Goal: Task Accomplishment & Management: Manage account settings

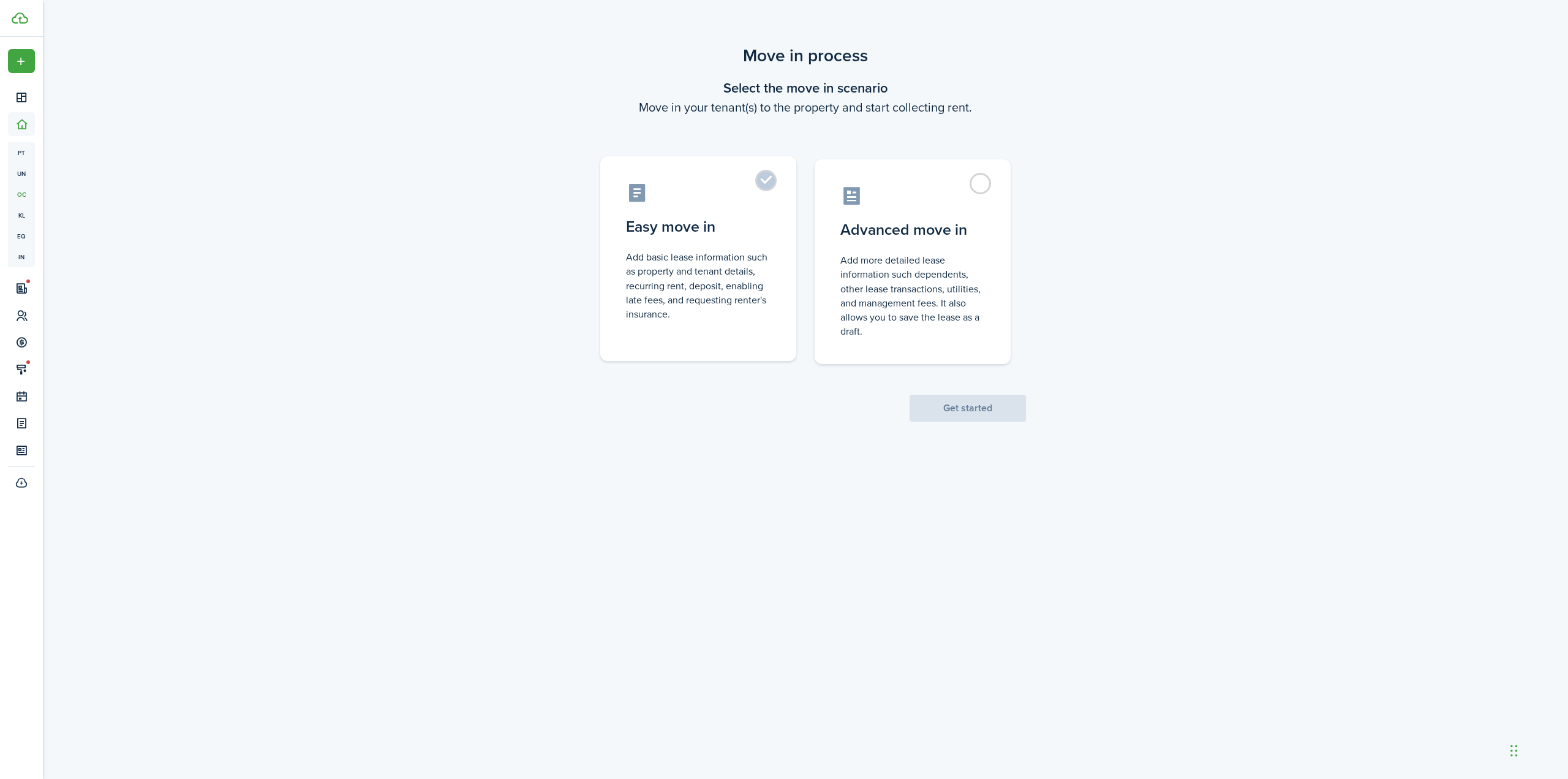
click at [700, 282] on control-radio-card-description "Add basic lease information such as property and tenant details, recurring rent…" at bounding box center [698, 285] width 144 height 71
radio input "true"
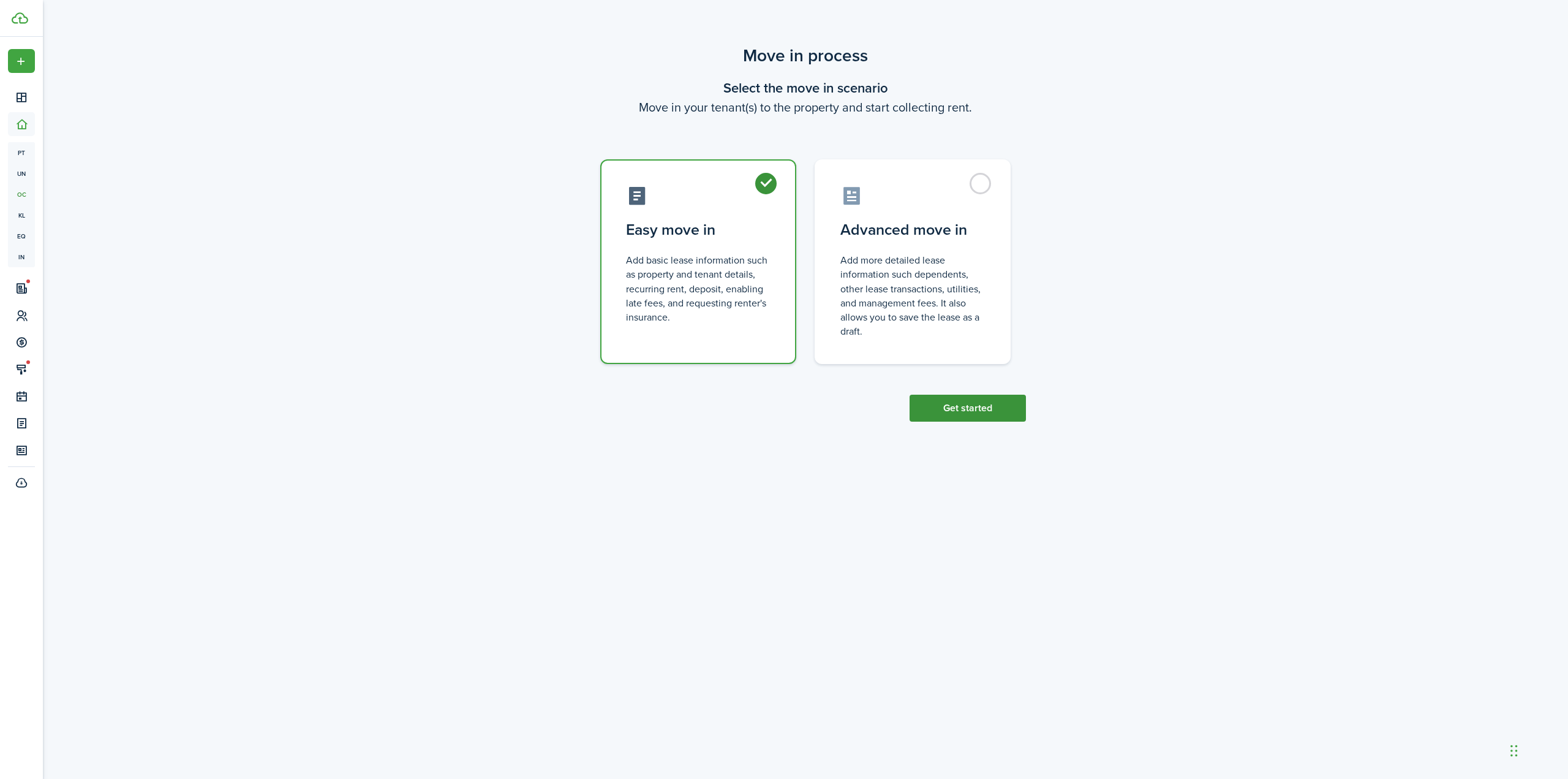
click at [962, 415] on button "Get started" at bounding box center [968, 408] width 116 height 27
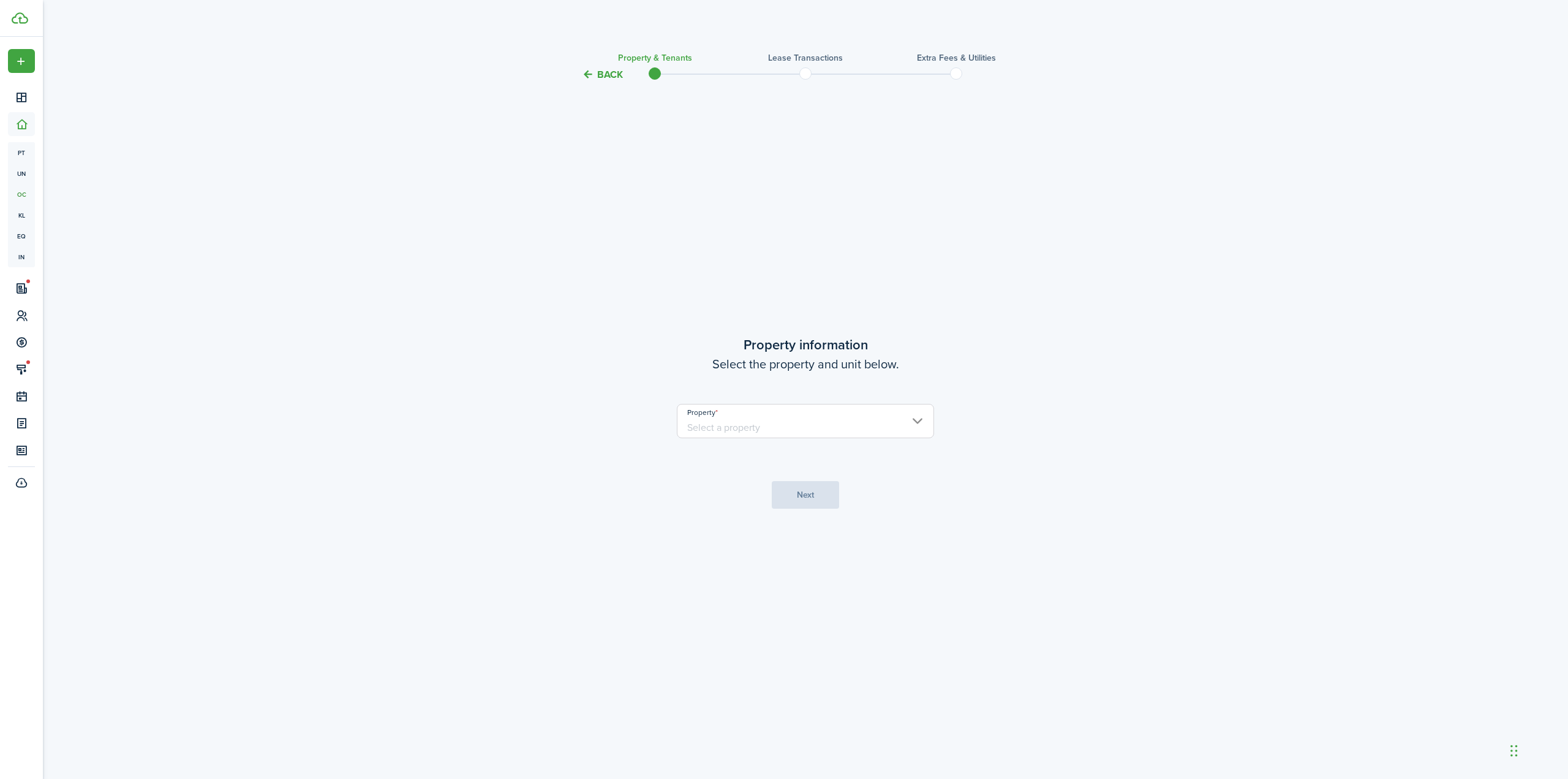
click at [863, 431] on input "Property" at bounding box center [805, 421] width 257 height 34
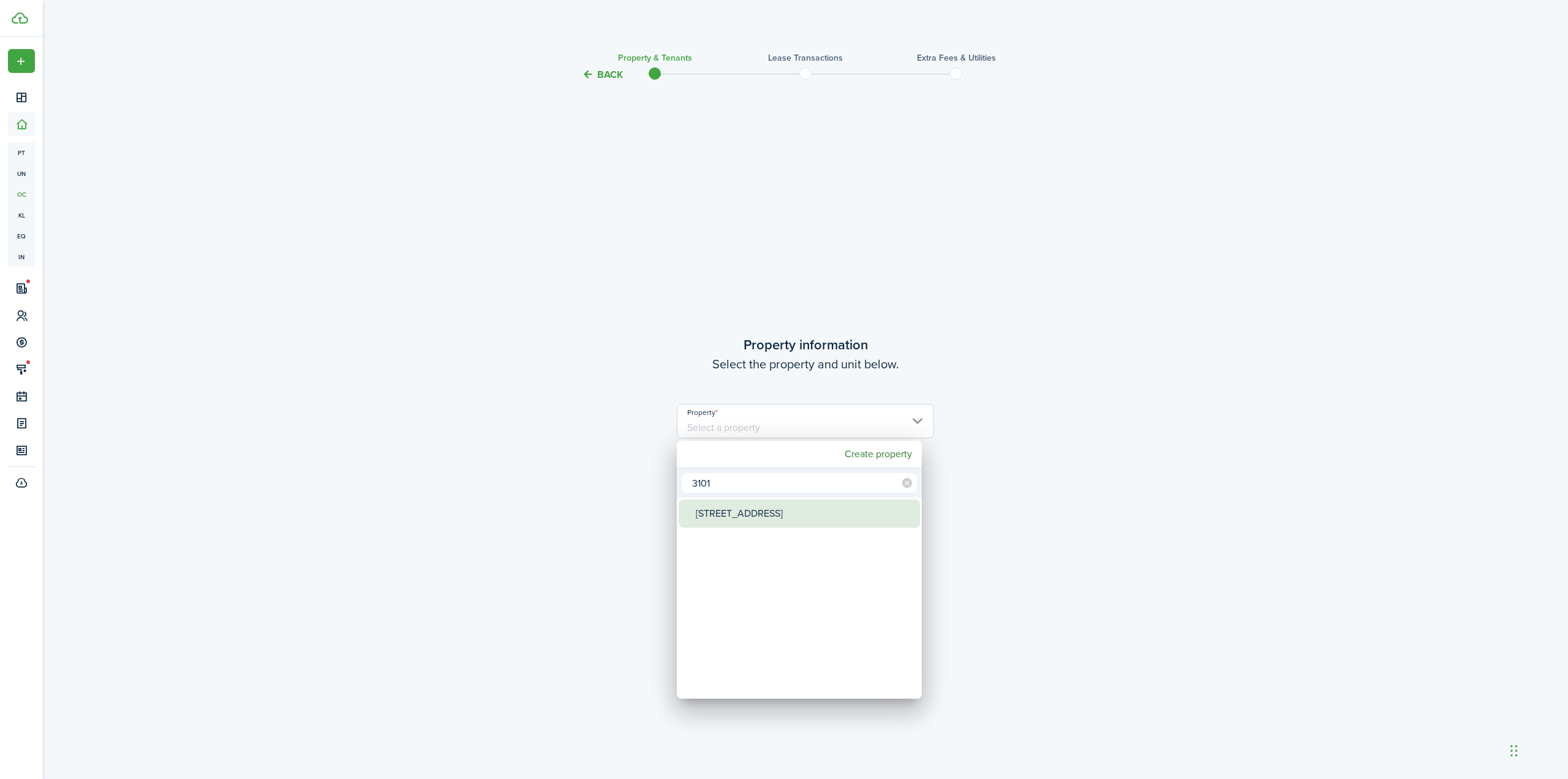
type input "3101"
click at [728, 515] on div "[STREET_ADDRESS]" at bounding box center [804, 513] width 217 height 28
type input "[STREET_ADDRESS]"
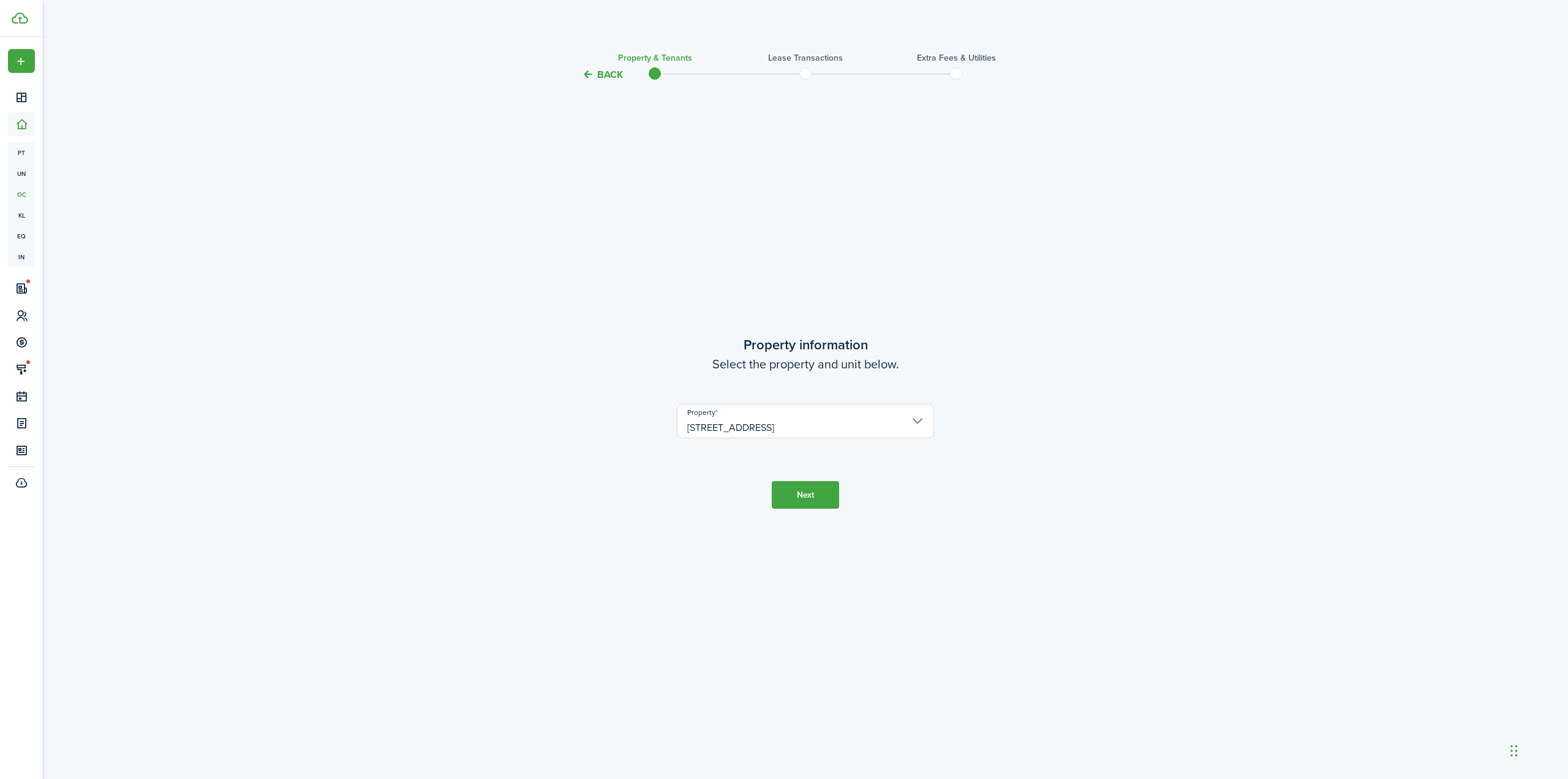
click at [823, 492] on button "Next" at bounding box center [805, 495] width 67 height 27
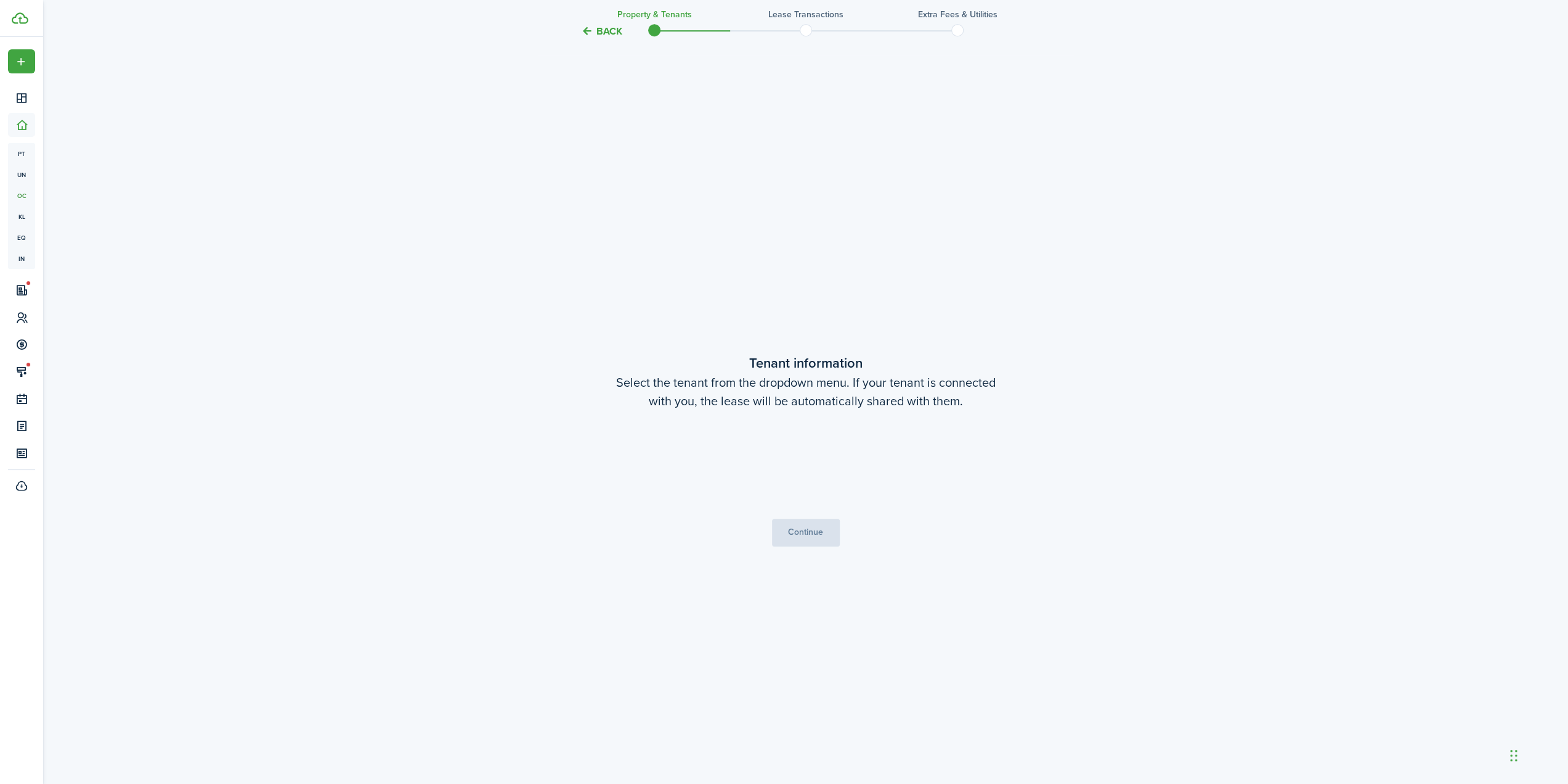
scroll to position [701, 0]
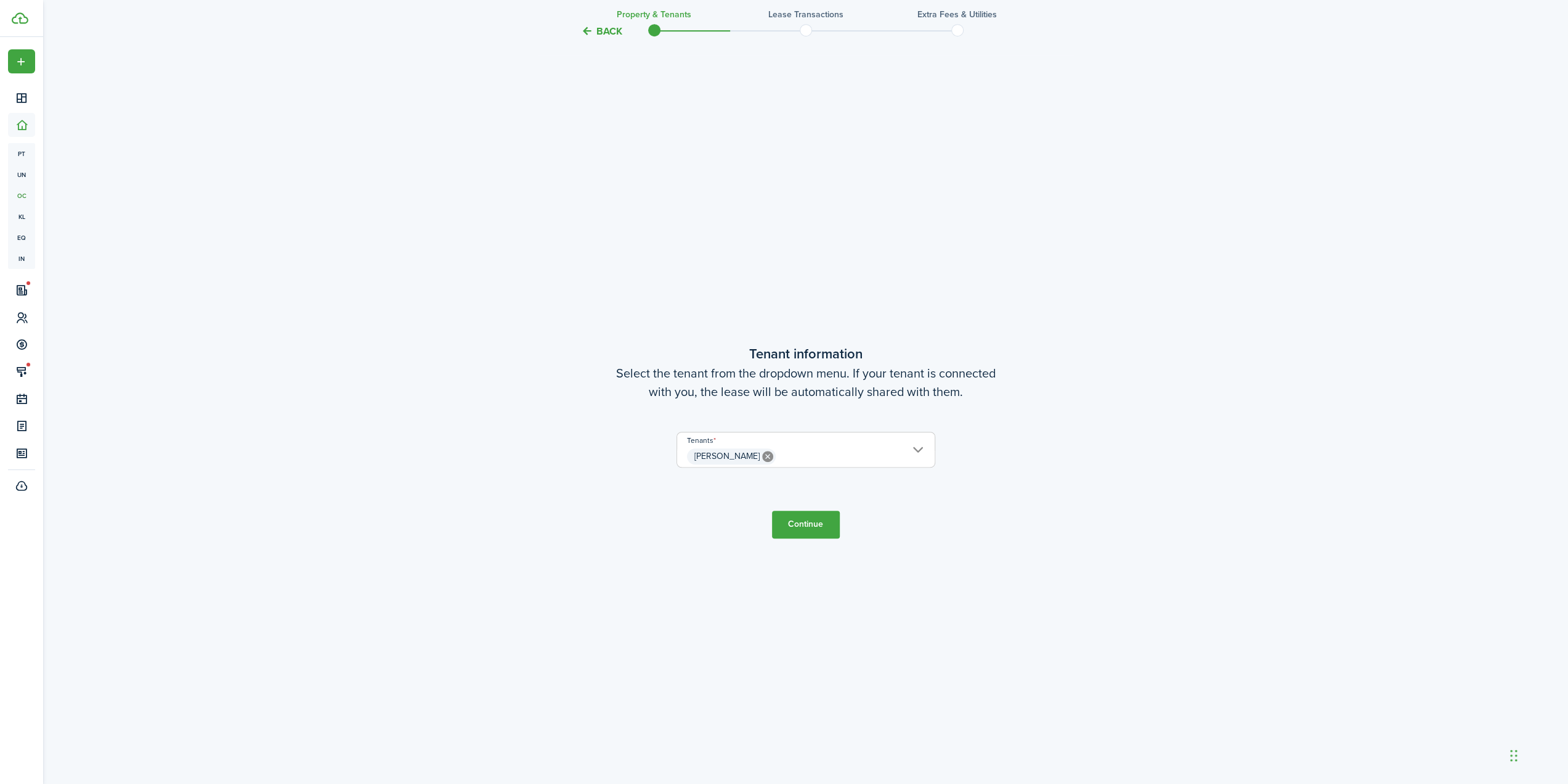
click at [917, 447] on span "[PERSON_NAME]" at bounding box center [806, 456] width 258 height 21
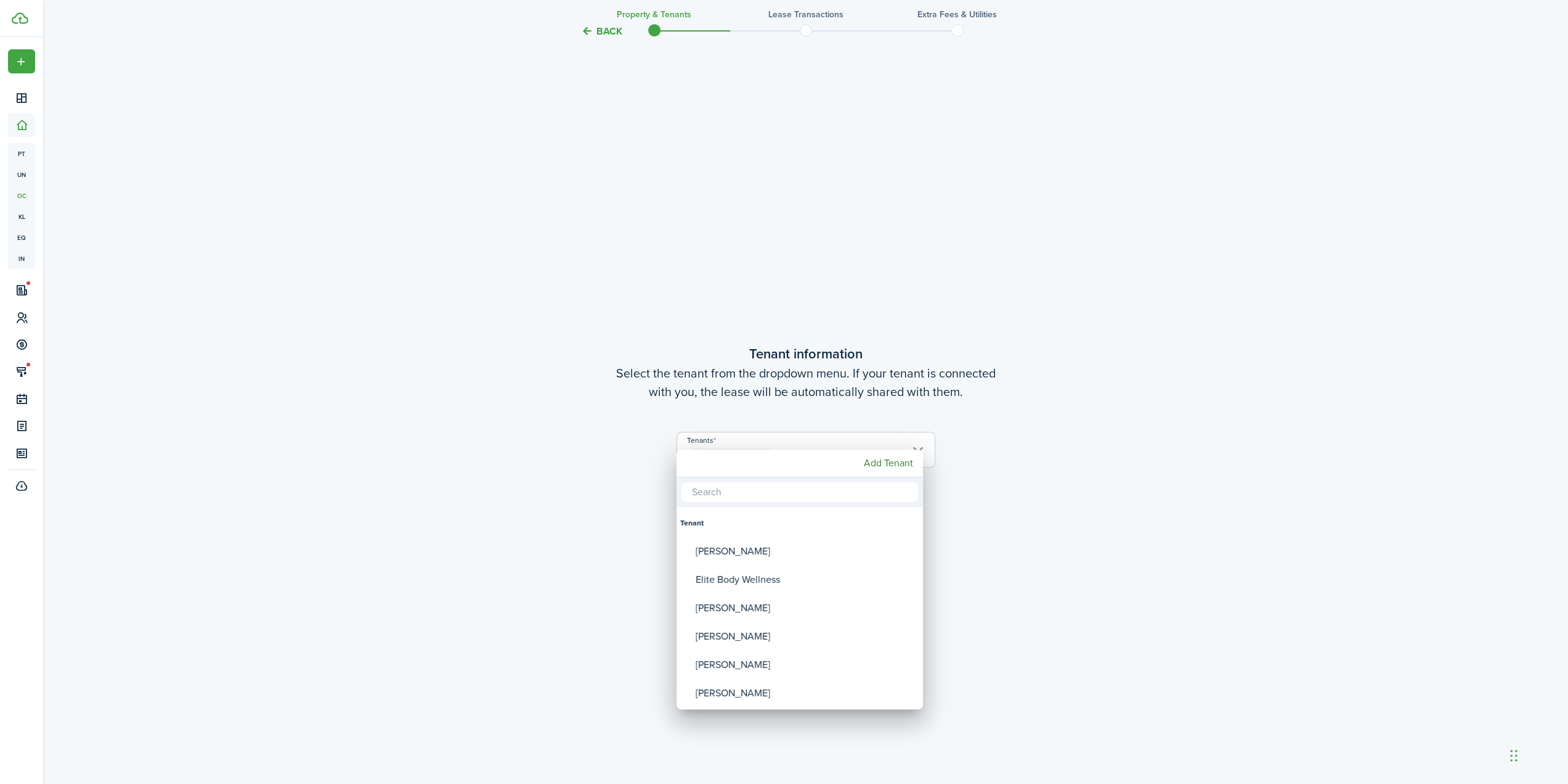
click at [1022, 529] on div at bounding box center [784, 391] width 1766 height 981
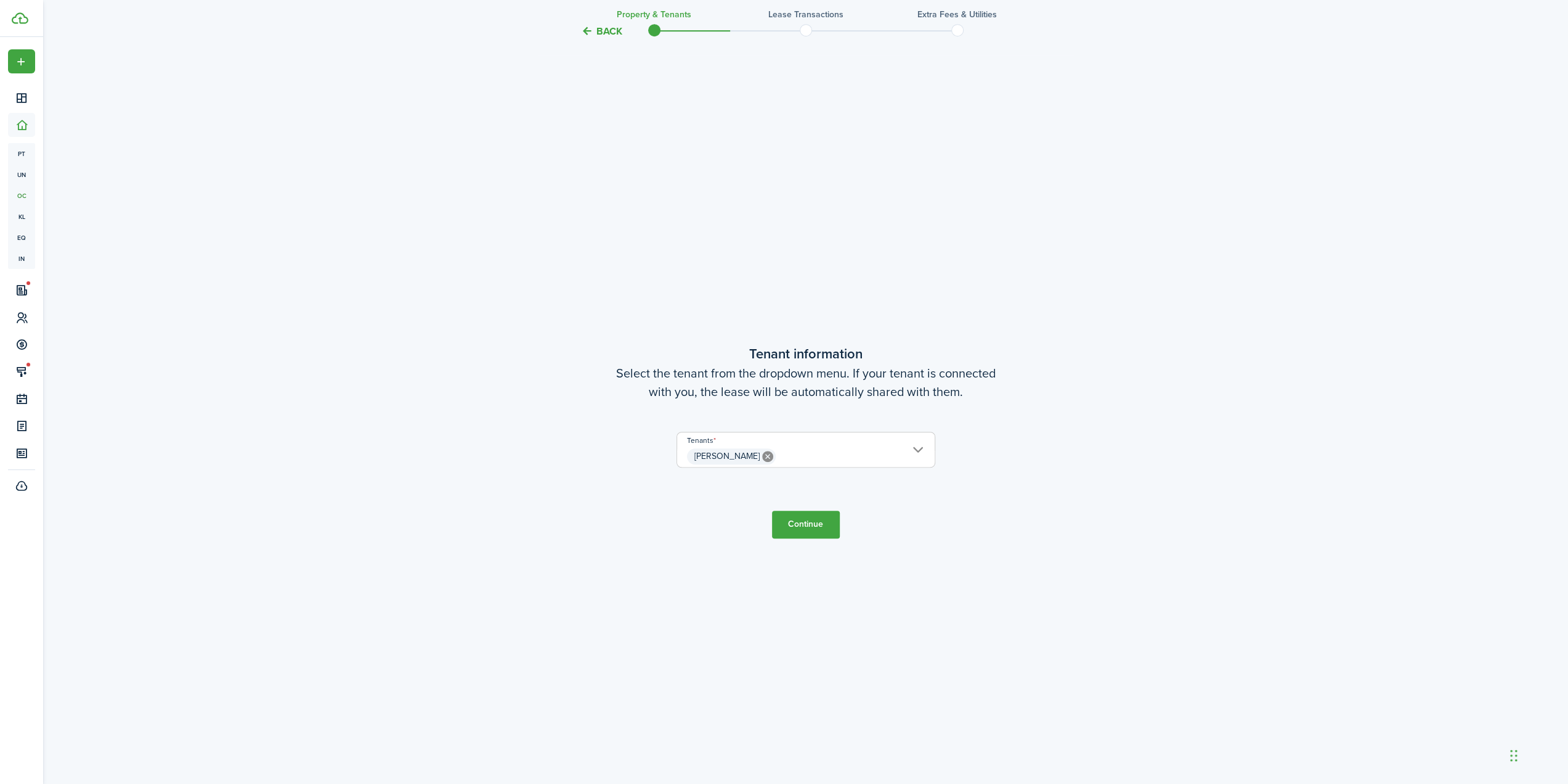
click at [805, 525] on button "Continue" at bounding box center [806, 524] width 68 height 28
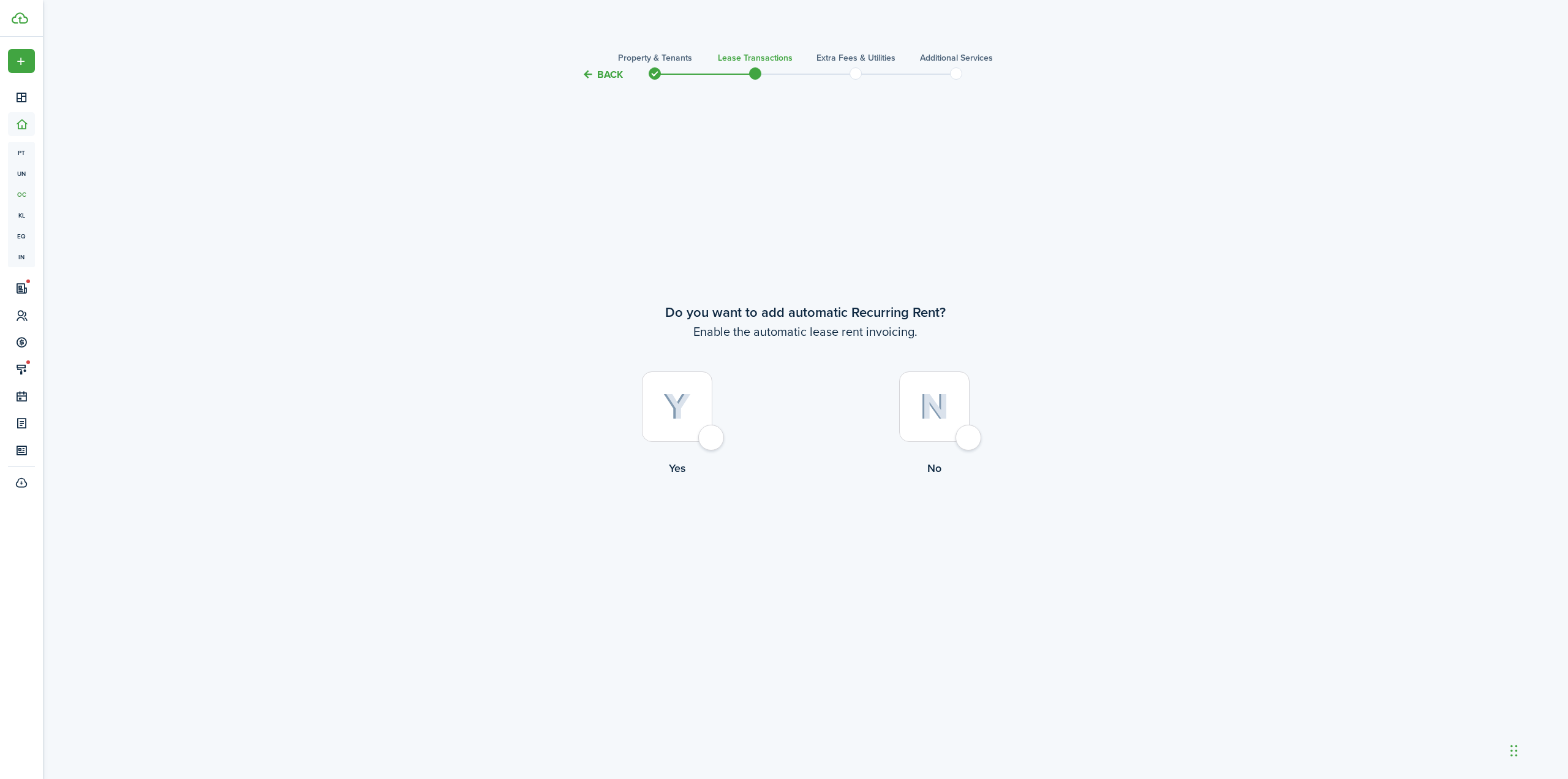
click at [693, 436] on div at bounding box center [677, 407] width 70 height 70
radio input "true"
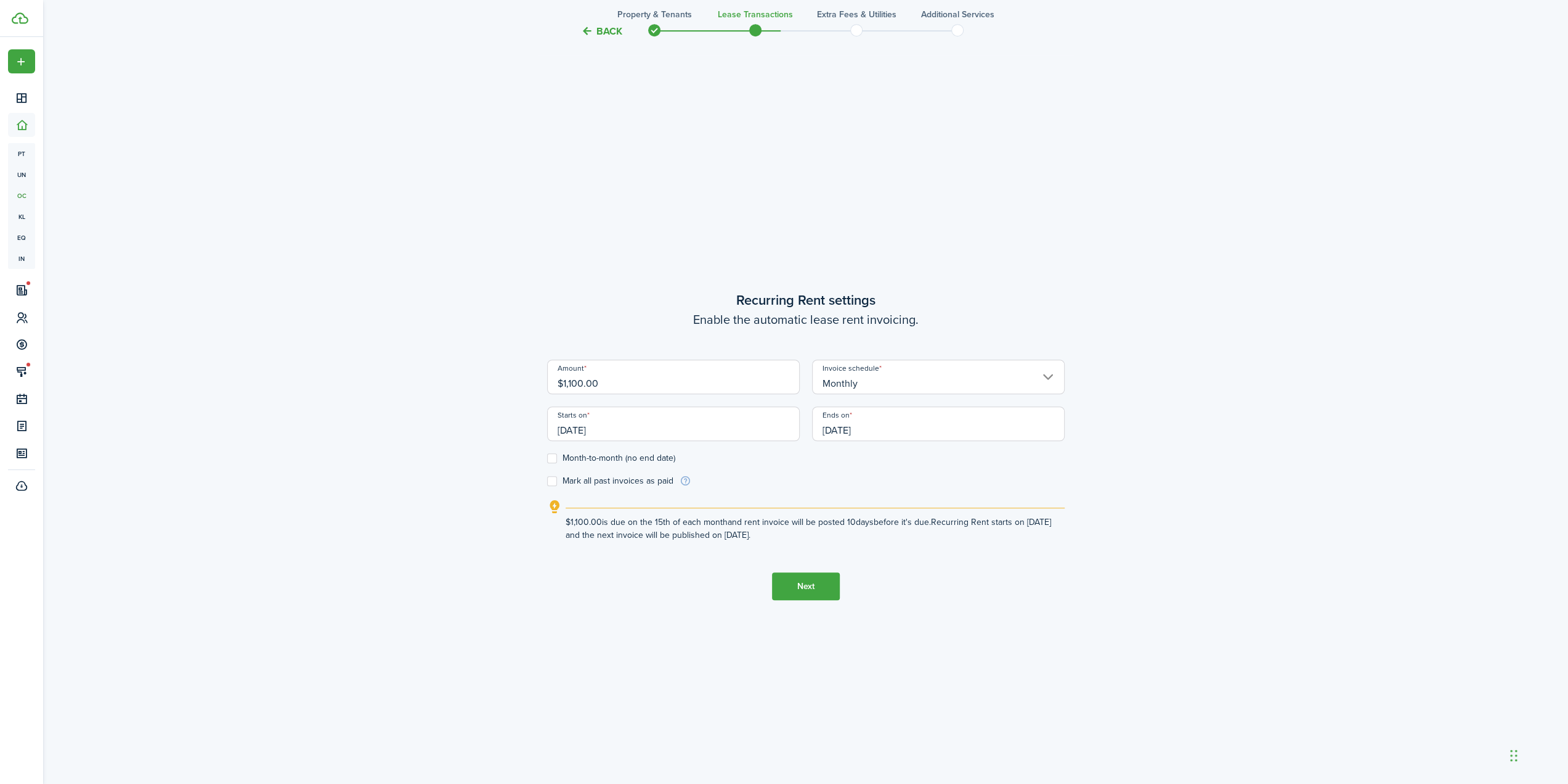
scroll to position [701, 0]
click at [671, 384] on input "$1,100.00" at bounding box center [674, 372] width 253 height 34
click at [603, 28] on button "Back" at bounding box center [601, 31] width 41 height 13
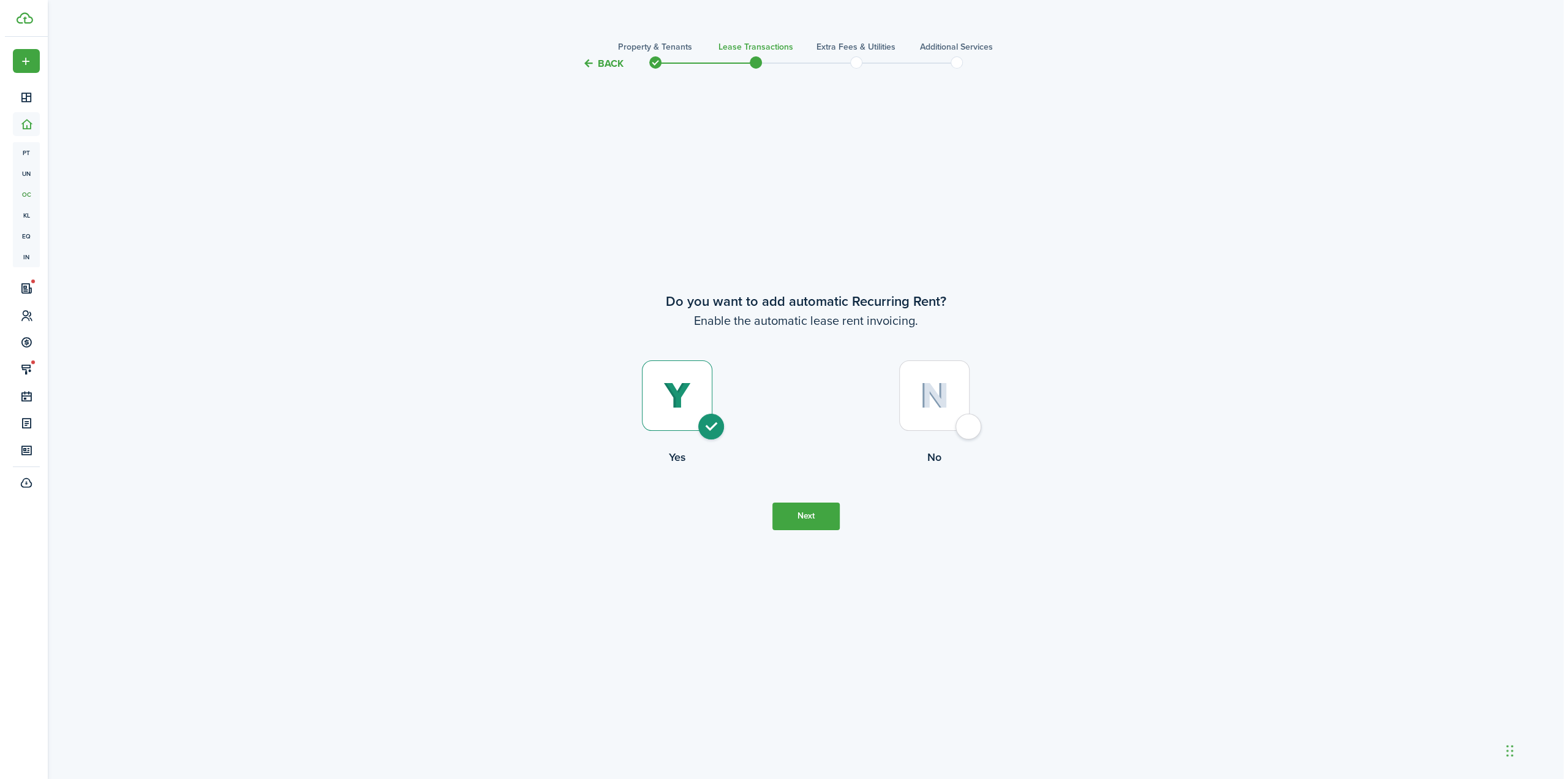
scroll to position [0, 0]
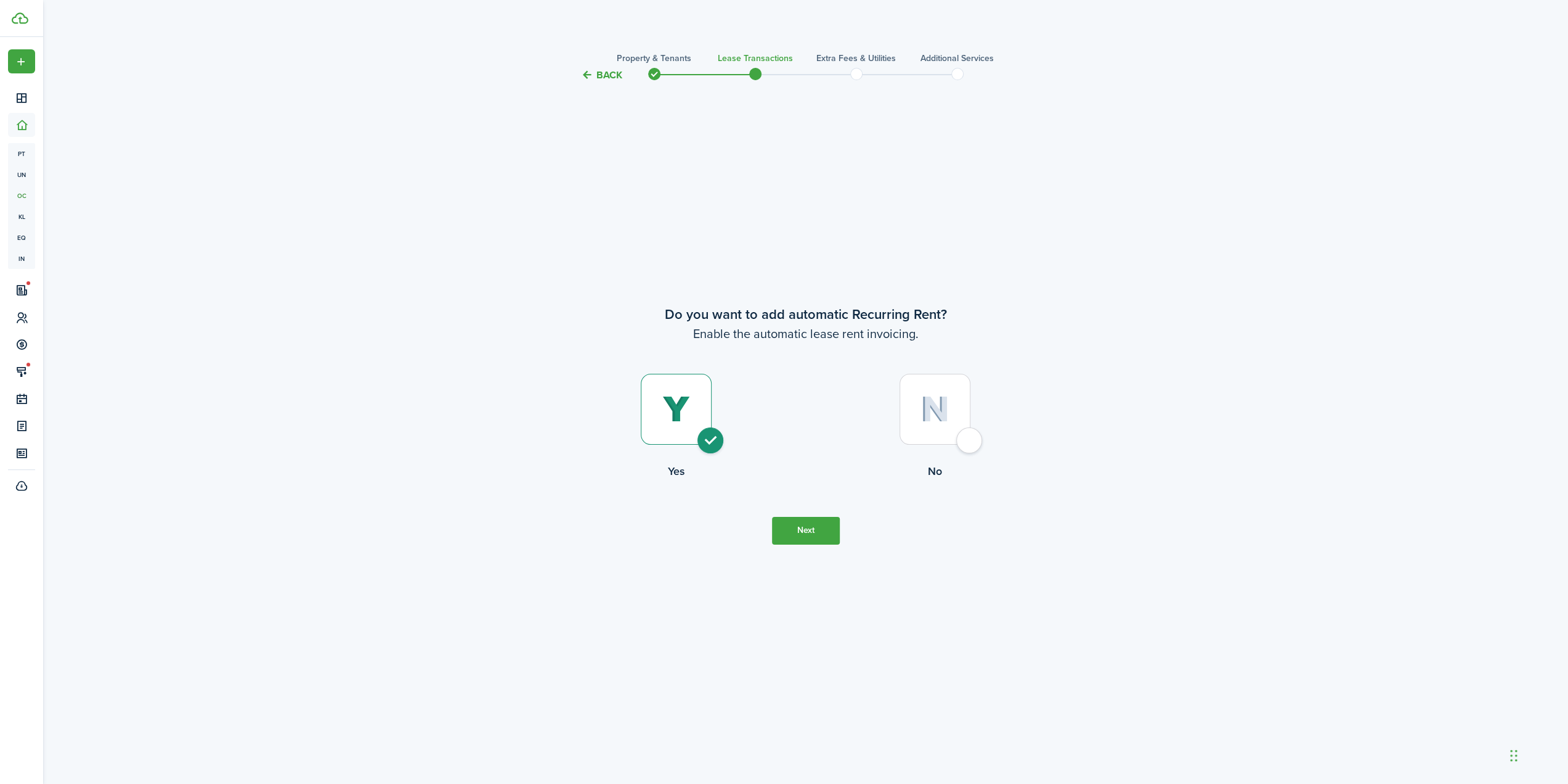
click at [603, 28] on dashboard-content "Back Property & Tenants Lease Transactions Extra fees & Utilities Additional Se…" at bounding box center [805, 783] width 1525 height 1567
click at [593, 77] on button "Back" at bounding box center [606, 75] width 41 height 13
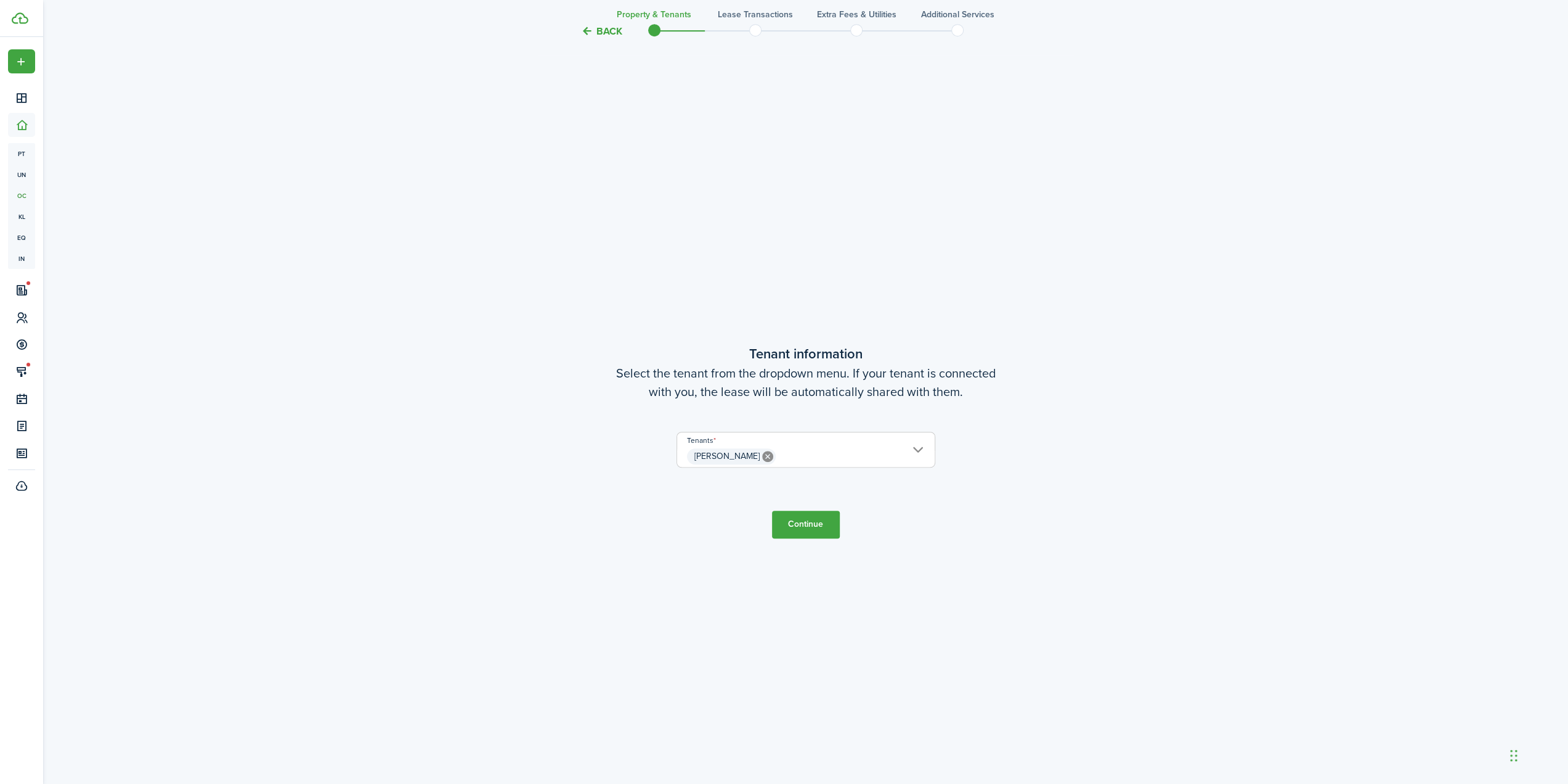
click at [603, 28] on button "Back" at bounding box center [601, 31] width 41 height 13
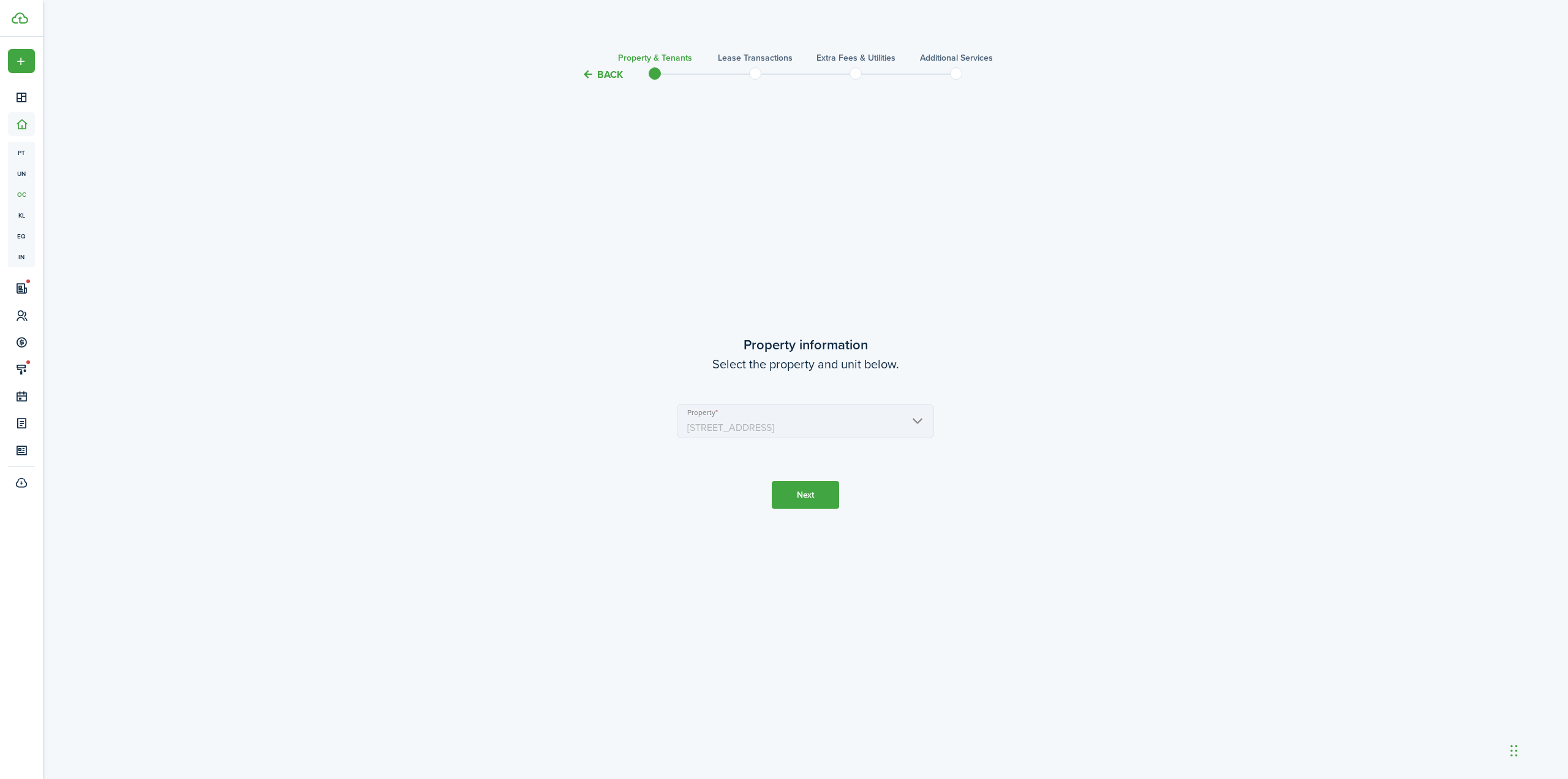
click at [600, 27] on dashboard-content "Back Property & Tenants Lease Transactions Extra fees & Utilities Additional Se…" at bounding box center [805, 390] width 1525 height 779
click at [610, 77] on button "Back" at bounding box center [602, 74] width 41 height 13
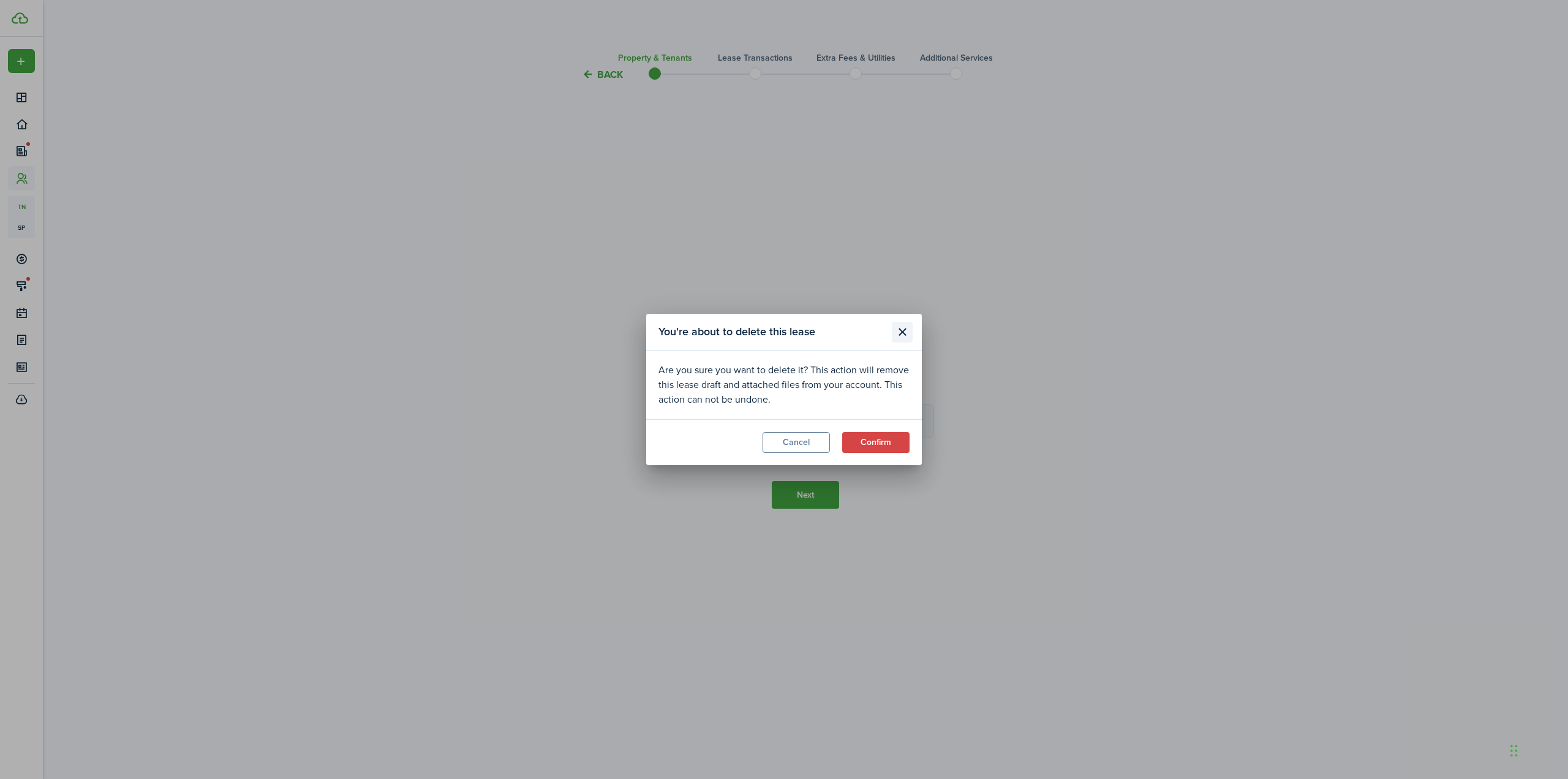
click at [904, 331] on button "Close modal" at bounding box center [902, 332] width 20 height 20
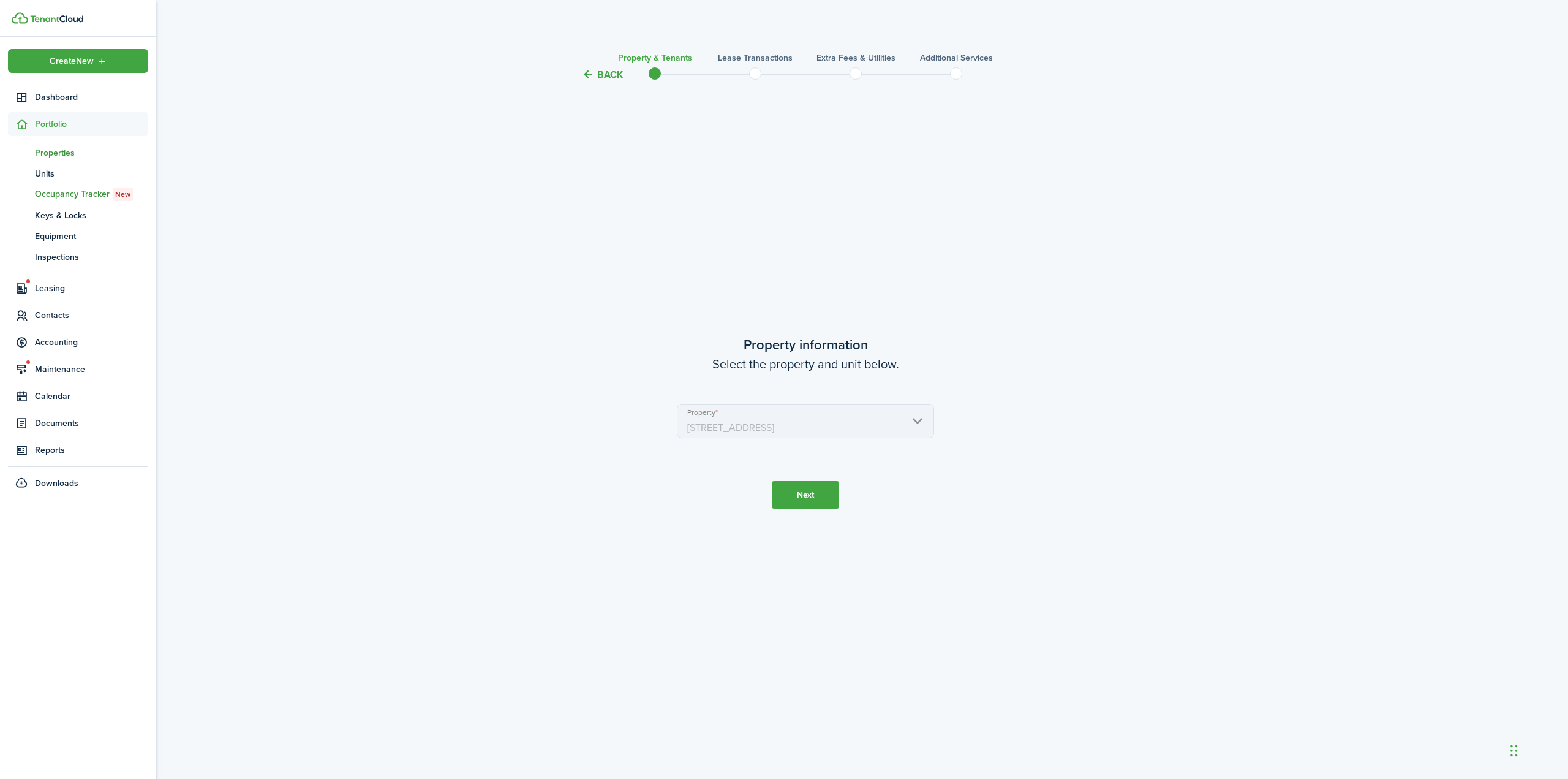
click at [54, 153] on span "Properties" at bounding box center [91, 152] width 114 height 13
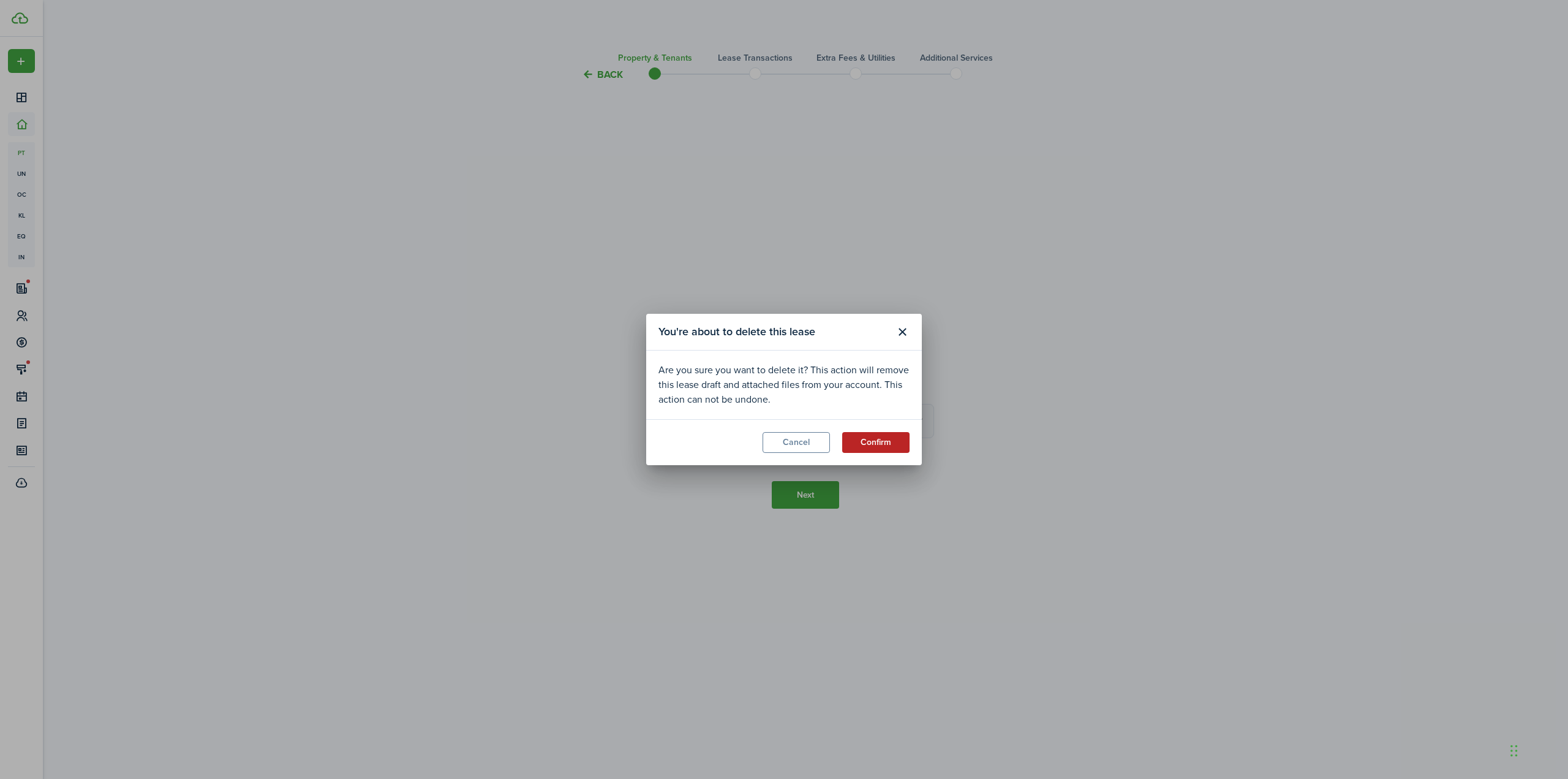
click at [903, 449] on button "Confirm" at bounding box center [875, 442] width 67 height 20
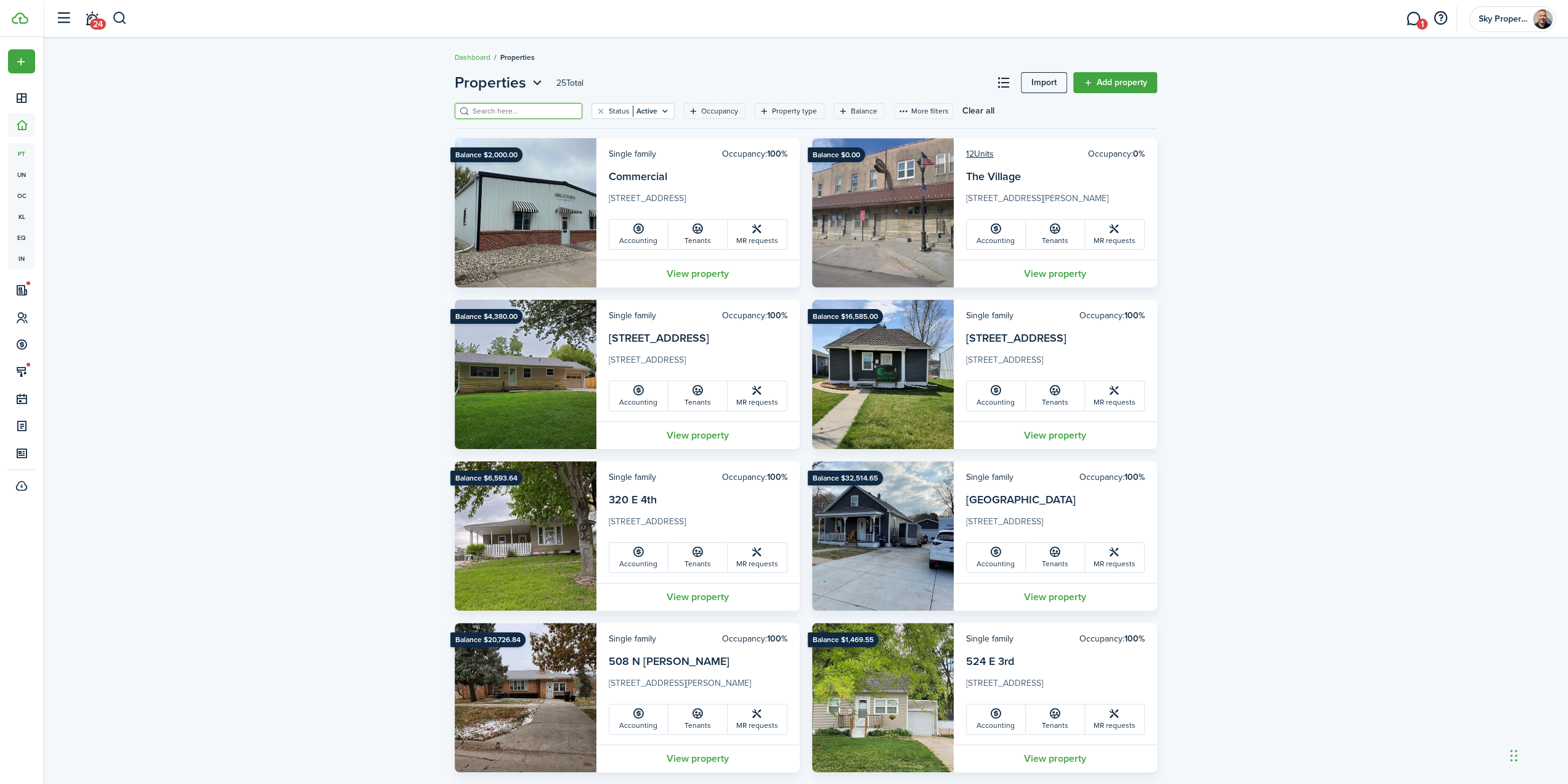
click at [512, 116] on input "search" at bounding box center [524, 112] width 108 height 12
type input "10366"
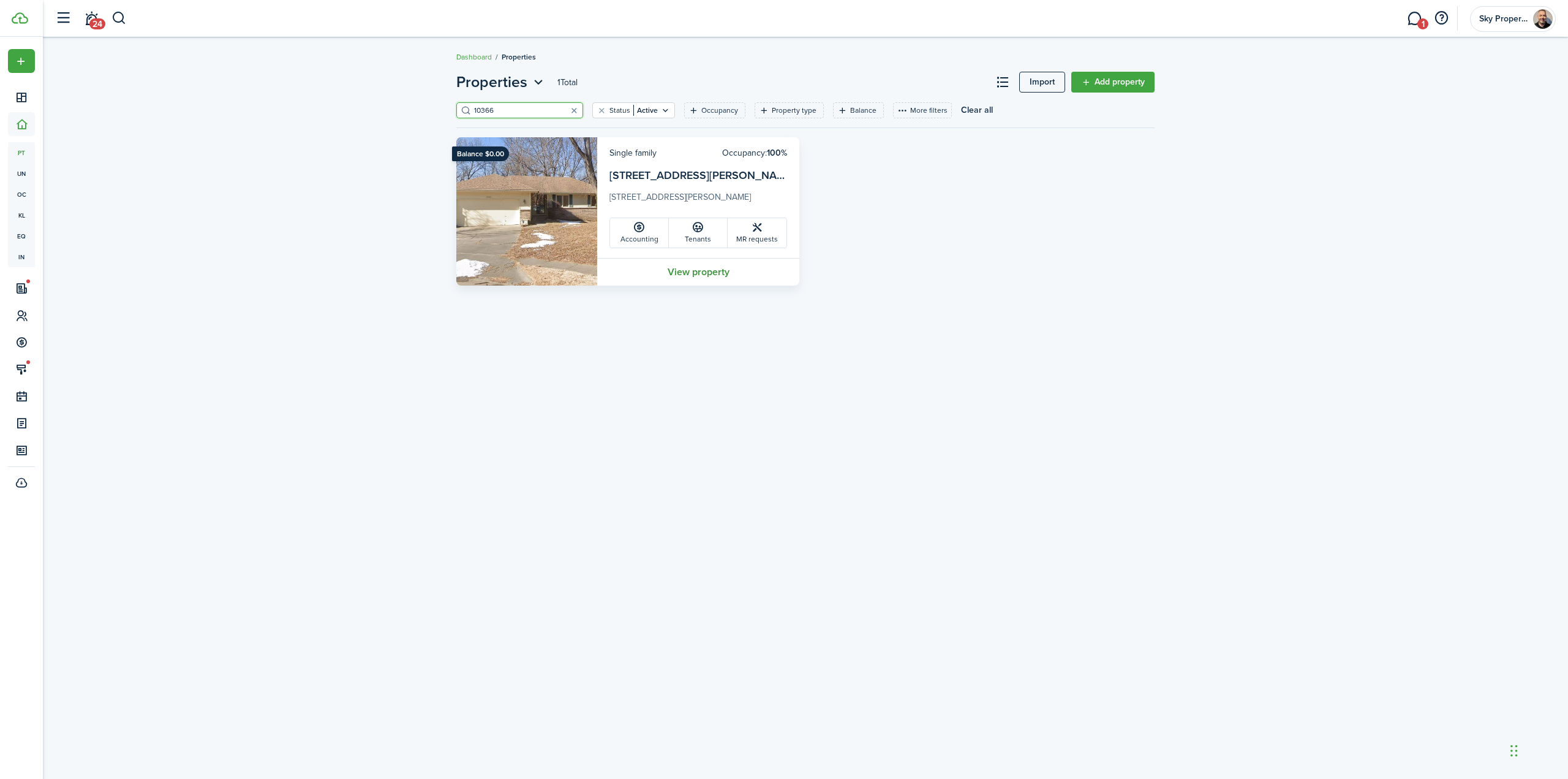
click at [686, 275] on link "View property" at bounding box center [698, 272] width 202 height 27
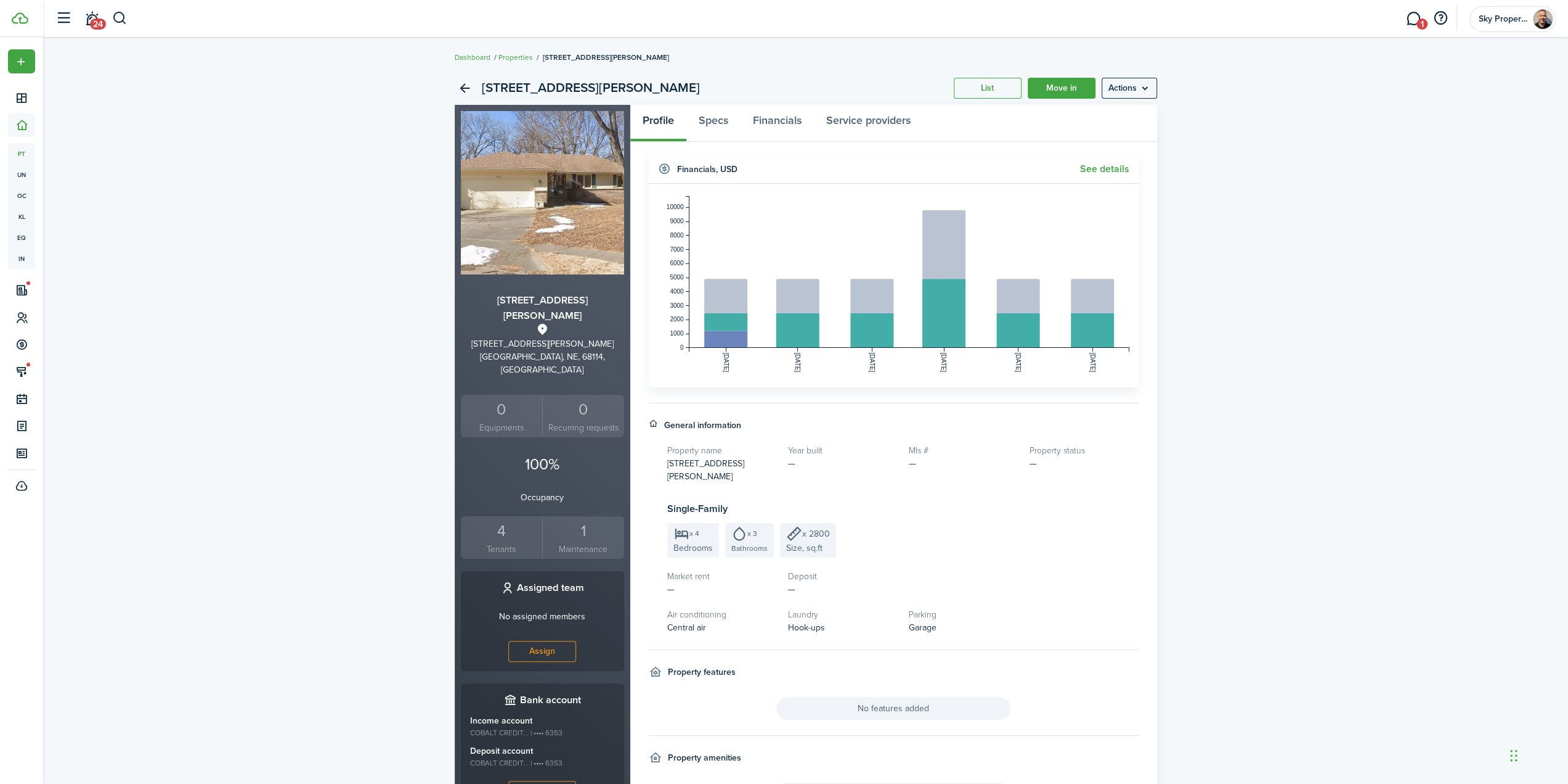
click at [483, 519] on div "4" at bounding box center [502, 530] width 76 height 23
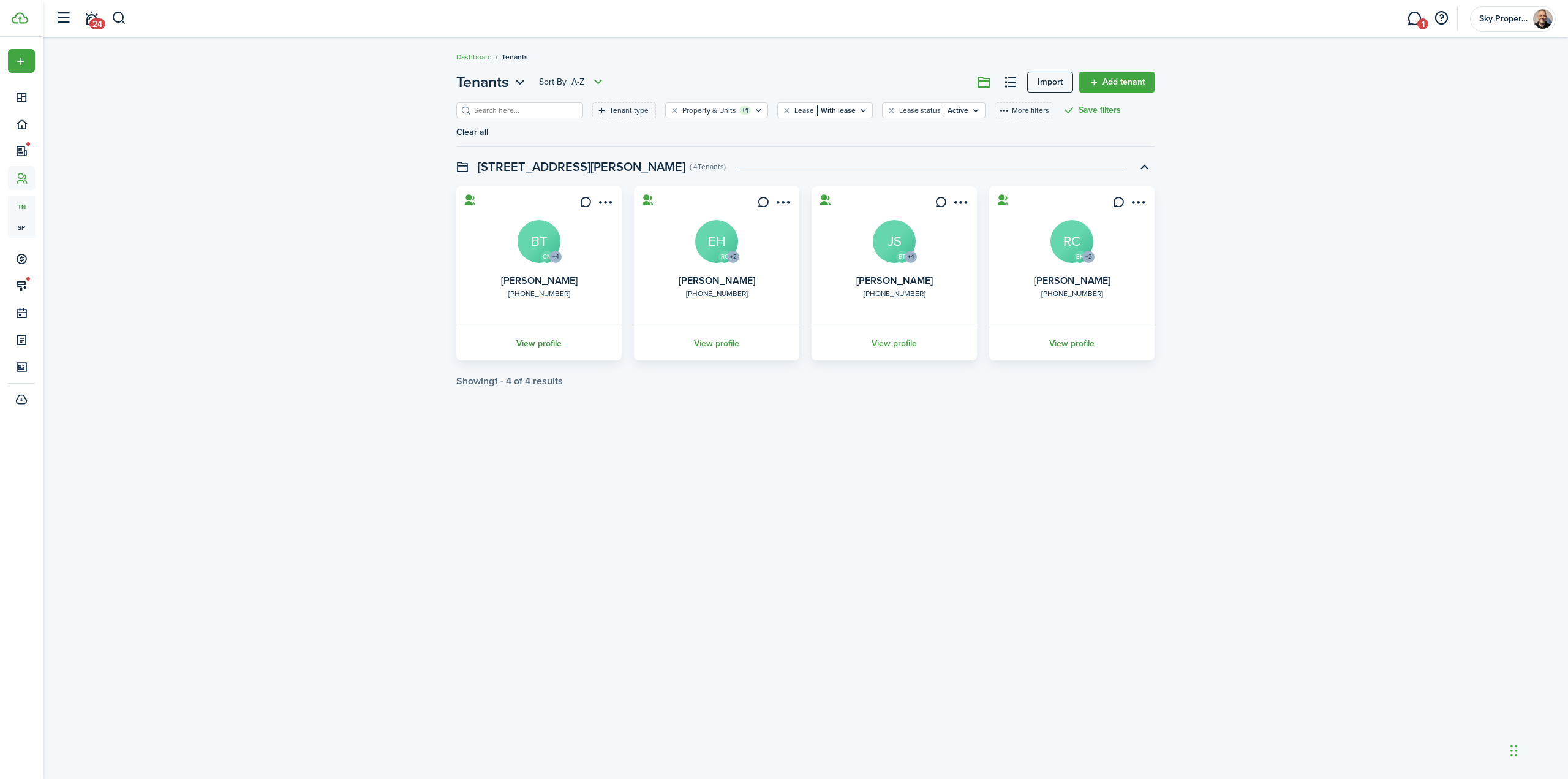
click at [543, 326] on link "View profile" at bounding box center [539, 343] width 169 height 33
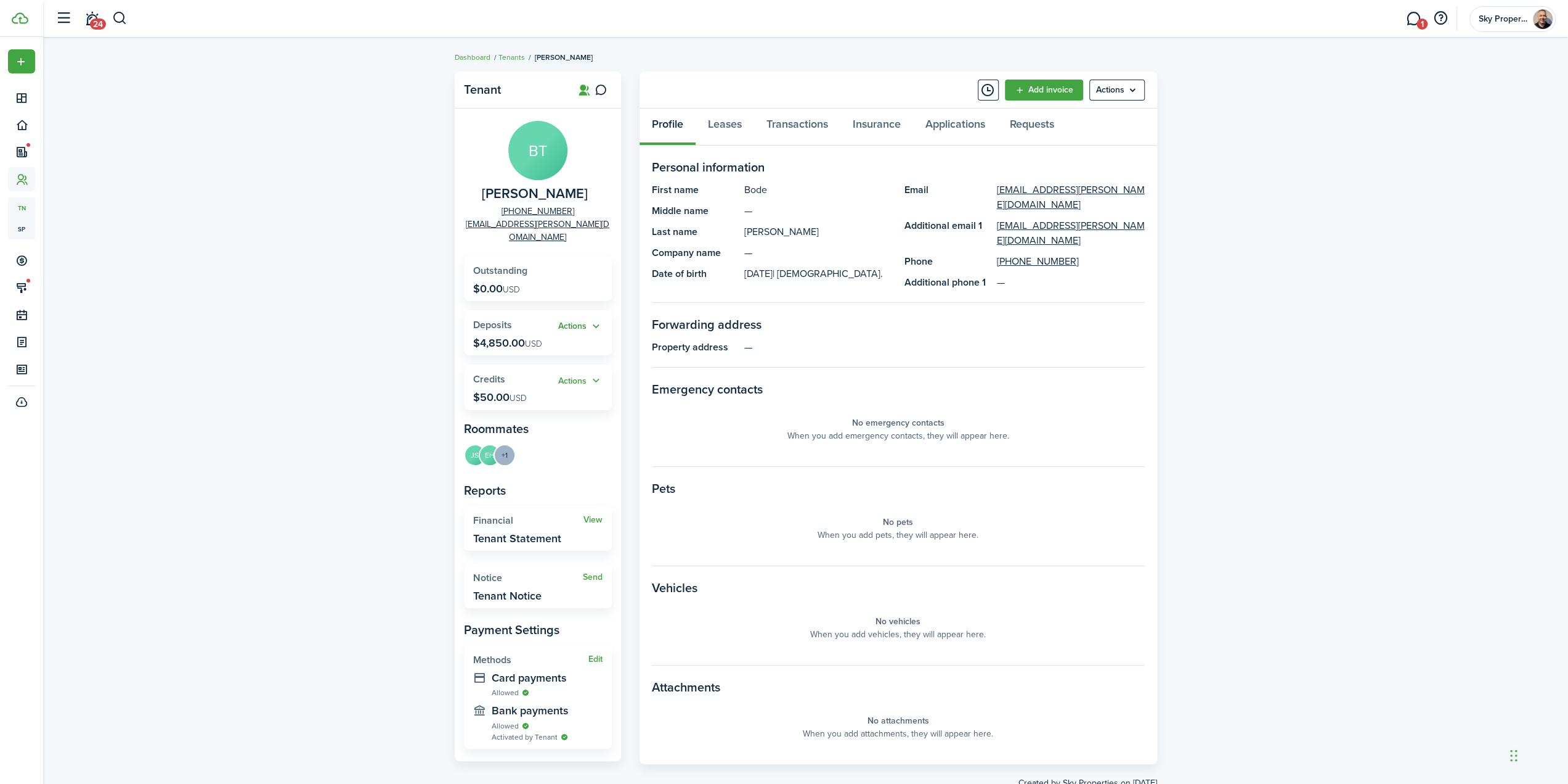
click at [600, 320] on button "Actions" at bounding box center [581, 327] width 45 height 14
click at [388, 516] on div "Tenant [PERSON_NAME] [PHONE_NUMBER] [EMAIL_ADDRESS][PERSON_NAME][DOMAIN_NAME] O…" at bounding box center [805, 430] width 1525 height 730
click at [598, 320] on button "Actions" at bounding box center [581, 327] width 45 height 14
click at [381, 362] on div "Tenant [PERSON_NAME] [PHONE_NUMBER] [EMAIL_ADDRESS][PERSON_NAME][DOMAIN_NAME] O…" at bounding box center [805, 430] width 1525 height 730
click at [716, 123] on link "Leases" at bounding box center [725, 126] width 58 height 37
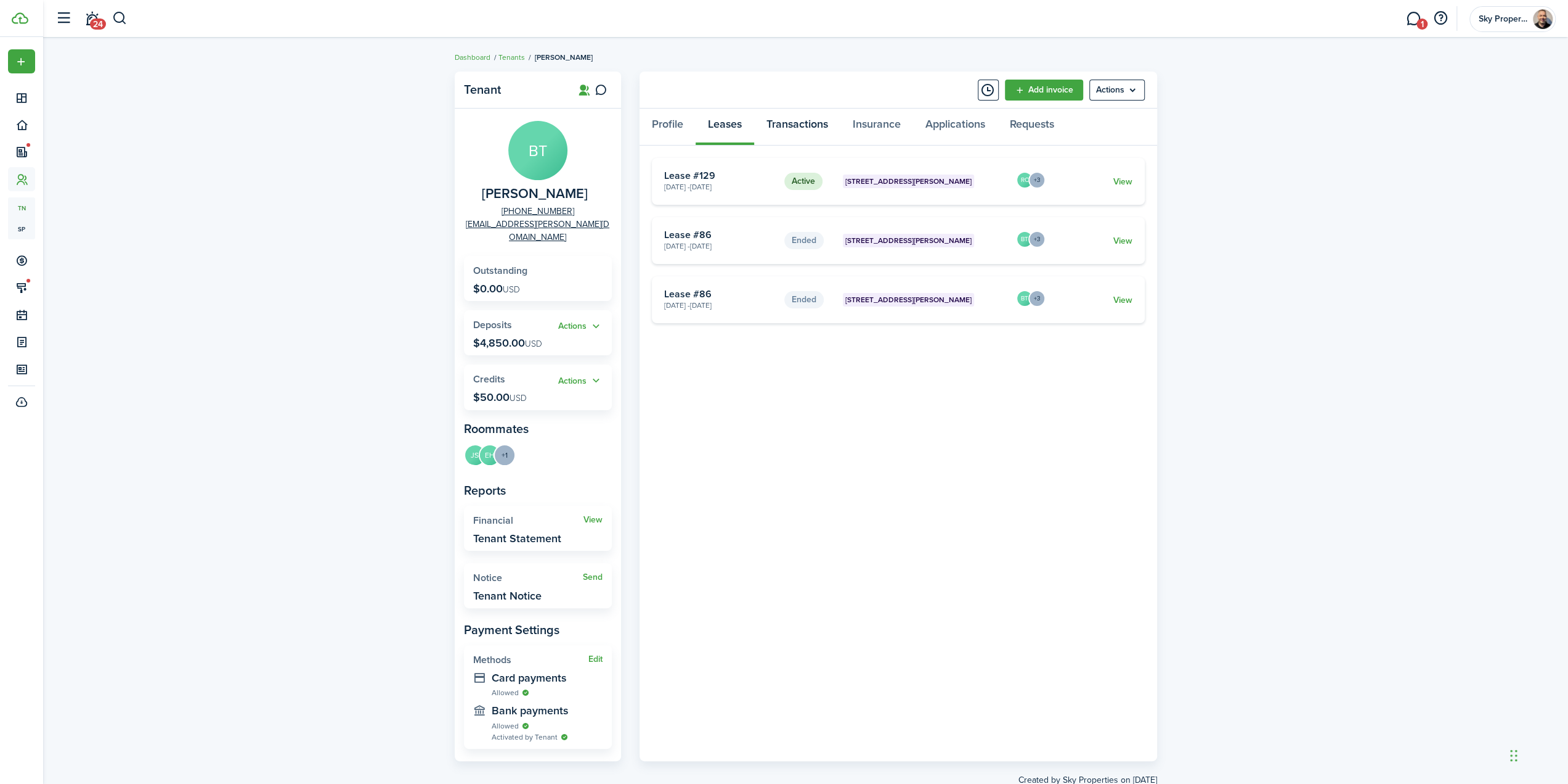
click at [820, 126] on link "Transactions" at bounding box center [797, 126] width 86 height 37
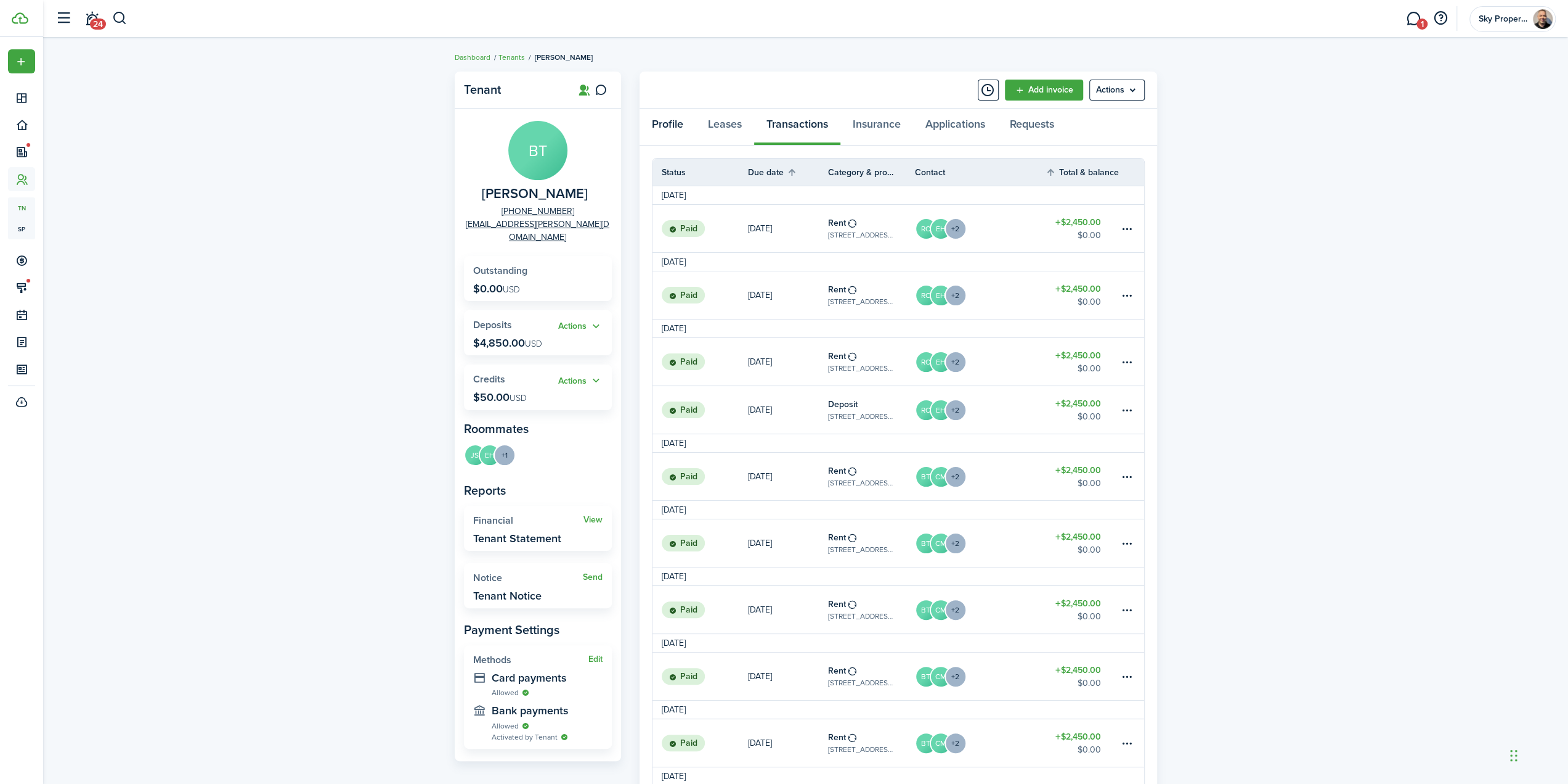
click at [680, 127] on link "Profile" at bounding box center [668, 126] width 56 height 37
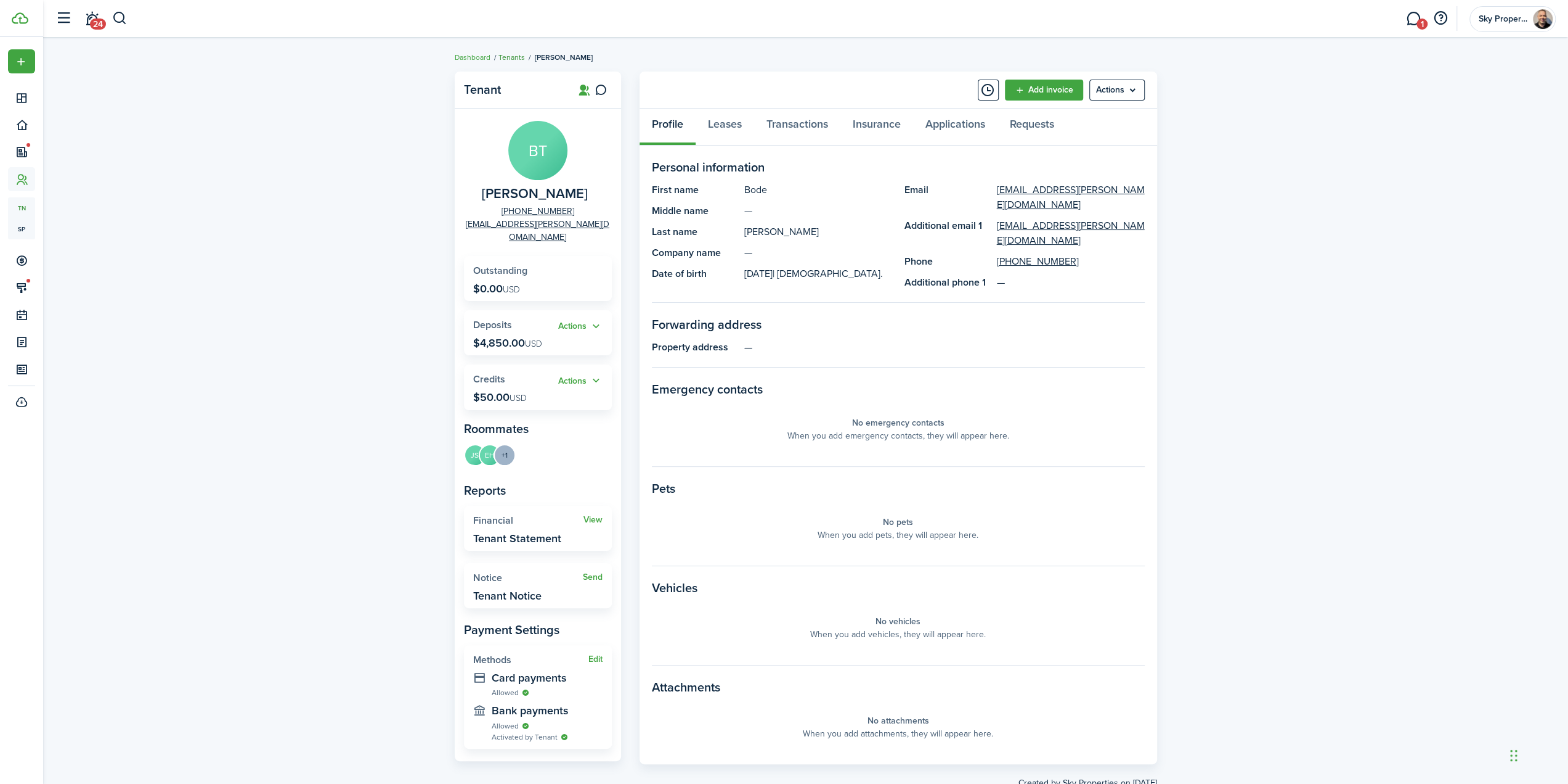
click at [514, 58] on link "Tenants" at bounding box center [511, 57] width 27 height 11
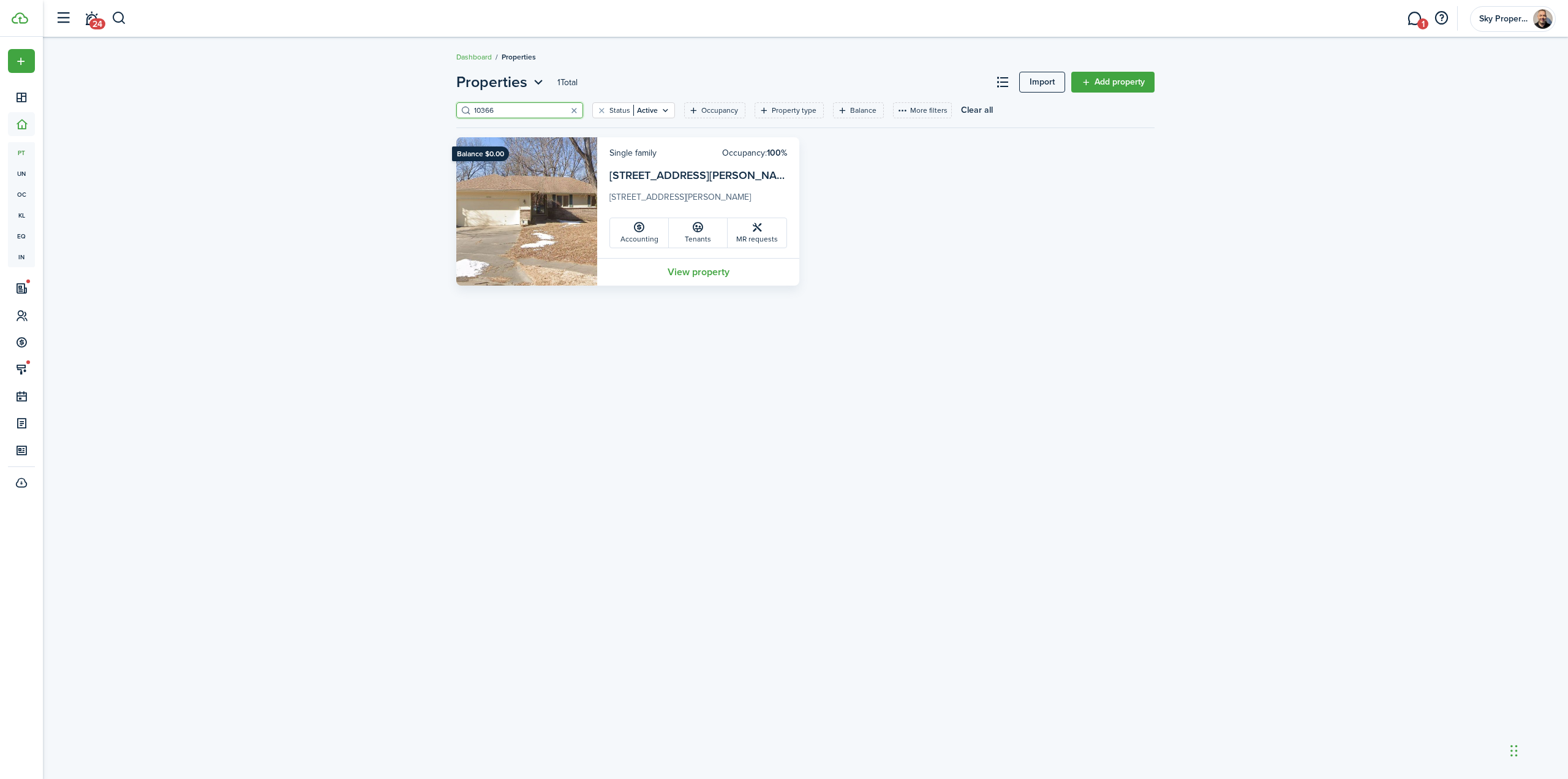
drag, startPoint x: 525, startPoint y: 103, endPoint x: 426, endPoint y: 85, distance: 100.6
click at [428, 85] on div "Properties 1 Total Import Add property 10366 Status Active Occupancy Property t…" at bounding box center [805, 178] width 1525 height 226
drag, startPoint x: 510, startPoint y: 114, endPoint x: 729, endPoint y: 166, distance: 225.1
click at [406, 92] on div "Properties 1 Total Import Add property 10366 Status Active Occupancy Property t…" at bounding box center [805, 178] width 1525 height 226
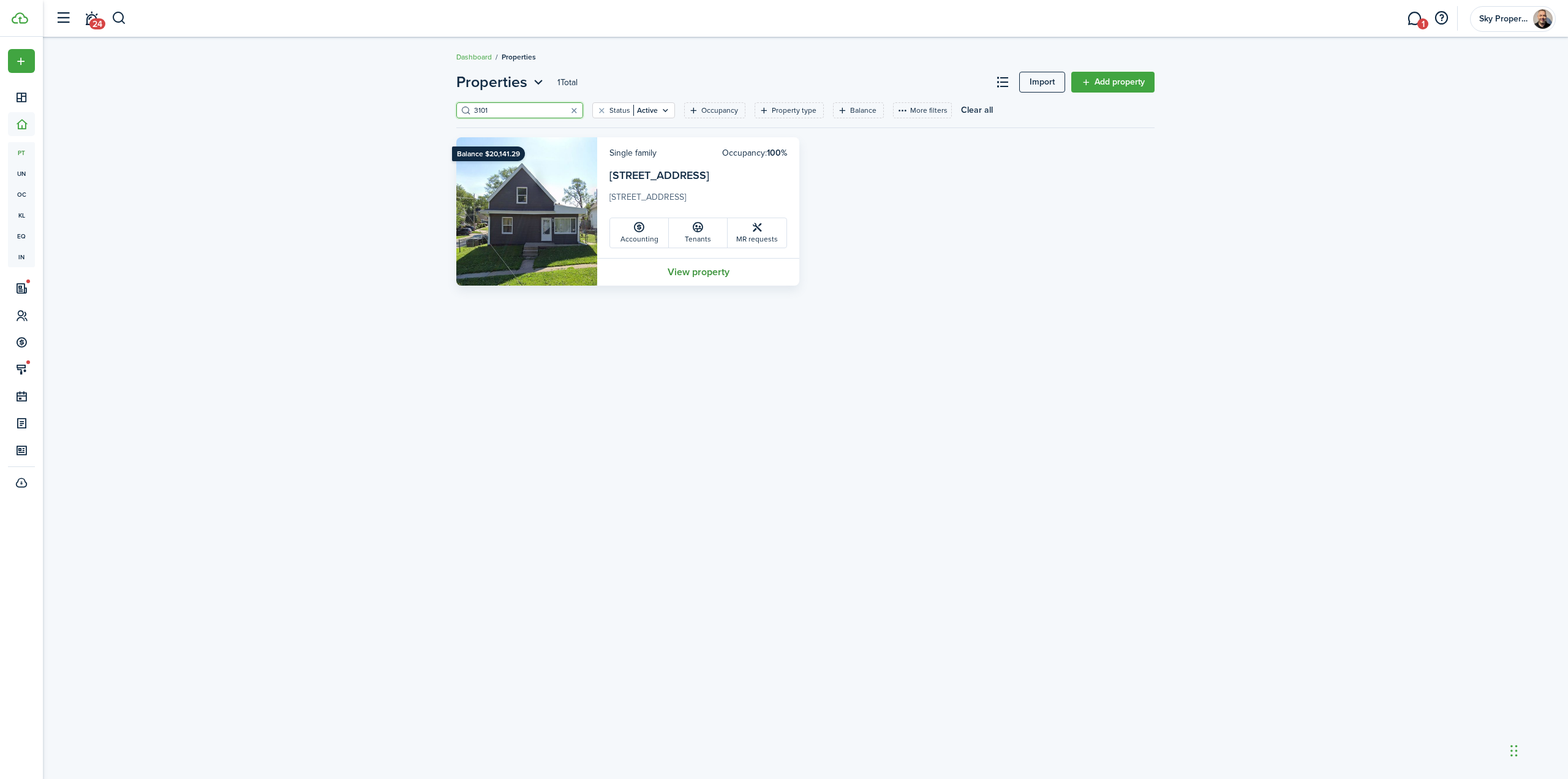
type input "3101"
click at [683, 268] on link "View property" at bounding box center [698, 272] width 202 height 27
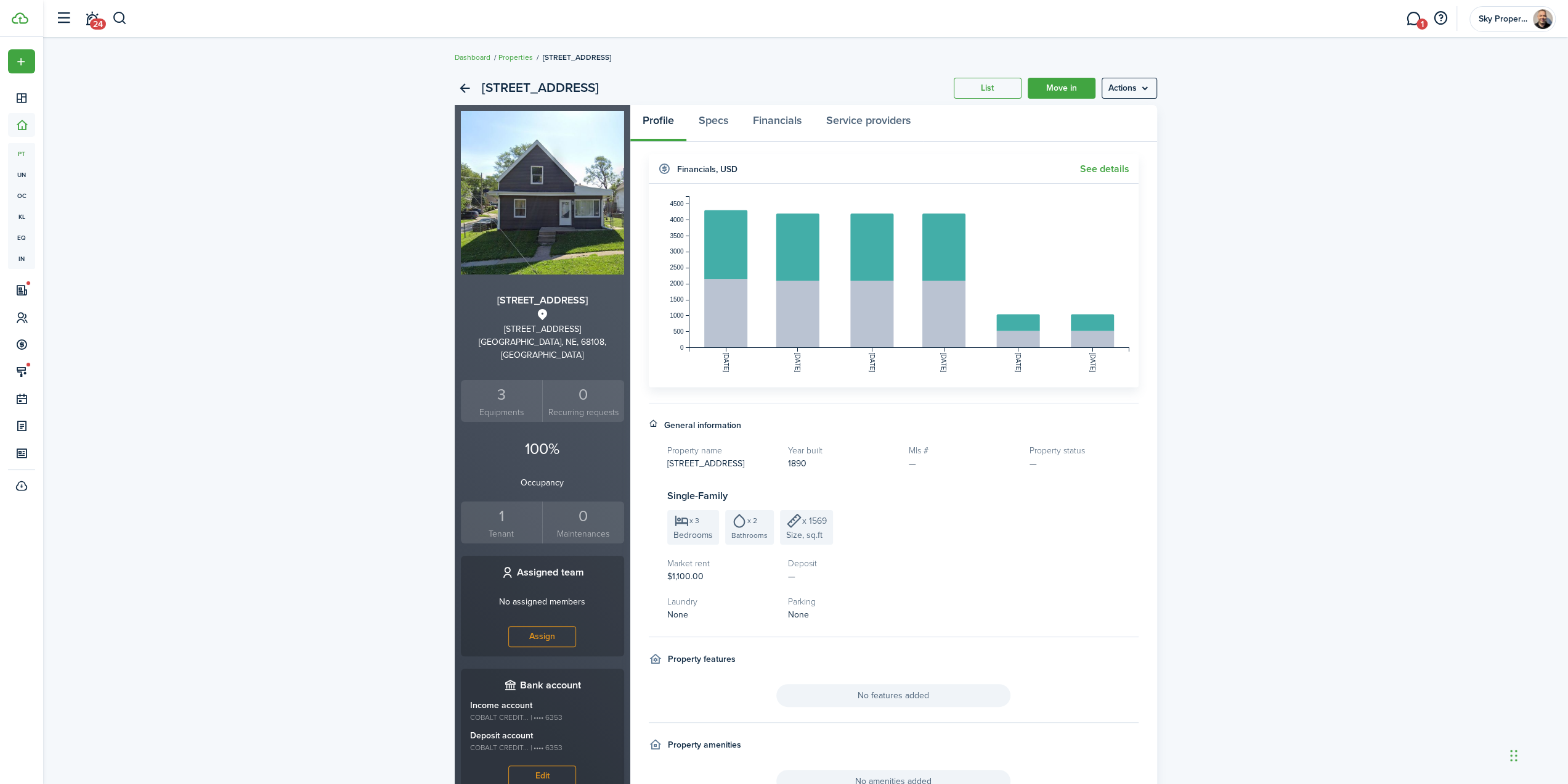
click at [498, 506] on div "1" at bounding box center [502, 516] width 76 height 23
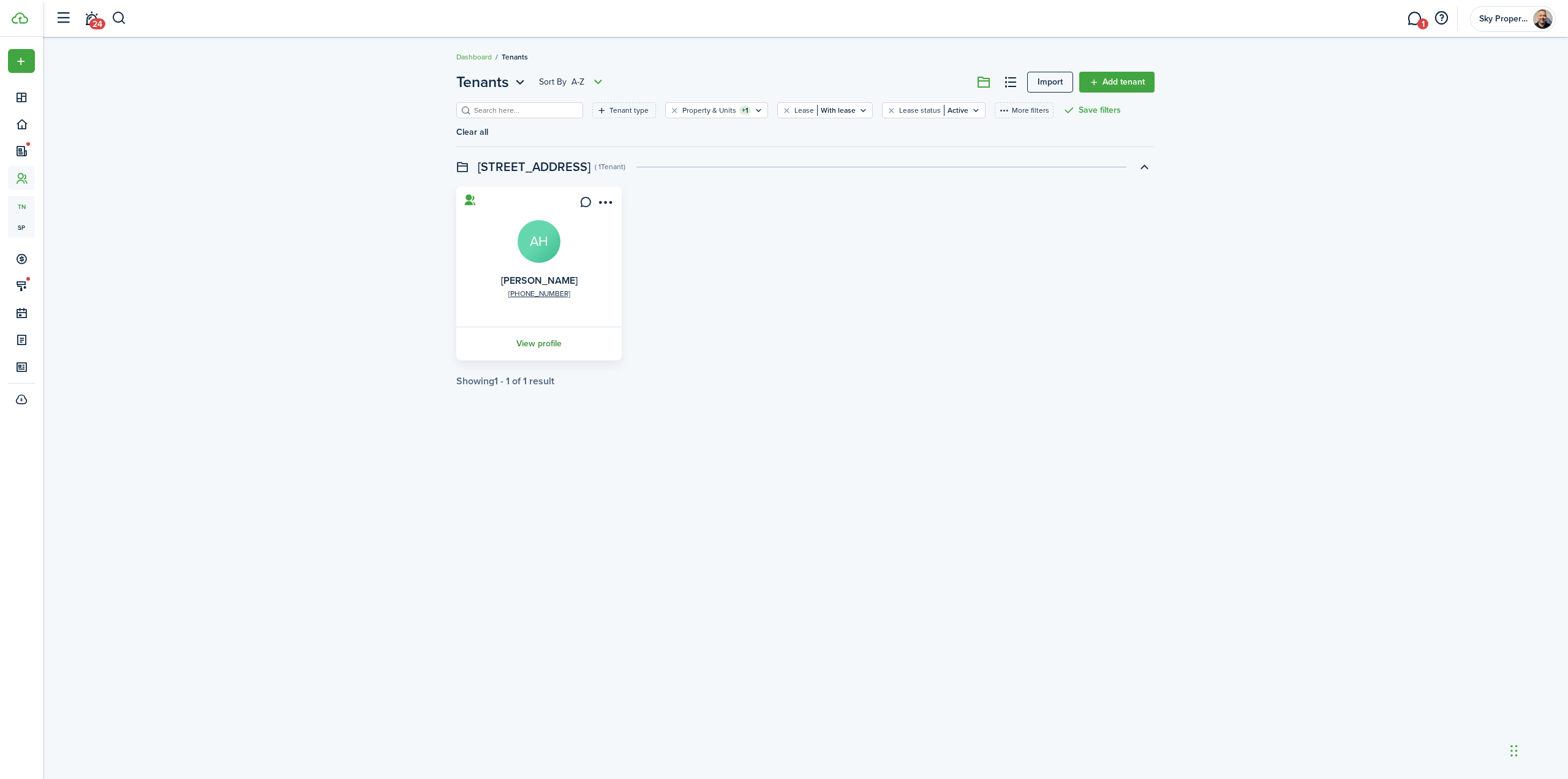
click at [533, 326] on link "View profile" at bounding box center [539, 343] width 169 height 33
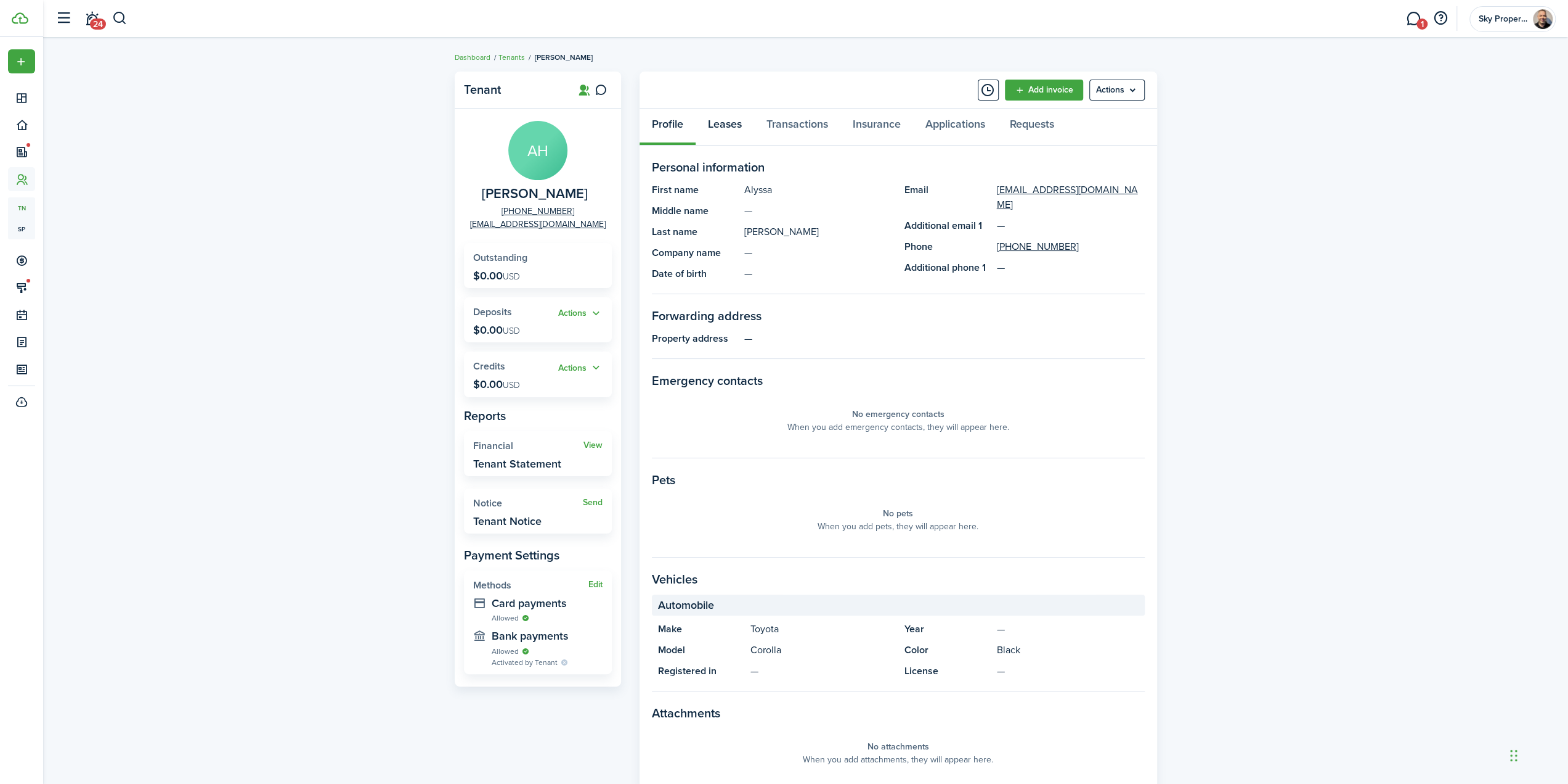
click at [735, 126] on link "Leases" at bounding box center [725, 126] width 58 height 37
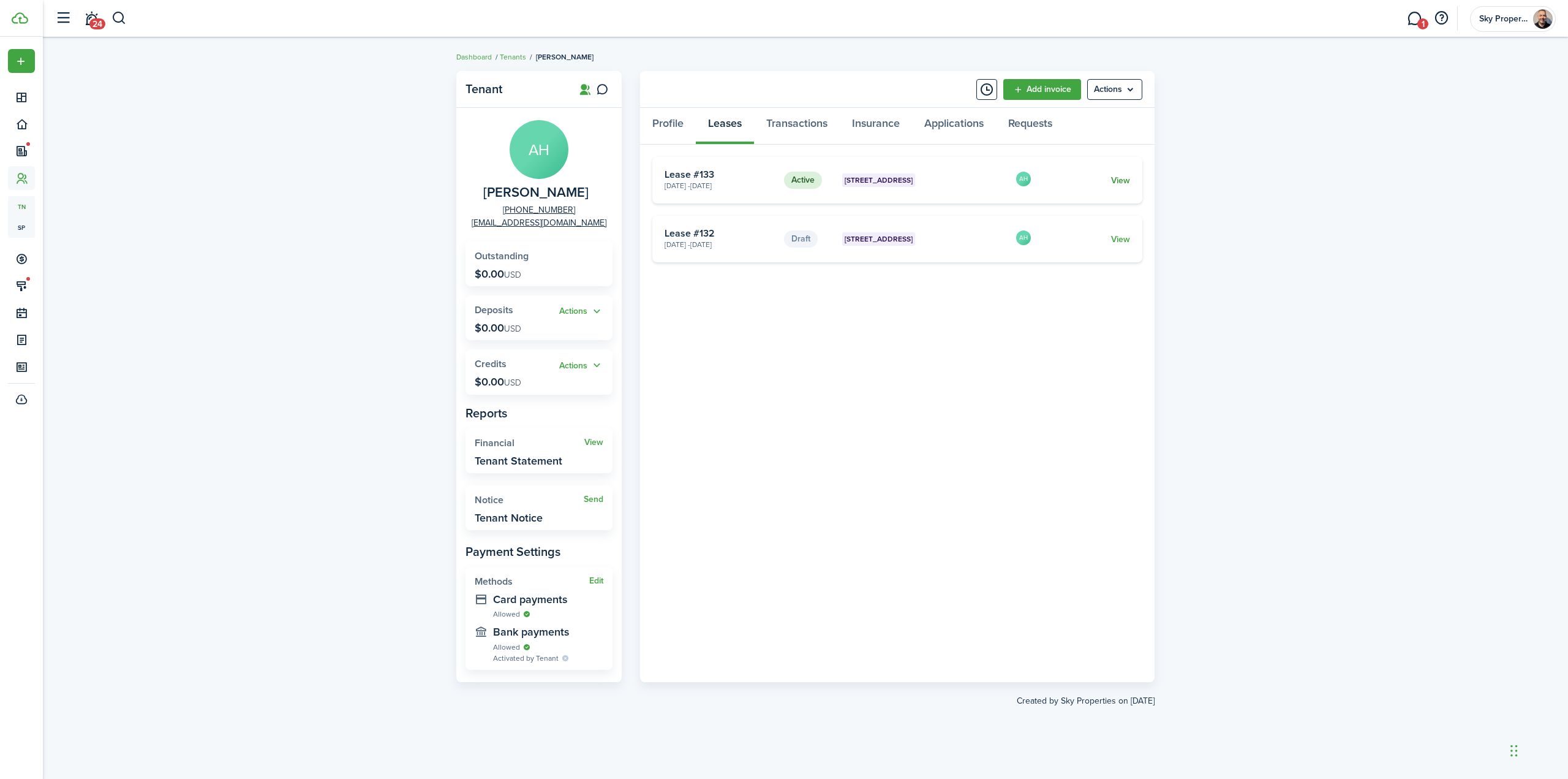
click at [1126, 183] on link "View" at bounding box center [1120, 180] width 19 height 13
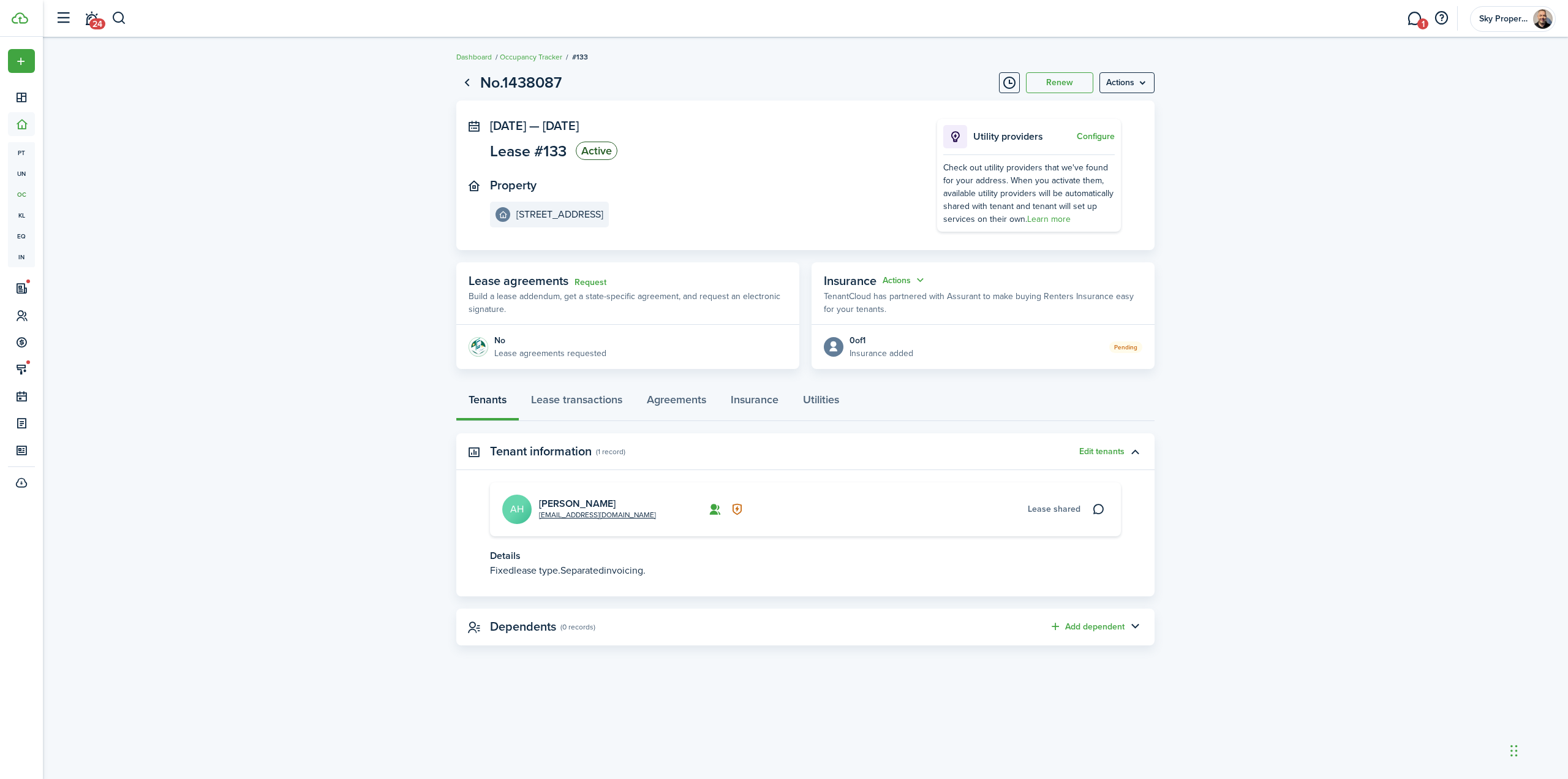
click at [1070, 506] on span "Lease shared" at bounding box center [1055, 508] width 53 height 13
click at [1112, 452] on button "Edit tenants" at bounding box center [1102, 451] width 45 height 9
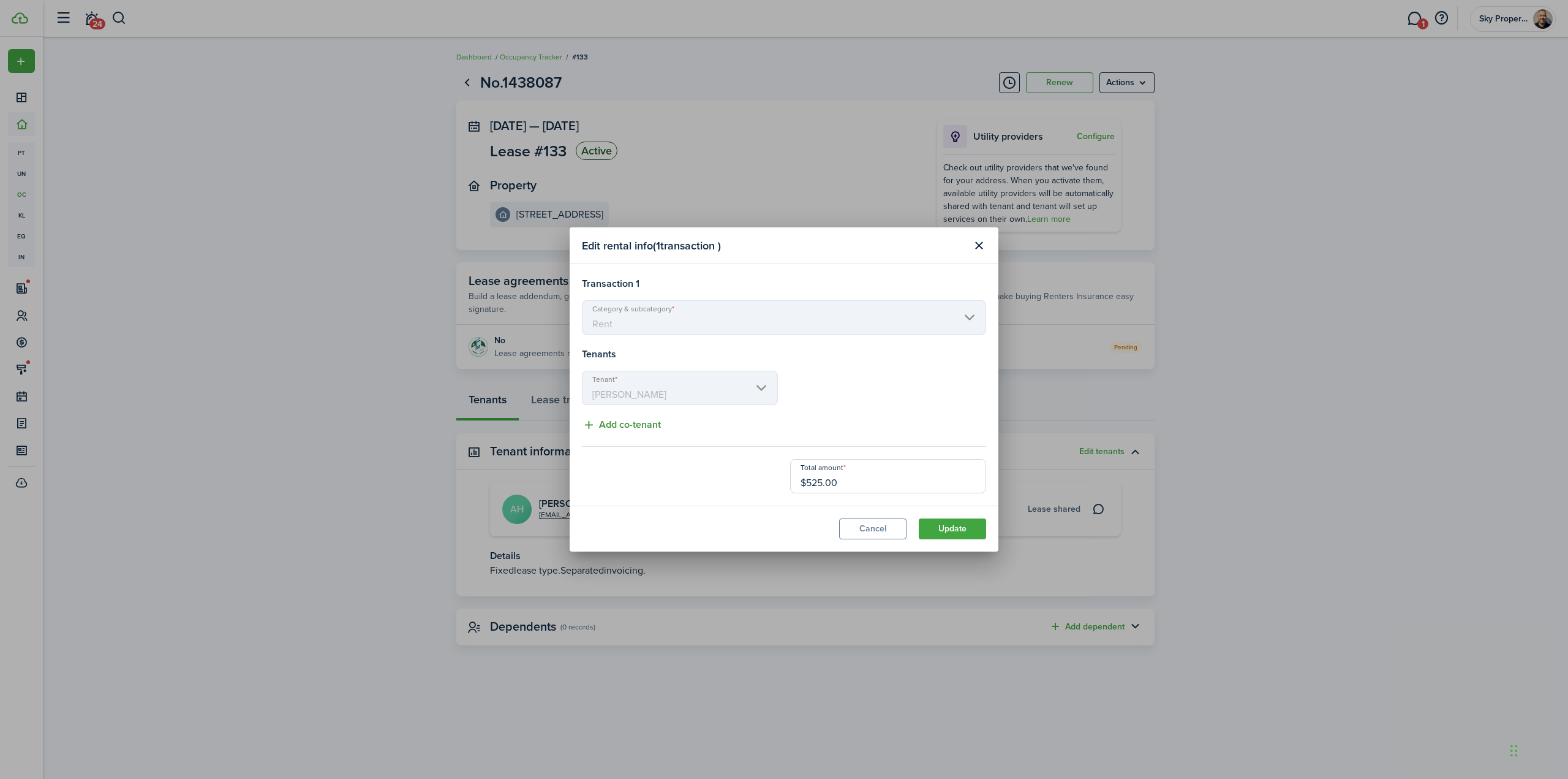
click at [638, 424] on button "Add co-tenant" at bounding box center [621, 425] width 79 height 15
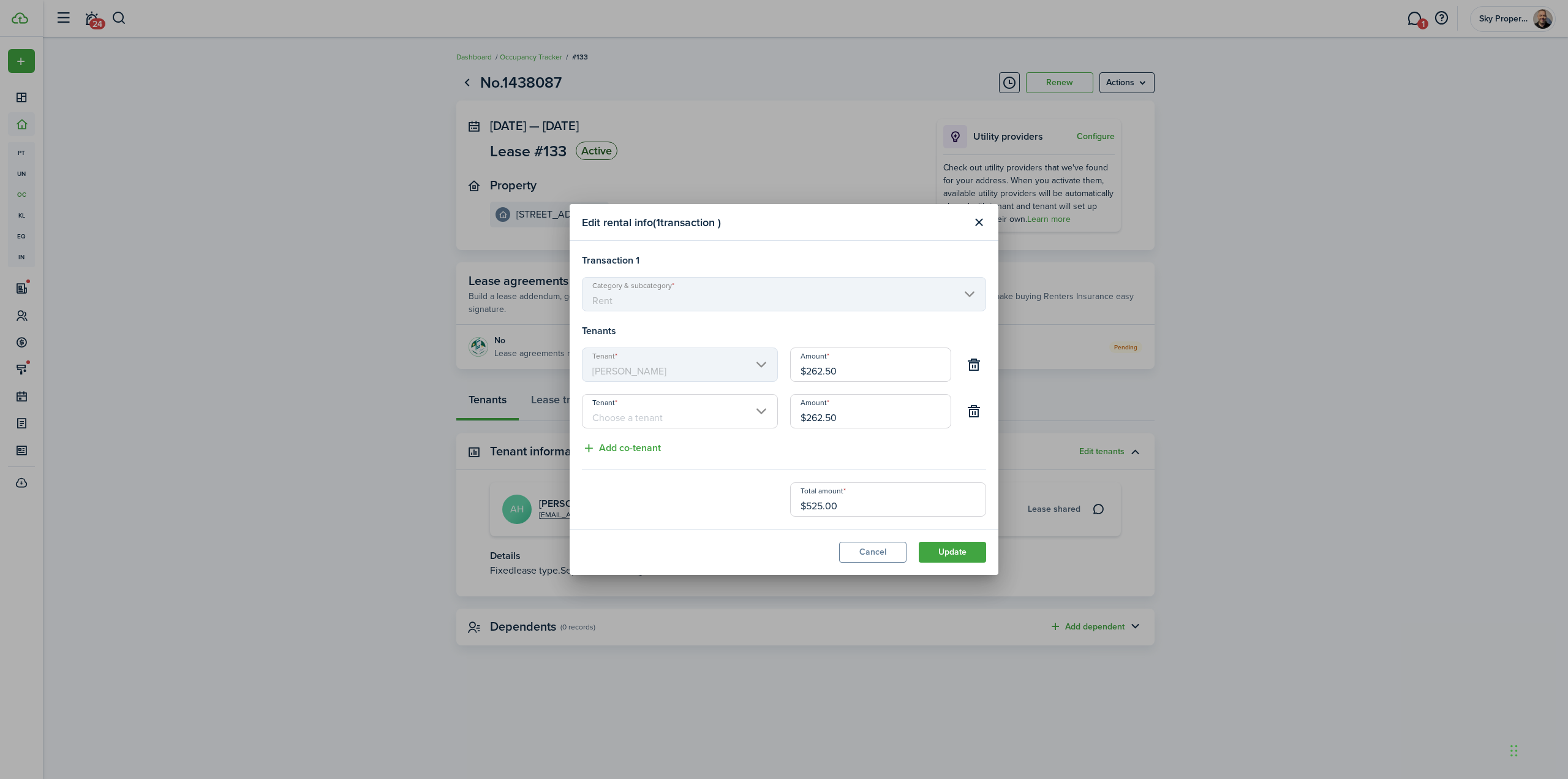
click at [644, 417] on input "Tenant" at bounding box center [680, 411] width 196 height 34
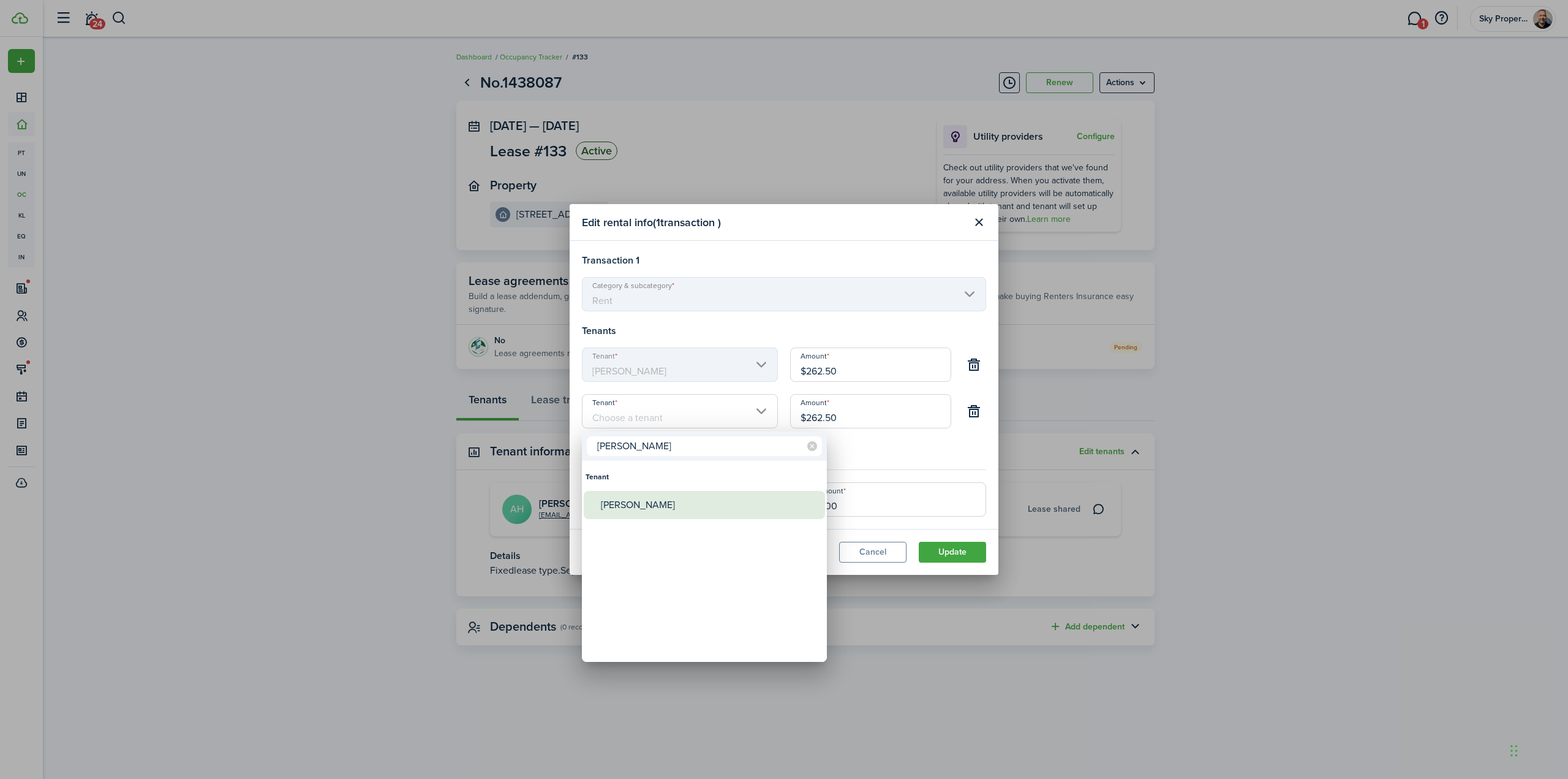
type input "[PERSON_NAME]"
click at [629, 501] on div "[PERSON_NAME]" at bounding box center [710, 505] width 217 height 28
type input "[PERSON_NAME]"
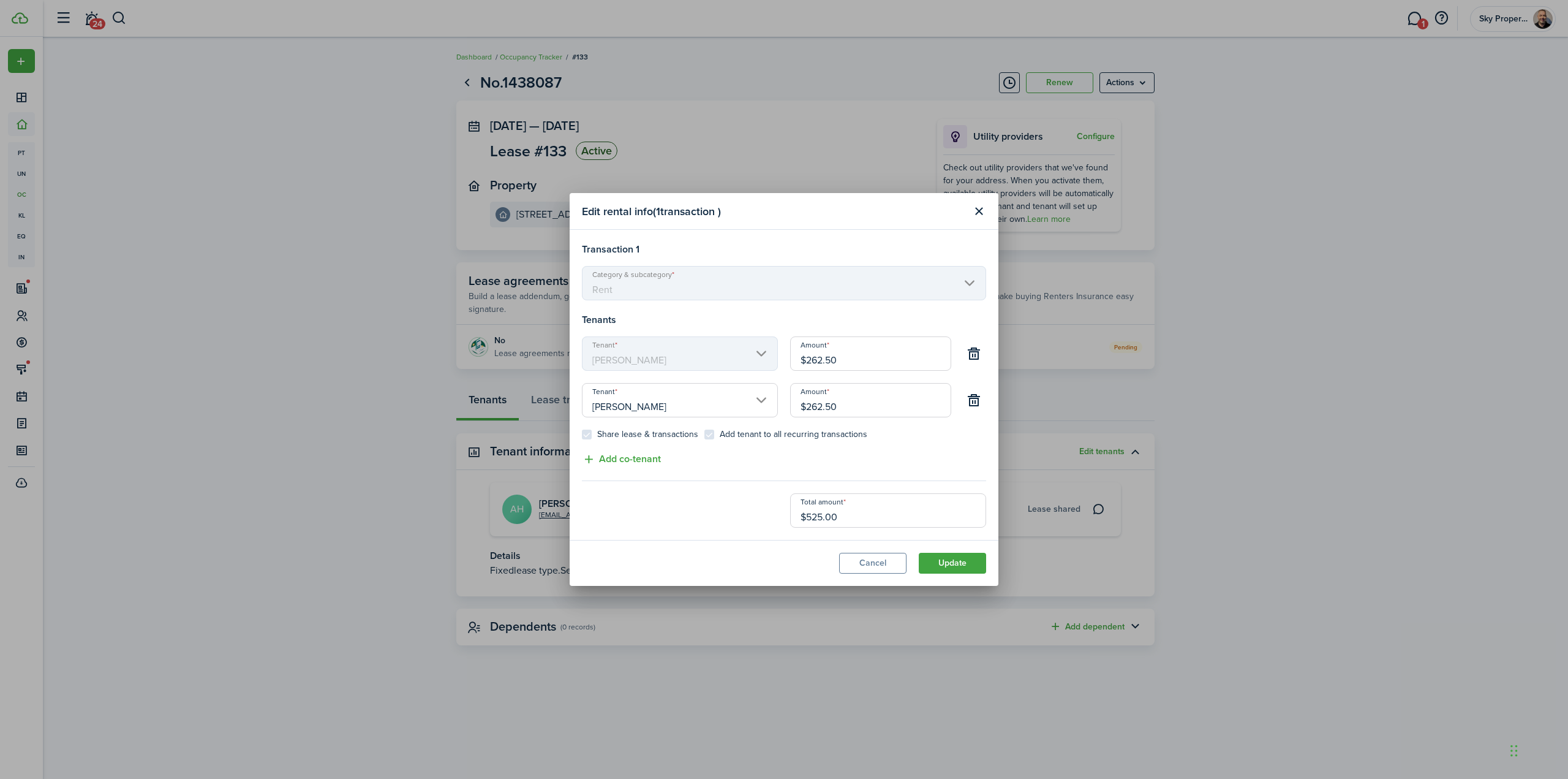
drag, startPoint x: 889, startPoint y: 358, endPoint x: 758, endPoint y: 352, distance: 131.1
click at [758, 352] on div "Tenant [PERSON_NAME] Amount $262.50" at bounding box center [784, 360] width 417 height 47
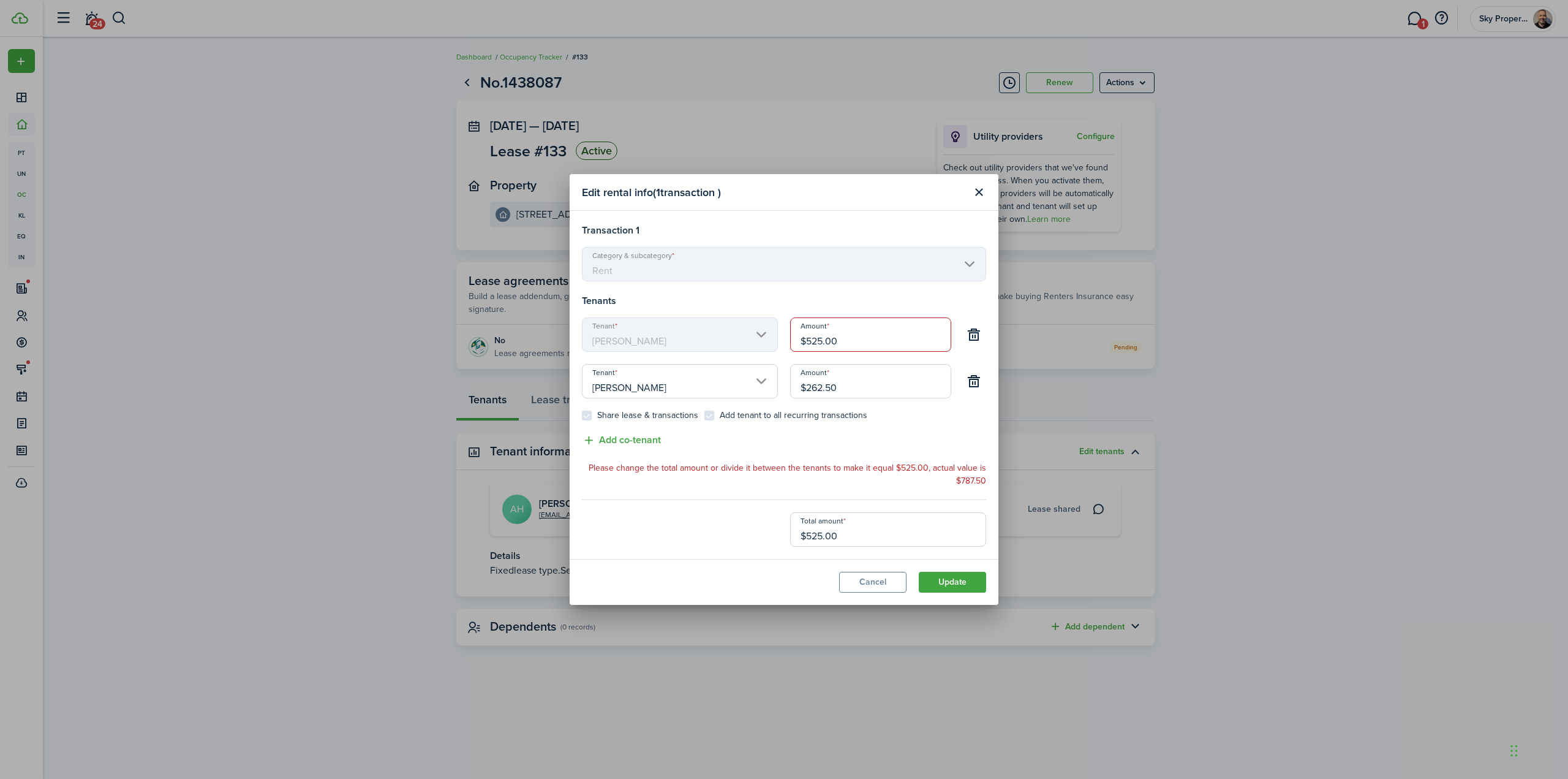
type input "$525.00"
click at [855, 372] on input "$262.50" at bounding box center [870, 381] width 161 height 34
drag, startPoint x: 856, startPoint y: 386, endPoint x: 746, endPoint y: 372, distance: 110.9
click at [747, 372] on div "Tenant [PERSON_NAME] Amount $262.50 Share lease & transactions Add tenant to al…" at bounding box center [784, 398] width 417 height 68
type input "$525.00"
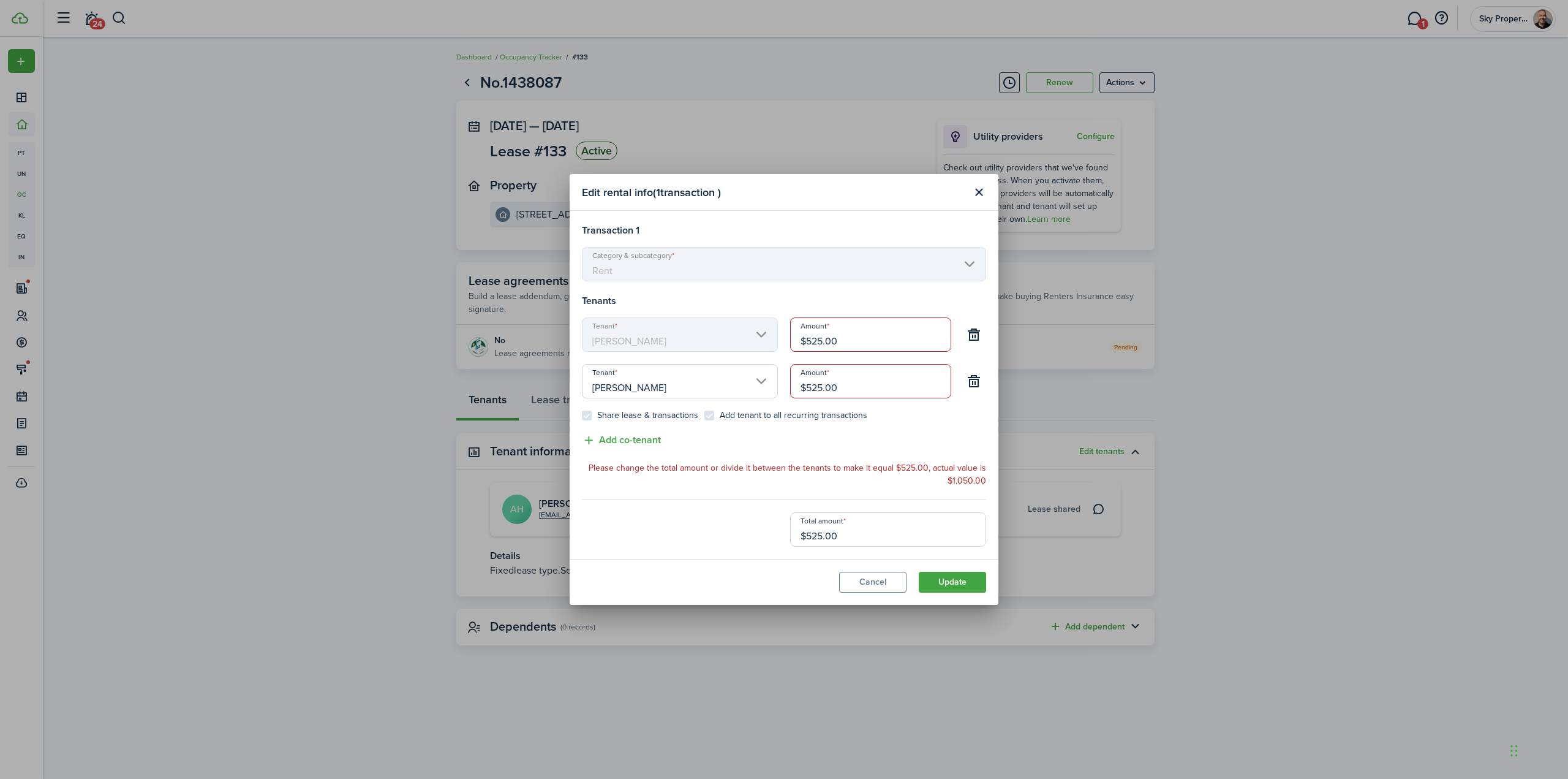
click at [875, 425] on div "Share lease & transactions Add tenant to all recurring transactions" at bounding box center [784, 422] width 417 height 22
drag, startPoint x: 877, startPoint y: 530, endPoint x: 722, endPoint y: 506, distance: 156.8
click at [722, 506] on lease-edit-recurring-form "Category & subcategory Rent Tenants Tenant [PERSON_NAME] Amount $525.00 Tenant …" at bounding box center [783, 396] width 404 height 300
type input "$2"
type input "$1.00"
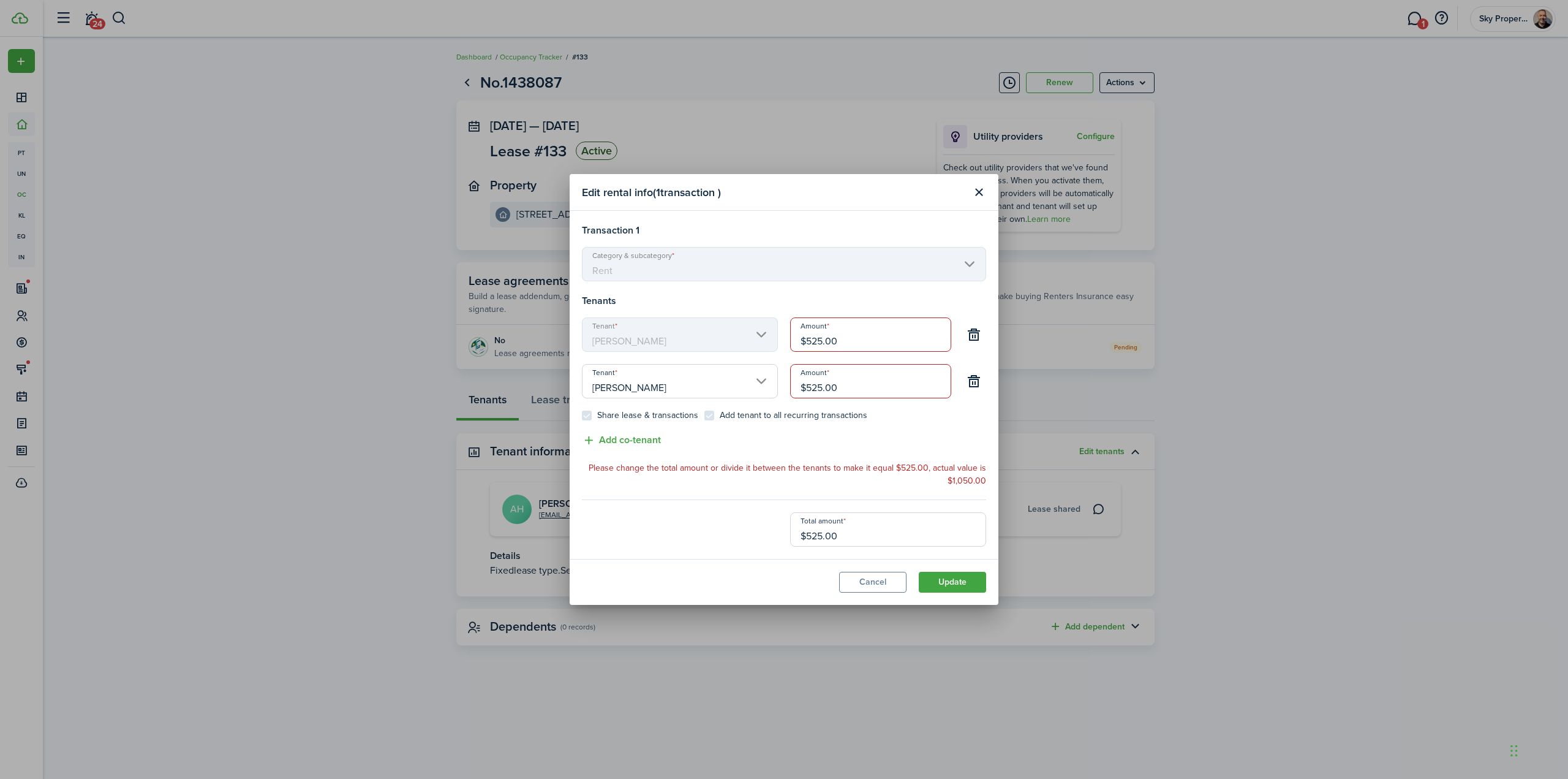
type input "$1.00"
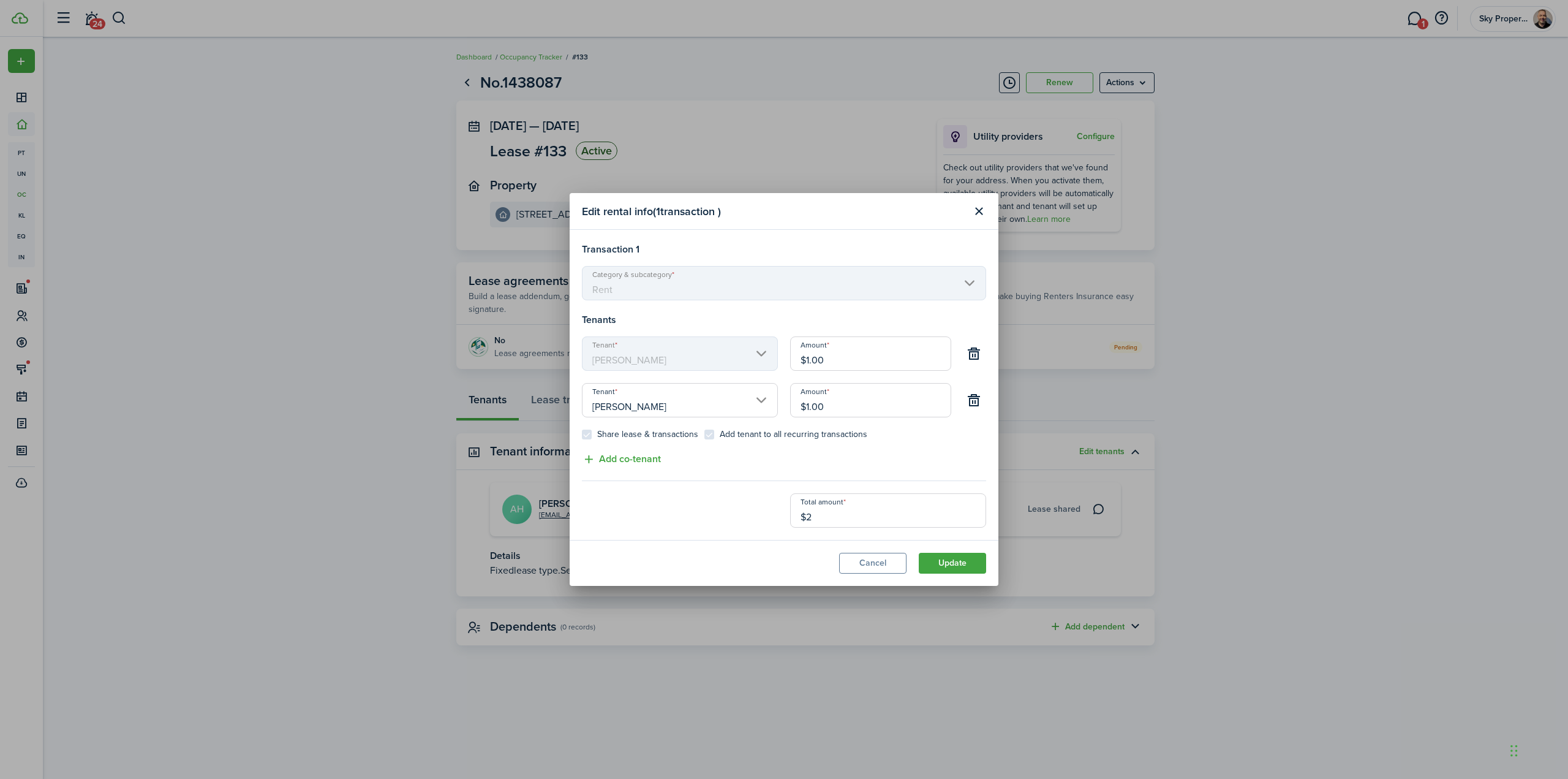
type input "$21"
type input "$10.50"
type input "$210"
type input "$105.00"
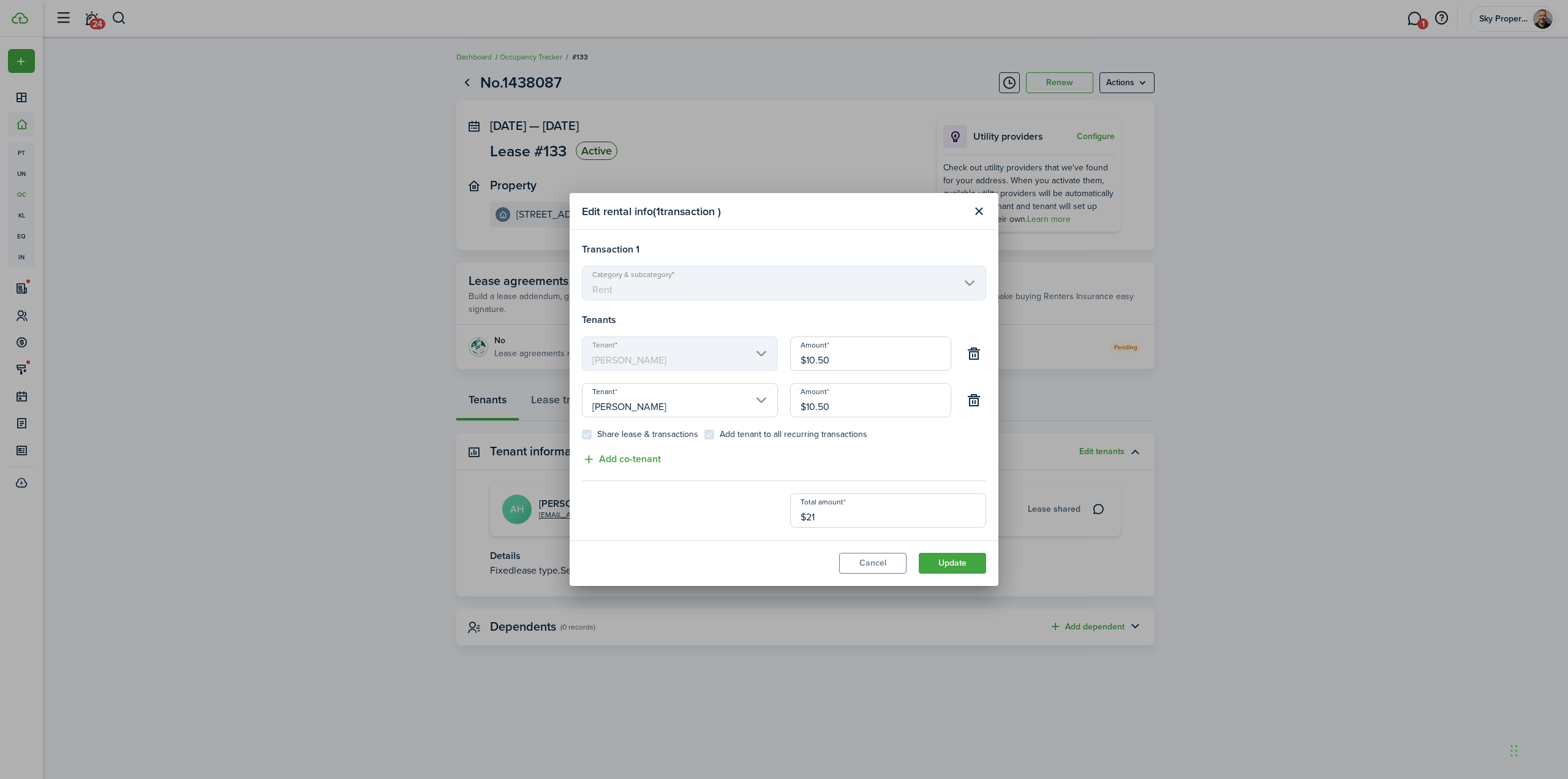
type input "$105.00"
type input "$2,100"
type input "$1,050.00"
type input "$2,100.00"
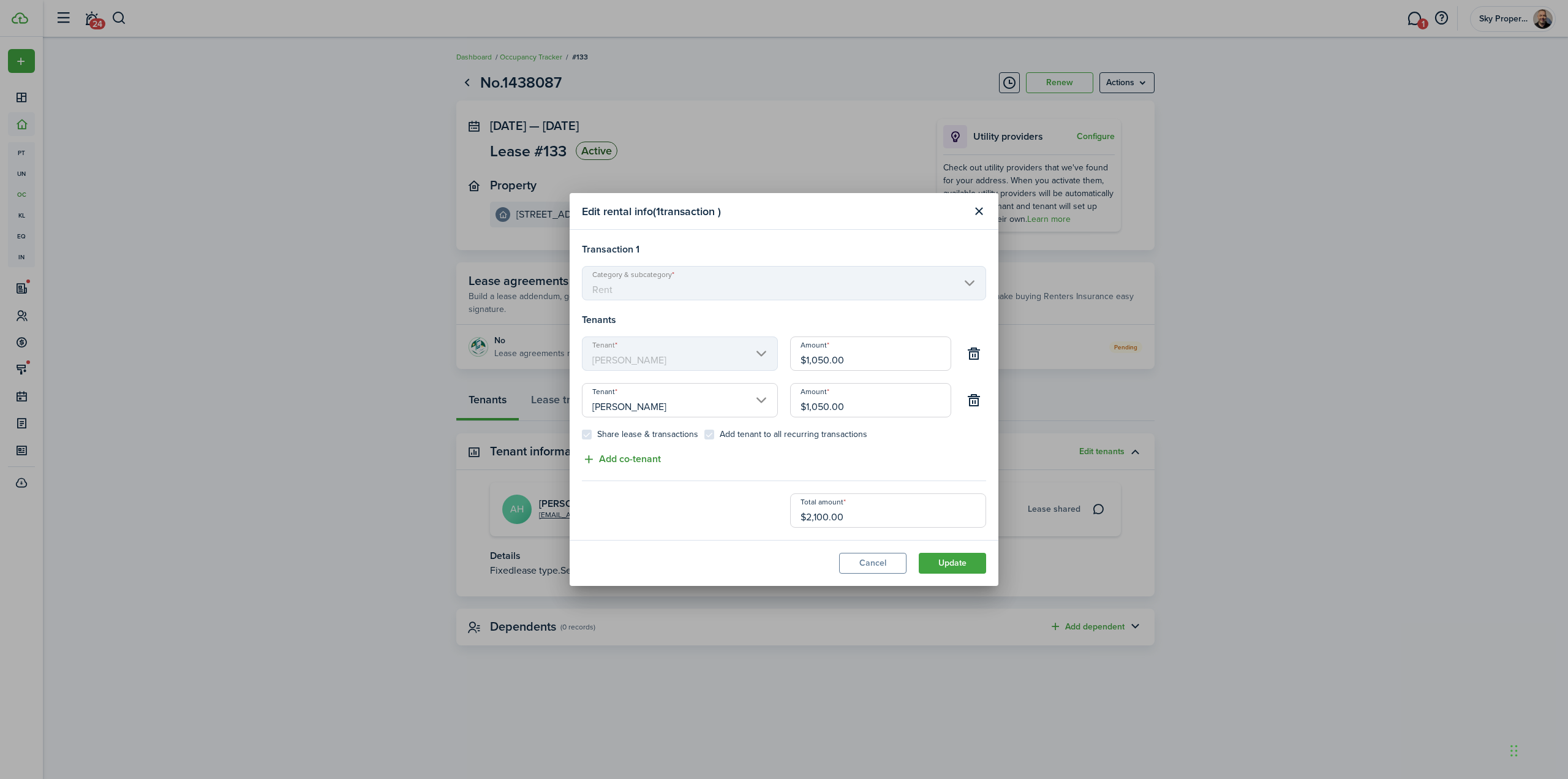
click at [621, 459] on button "Add co-tenant" at bounding box center [621, 460] width 79 height 15
type input "$700.00"
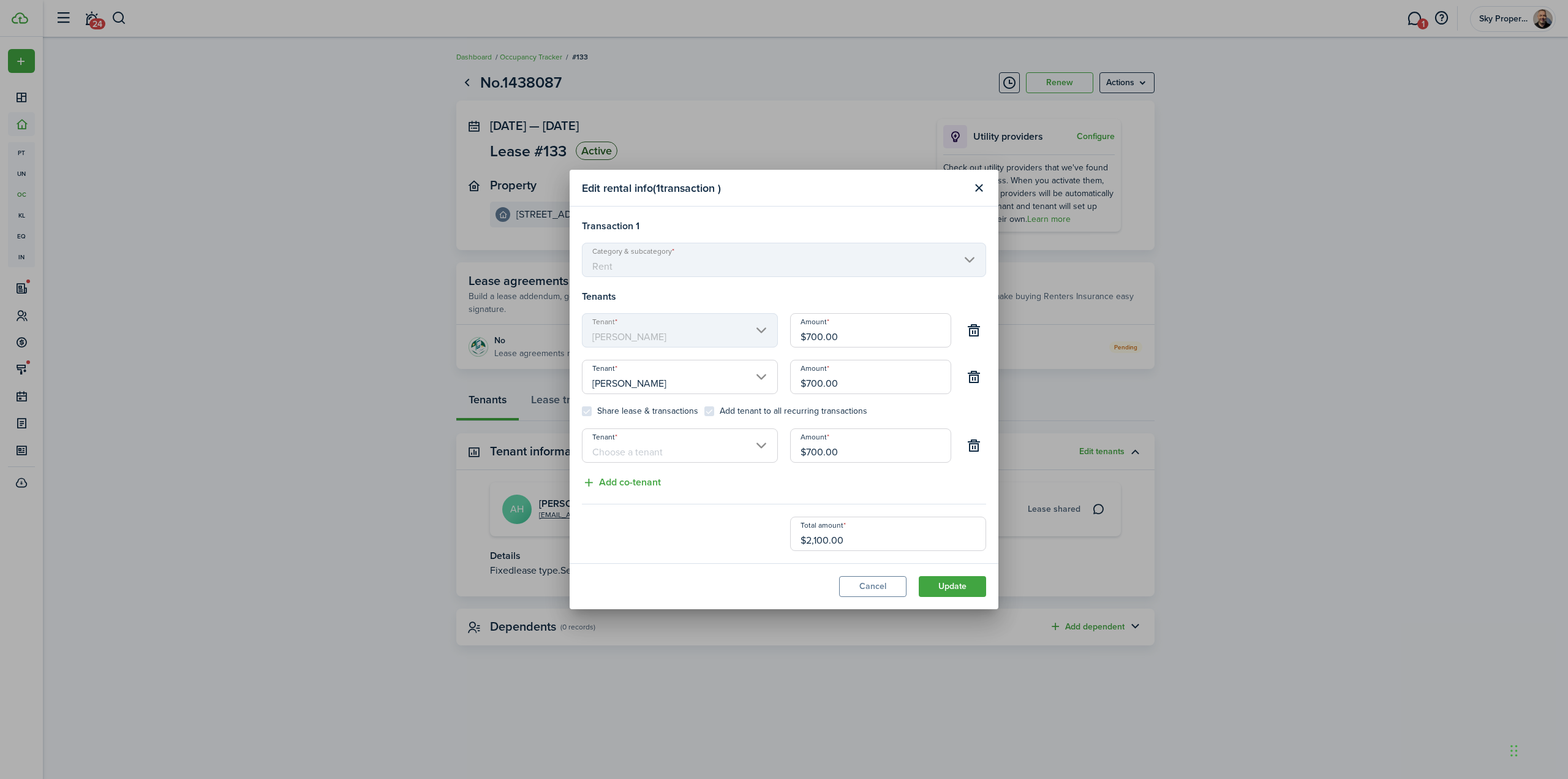
click at [690, 440] on input "Tenant" at bounding box center [680, 445] width 196 height 34
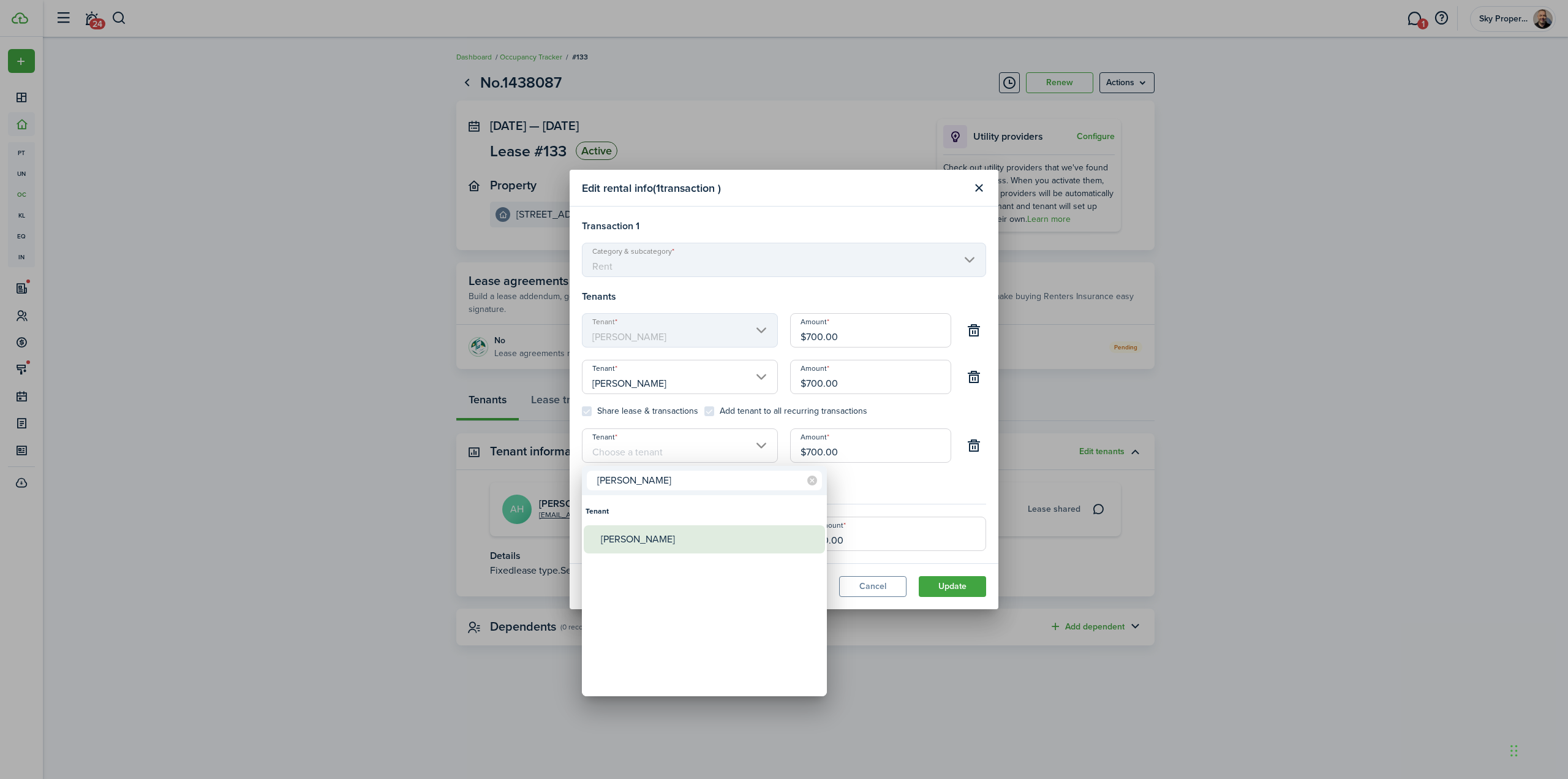
type input "[PERSON_NAME]"
click at [632, 538] on div "[PERSON_NAME]" at bounding box center [710, 539] width 217 height 28
type input "[PERSON_NAME]"
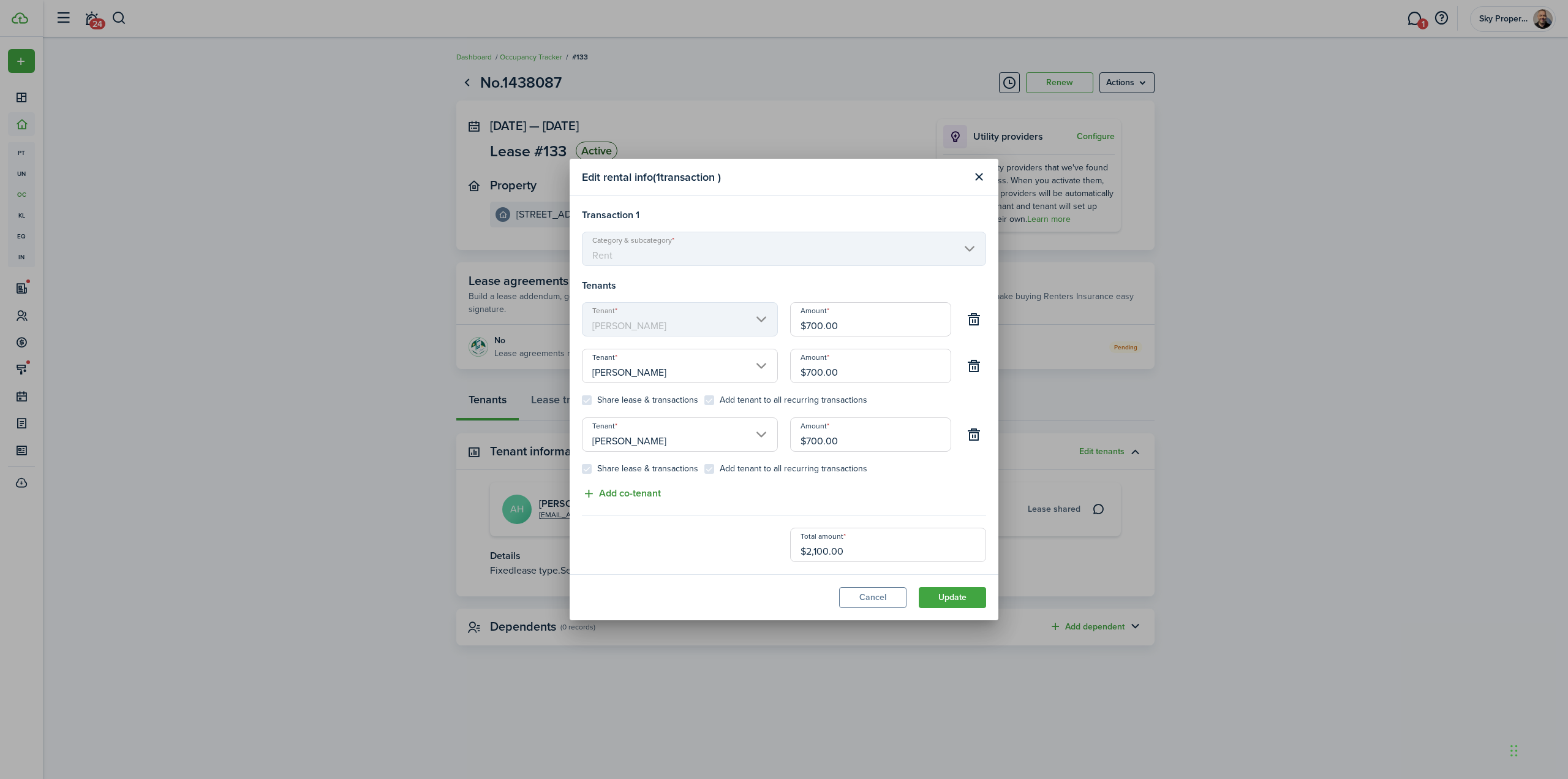
click at [614, 489] on button "Add co-tenant" at bounding box center [621, 494] width 79 height 15
type input "$525.00"
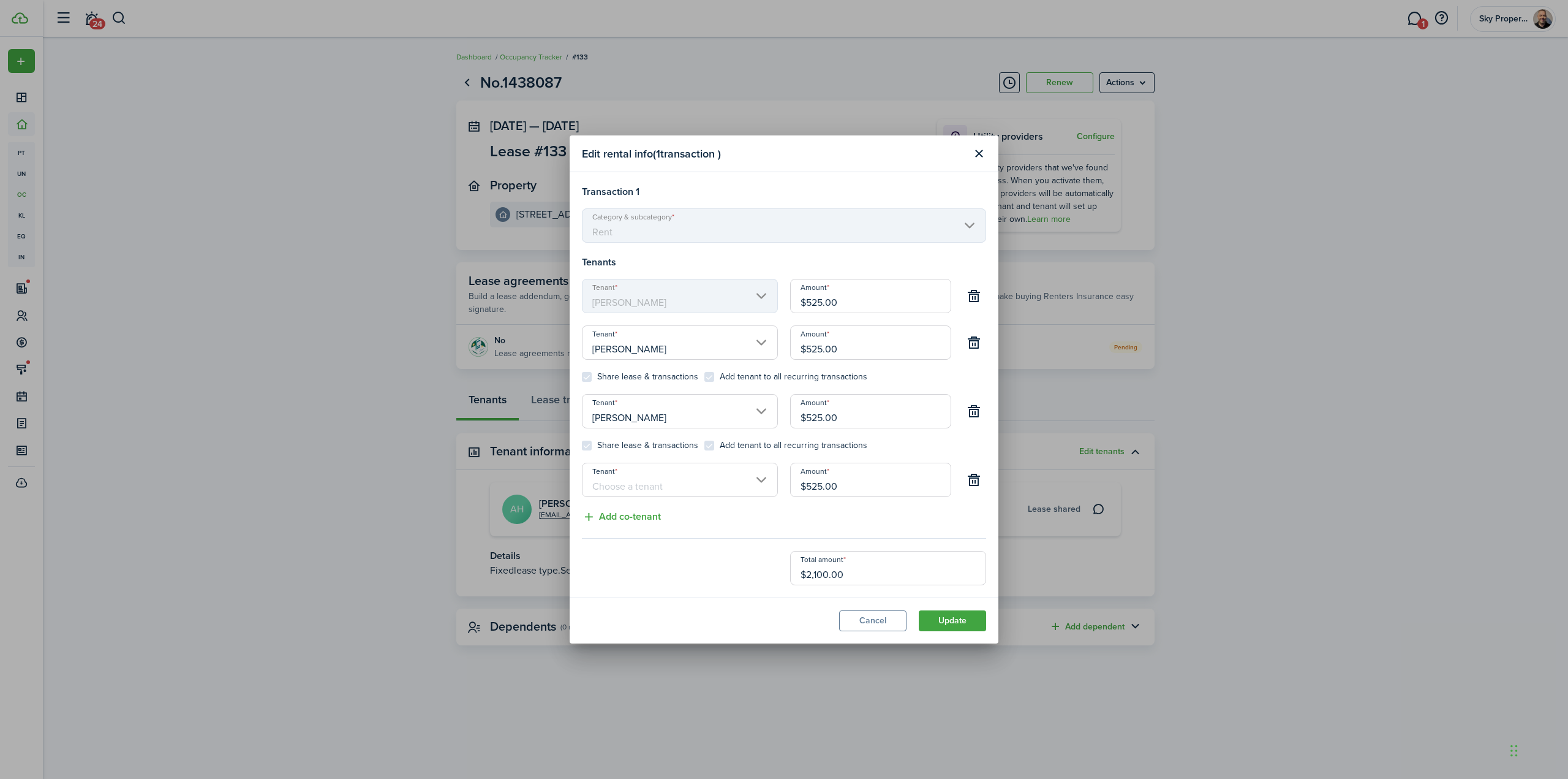
click at [636, 479] on input "Tenant" at bounding box center [680, 480] width 196 height 34
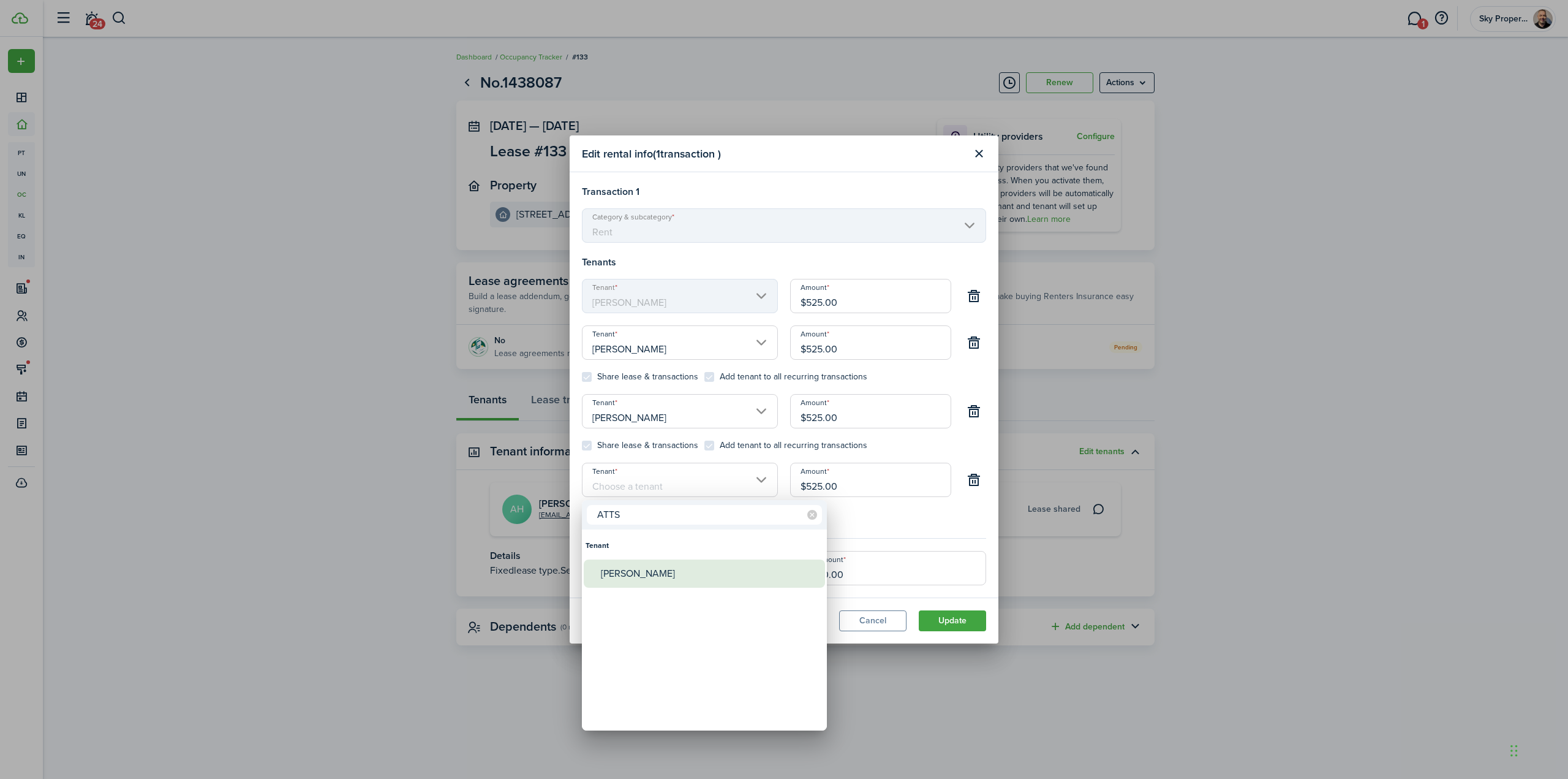
type input "ATTS"
click at [664, 576] on div "[PERSON_NAME]" at bounding box center [710, 573] width 217 height 28
type input "[PERSON_NAME]"
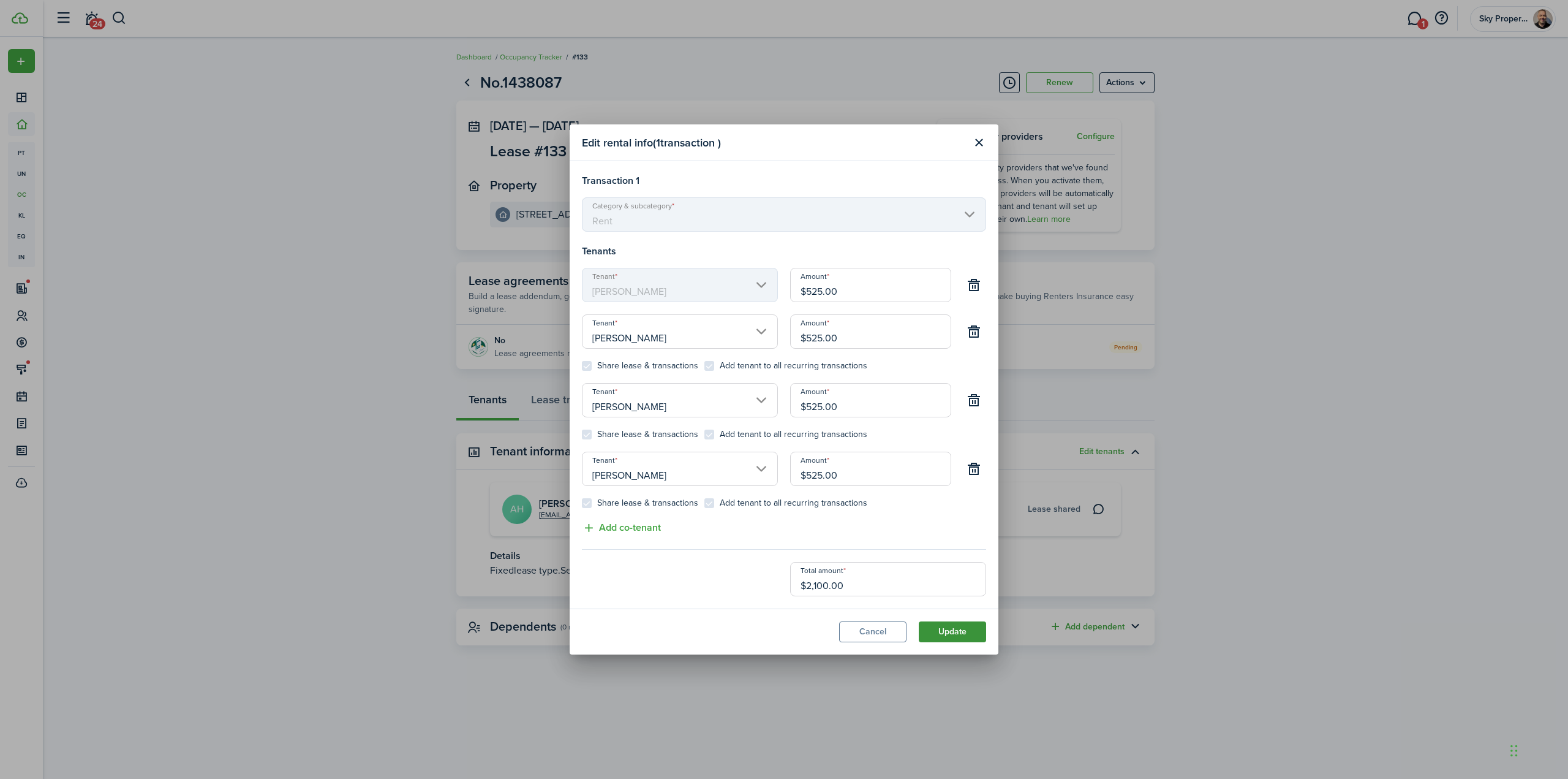
click at [959, 638] on button "Update" at bounding box center [952, 631] width 67 height 20
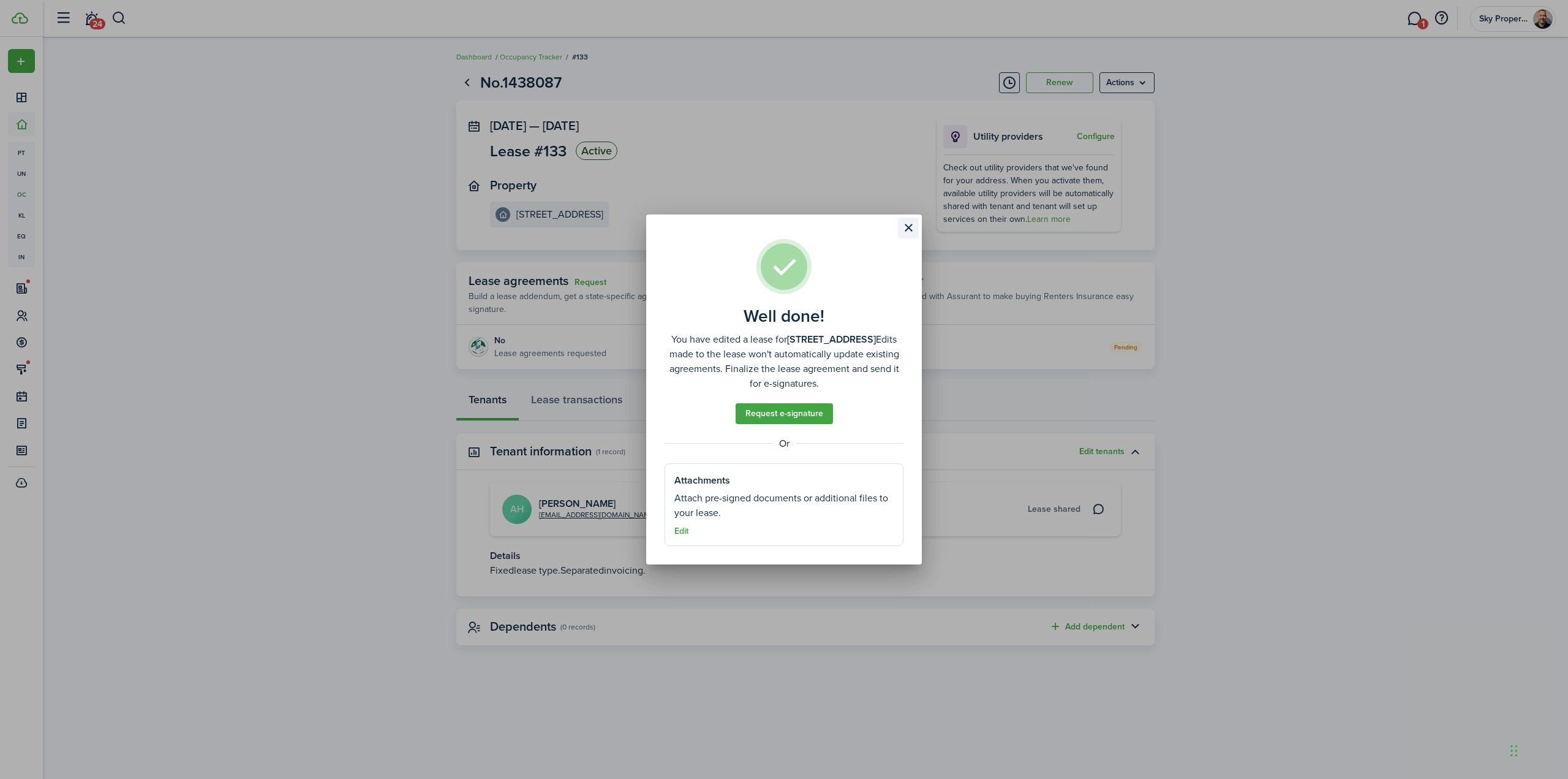
click at [913, 231] on button "Close modal" at bounding box center [909, 228] width 20 height 20
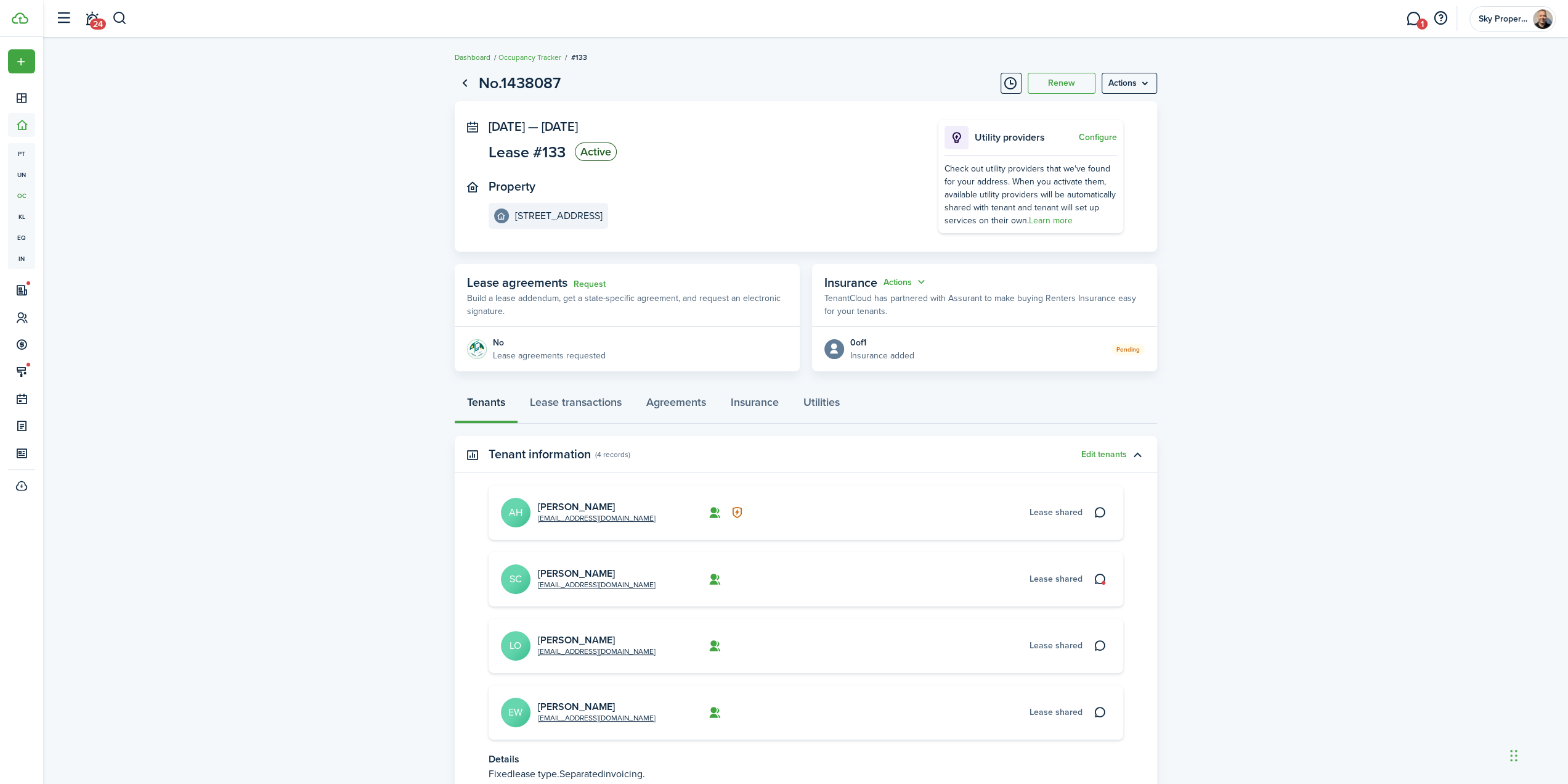
click at [476, 57] on link "Dashboard" at bounding box center [473, 57] width 36 height 11
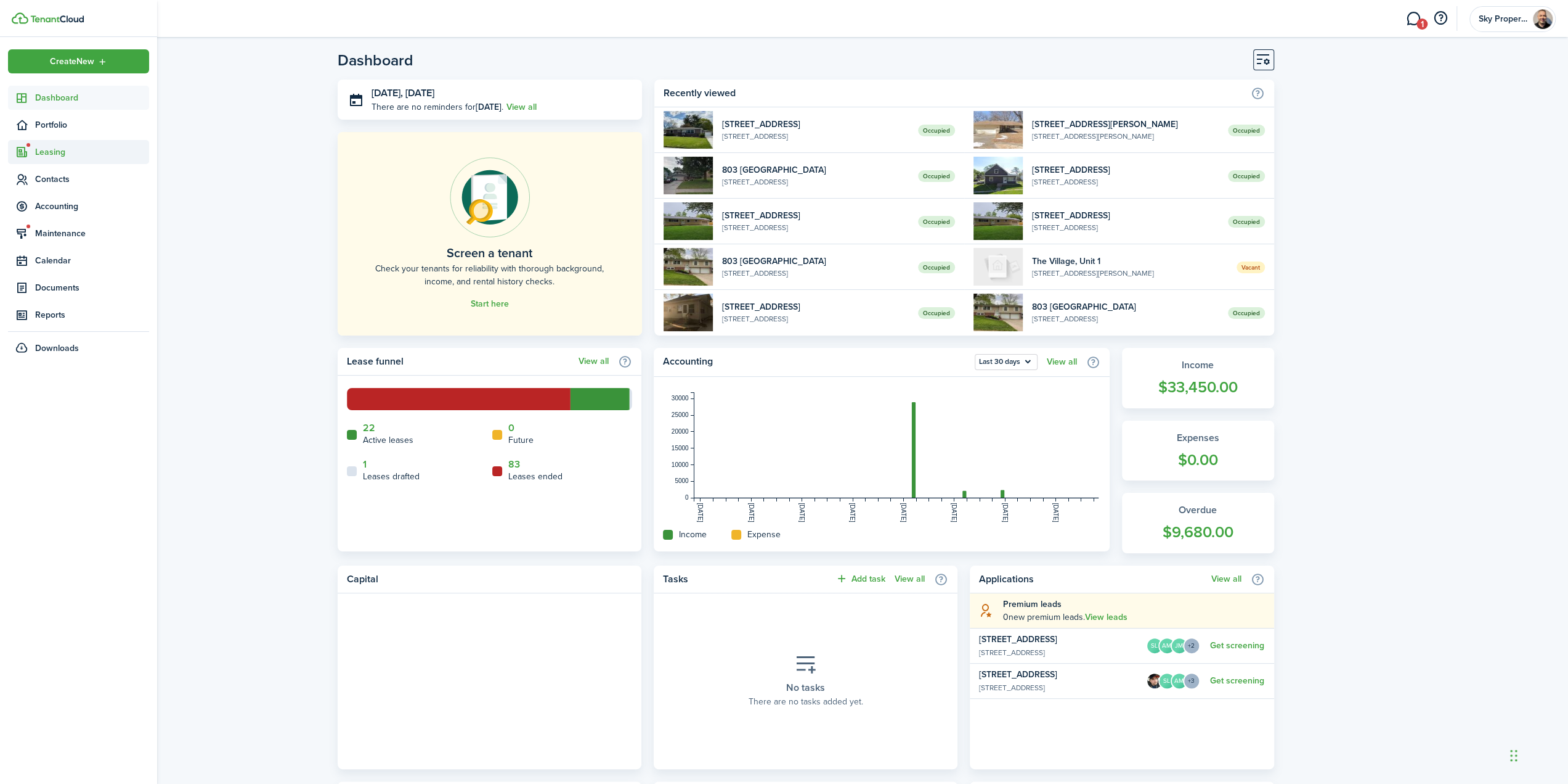
click at [58, 153] on span "Leasing" at bounding box center [92, 151] width 114 height 13
click at [66, 126] on span "Portfolio" at bounding box center [92, 125] width 114 height 13
click at [69, 155] on span "Properties" at bounding box center [92, 153] width 114 height 13
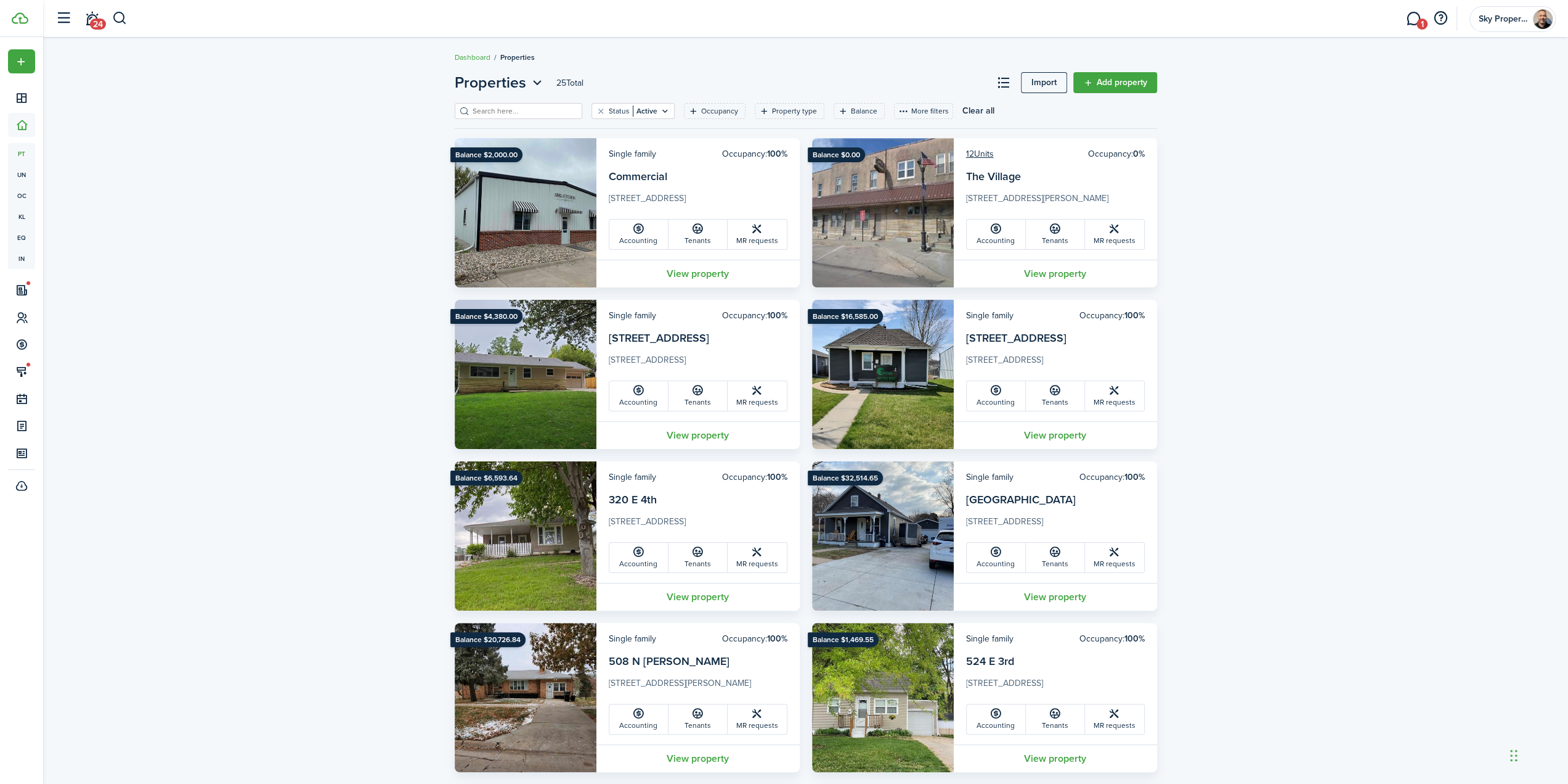
click at [484, 110] on input "search" at bounding box center [524, 112] width 108 height 12
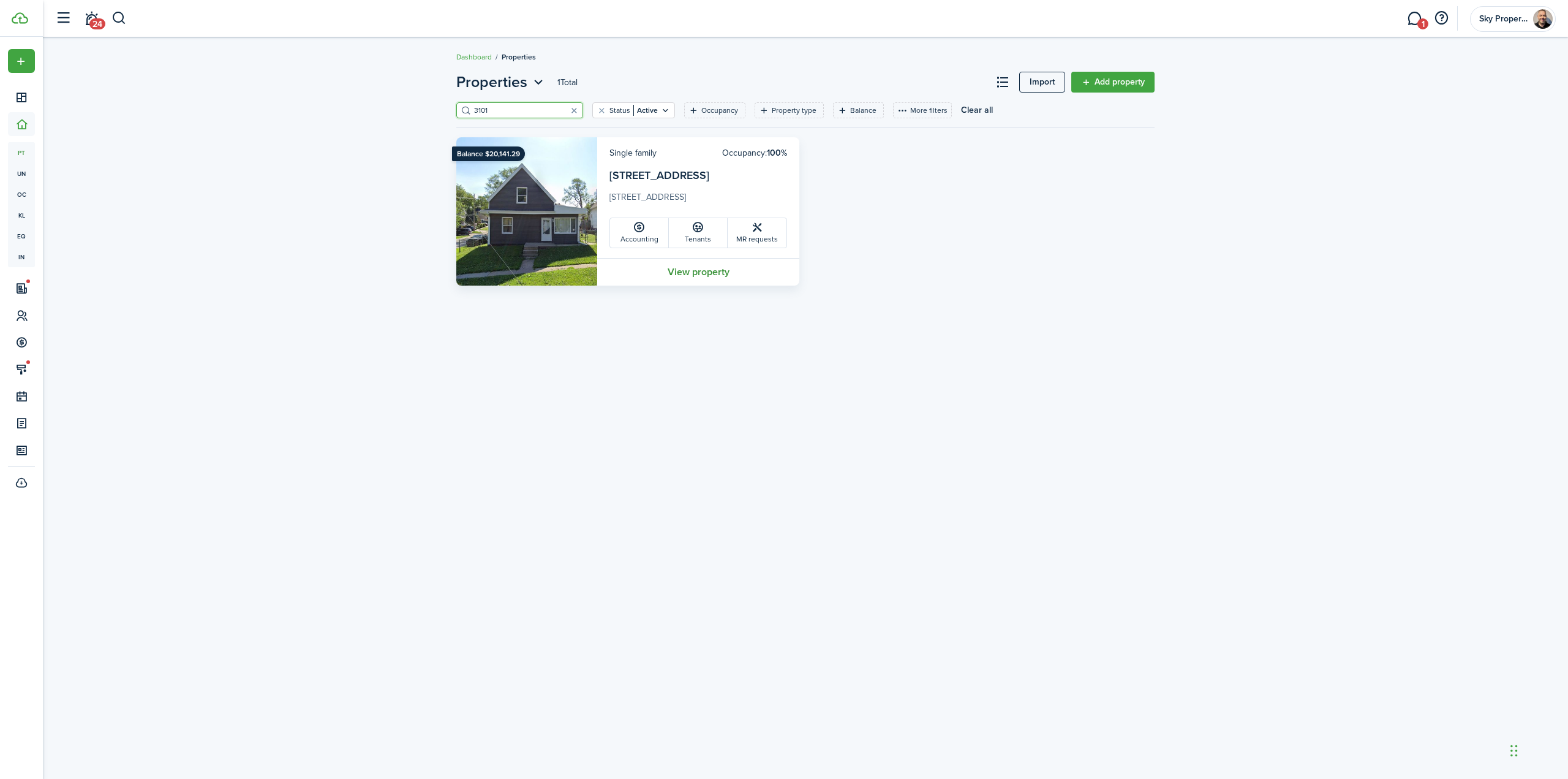
type input "3101"
click at [680, 267] on link "View property" at bounding box center [698, 272] width 202 height 27
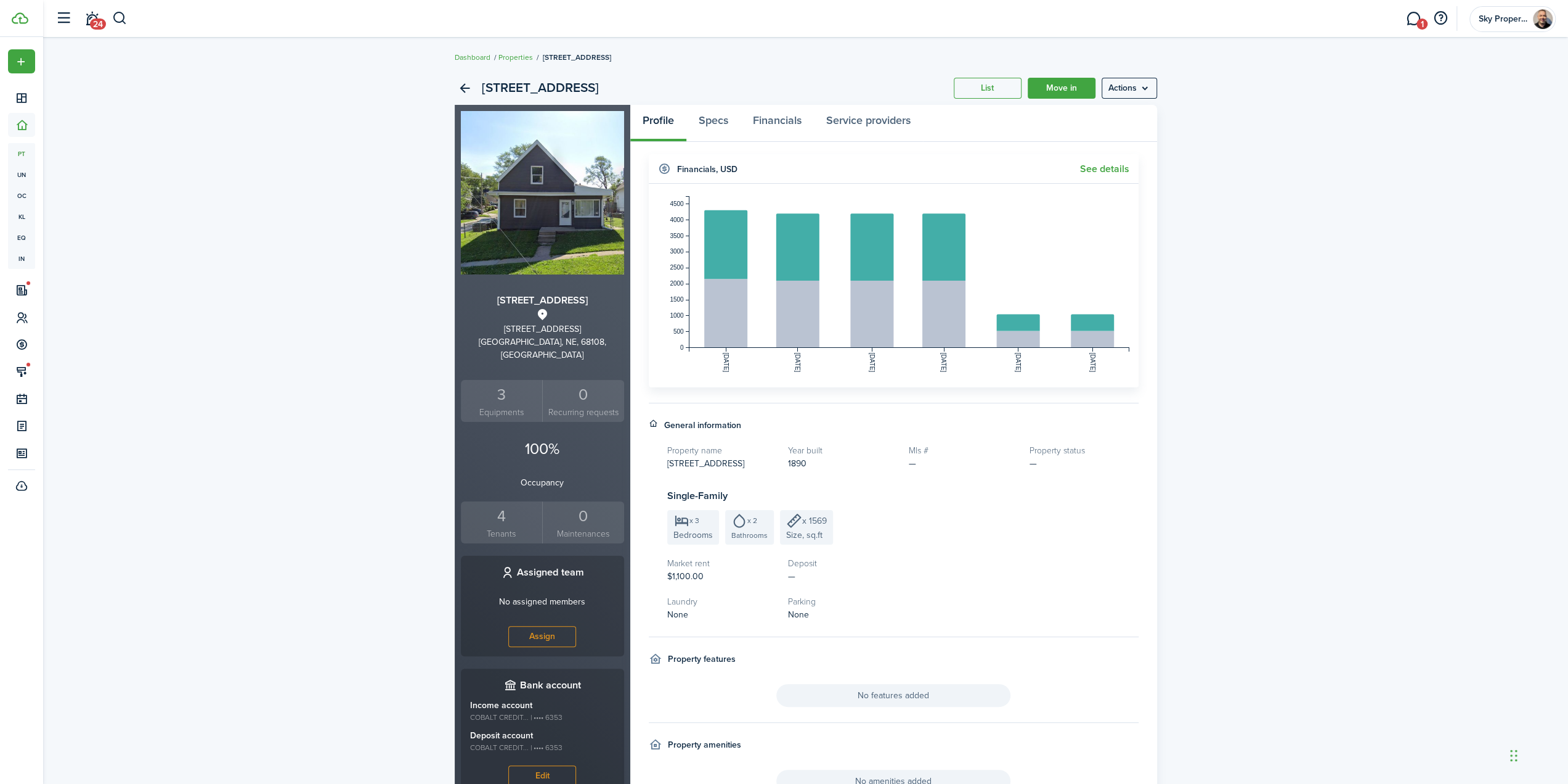
click at [491, 527] on small "Tenants" at bounding box center [502, 533] width 76 height 13
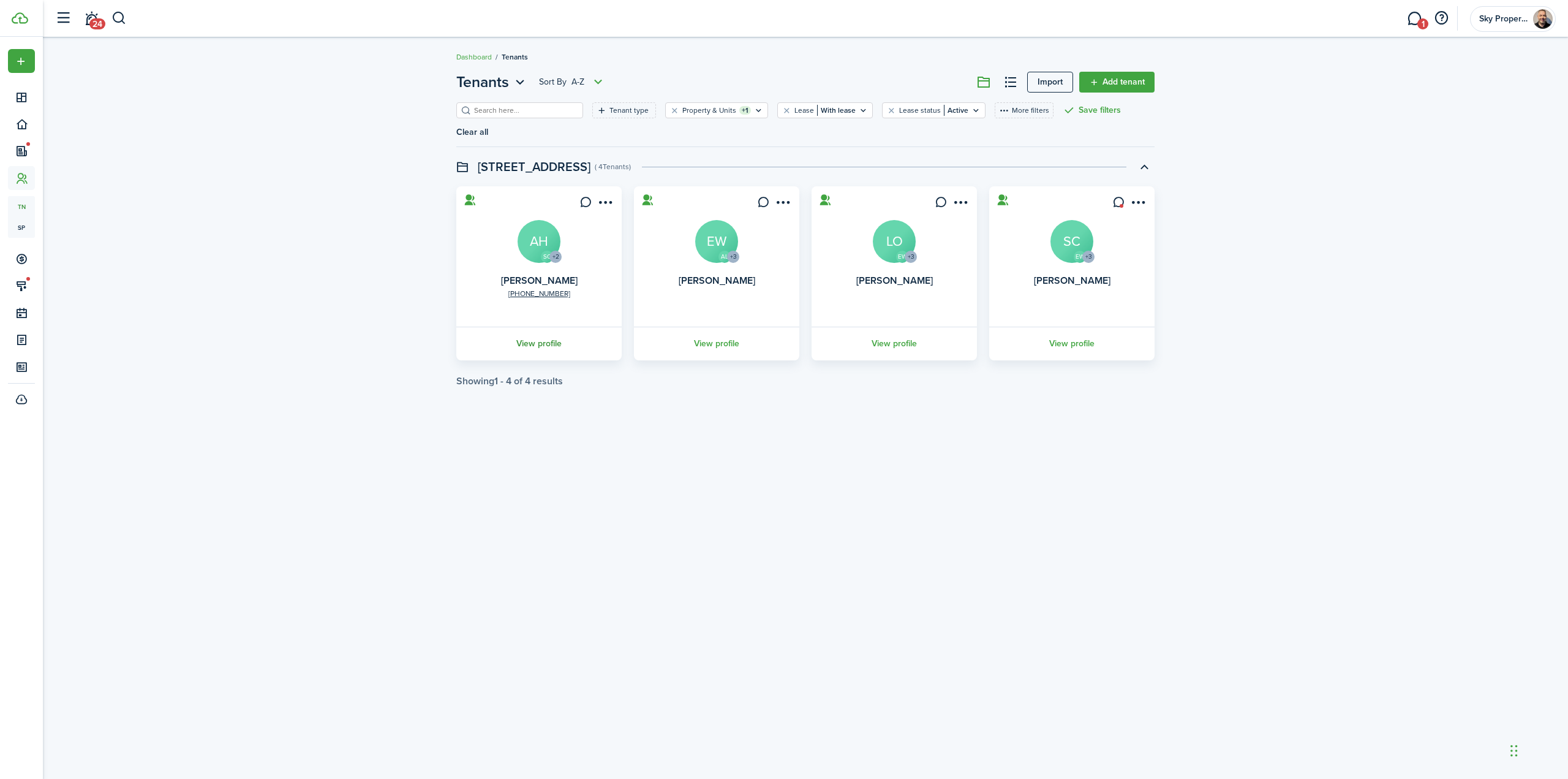
click at [527, 326] on link "View profile" at bounding box center [539, 343] width 169 height 33
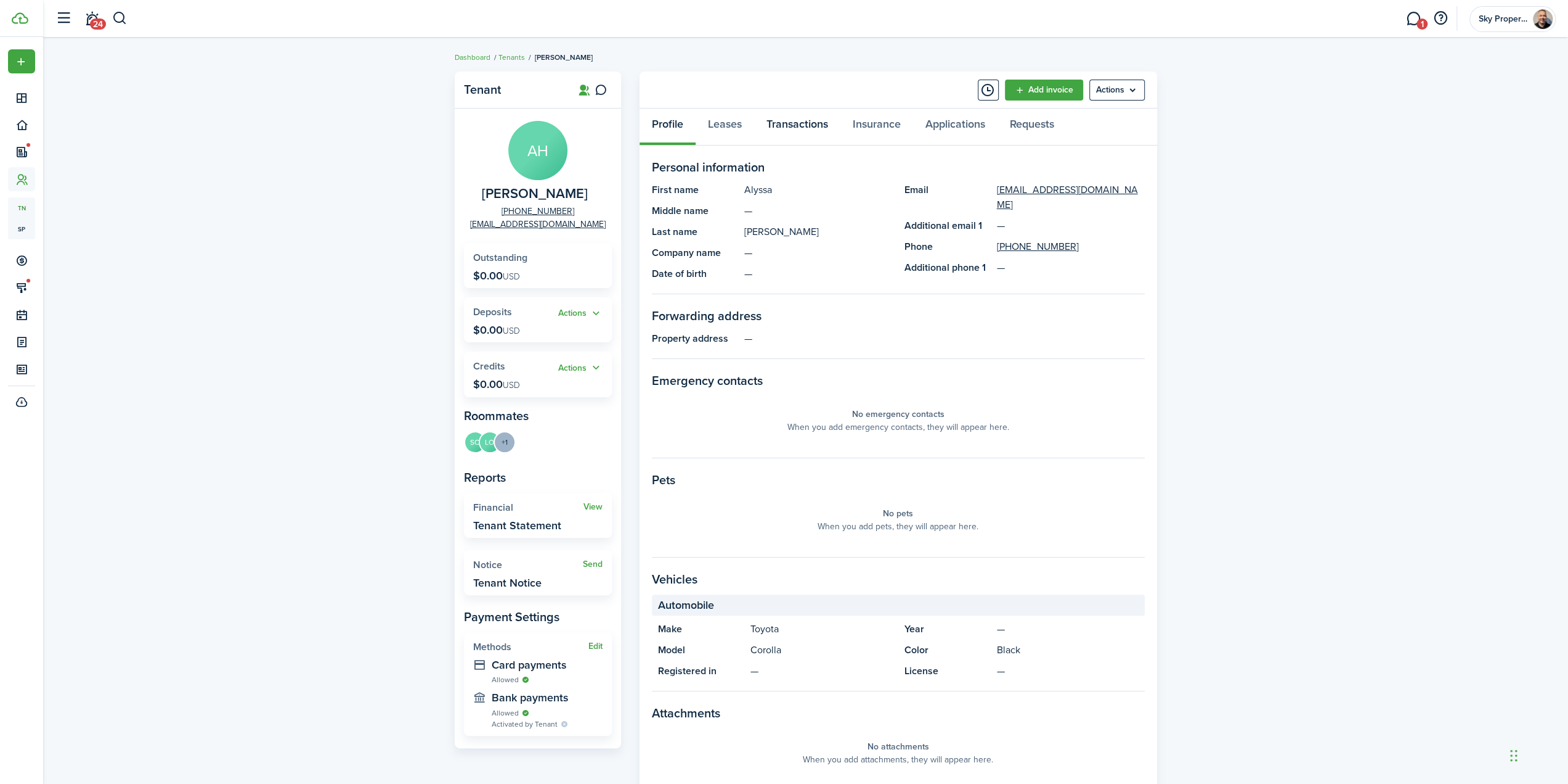
click at [802, 126] on link "Transactions" at bounding box center [797, 126] width 86 height 37
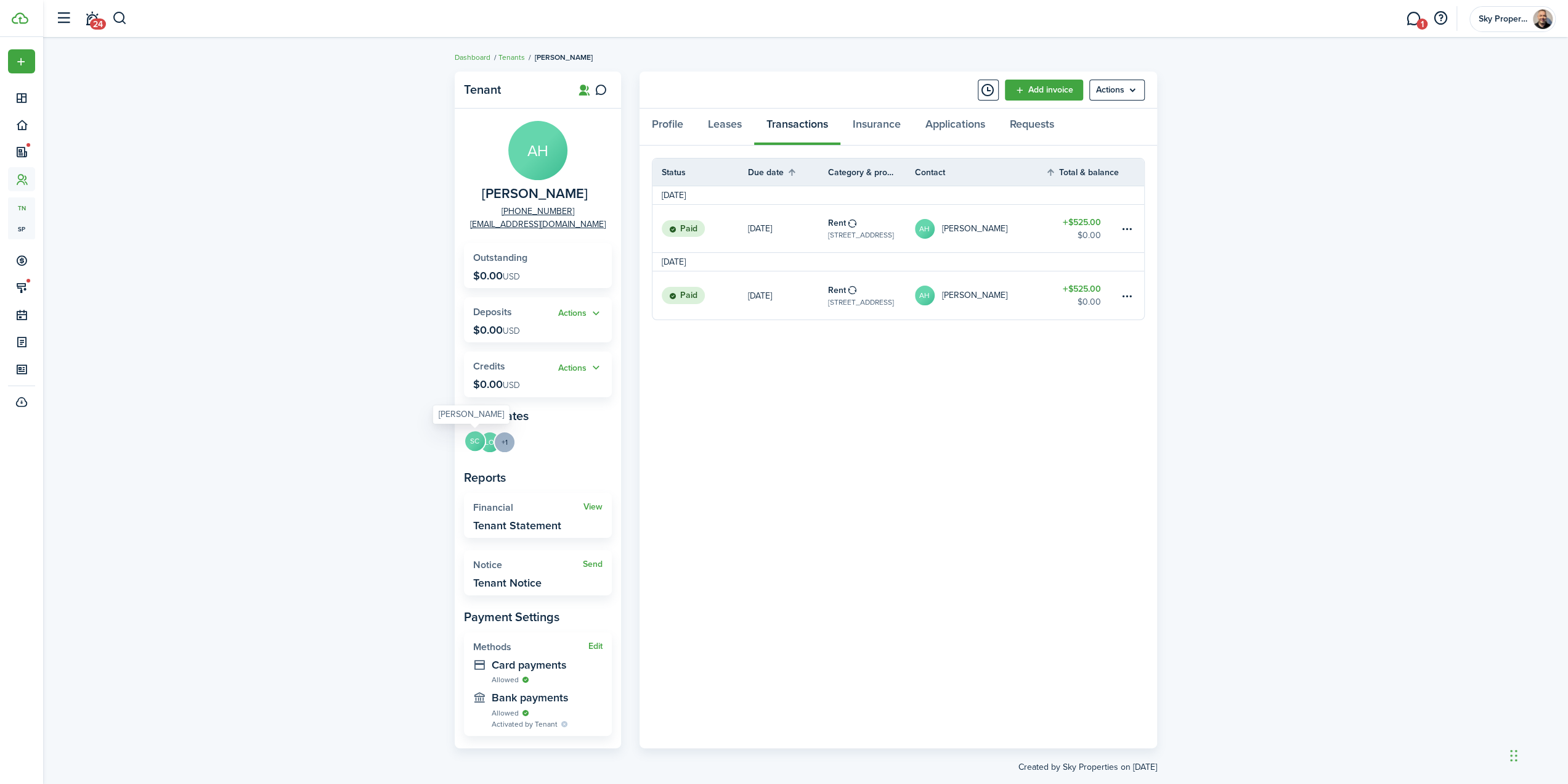
click at [472, 439] on avatar-text "SC" at bounding box center [475, 440] width 20 height 20
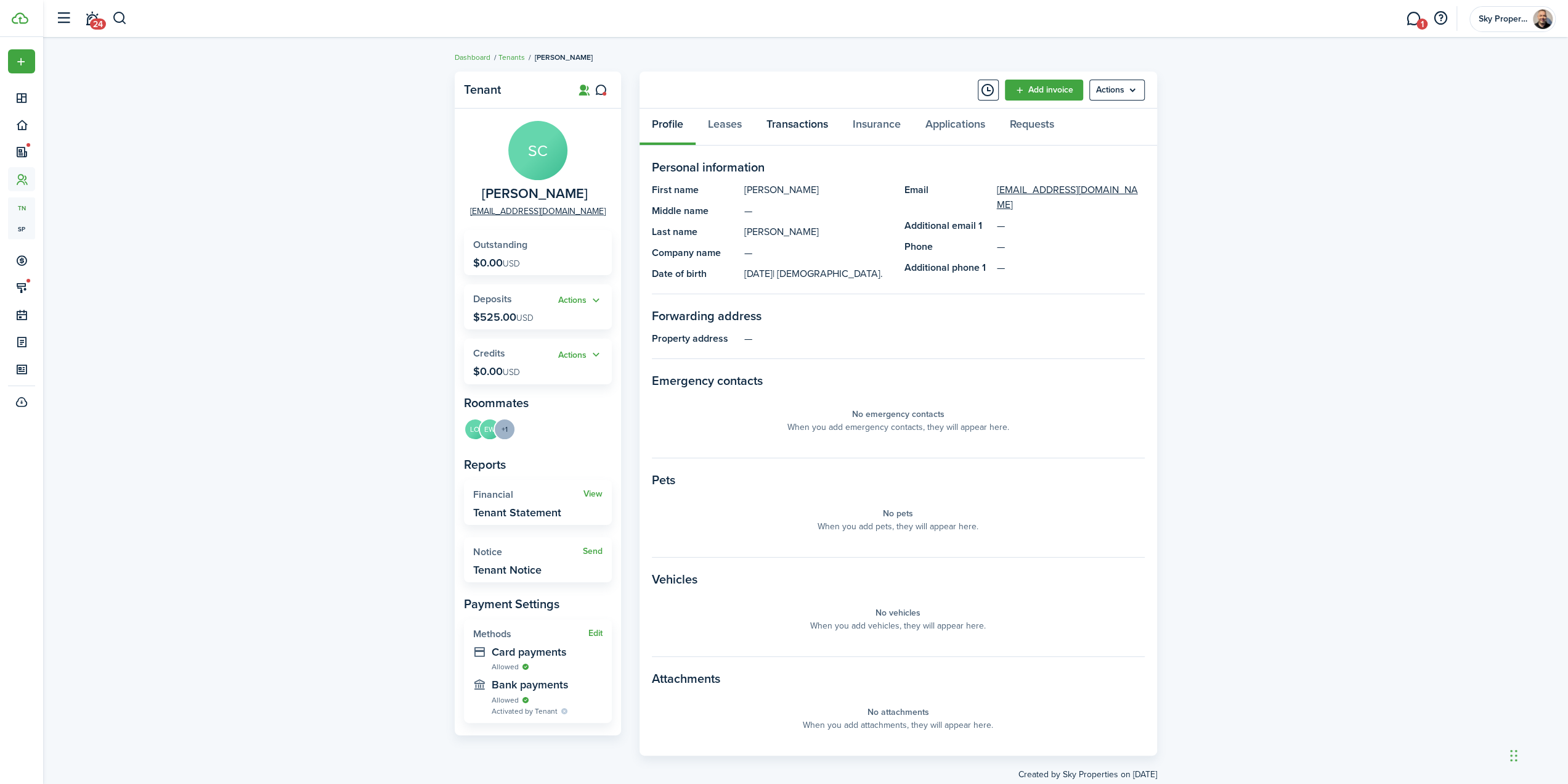
click at [796, 128] on link "Transactions" at bounding box center [797, 126] width 86 height 37
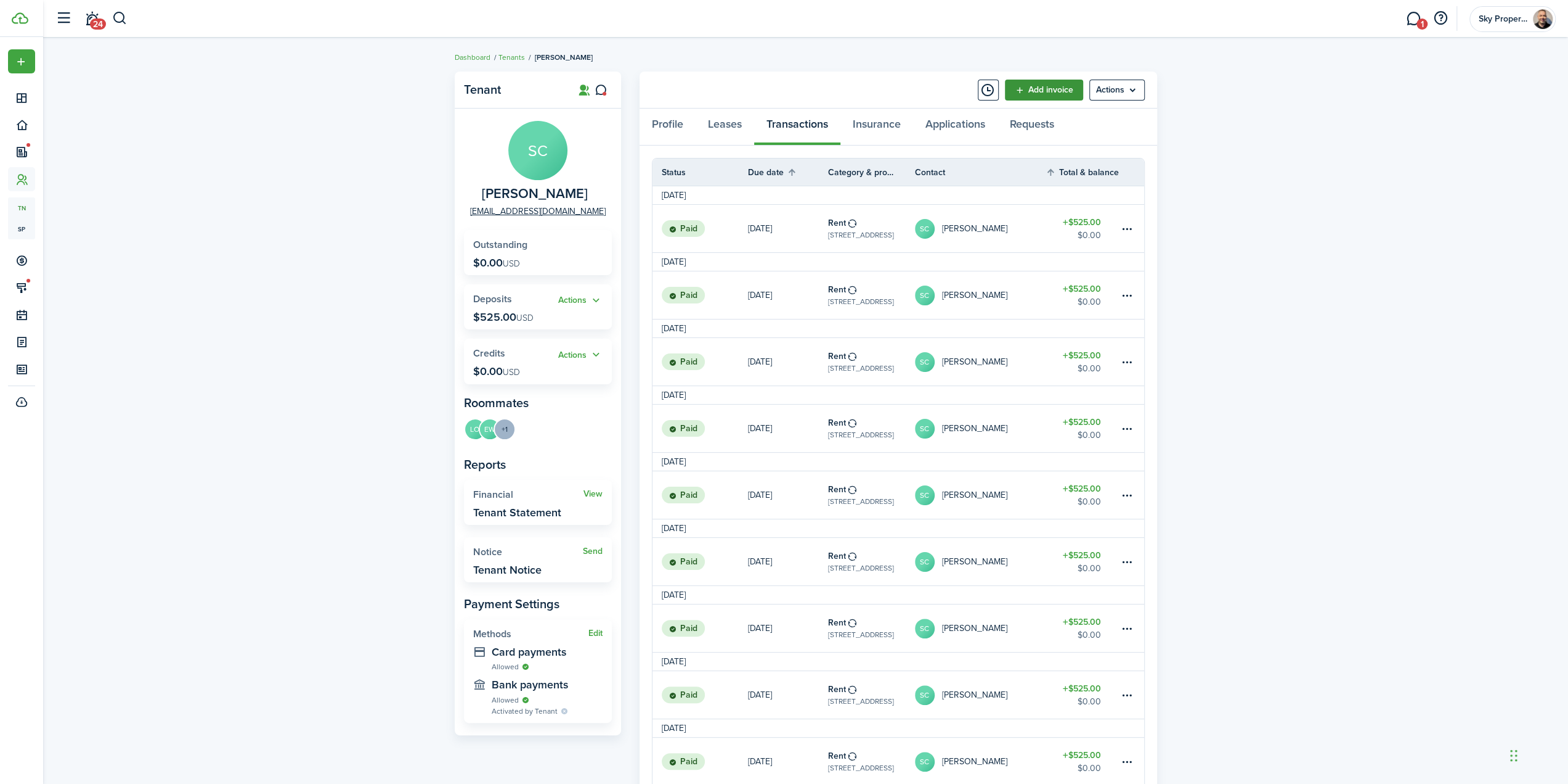
click at [1040, 93] on link "Add invoice" at bounding box center [1044, 90] width 78 height 21
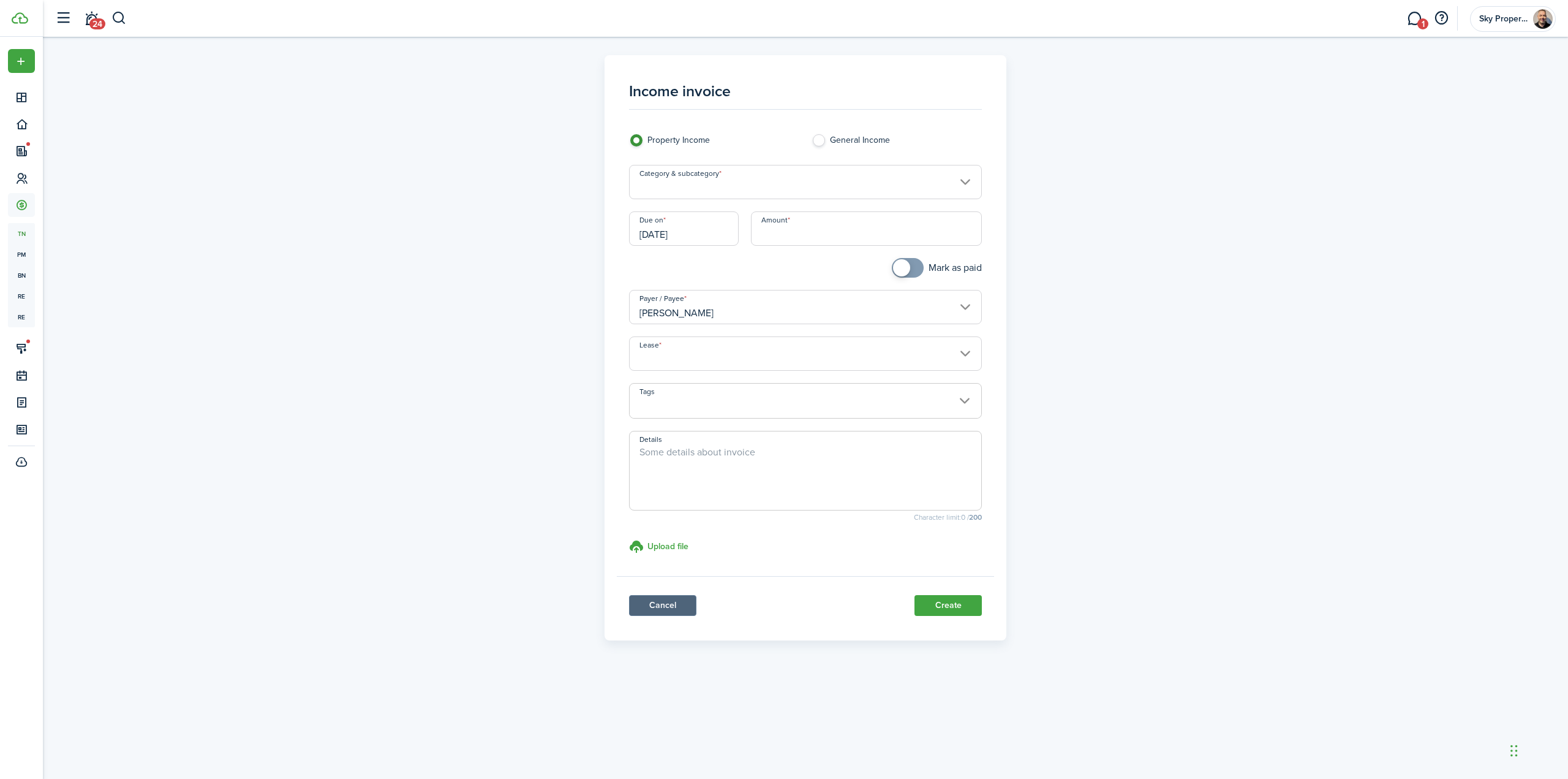
click at [677, 600] on link "Cancel" at bounding box center [663, 605] width 67 height 20
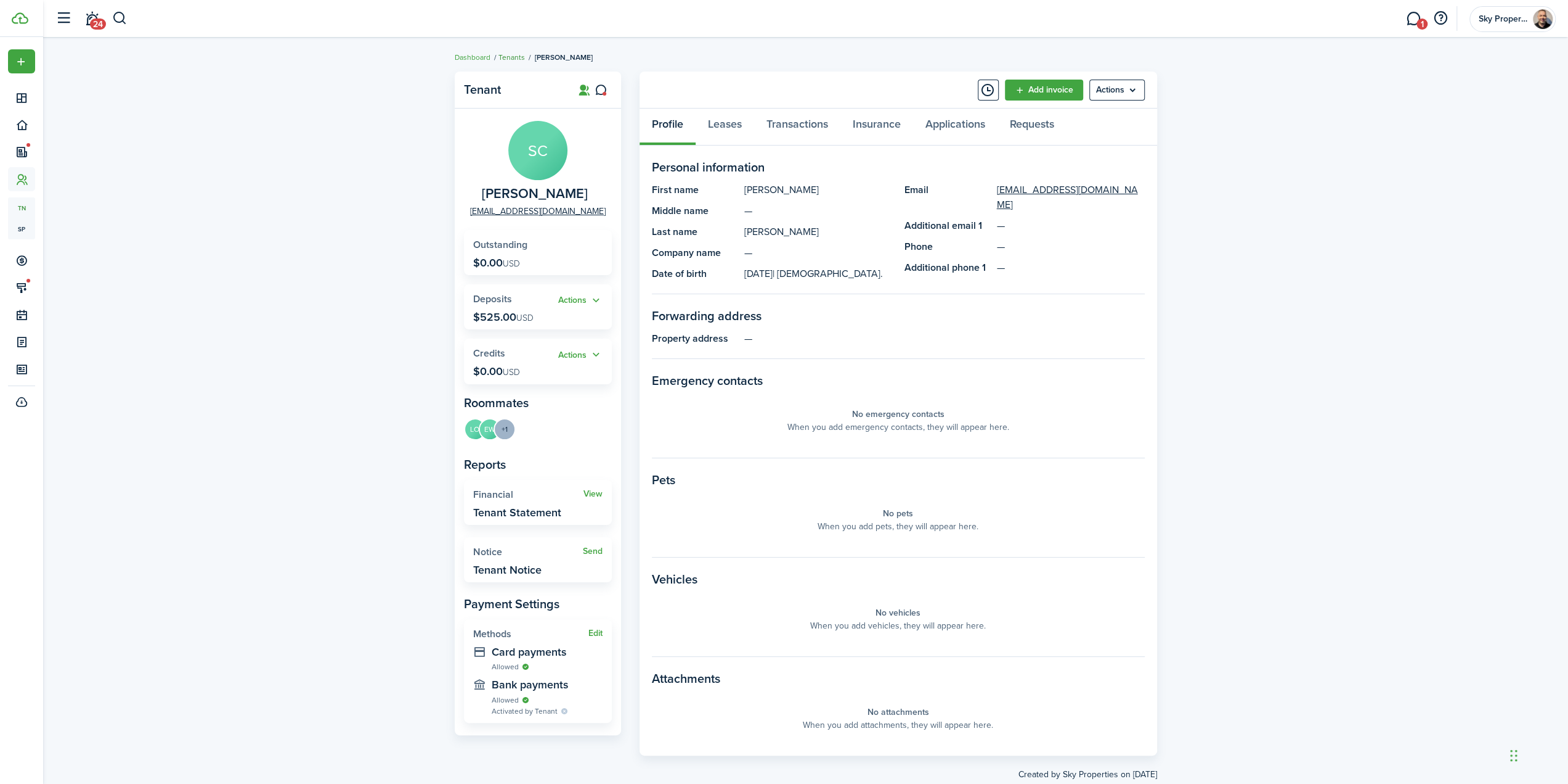
click at [508, 58] on link "Tenants" at bounding box center [511, 57] width 27 height 11
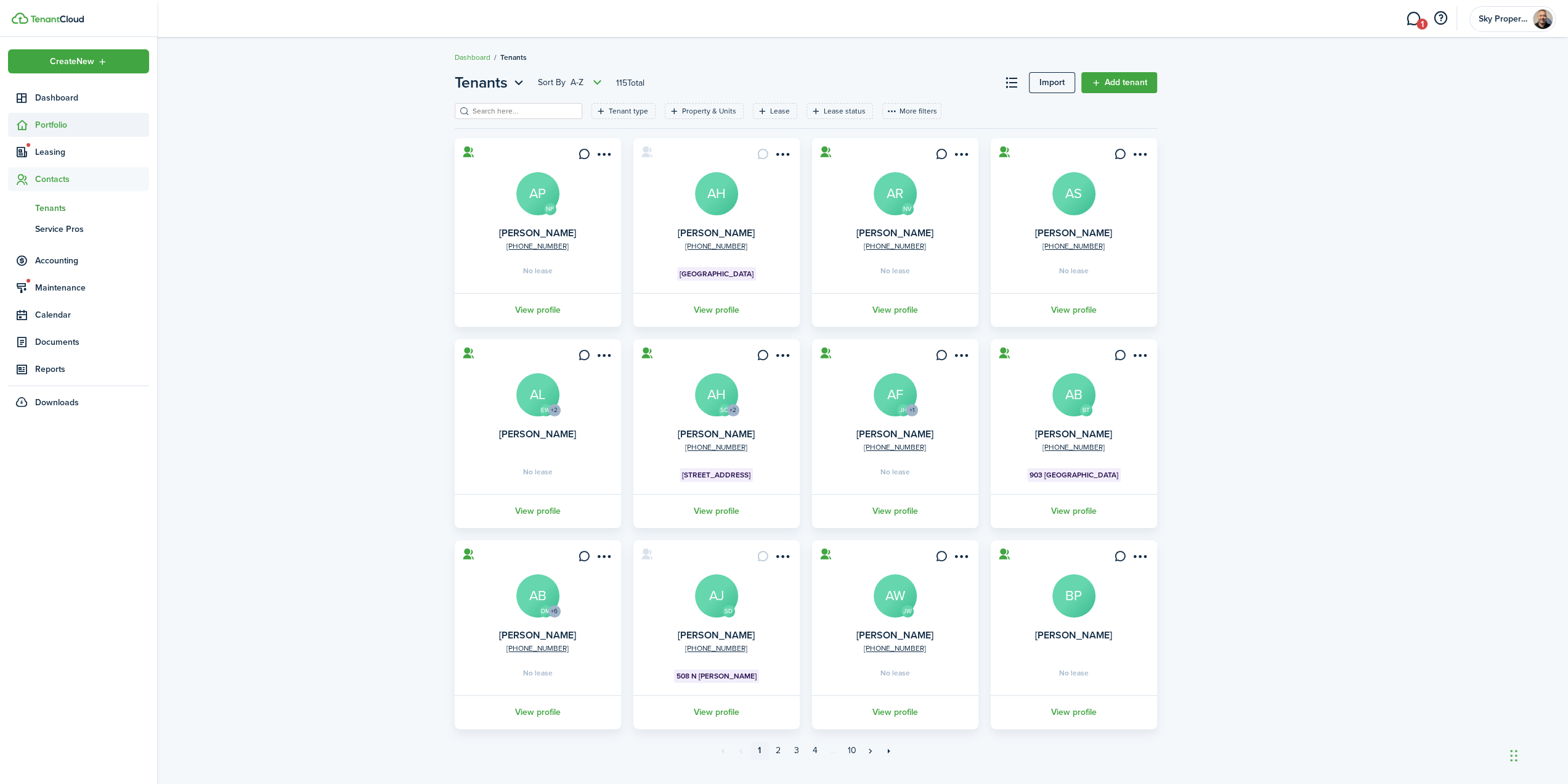
click at [58, 129] on span "Portfolio" at bounding box center [92, 125] width 114 height 13
click at [58, 158] on span "Properties" at bounding box center [92, 153] width 114 height 13
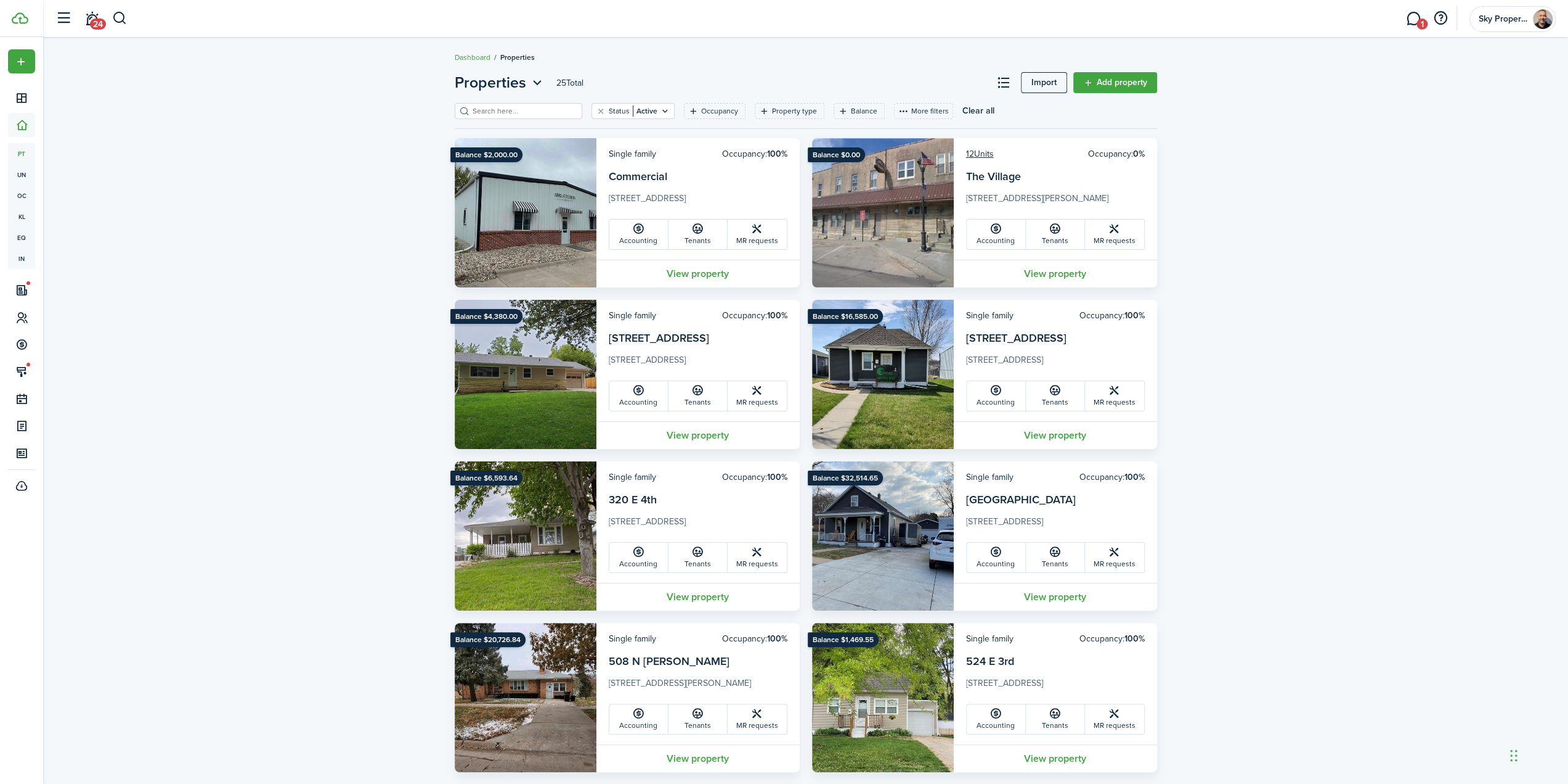
click at [511, 110] on input "search" at bounding box center [524, 112] width 108 height 12
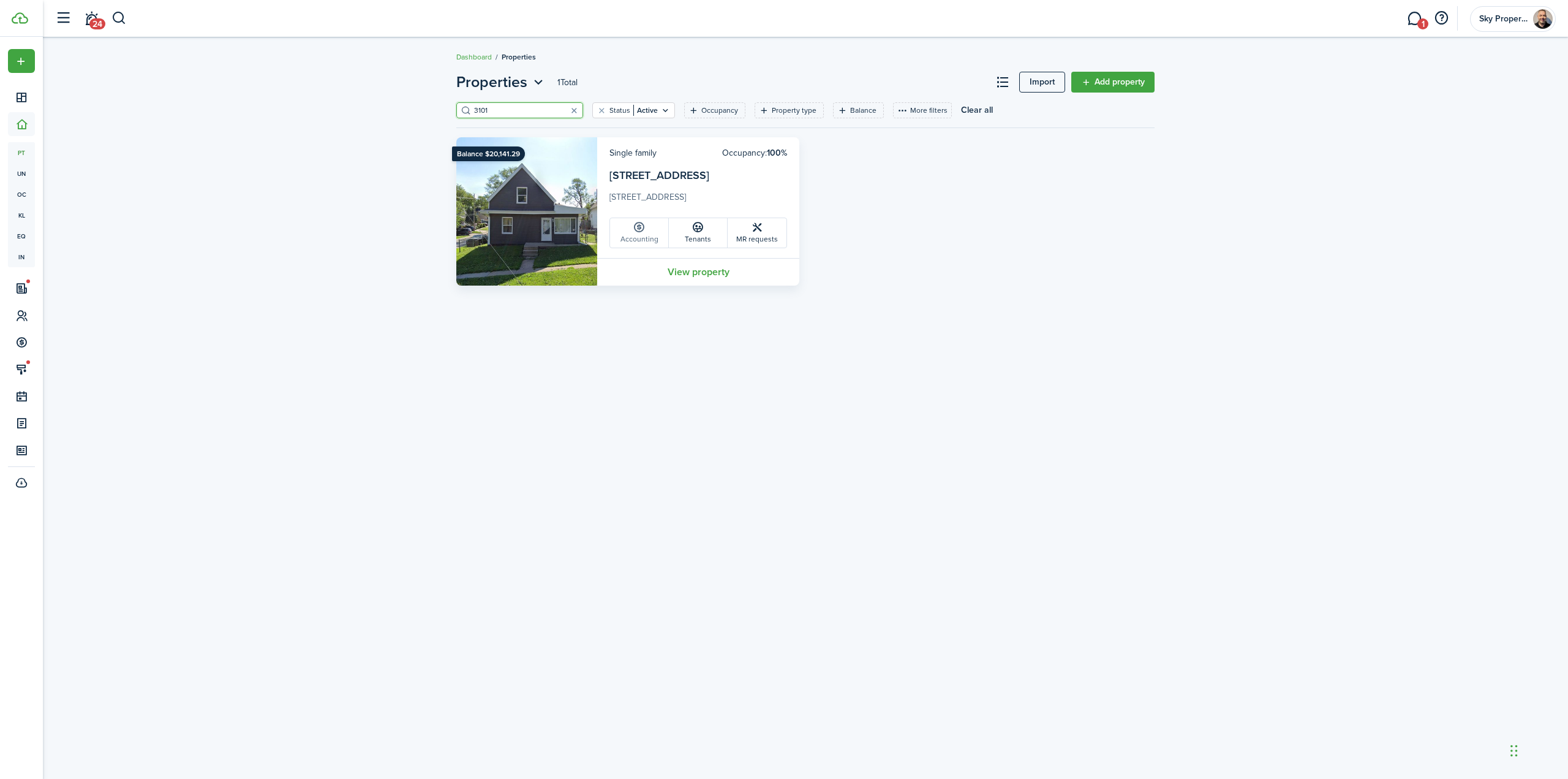
type input "3101"
click at [649, 236] on link "Accounting" at bounding box center [639, 232] width 59 height 29
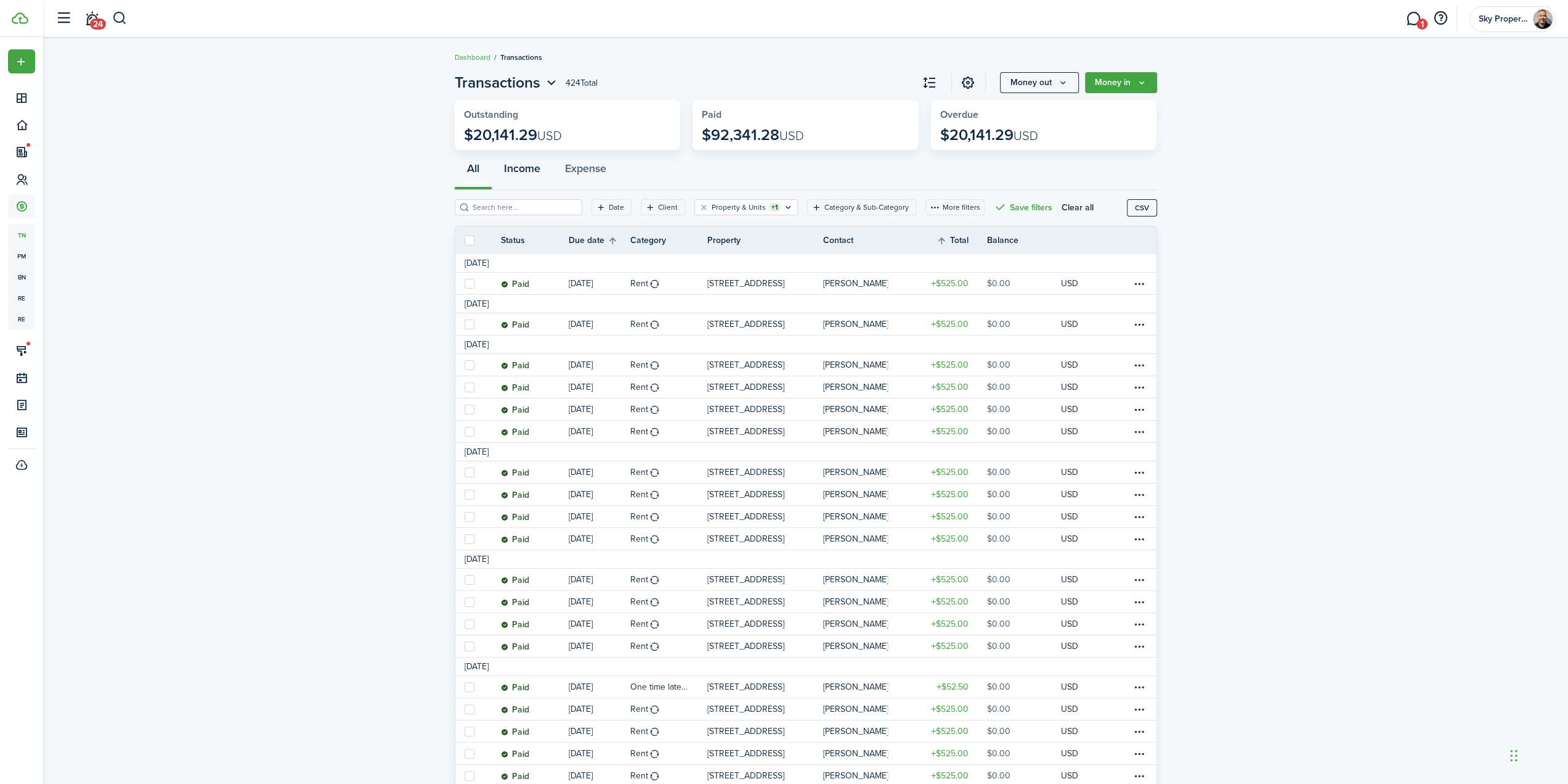
click at [529, 169] on button "Income" at bounding box center [522, 171] width 61 height 37
click at [479, 57] on link "Dashboard" at bounding box center [473, 57] width 36 height 11
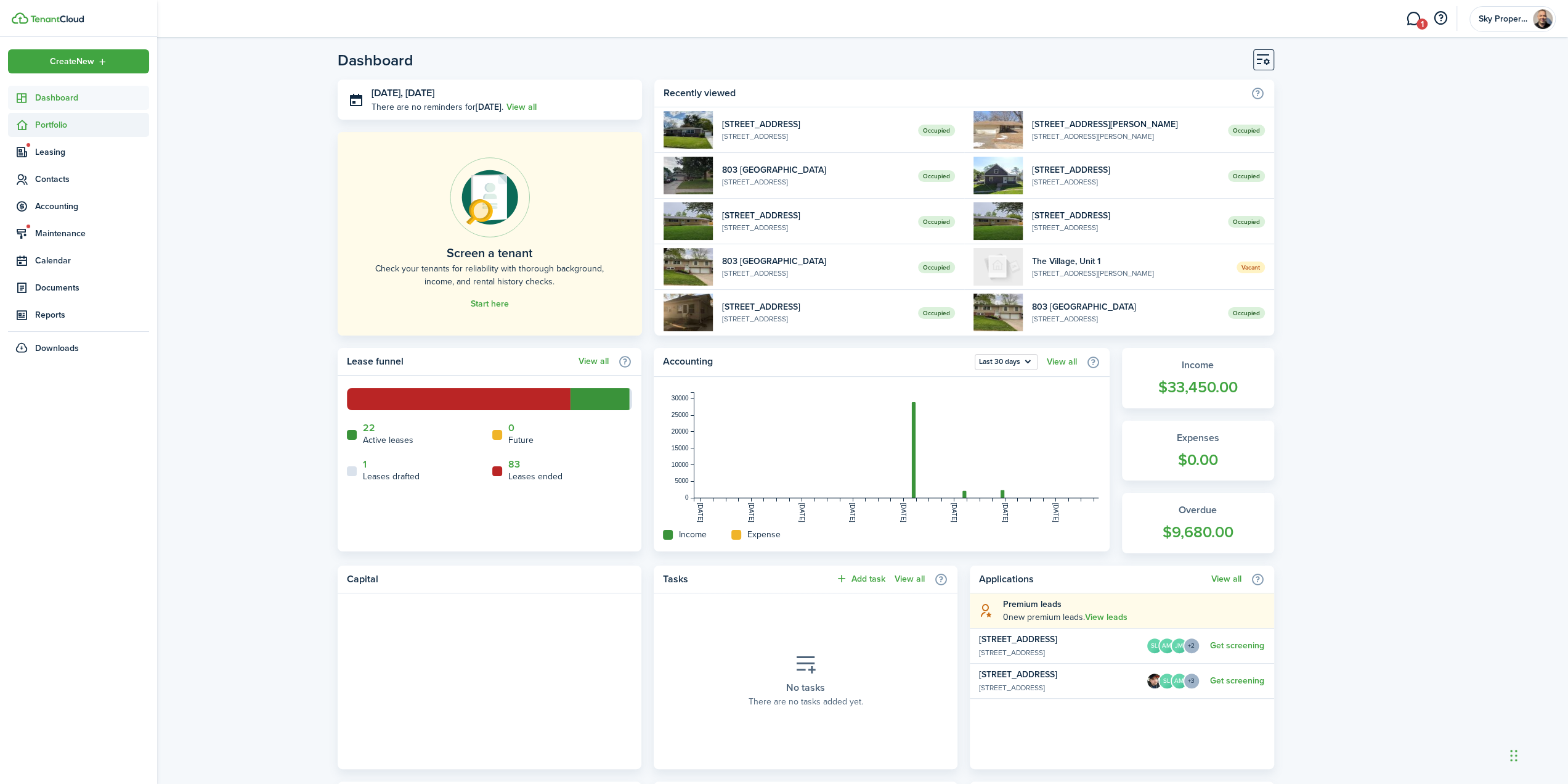
click at [54, 126] on span "Portfolio" at bounding box center [92, 125] width 114 height 13
click at [45, 154] on span "Properties" at bounding box center [92, 153] width 114 height 13
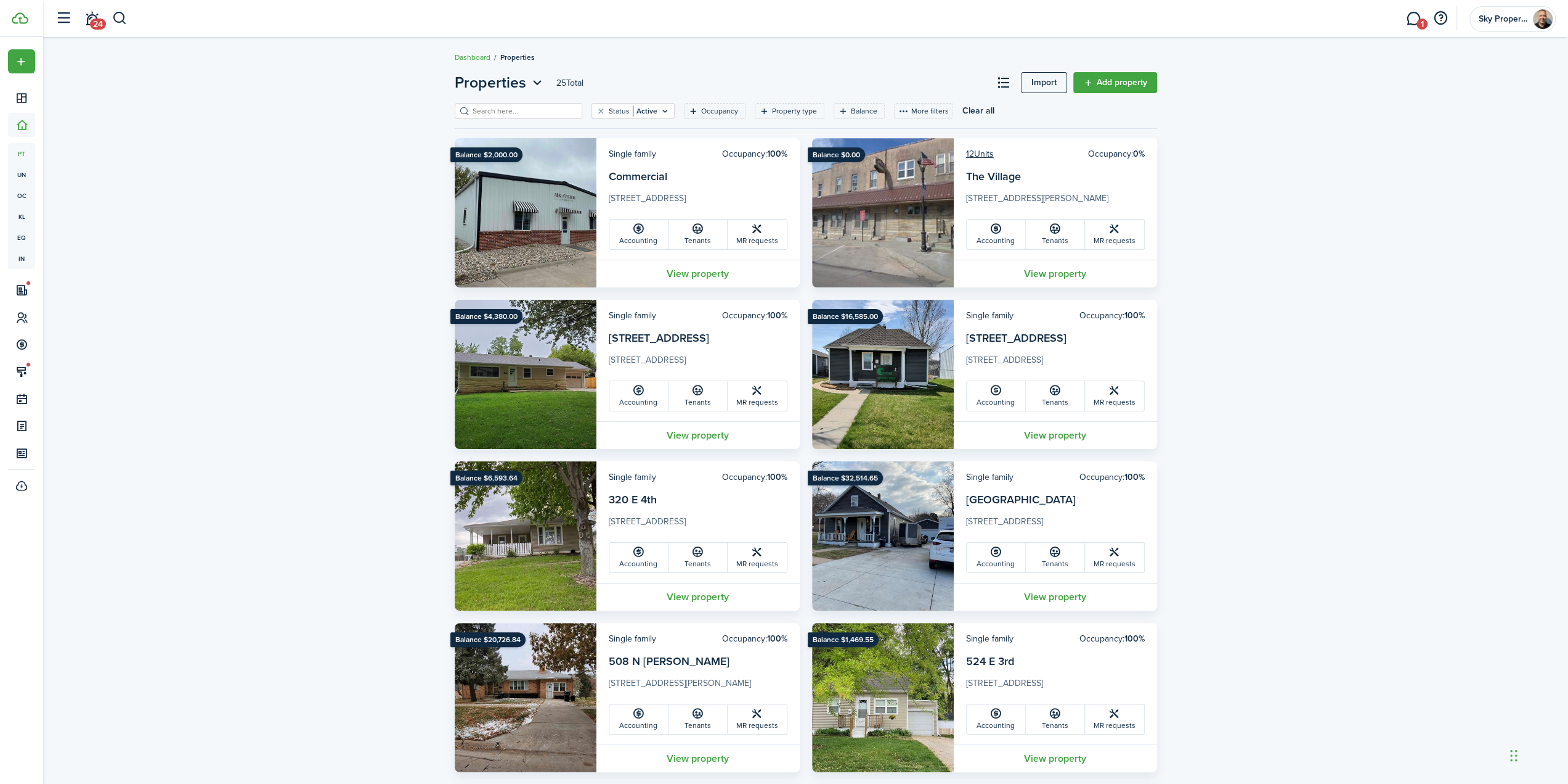
click at [529, 108] on input "search" at bounding box center [524, 112] width 108 height 12
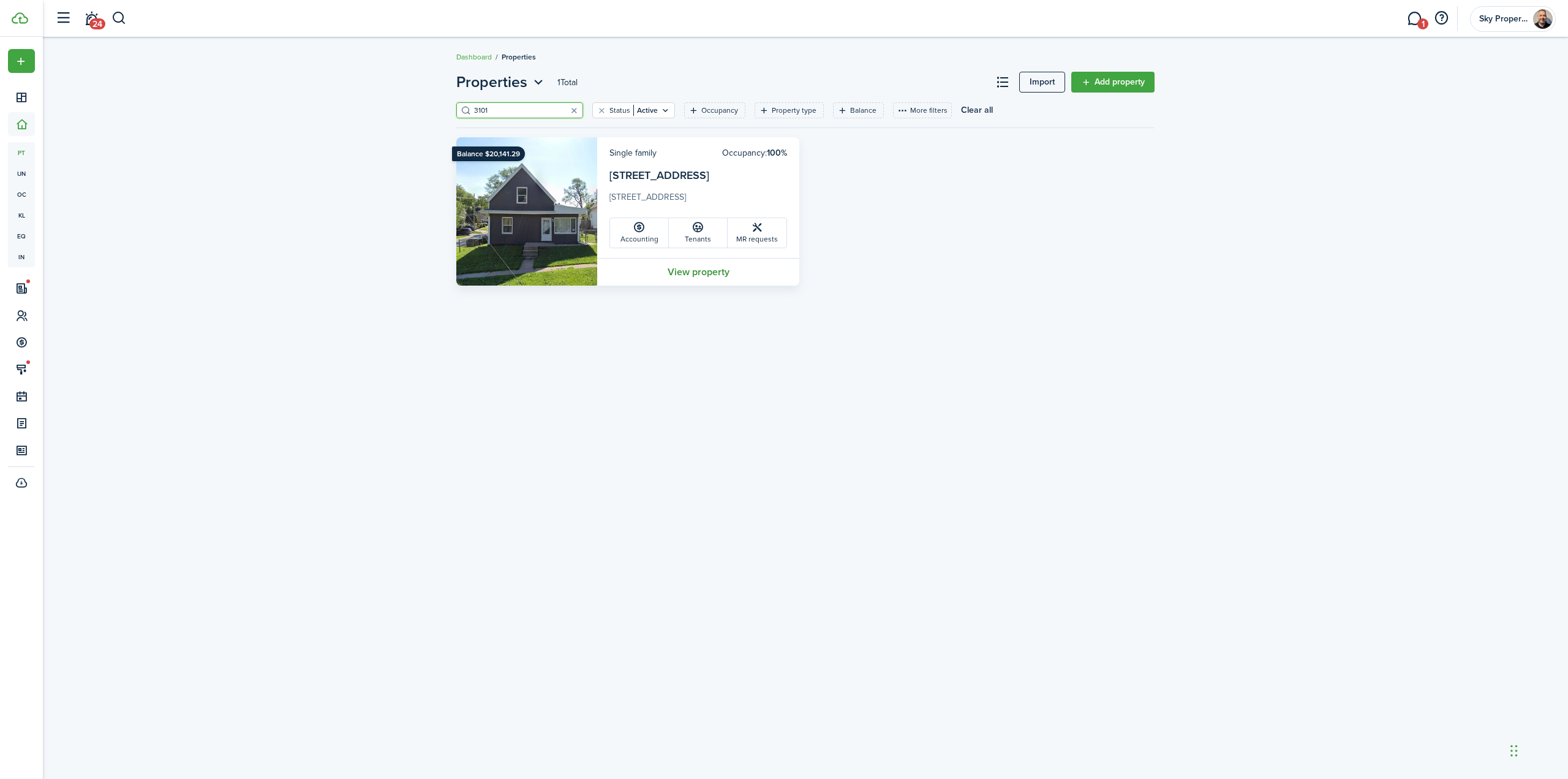
type input "3101"
click at [708, 275] on link "View property" at bounding box center [698, 272] width 202 height 27
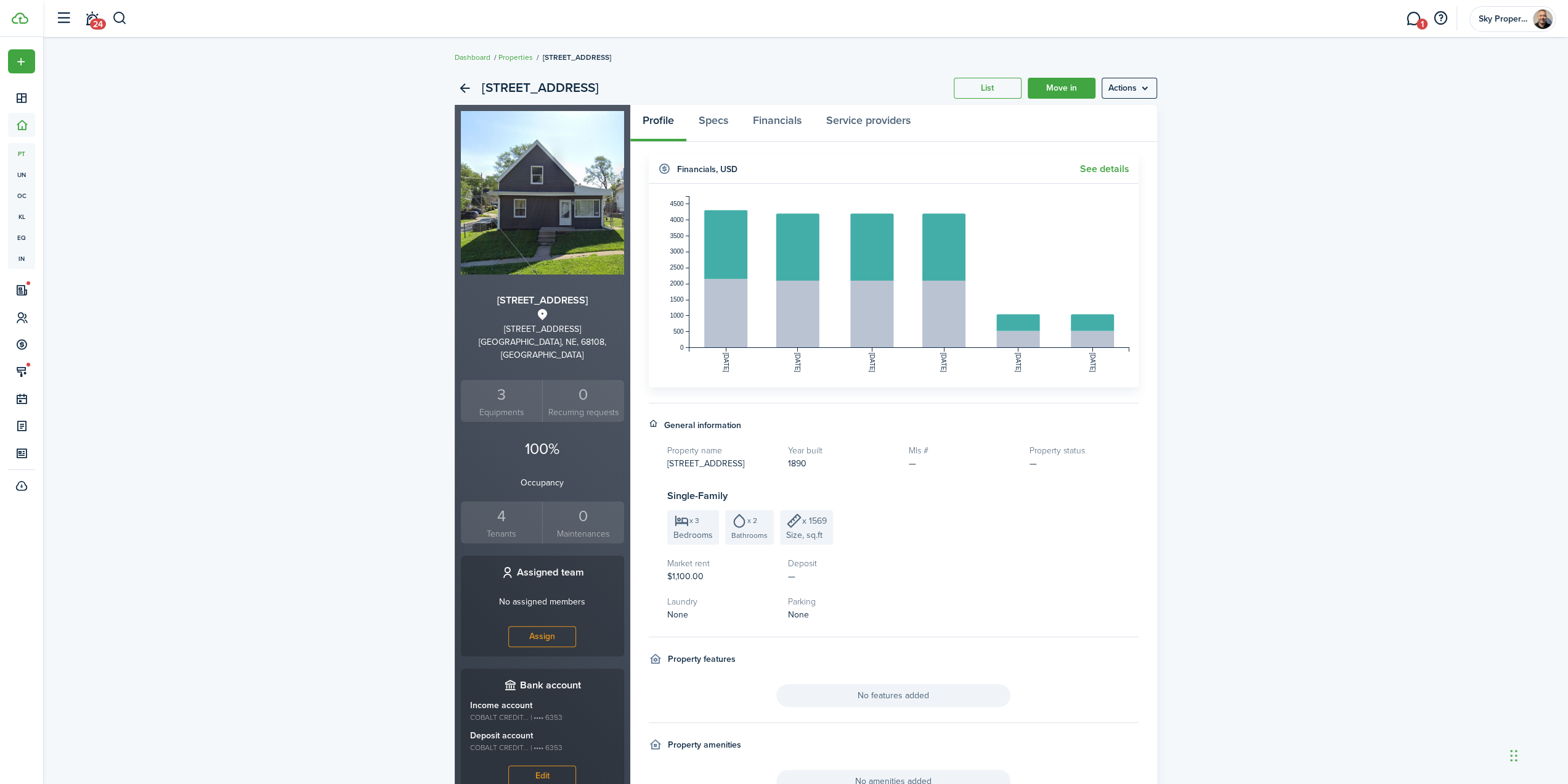
click at [505, 527] on small "Tenants" at bounding box center [502, 533] width 76 height 13
click at [777, 120] on link "Financials" at bounding box center [777, 123] width 73 height 37
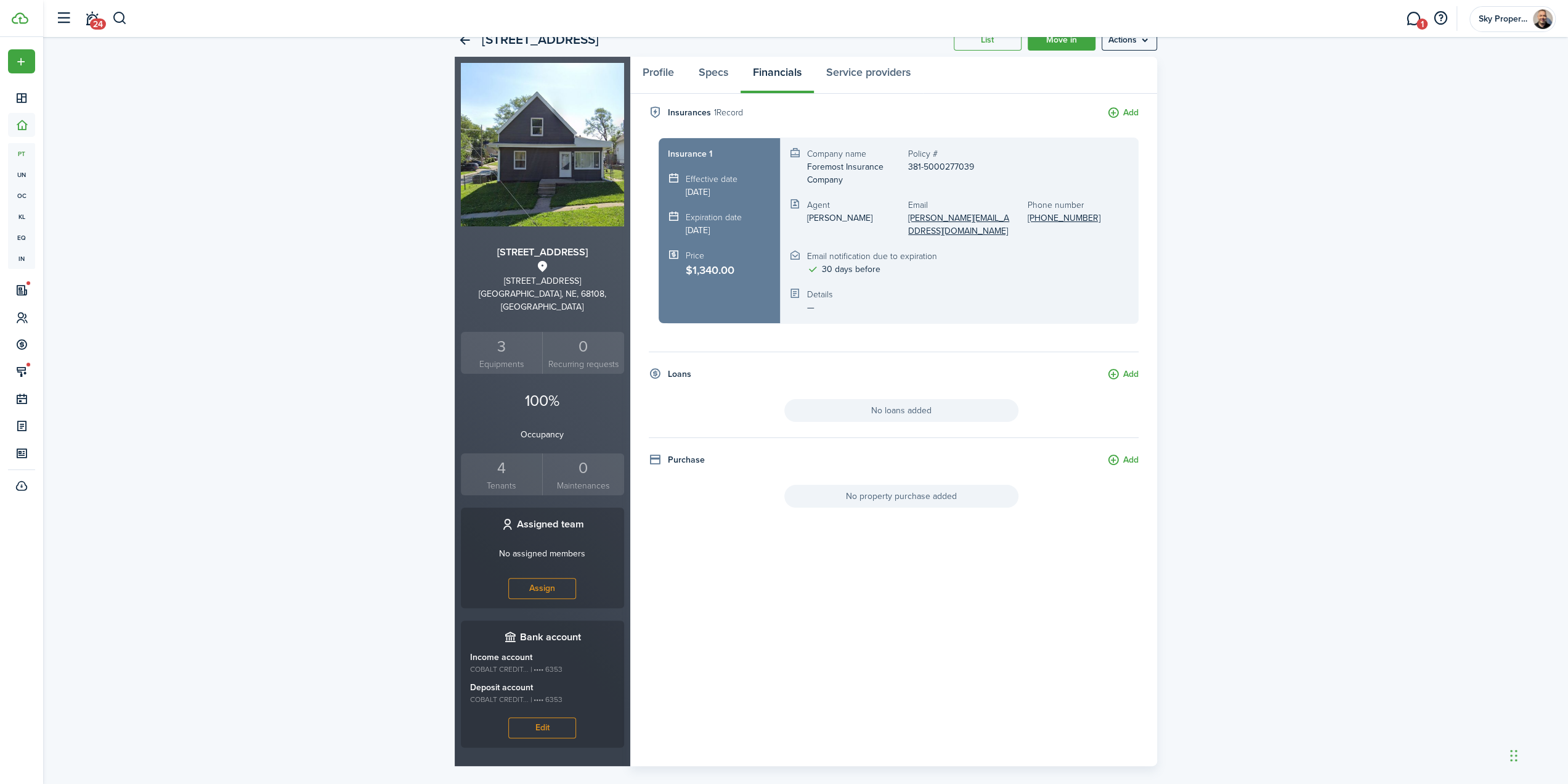
scroll to position [51, 0]
click at [644, 66] on link "Profile" at bounding box center [658, 72] width 56 height 37
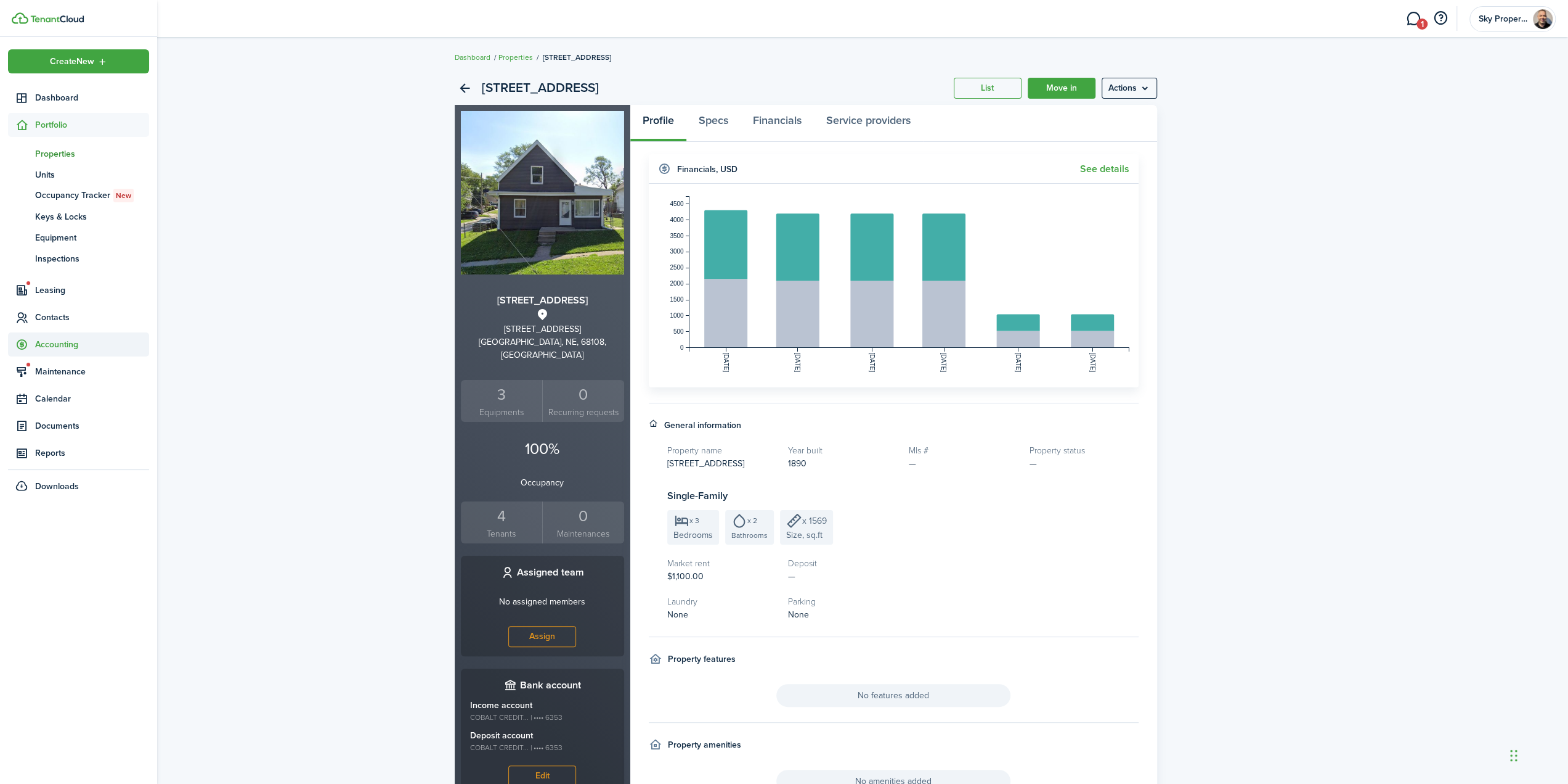
click at [47, 336] on span "Accounting" at bounding box center [78, 345] width 141 height 24
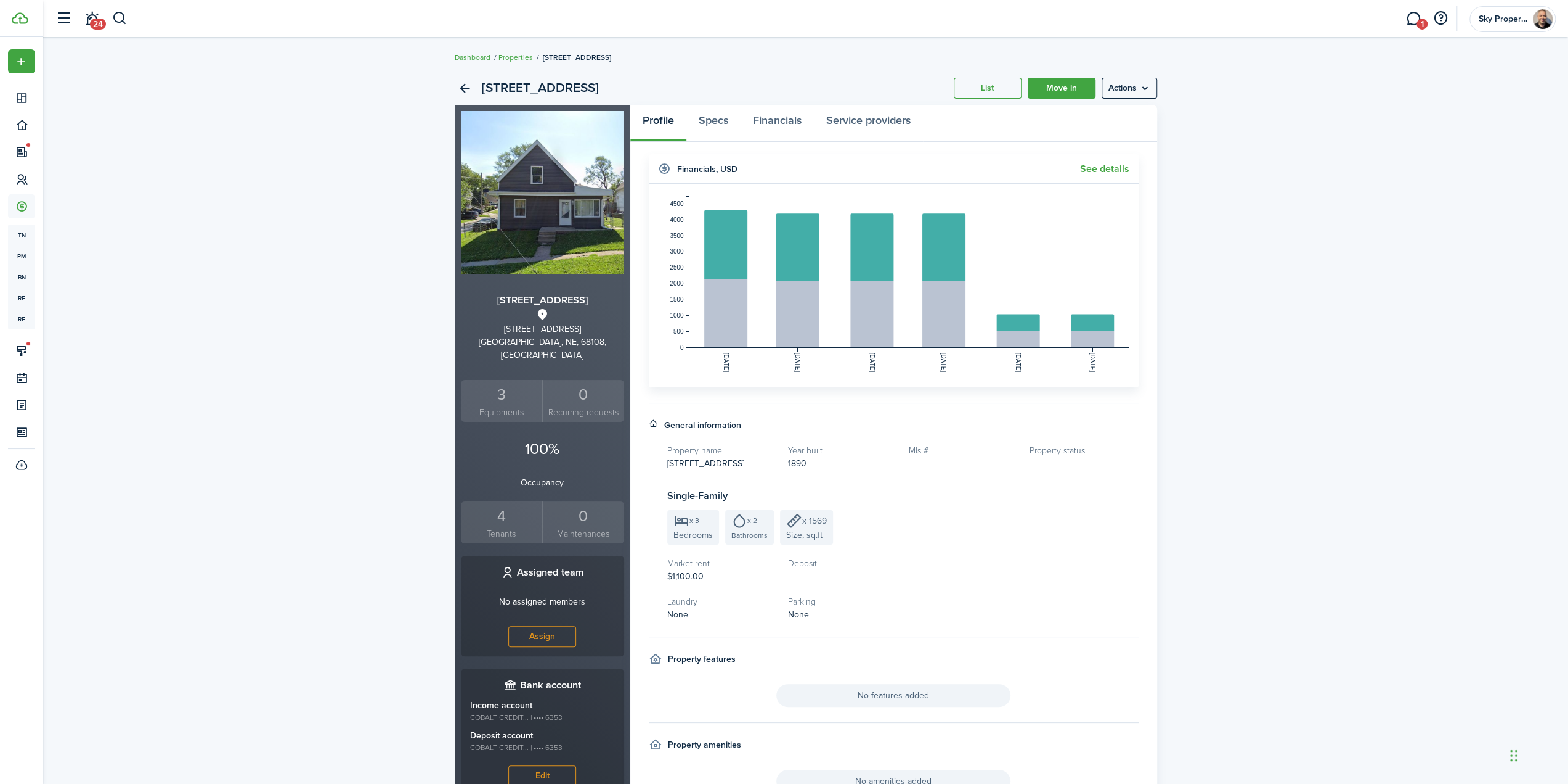
click at [488, 505] on div "4" at bounding box center [502, 516] width 76 height 23
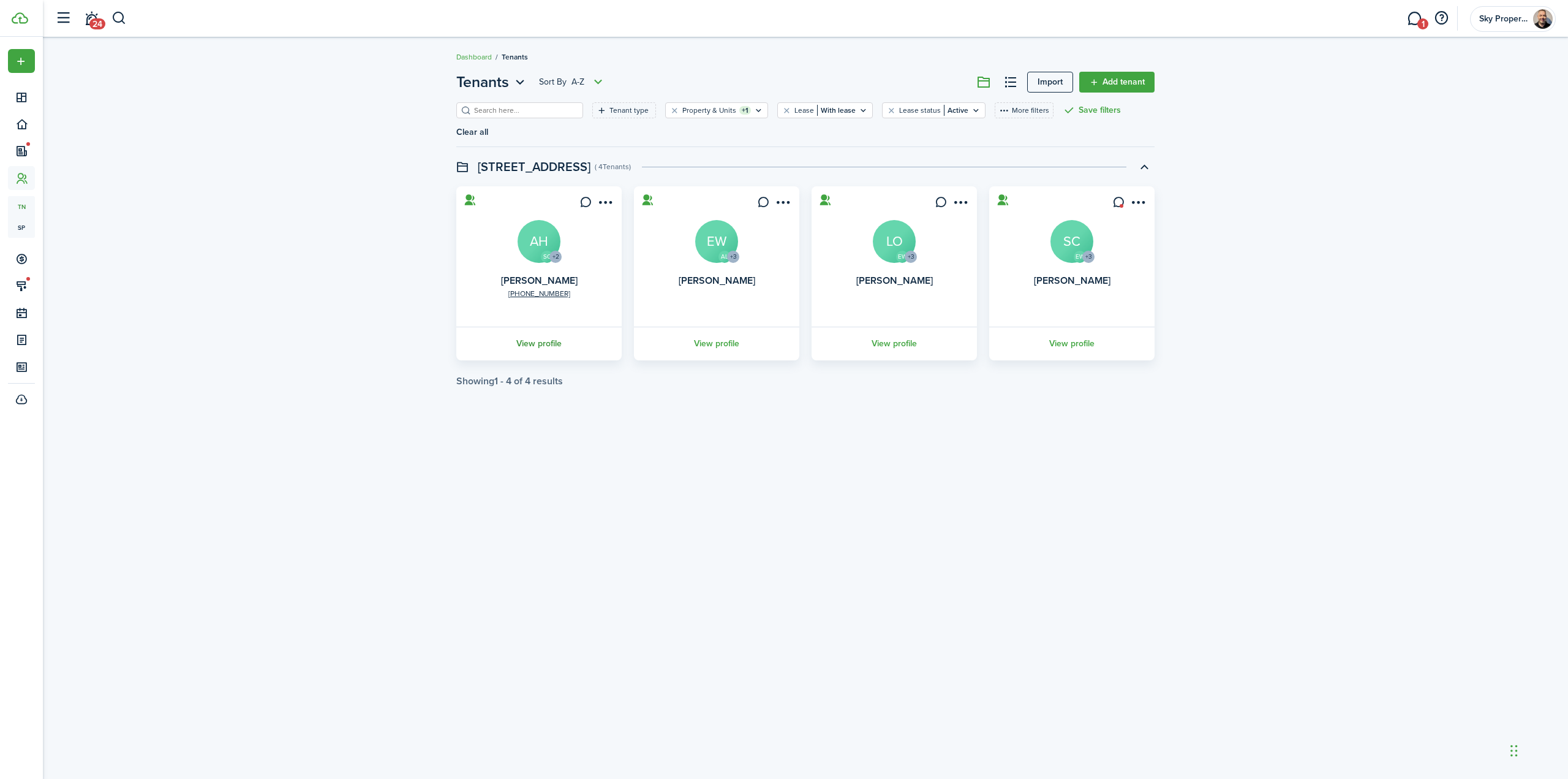
click at [535, 326] on link "View profile" at bounding box center [539, 343] width 169 height 33
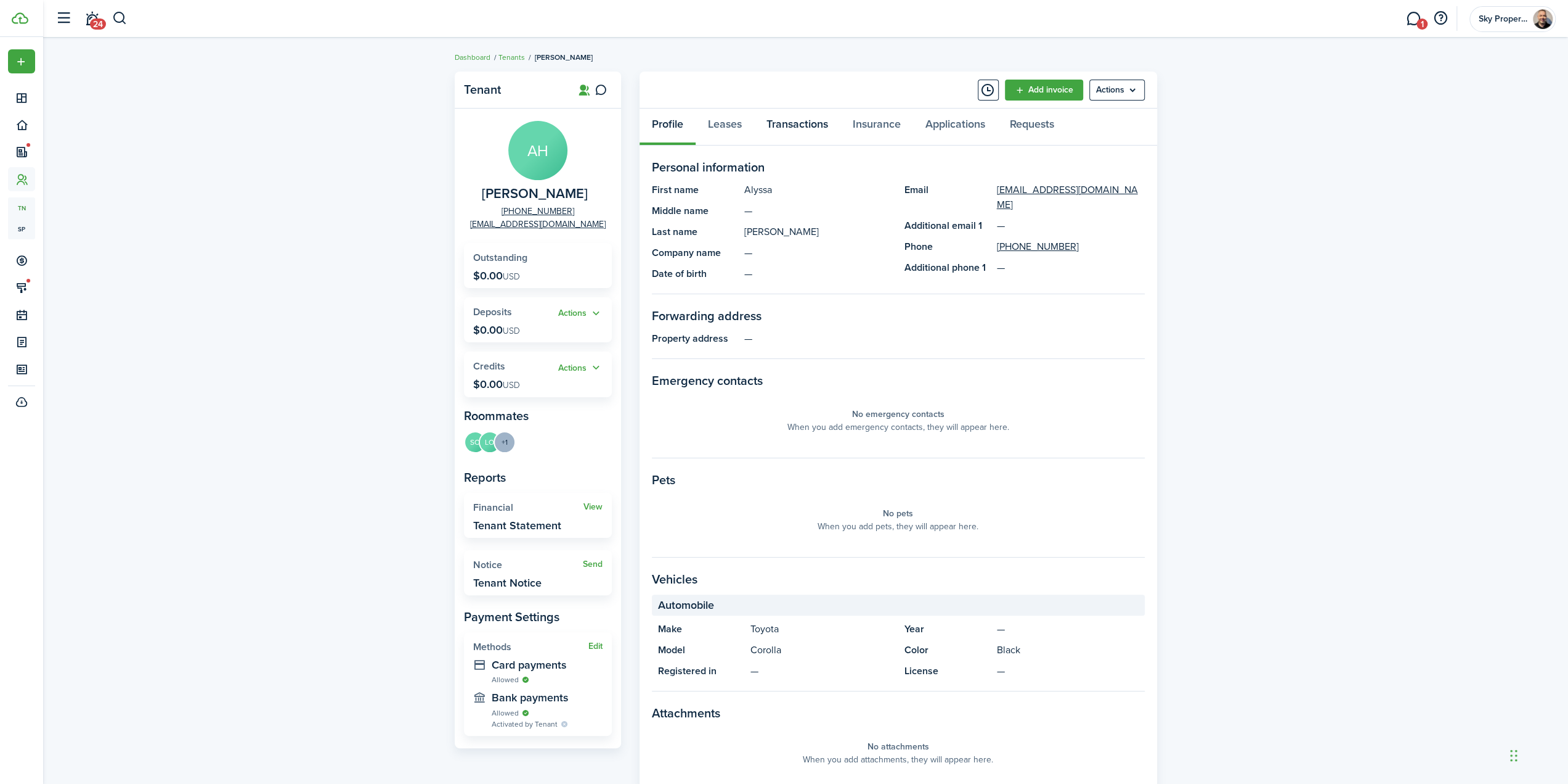
click at [786, 123] on link "Transactions" at bounding box center [797, 126] width 86 height 37
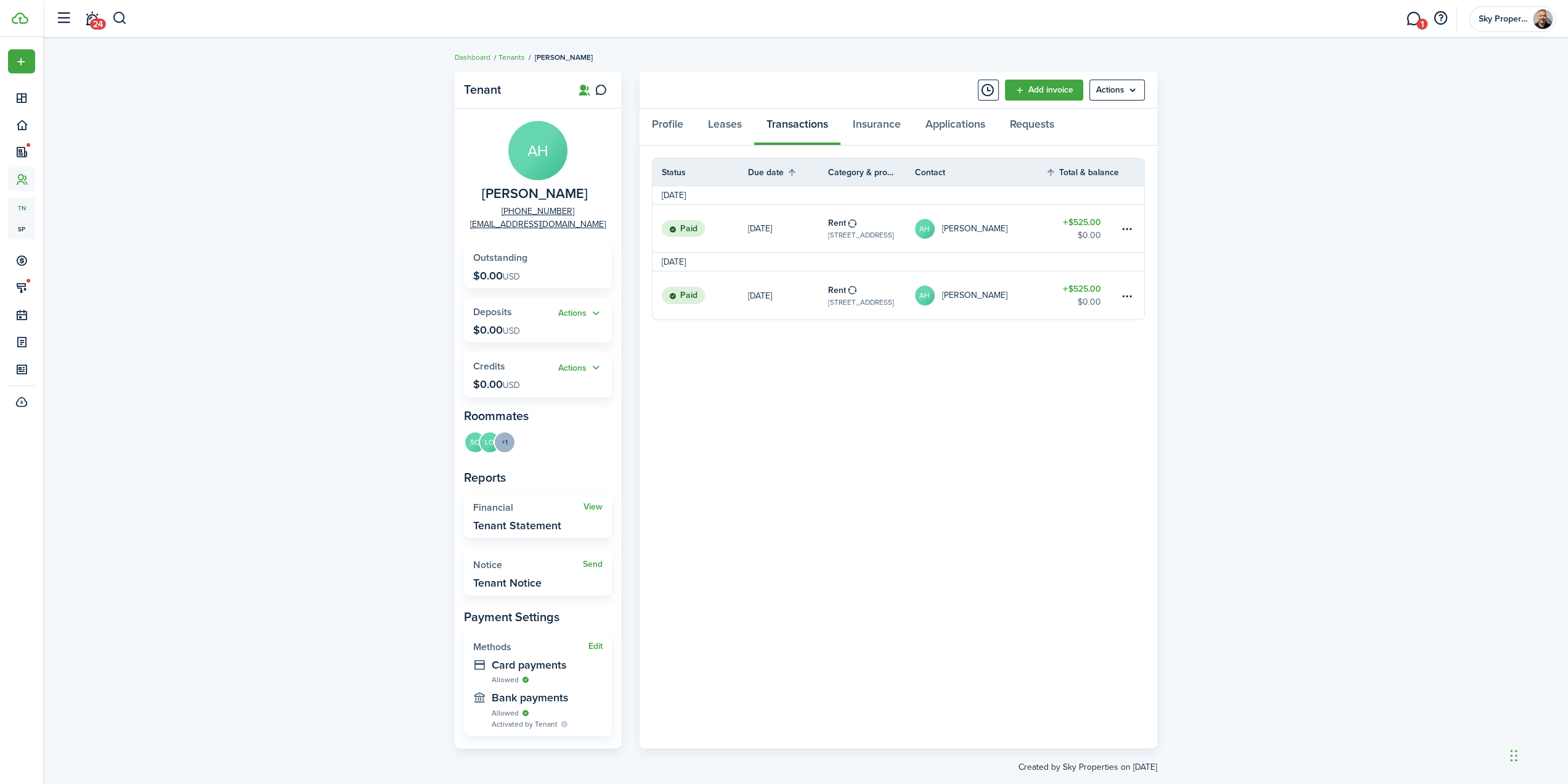
click at [516, 57] on link "Tenants" at bounding box center [511, 57] width 27 height 11
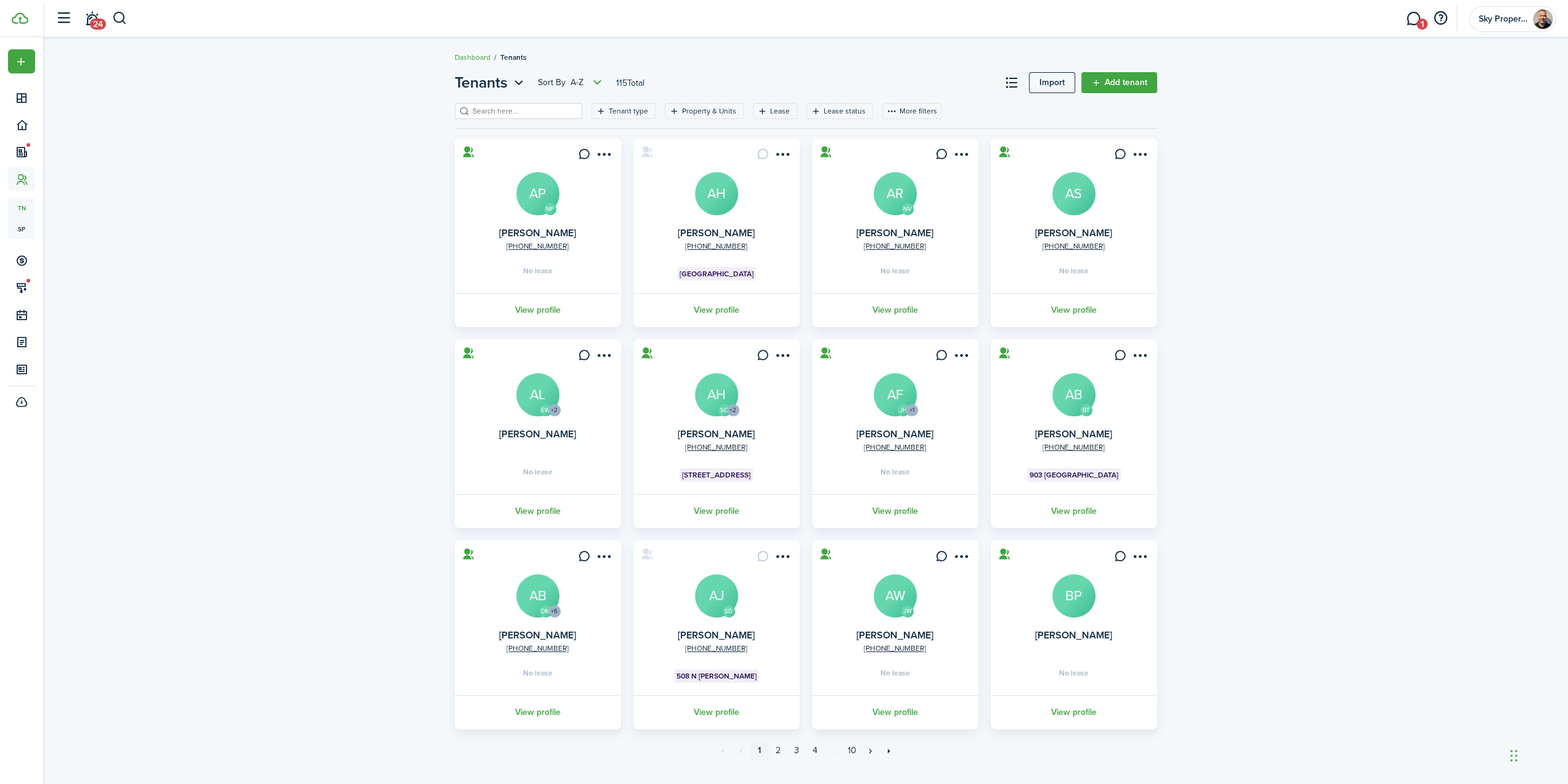
click at [539, 114] on input "search" at bounding box center [524, 112] width 108 height 12
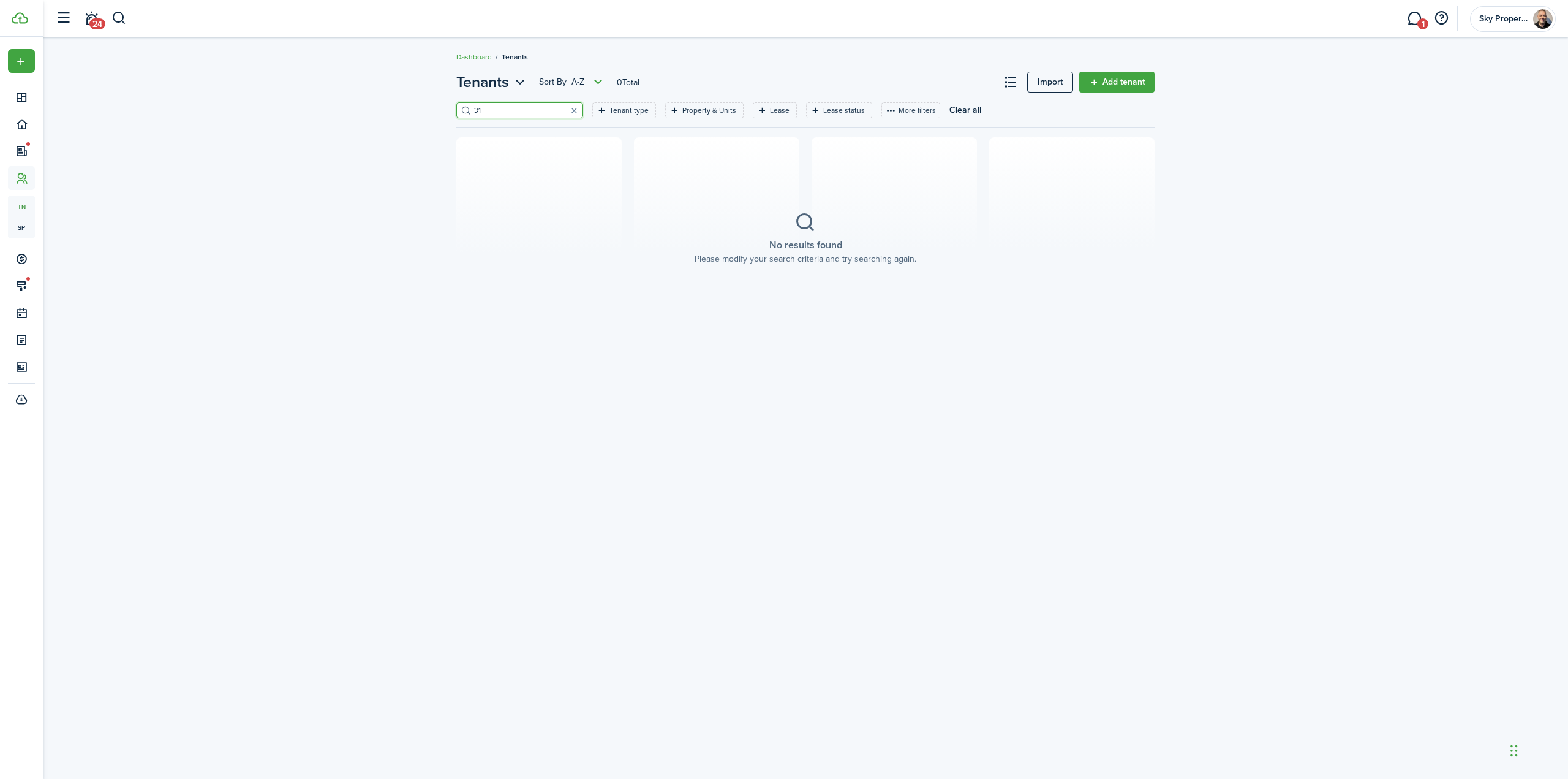
type input "3"
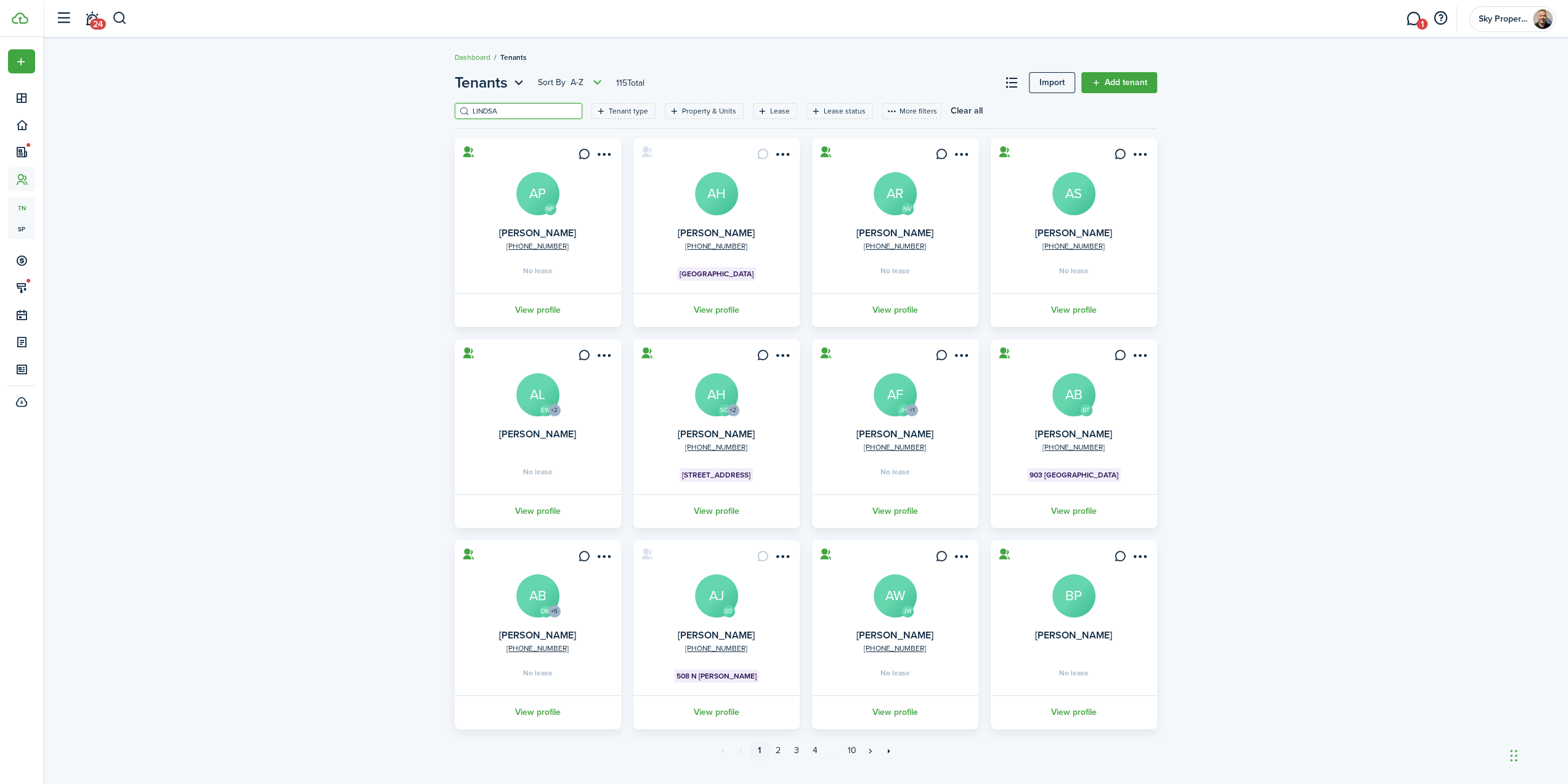
type input "[PERSON_NAME]"
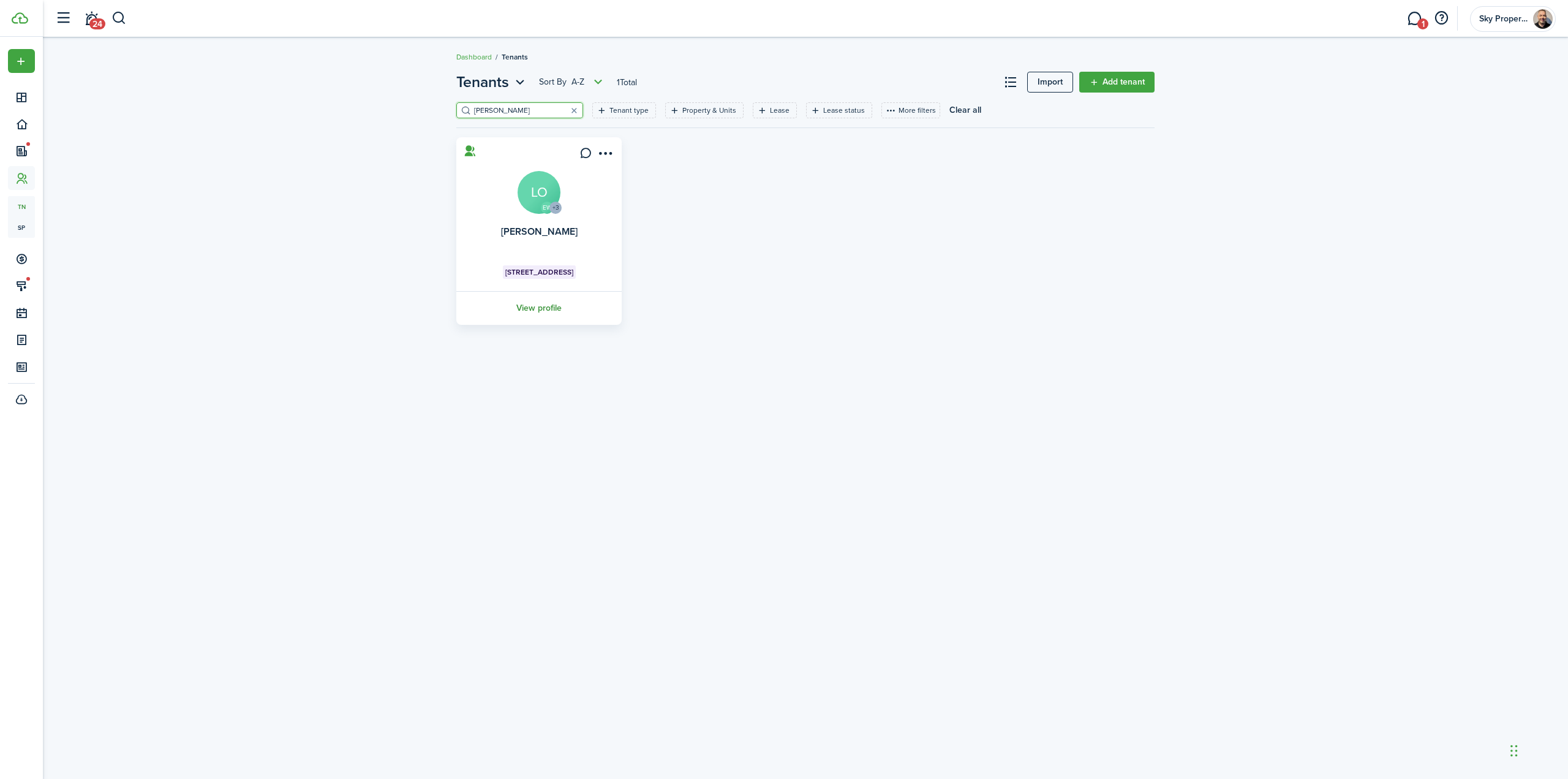
click at [521, 307] on link "View profile" at bounding box center [539, 308] width 169 height 33
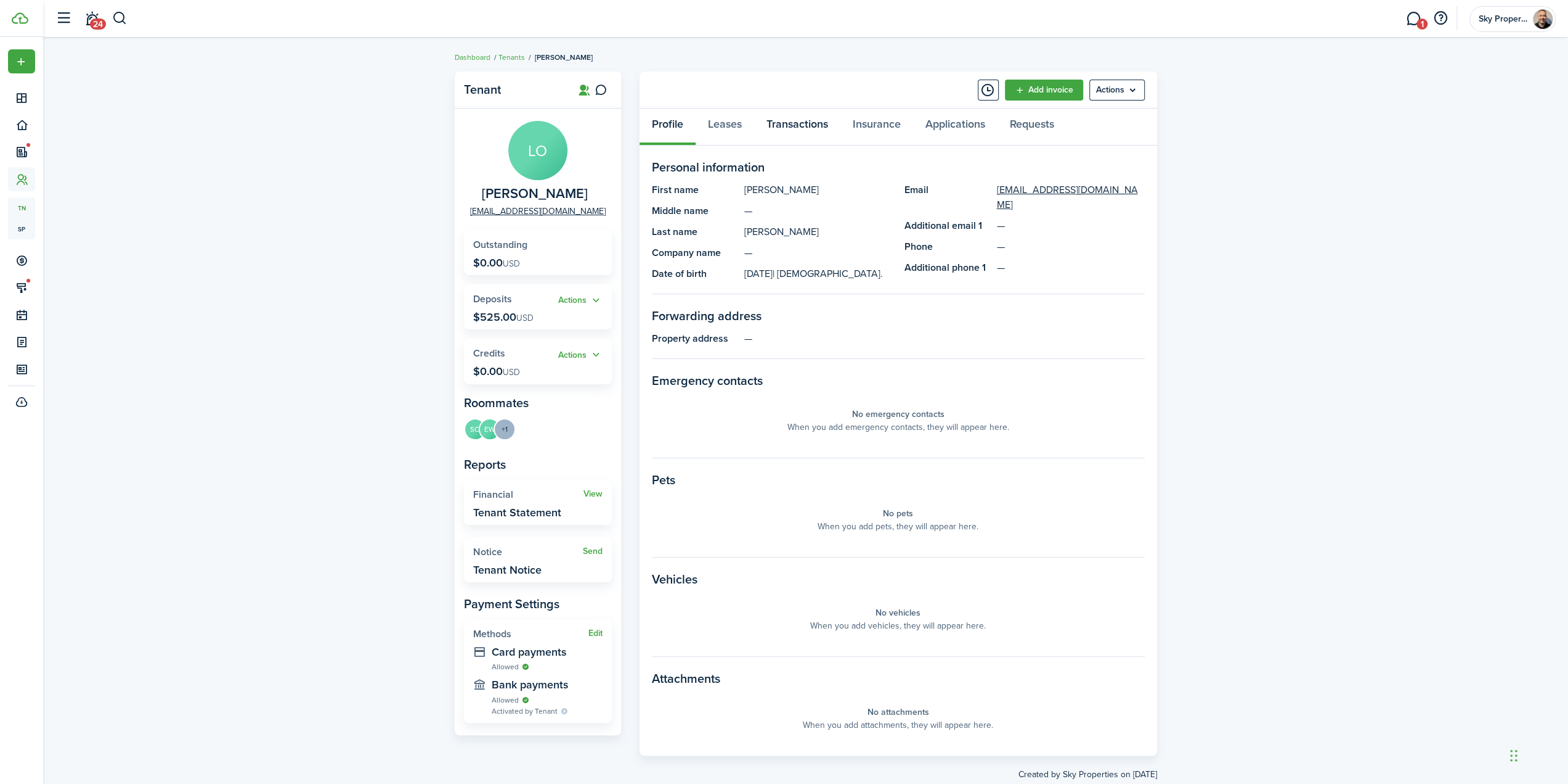
click at [816, 123] on link "Transactions" at bounding box center [797, 126] width 86 height 37
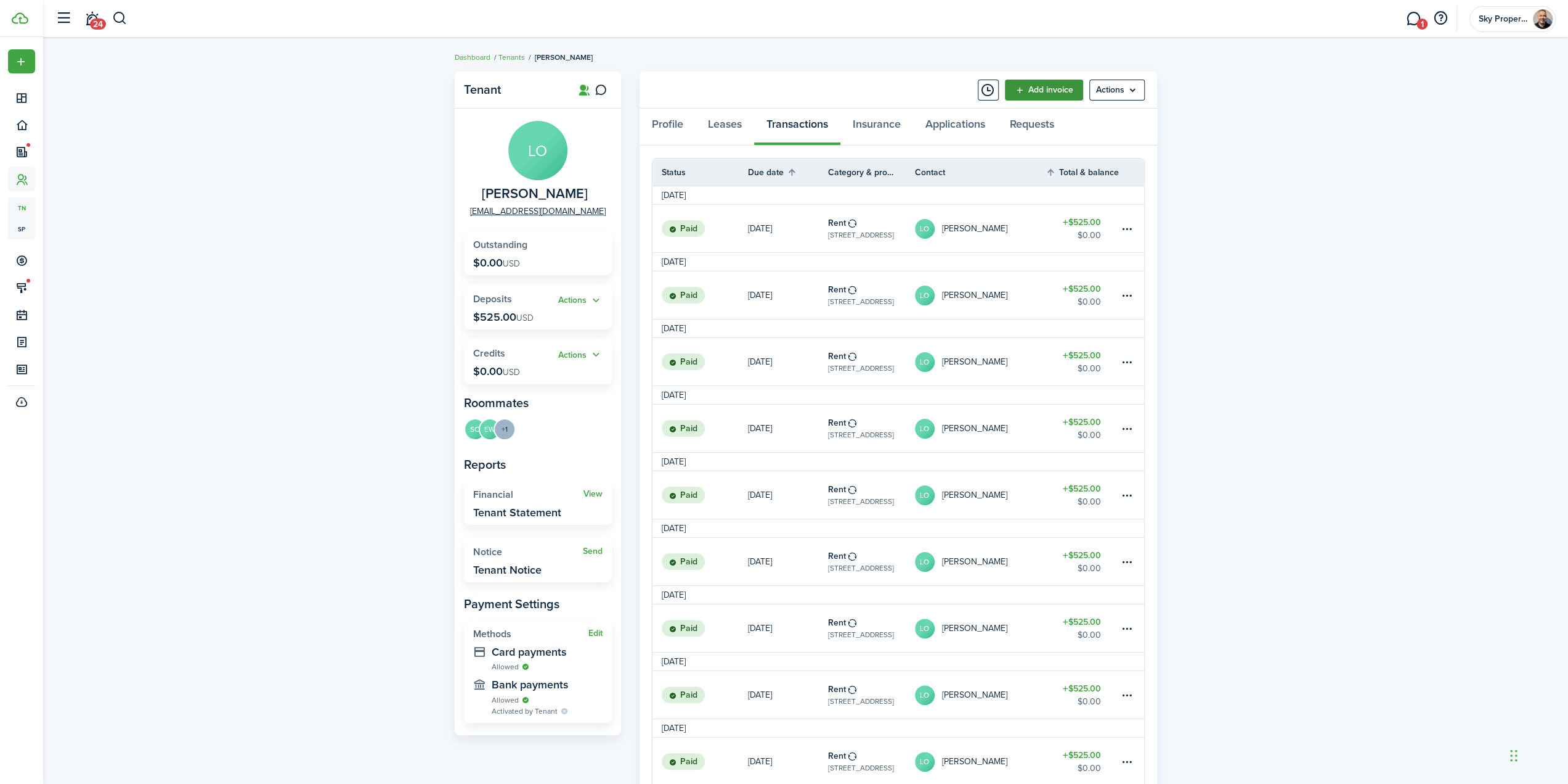
click at [1042, 95] on link "Add invoice" at bounding box center [1044, 90] width 78 height 21
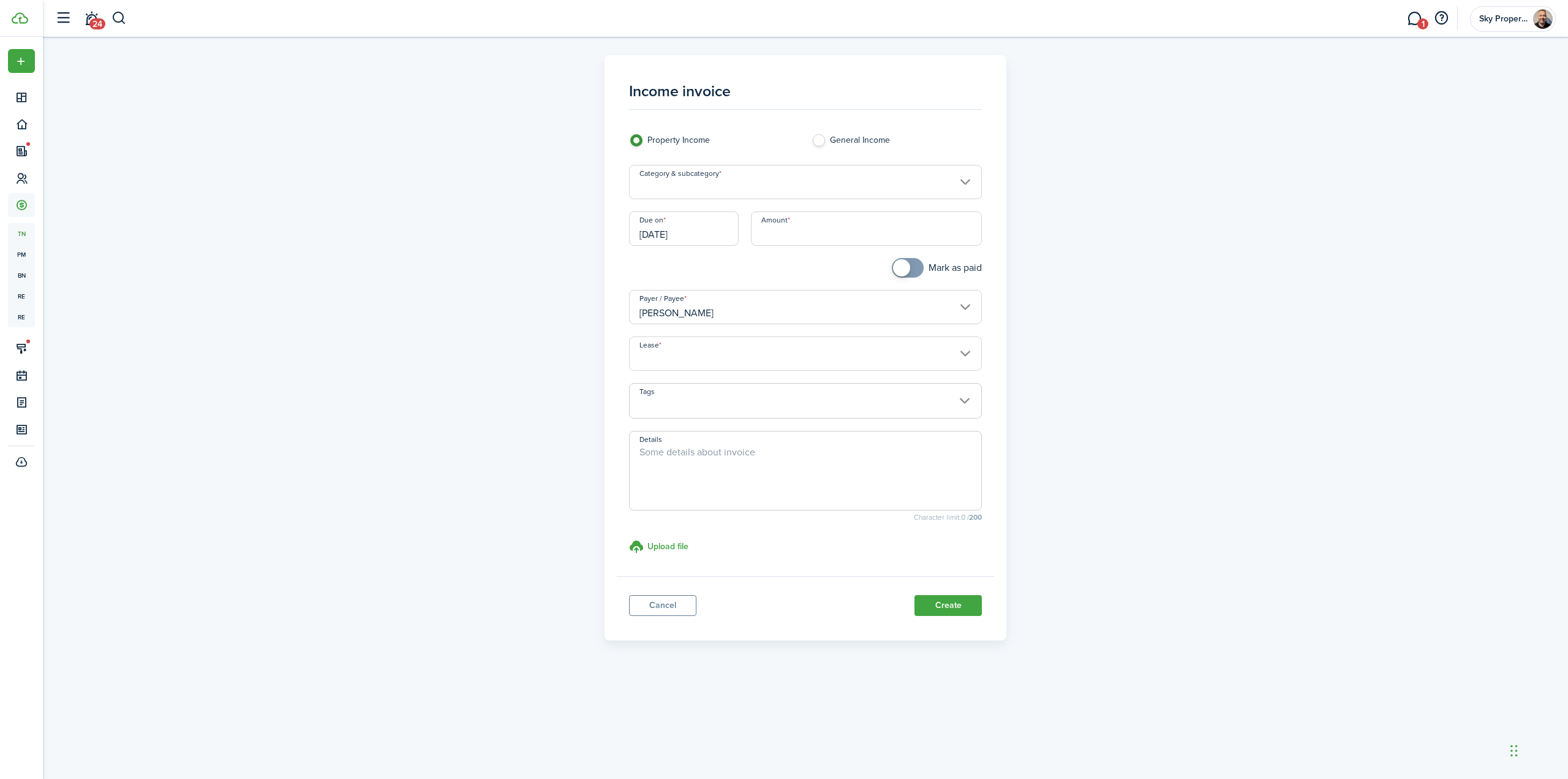
click at [763, 177] on input "Category & subcategory" at bounding box center [806, 182] width 354 height 34
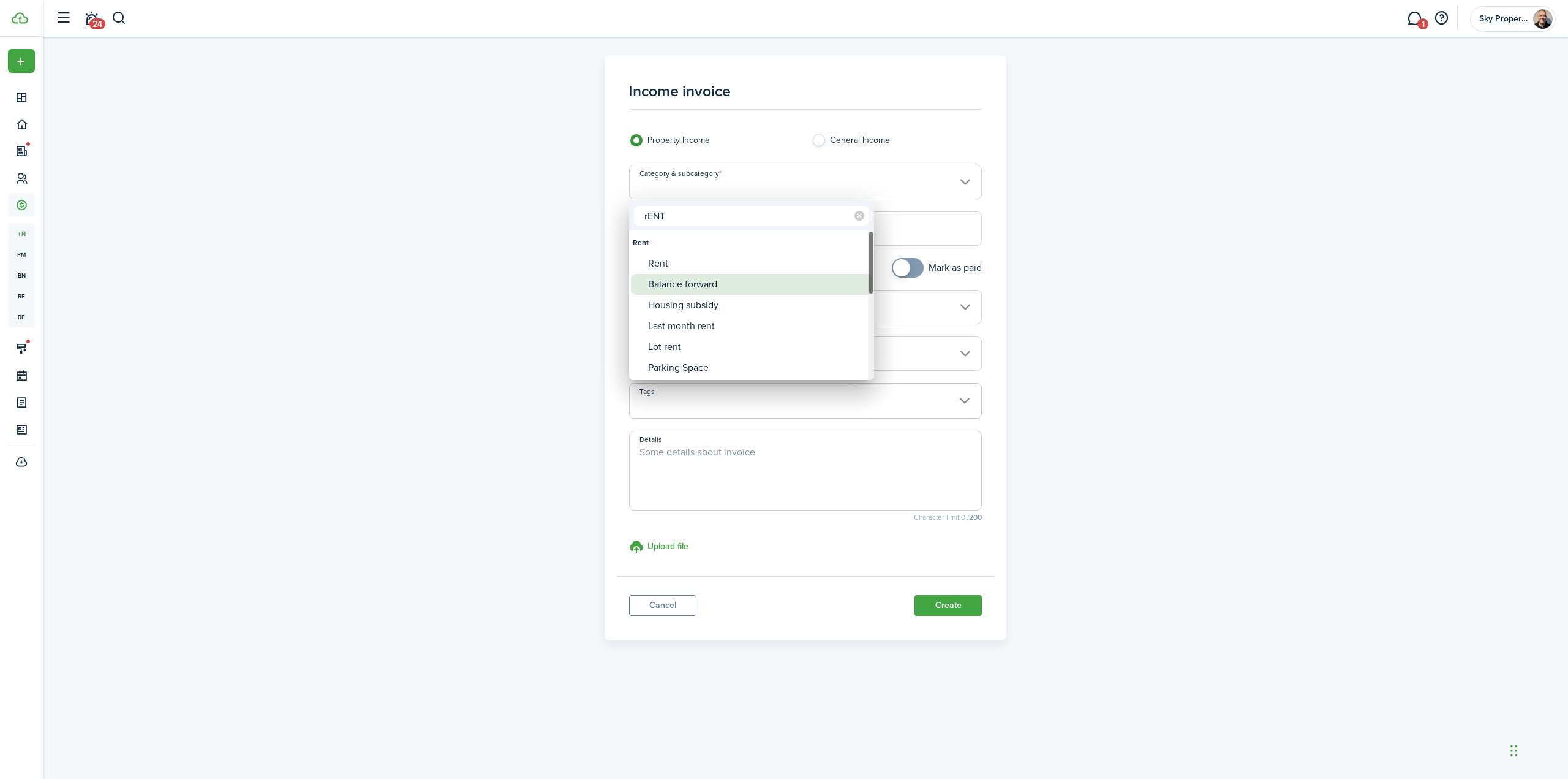
type input "rENT"
drag, startPoint x: 687, startPoint y: 277, endPoint x: 670, endPoint y: 314, distance: 40.7
click at [670, 314] on div "Balance forward" at bounding box center [757, 305] width 217 height 20
click at [662, 266] on div "Rent" at bounding box center [757, 263] width 217 height 20
type input "Rent"
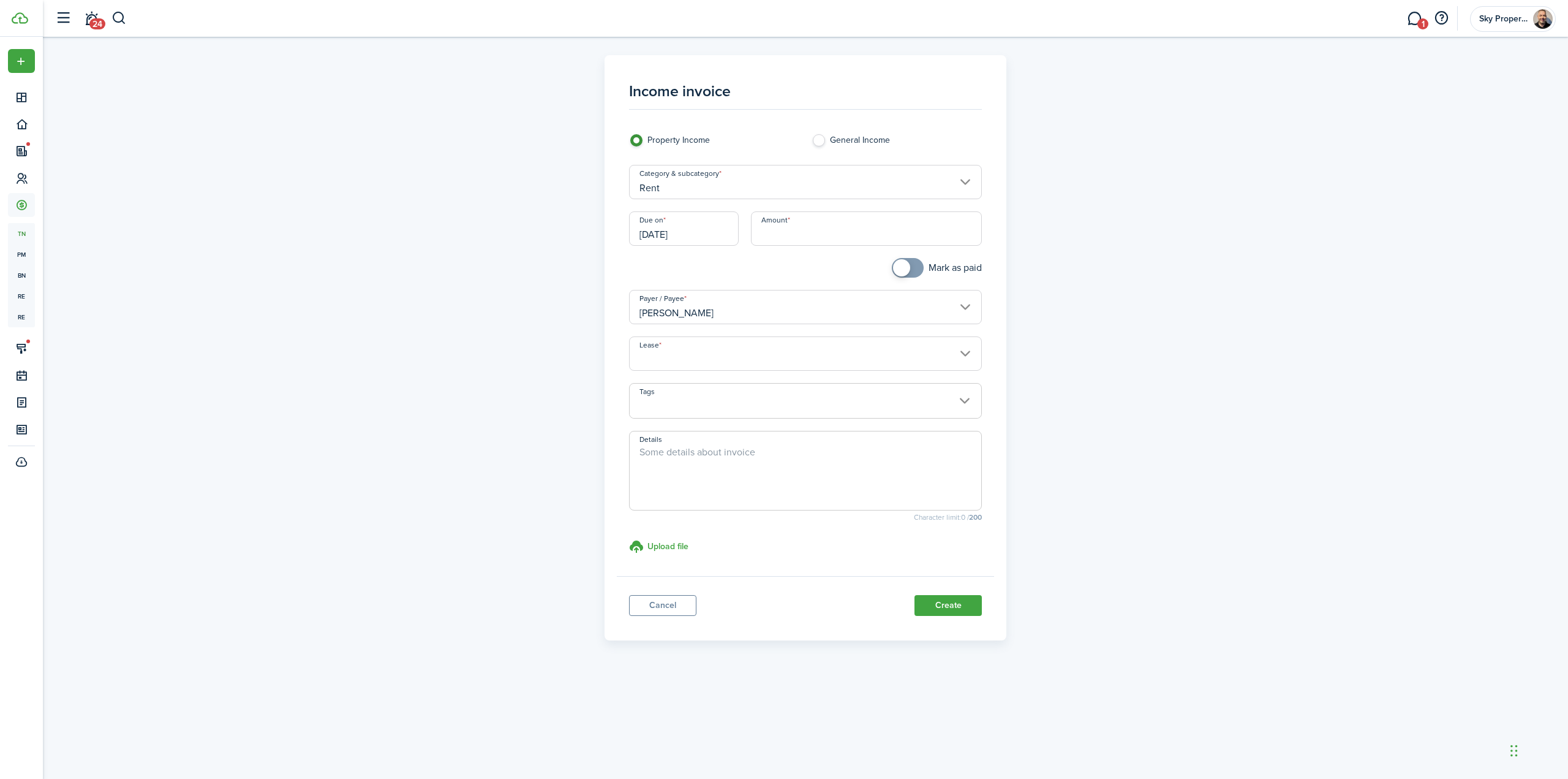
click at [717, 236] on input "[DATE]" at bounding box center [684, 228] width 109 height 34
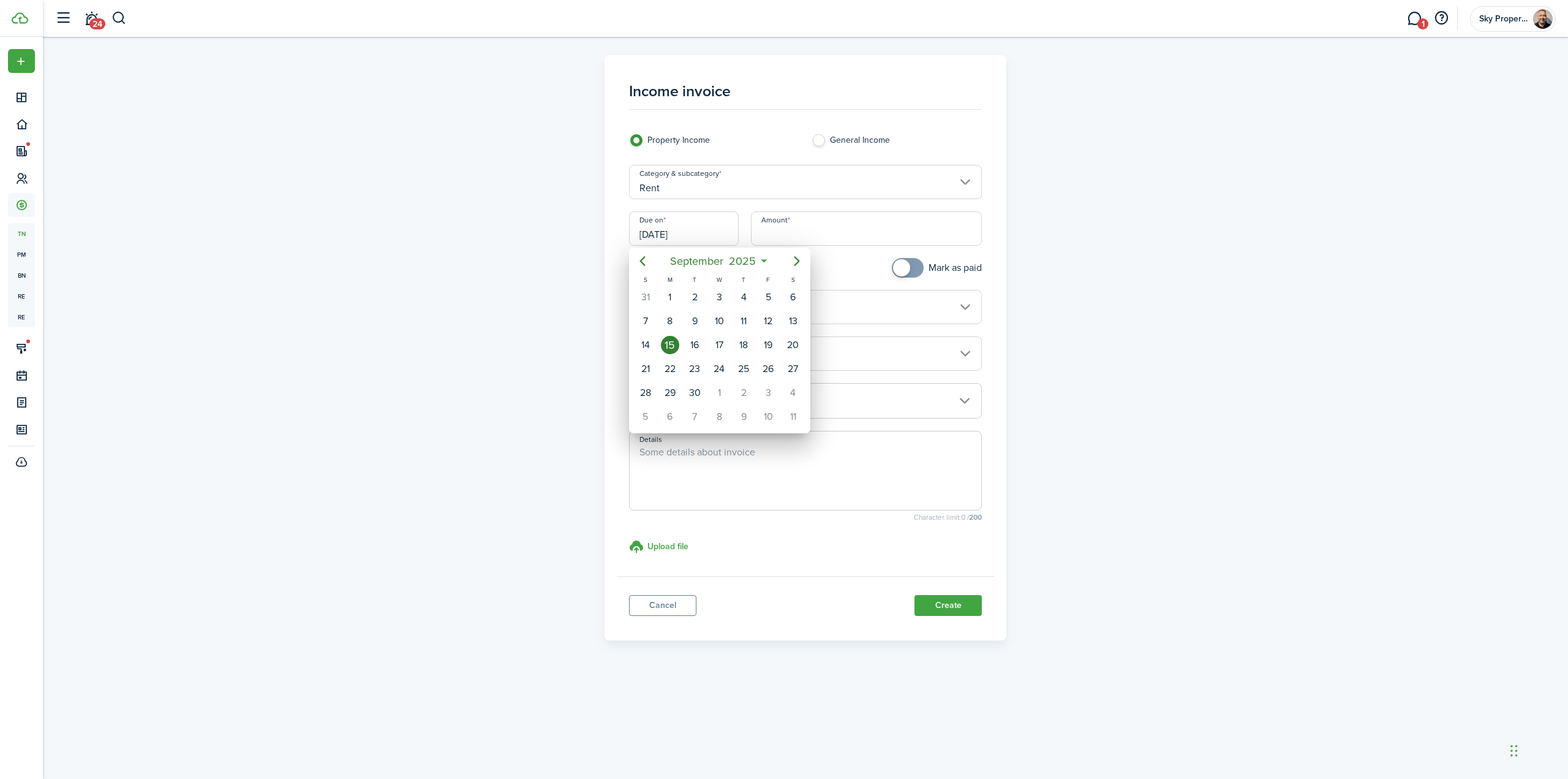
click at [794, 231] on div at bounding box center [784, 389] width 1764 height 975
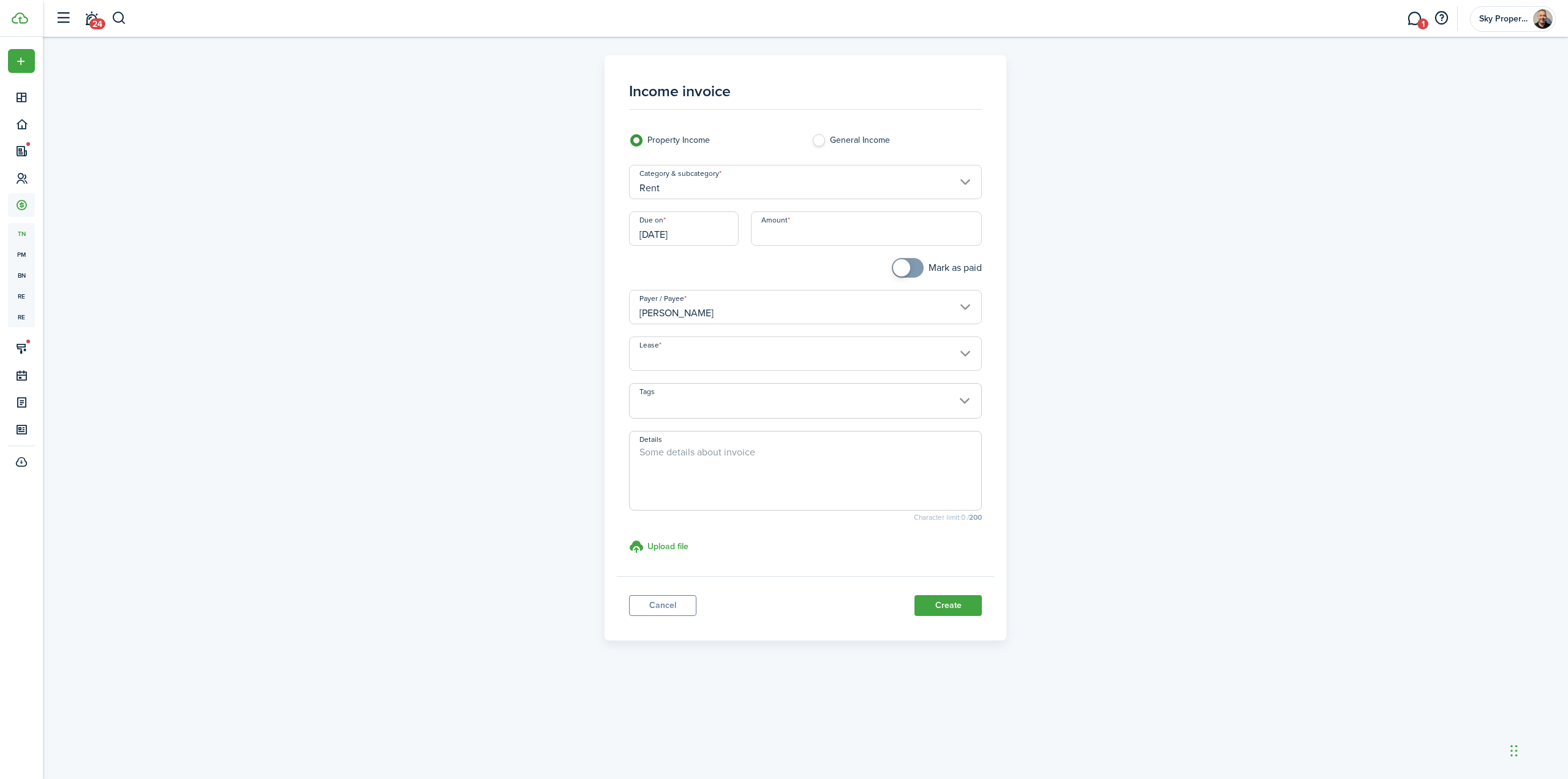
click at [924, 236] on input "Amount" at bounding box center [866, 228] width 231 height 34
click at [838, 345] on input "Lease" at bounding box center [806, 354] width 354 height 34
type input "$525.00"
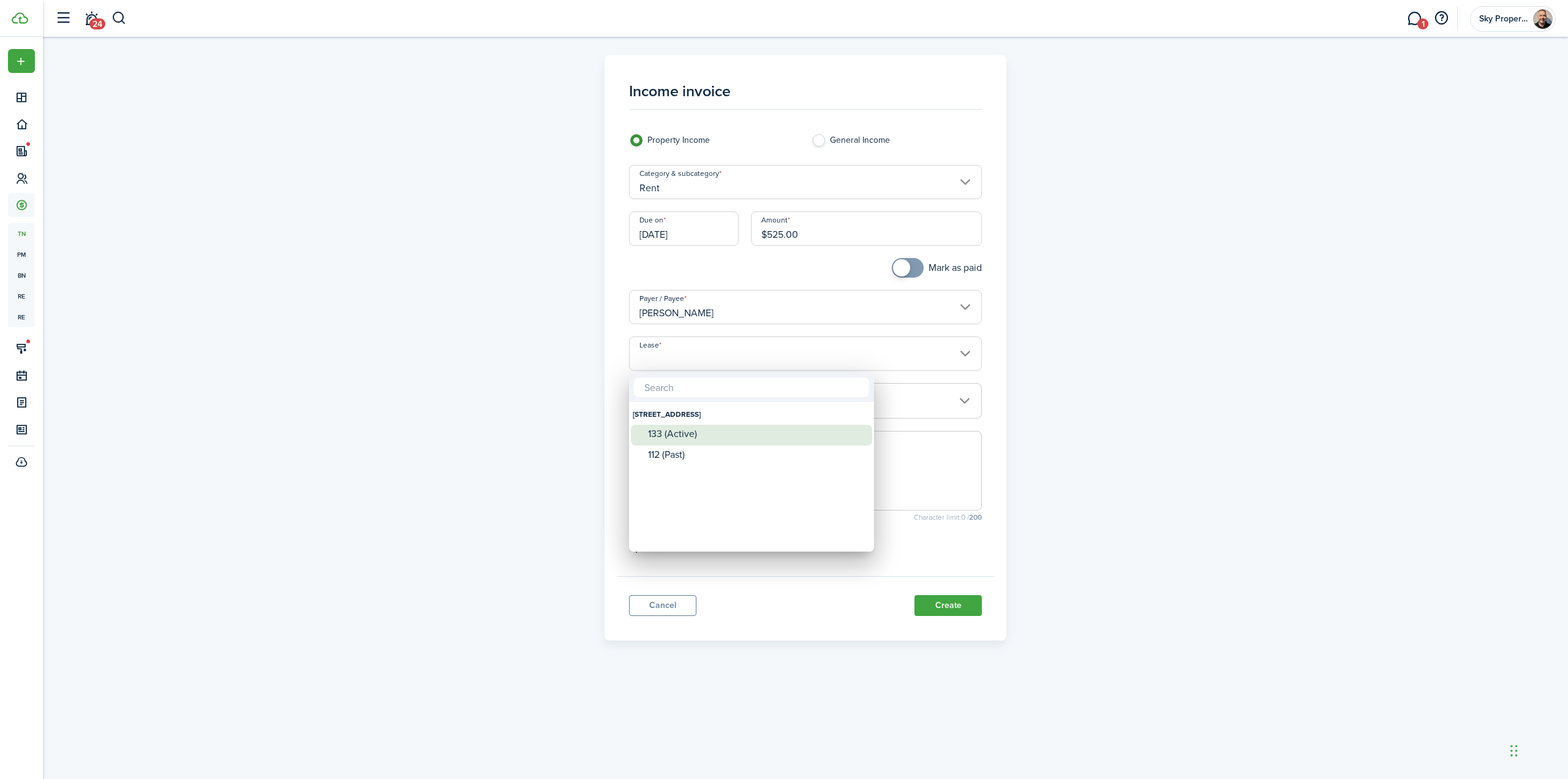
click at [744, 438] on div "133 (Active)" at bounding box center [757, 433] width 217 height 11
type input "[STREET_ADDRESS] Lease #133 (Active)"
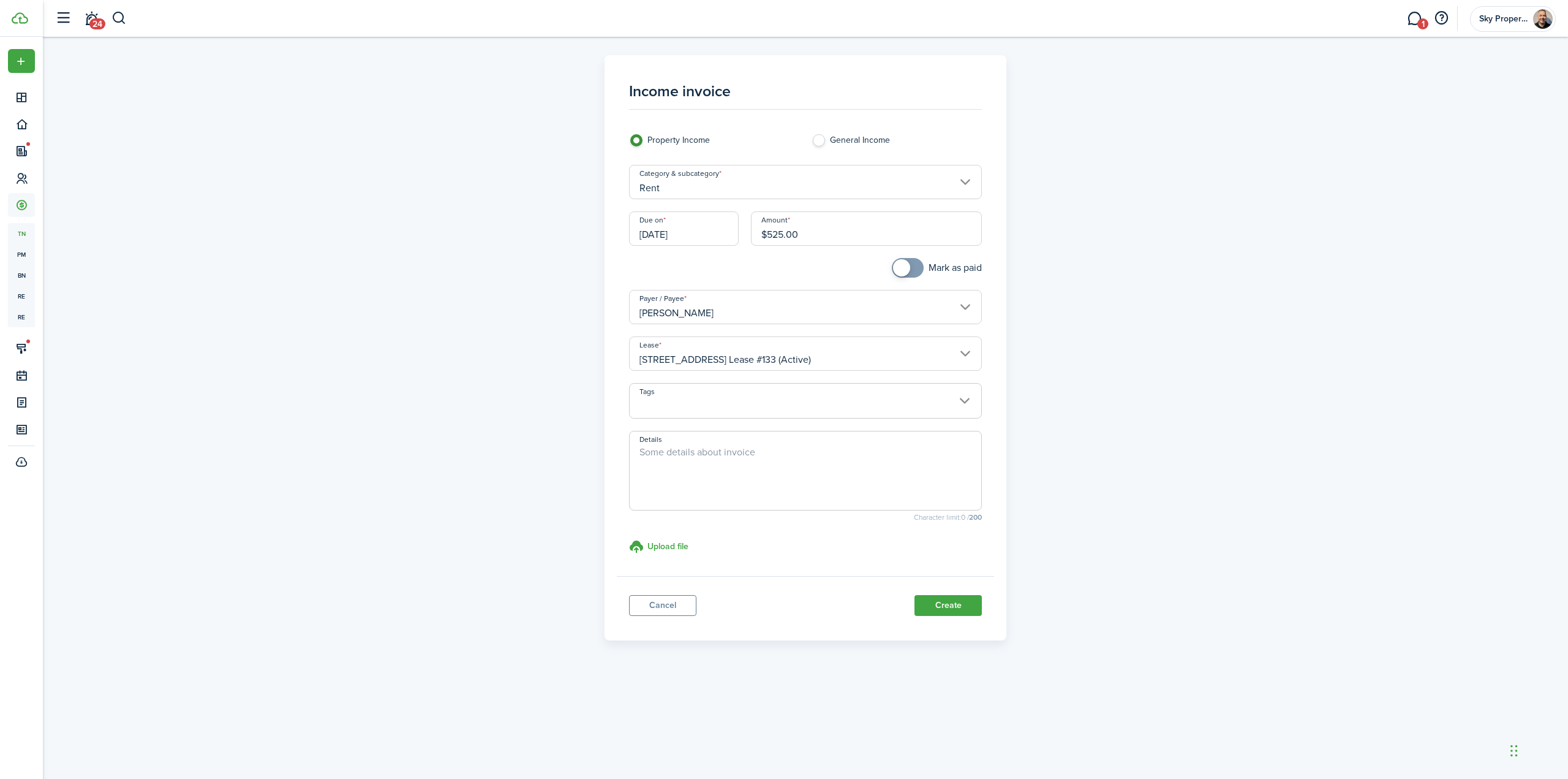
click at [723, 459] on textarea "Details" at bounding box center [805, 474] width 352 height 59
type textarea "D"
type textarea "Due to error in Tenant Cloud, Client could not make payment on line."
drag, startPoint x: 805, startPoint y: 231, endPoint x: 1000, endPoint y: 329, distance: 218.2
click at [729, 215] on div "Due on [DATE] Amount $525.00" at bounding box center [805, 234] width 366 height 47
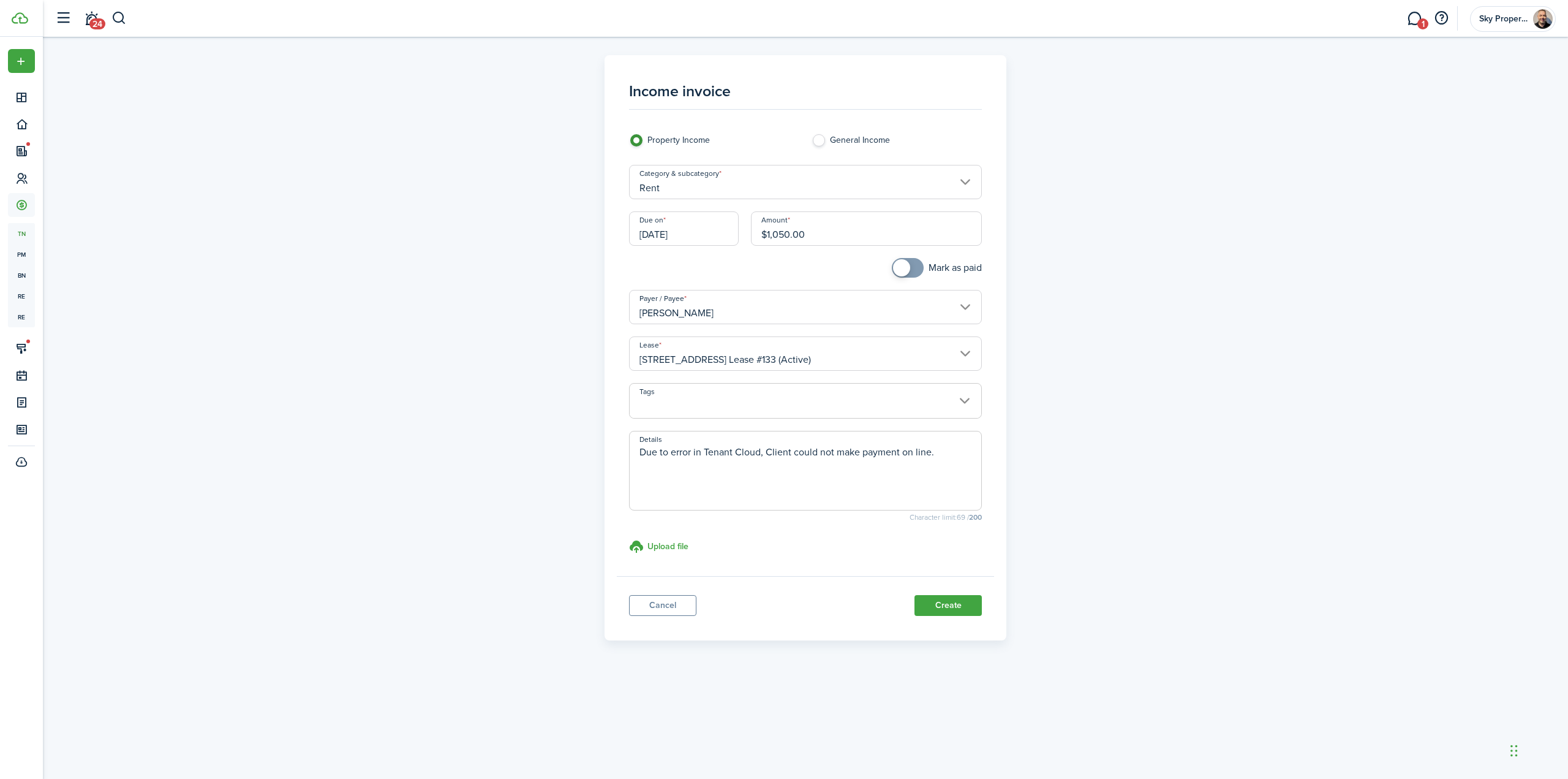
type input "$1,050.00"
click at [938, 478] on textarea "Due to error in Tenant Cloud, Client could not make payment on line." at bounding box center [805, 474] width 352 height 59
drag, startPoint x: 796, startPoint y: 460, endPoint x: 528, endPoint y: 413, distance: 272.1
click at [524, 406] on div "Income invoice Property Income General Income Category & subcategory Rent Due o…" at bounding box center [805, 348] width 711 height 585
click at [796, 456] on textarea "Due to error in Tenant Cloud, Client could not make payment on line. This is fo…" at bounding box center [805, 474] width 352 height 59
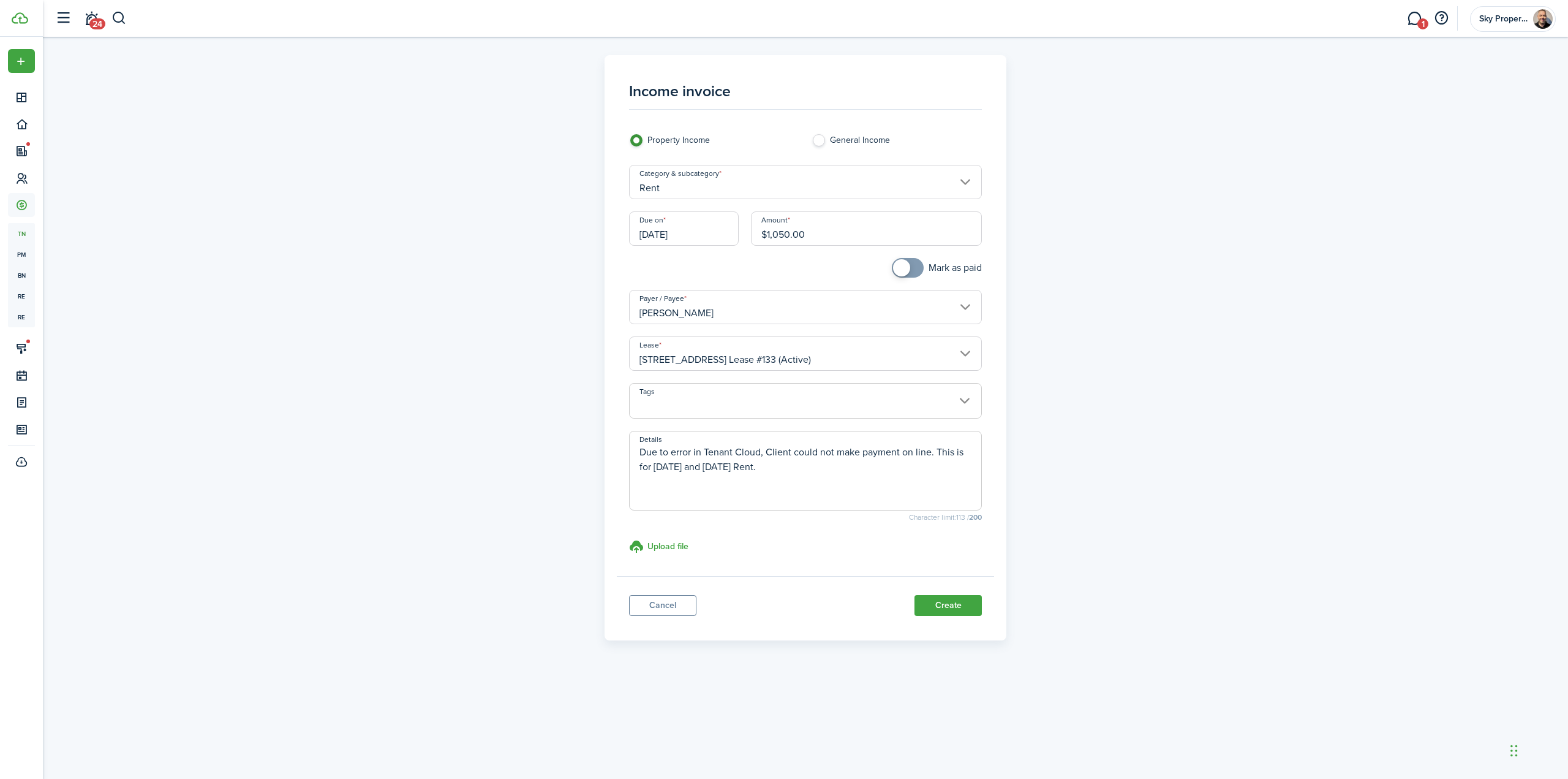
click at [792, 452] on textarea "Due to error in Tenant Cloud, Client could not make payment on line. This is fo…" at bounding box center [805, 474] width 352 height 59
drag, startPoint x: 792, startPoint y: 452, endPoint x: 766, endPoint y: 448, distance: 26.3
click at [766, 448] on textarea "Due to error in Tenant Cloud, Client could not make payment on line. This is fo…" at bounding box center [805, 474] width 352 height 59
drag, startPoint x: 816, startPoint y: 473, endPoint x: 575, endPoint y: 430, distance: 244.8
click at [575, 430] on div "Income invoice Property Income General Income Category & subcategory Rent Due o…" at bounding box center [805, 348] width 711 height 585
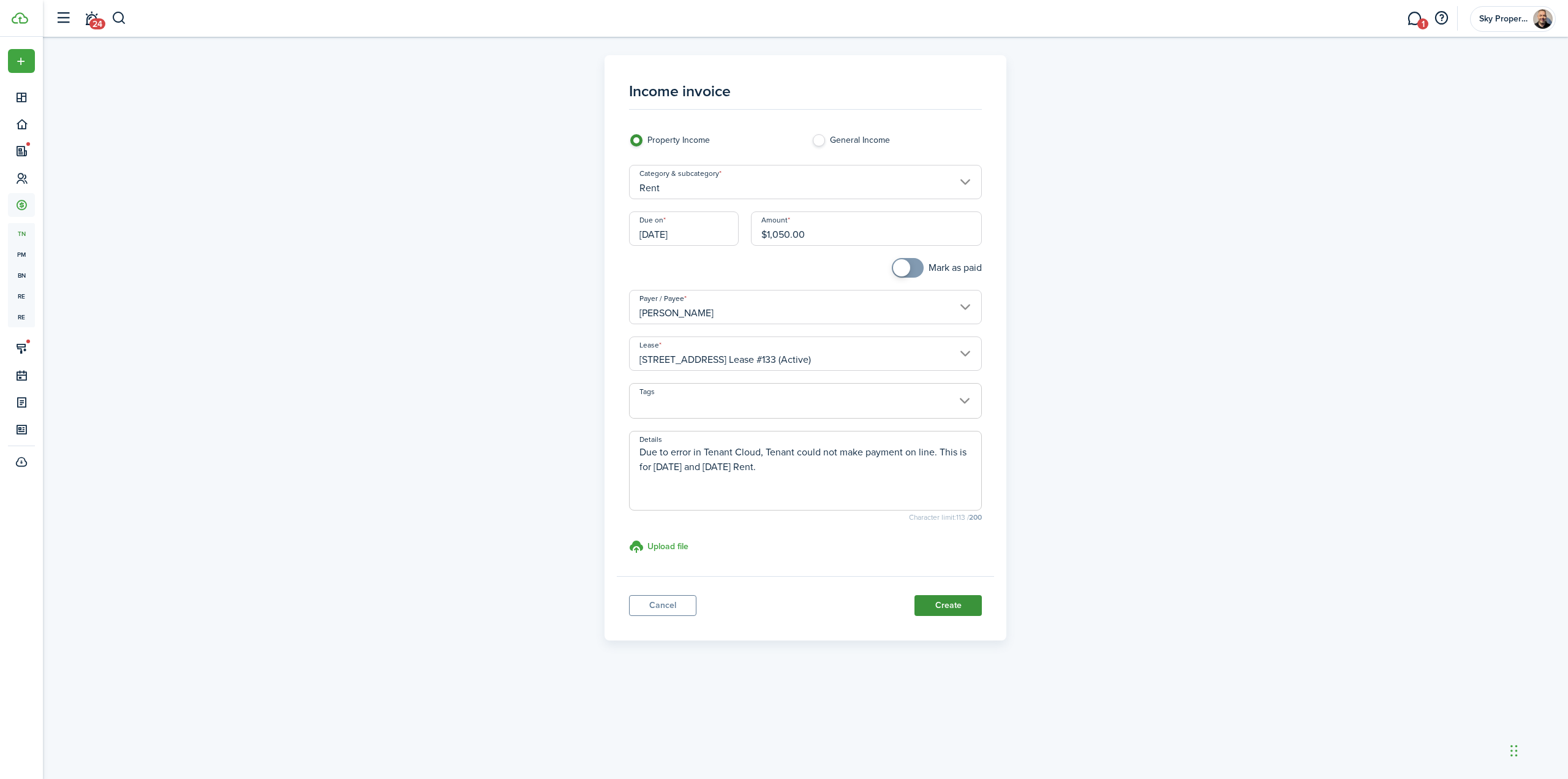
type textarea "Due to error in Tenant Cloud, Tenant could not make payment on line. This is fo…"
click at [935, 602] on button "Create" at bounding box center [948, 605] width 67 height 20
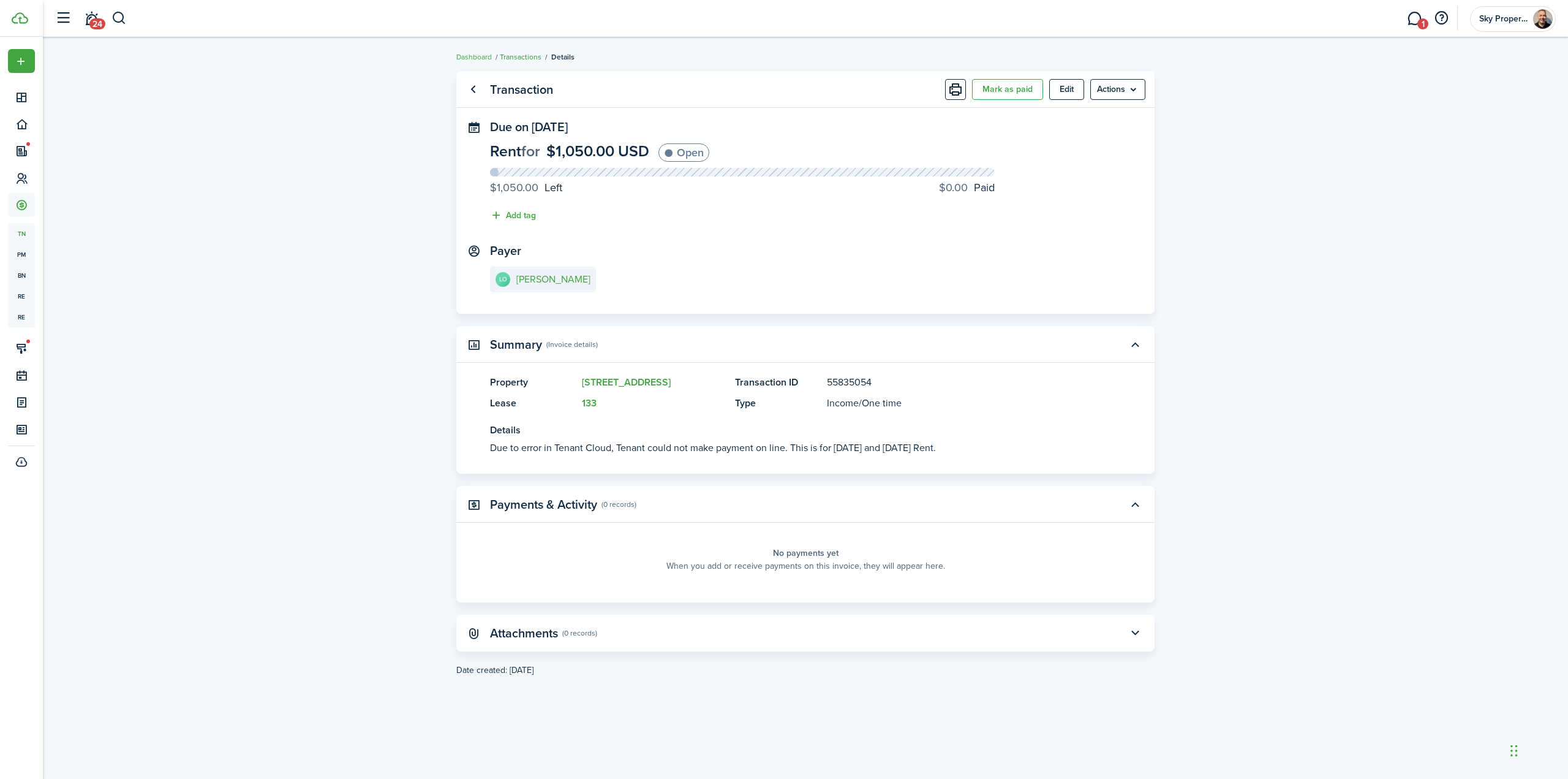
click at [514, 57] on link "Transactions" at bounding box center [520, 56] width 42 height 11
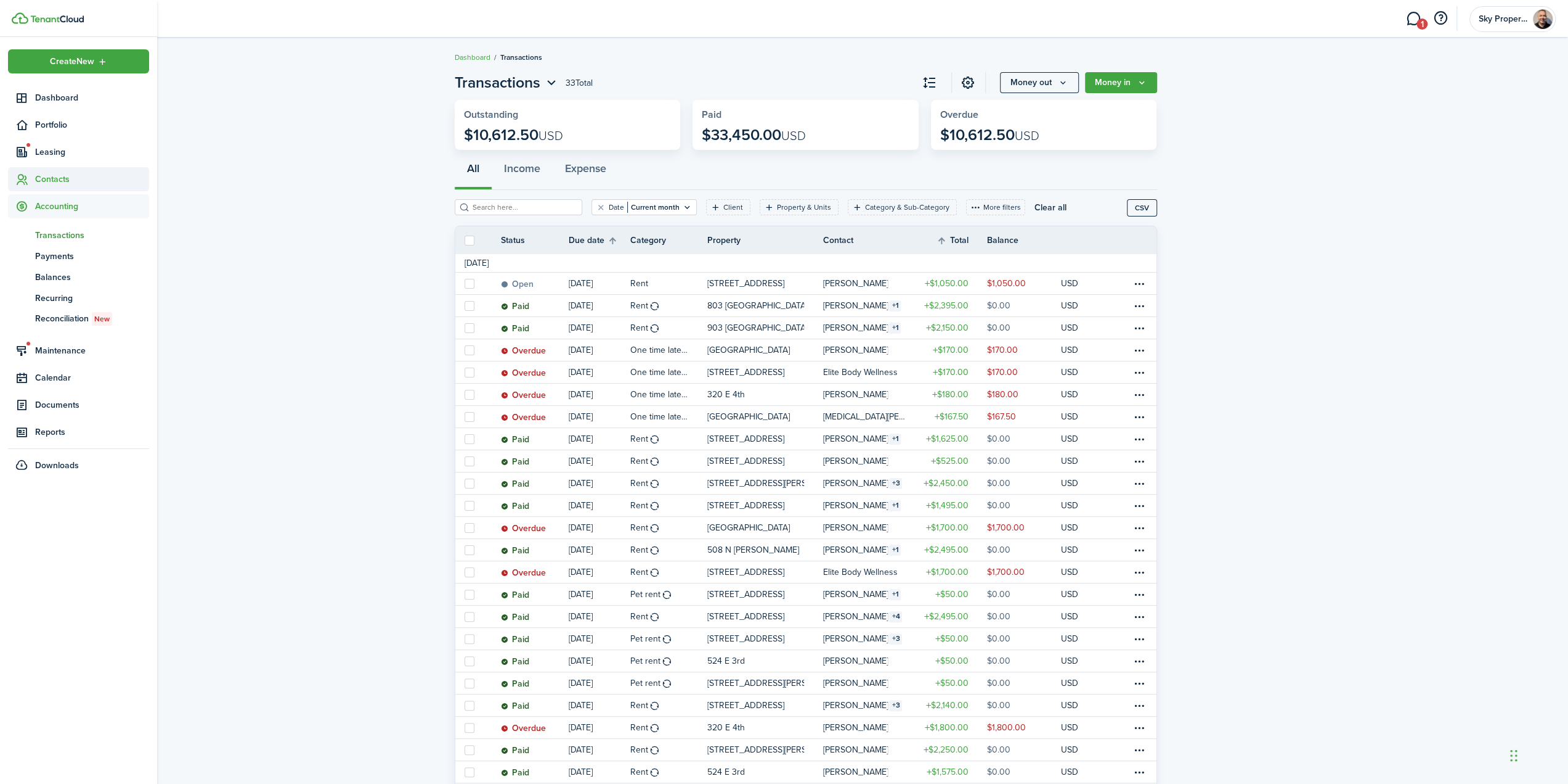
click at [68, 174] on span "Contacts" at bounding box center [92, 179] width 114 height 13
click at [45, 181] on span "Contacts" at bounding box center [92, 179] width 114 height 13
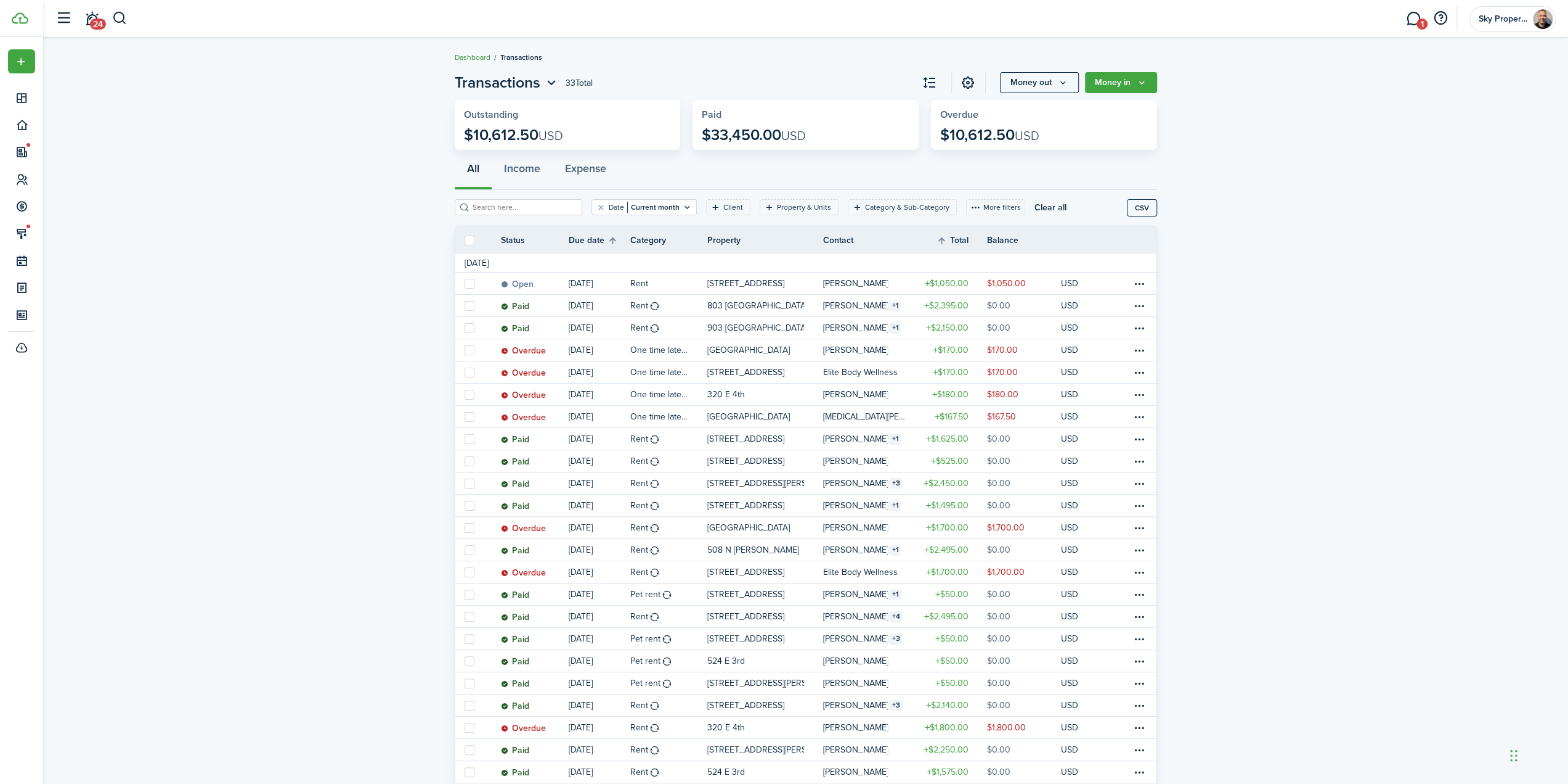
click at [478, 60] on link "Dashboard" at bounding box center [473, 57] width 36 height 11
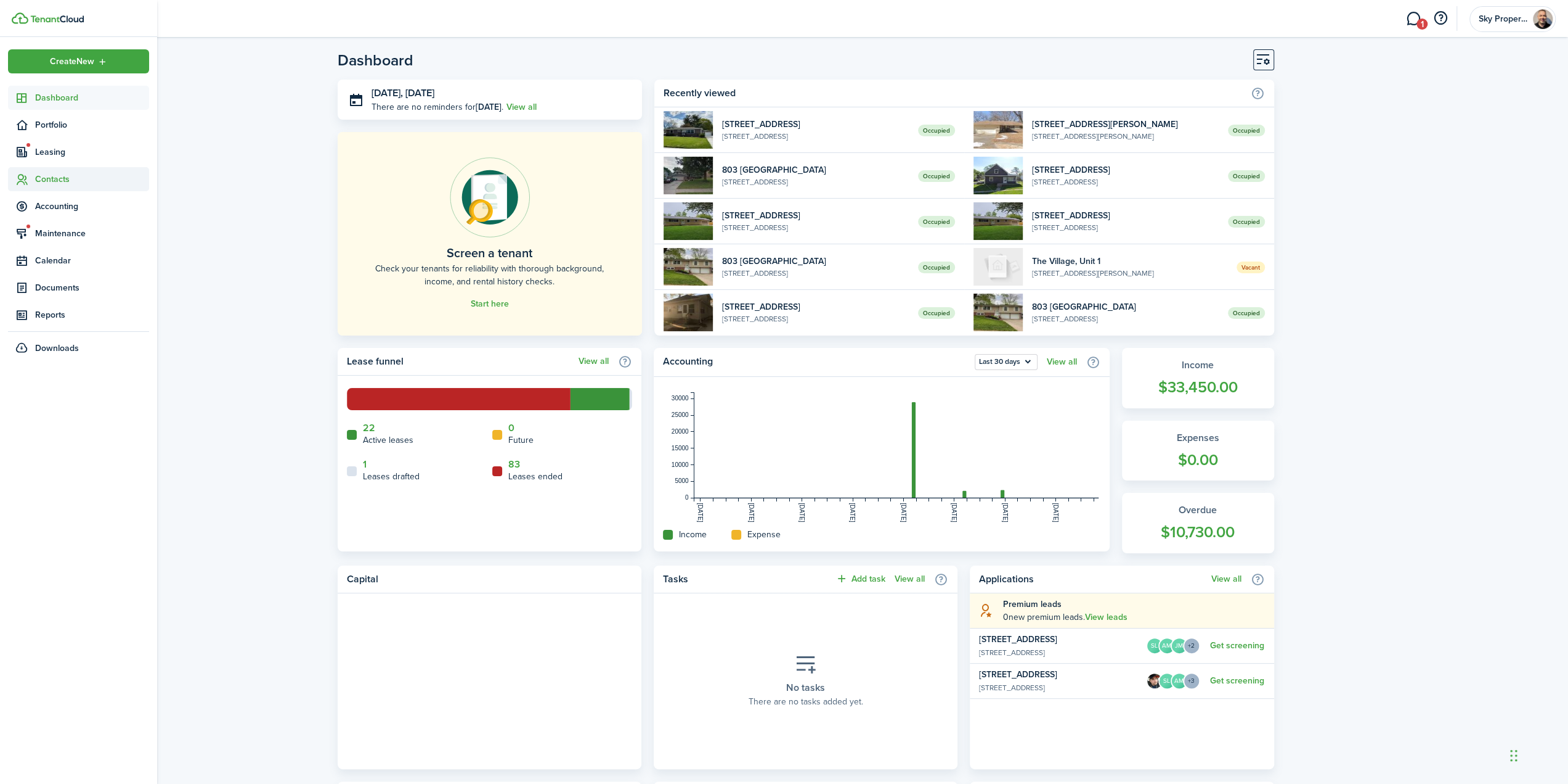
click at [53, 182] on span "Contacts" at bounding box center [92, 179] width 114 height 13
click at [52, 206] on span "Tenants" at bounding box center [92, 208] width 114 height 13
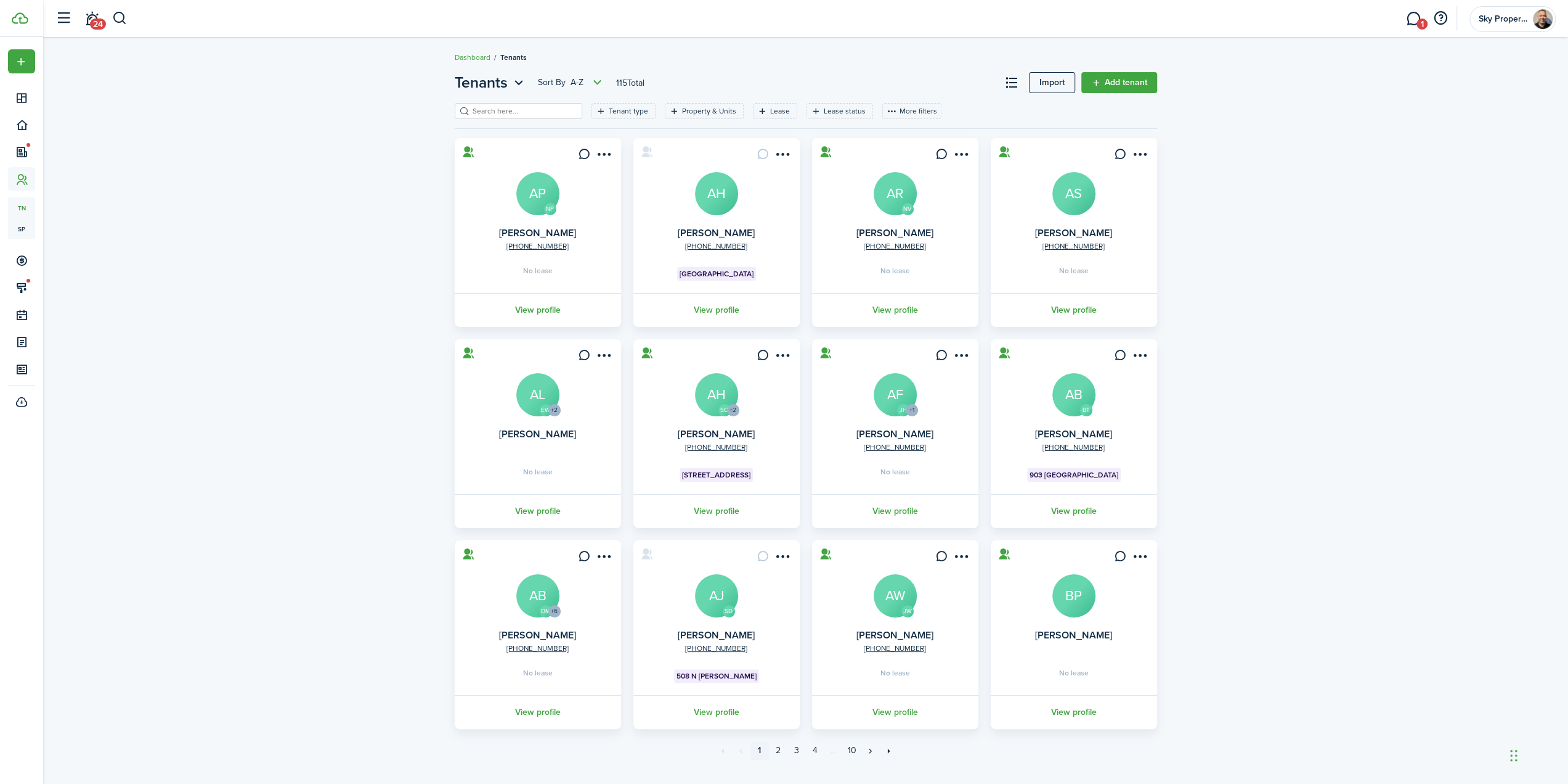
click at [517, 113] on input "search" at bounding box center [524, 112] width 108 height 12
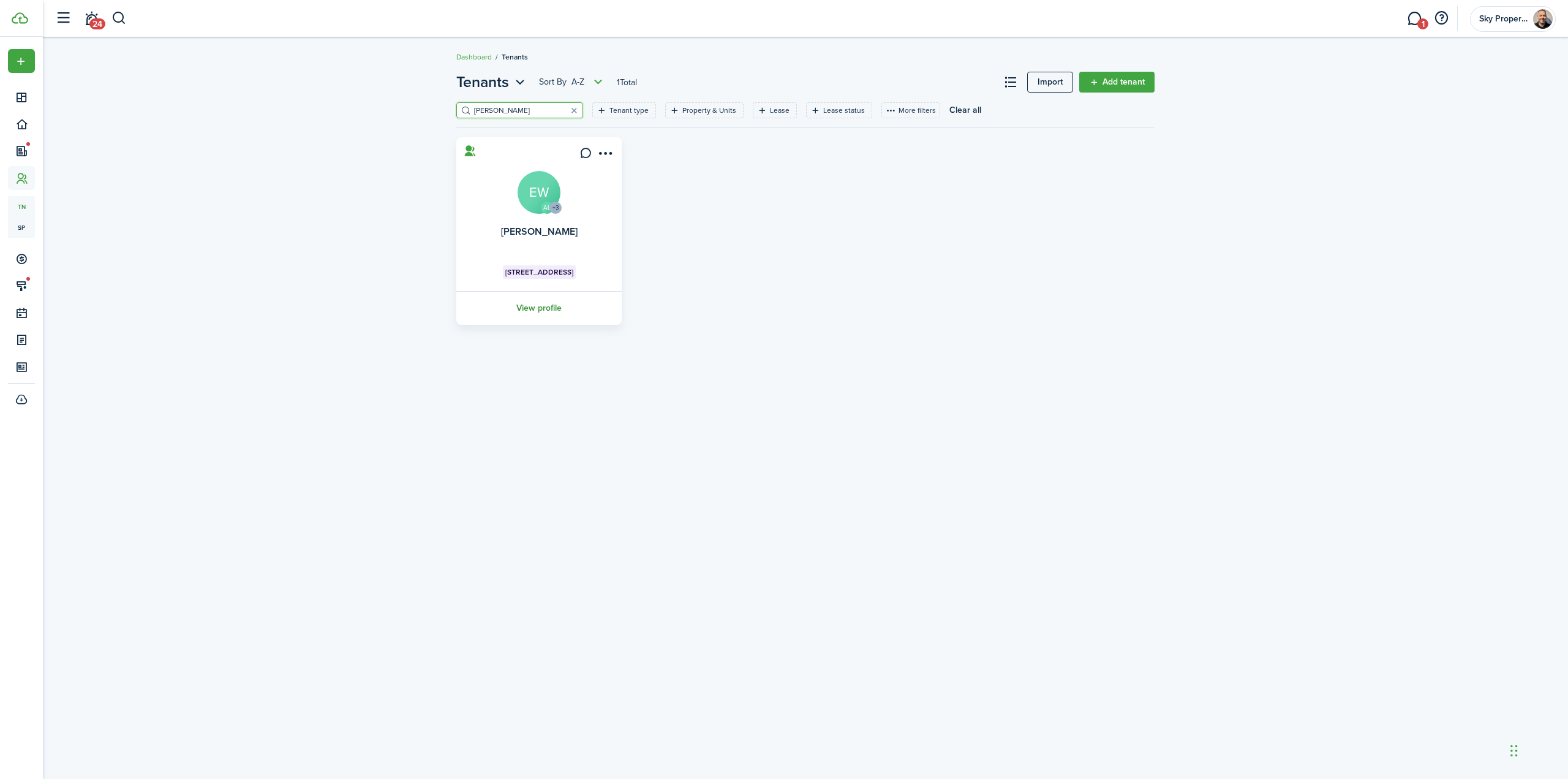
type input "[PERSON_NAME]"
click at [529, 315] on link "View profile" at bounding box center [539, 308] width 169 height 33
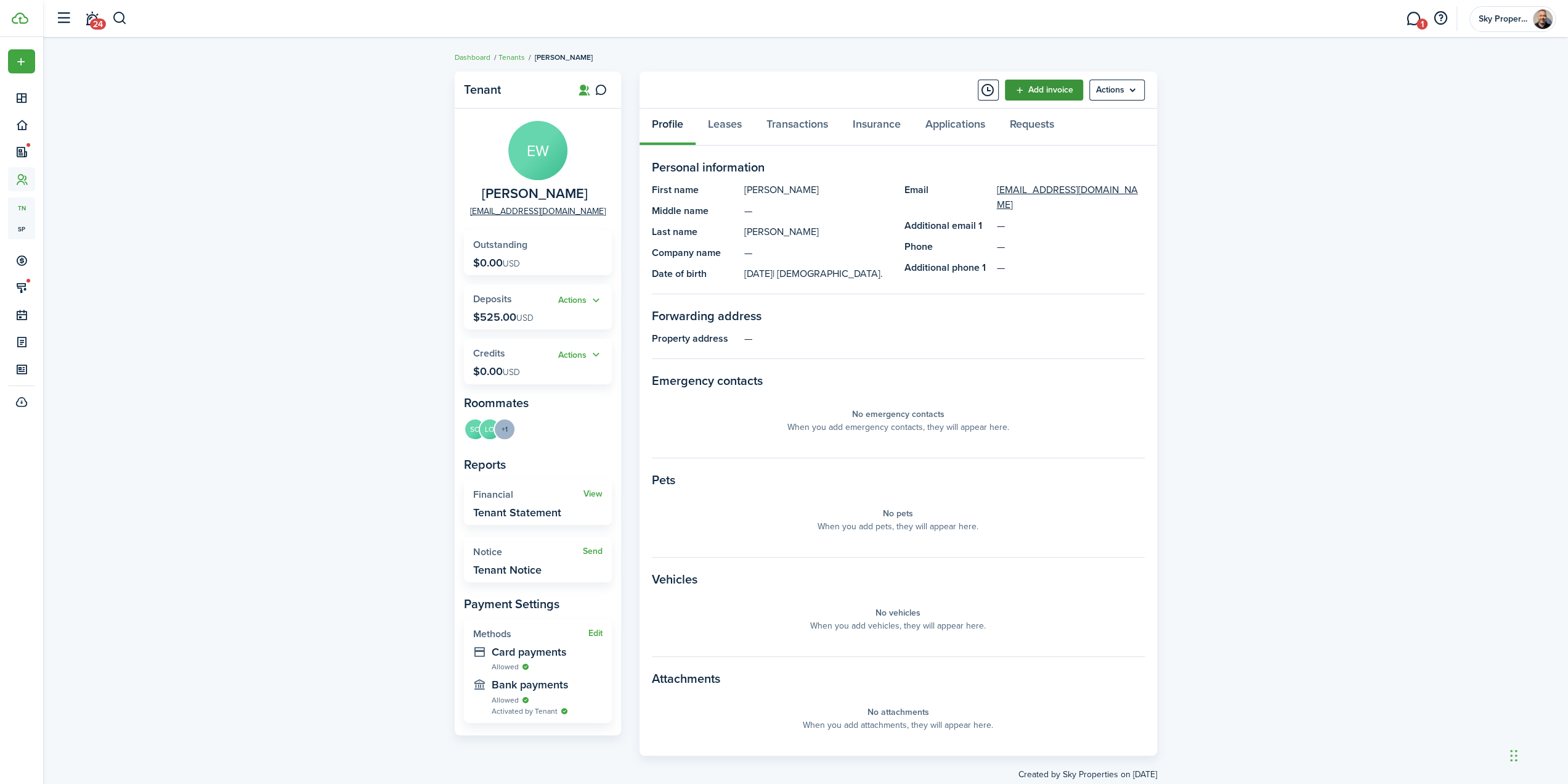
click at [1044, 86] on link "Add invoice" at bounding box center [1044, 90] width 78 height 21
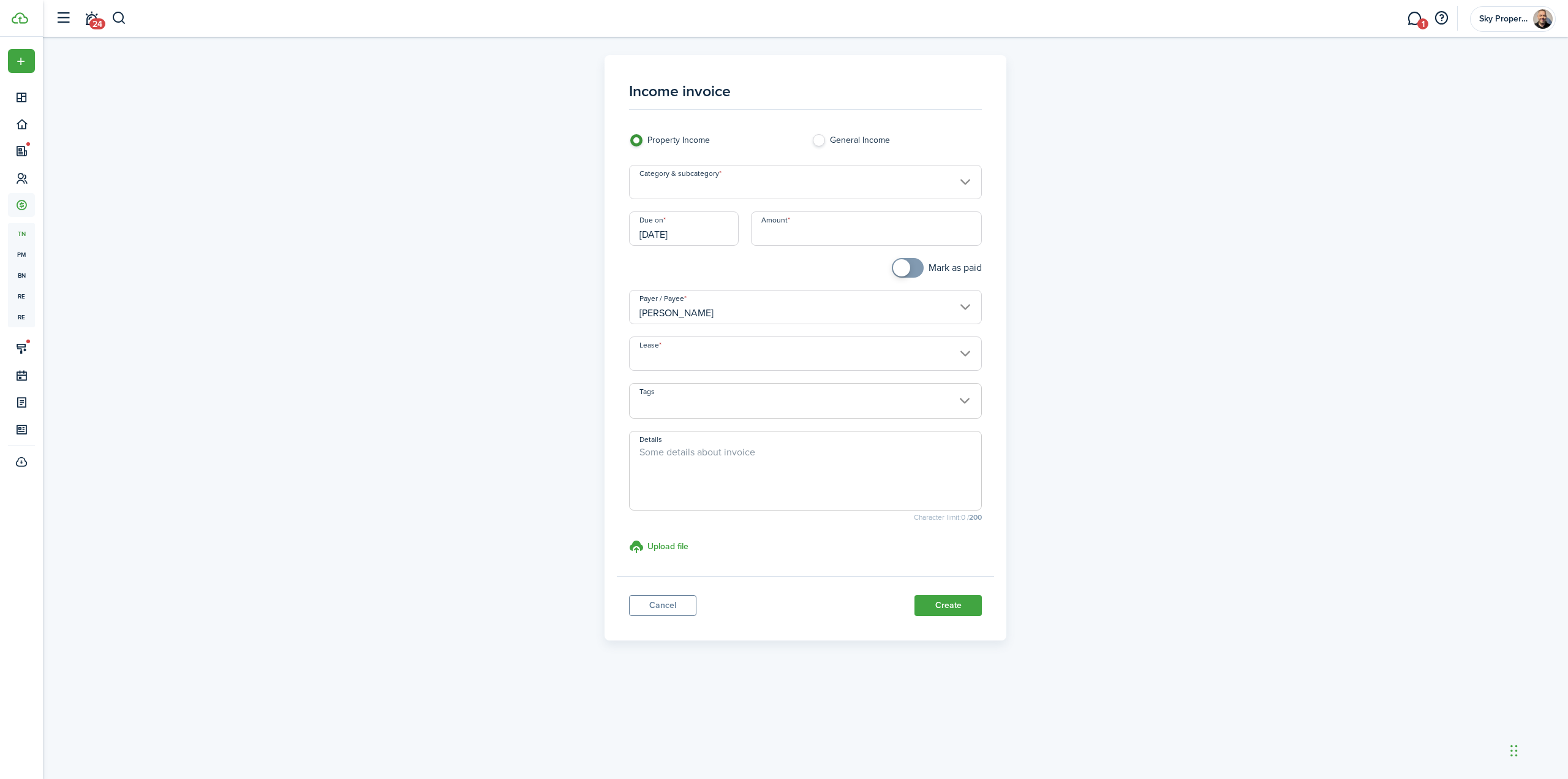
click at [775, 190] on input "Category & subcategory" at bounding box center [806, 182] width 354 height 34
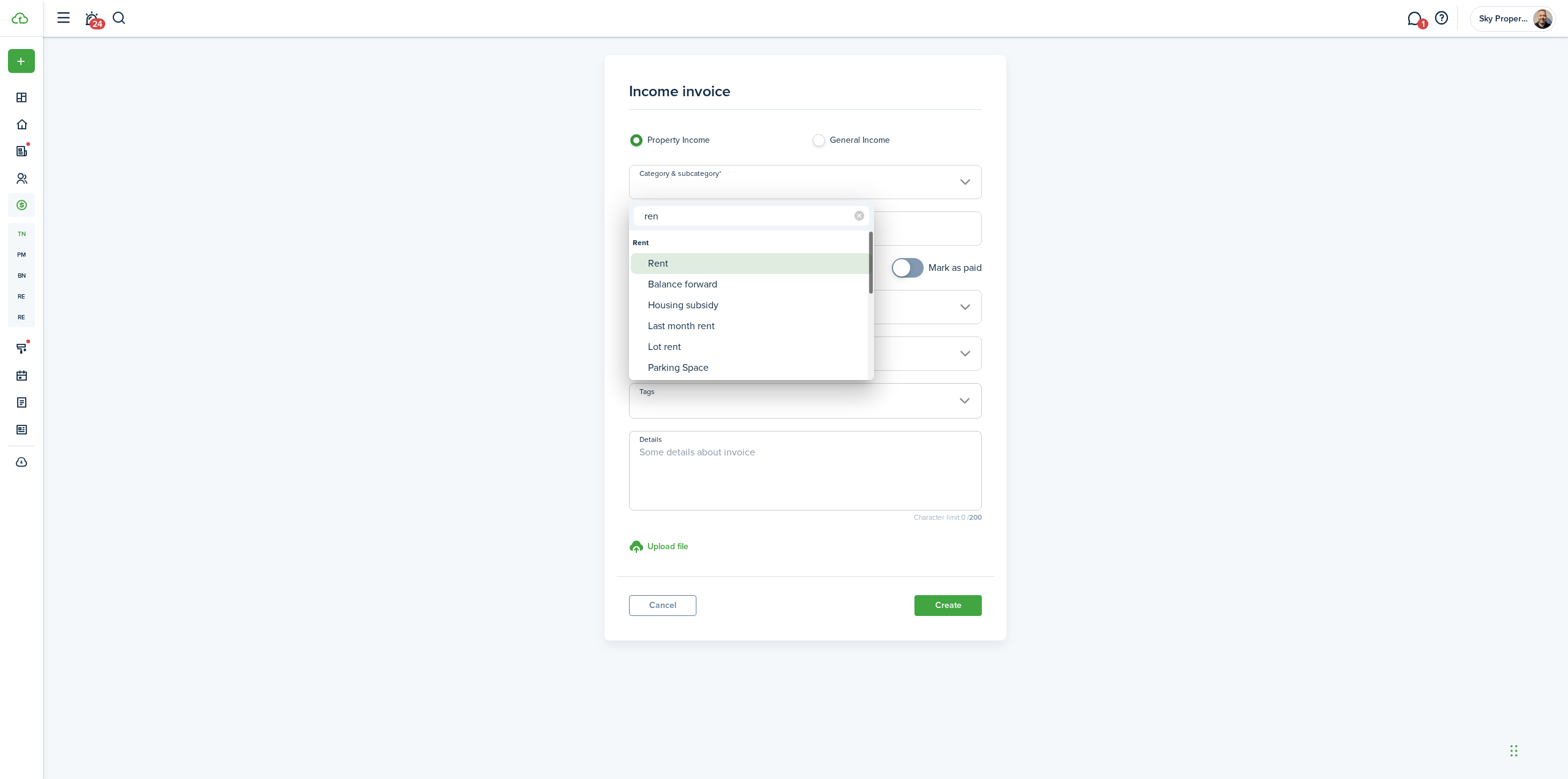
type input "ren"
click at [685, 261] on div "Rent" at bounding box center [757, 263] width 217 height 20
type input "Rent"
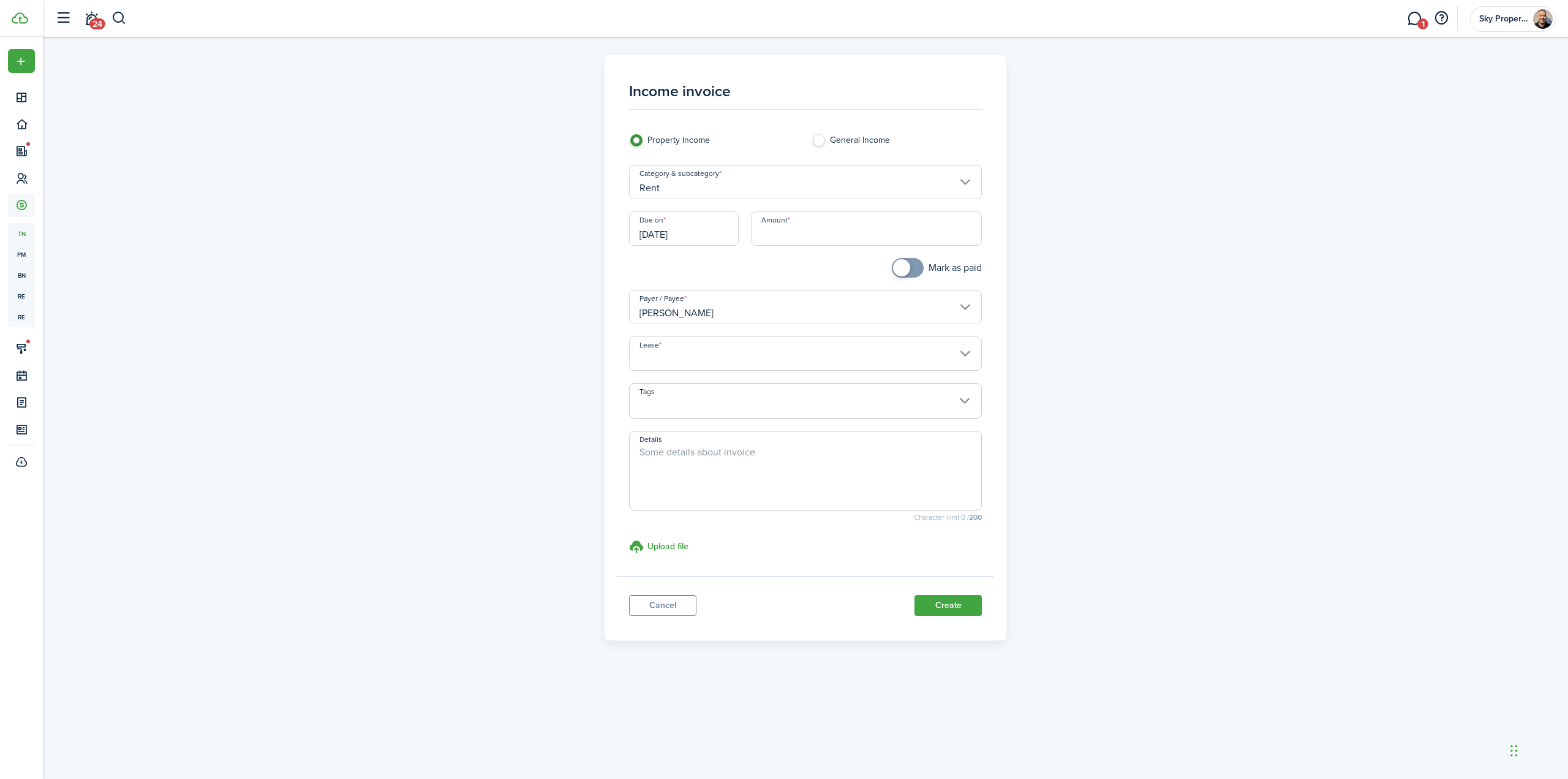
click at [787, 229] on input "Amount" at bounding box center [866, 228] width 231 height 34
type input "$1,050.00"
click at [861, 357] on input "Lease" at bounding box center [806, 354] width 354 height 34
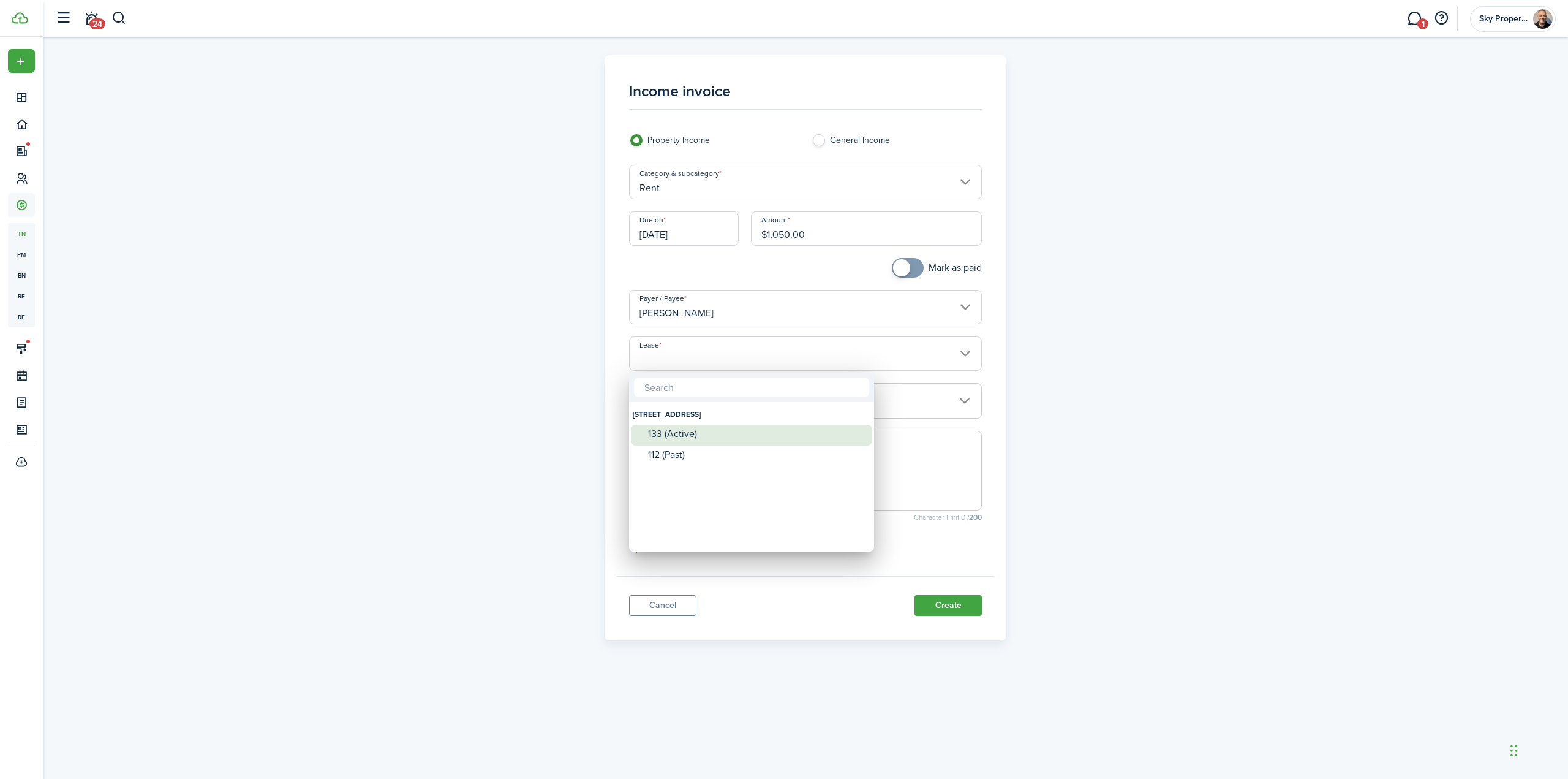
click at [670, 433] on div "133 (Active)" at bounding box center [757, 433] width 217 height 11
type input "[STREET_ADDRESS] Lease #133 (Active)"
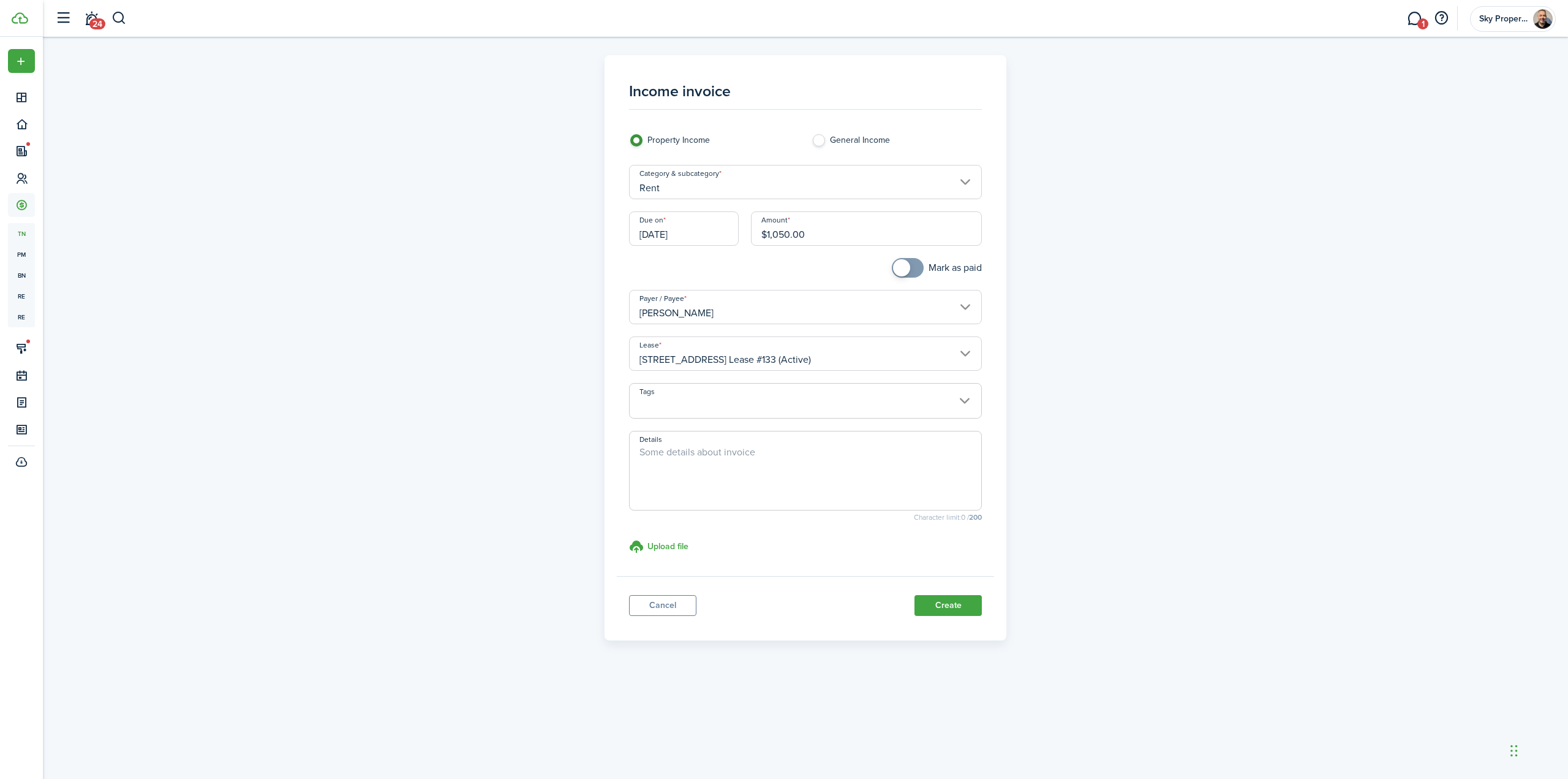
click at [718, 466] on textarea "Details" at bounding box center [805, 474] width 352 height 59
paste textarea "Due to error in Tenant Cloud, Tenant could not make payment on line. This is fo…"
type textarea "Due to error in Tenant Cloud, Tenant could not make payment on line. This is fo…"
click at [944, 607] on button "Create" at bounding box center [948, 605] width 67 height 20
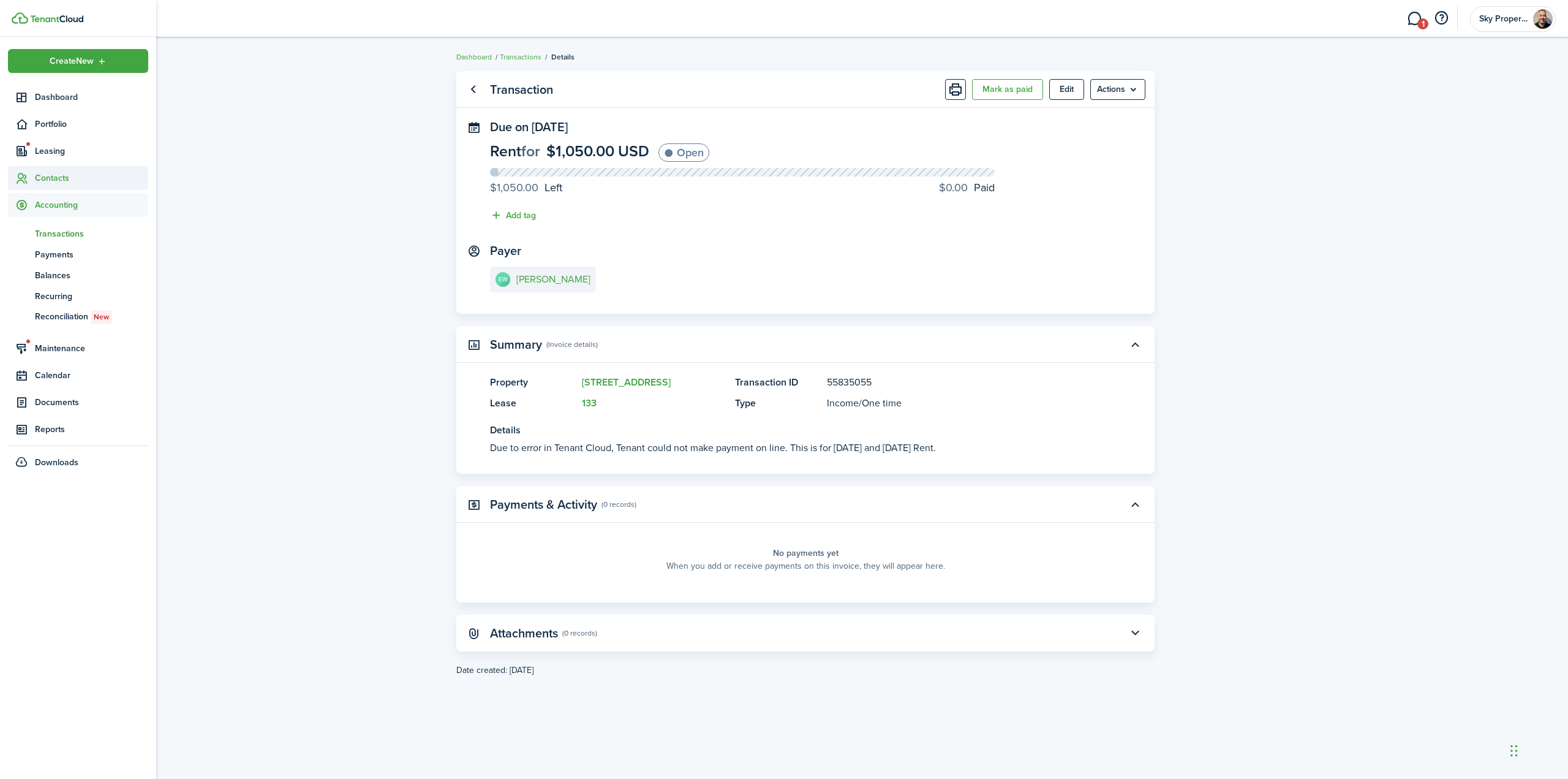
click at [43, 176] on span "Contacts" at bounding box center [91, 178] width 114 height 13
click at [49, 202] on span "Tenants" at bounding box center [91, 207] width 114 height 13
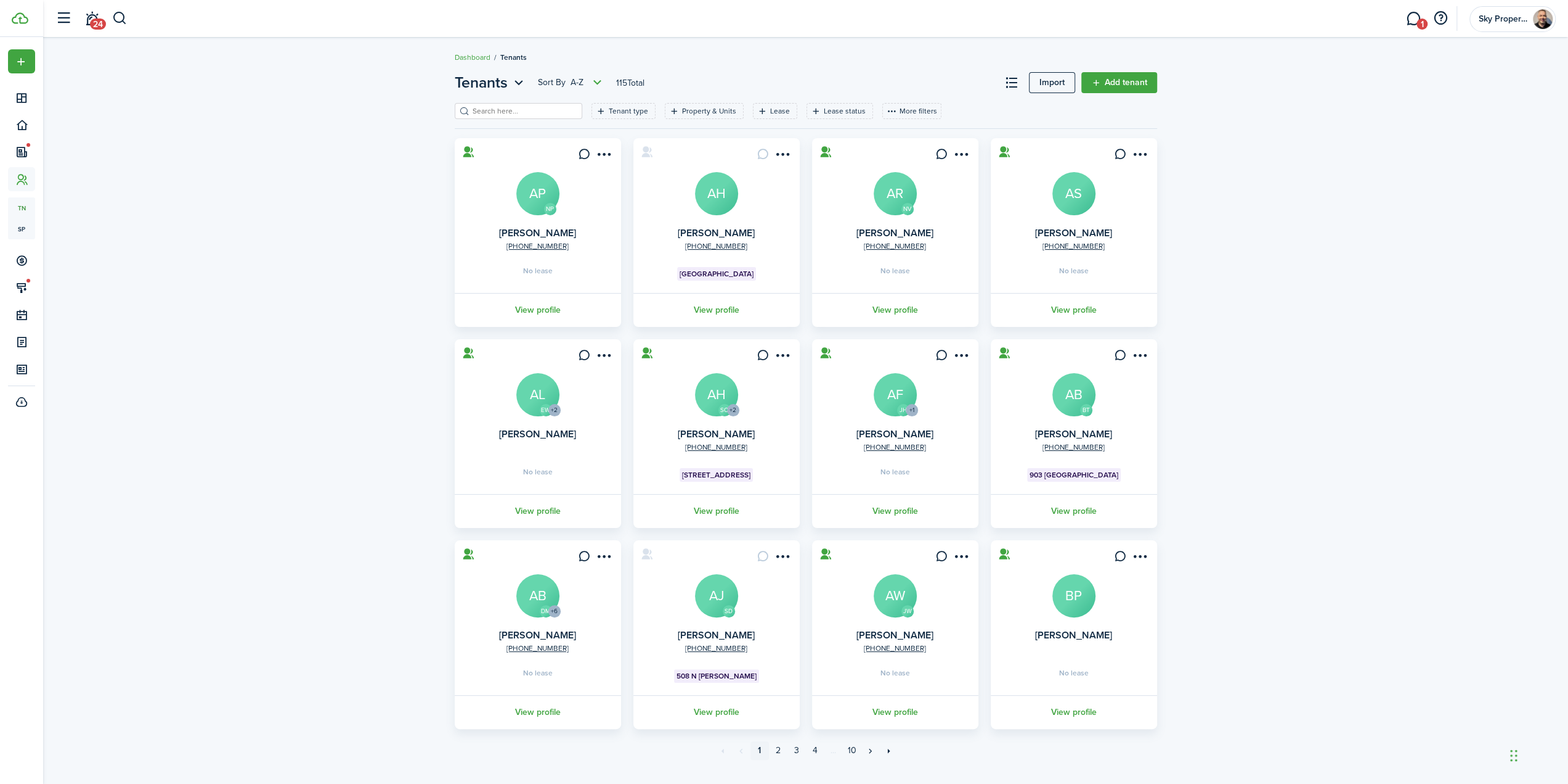
click at [519, 113] on input "search" at bounding box center [524, 112] width 108 height 12
type input "S"
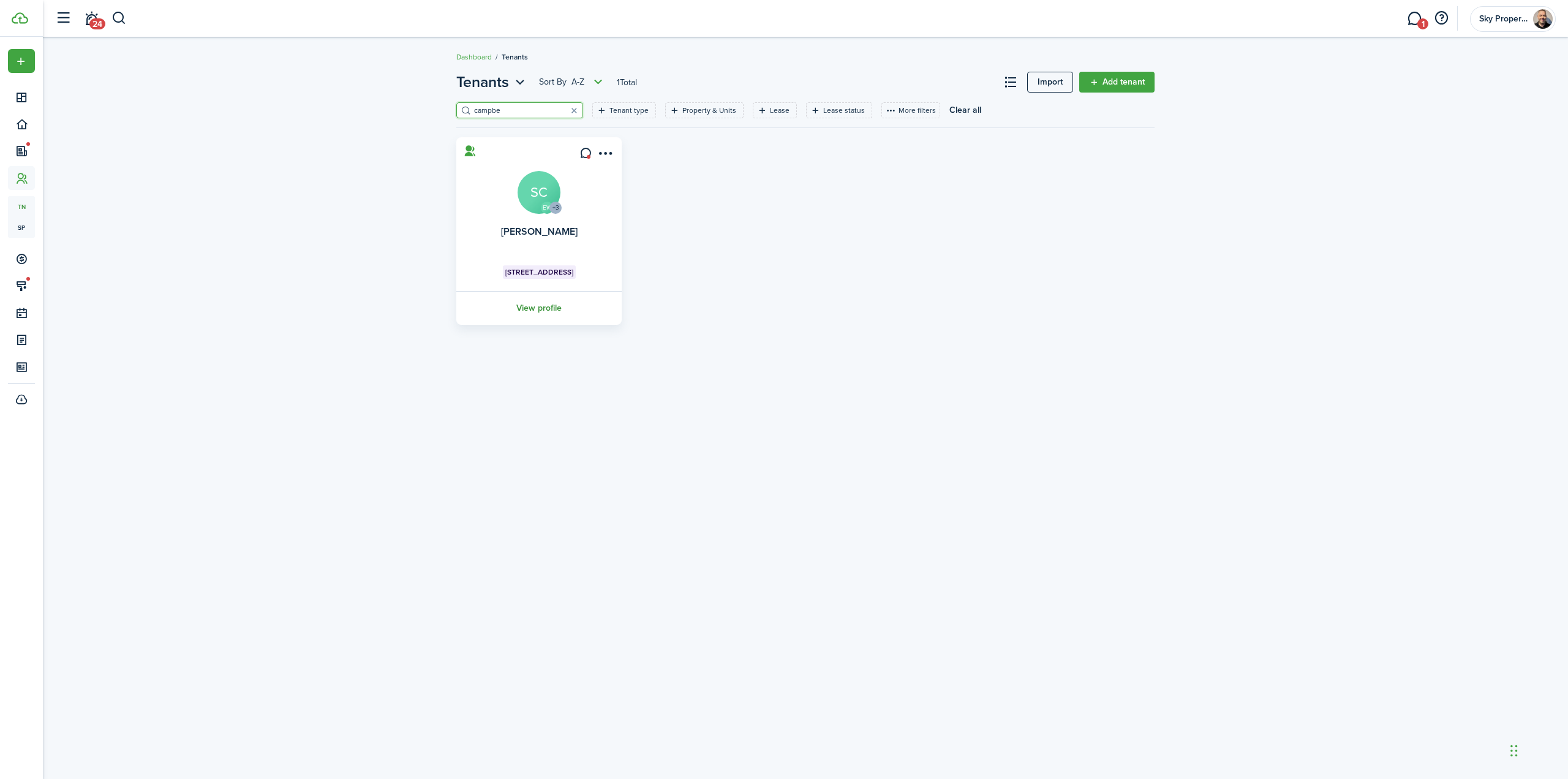
type input "campbe"
click at [543, 308] on link "View profile" at bounding box center [539, 308] width 169 height 33
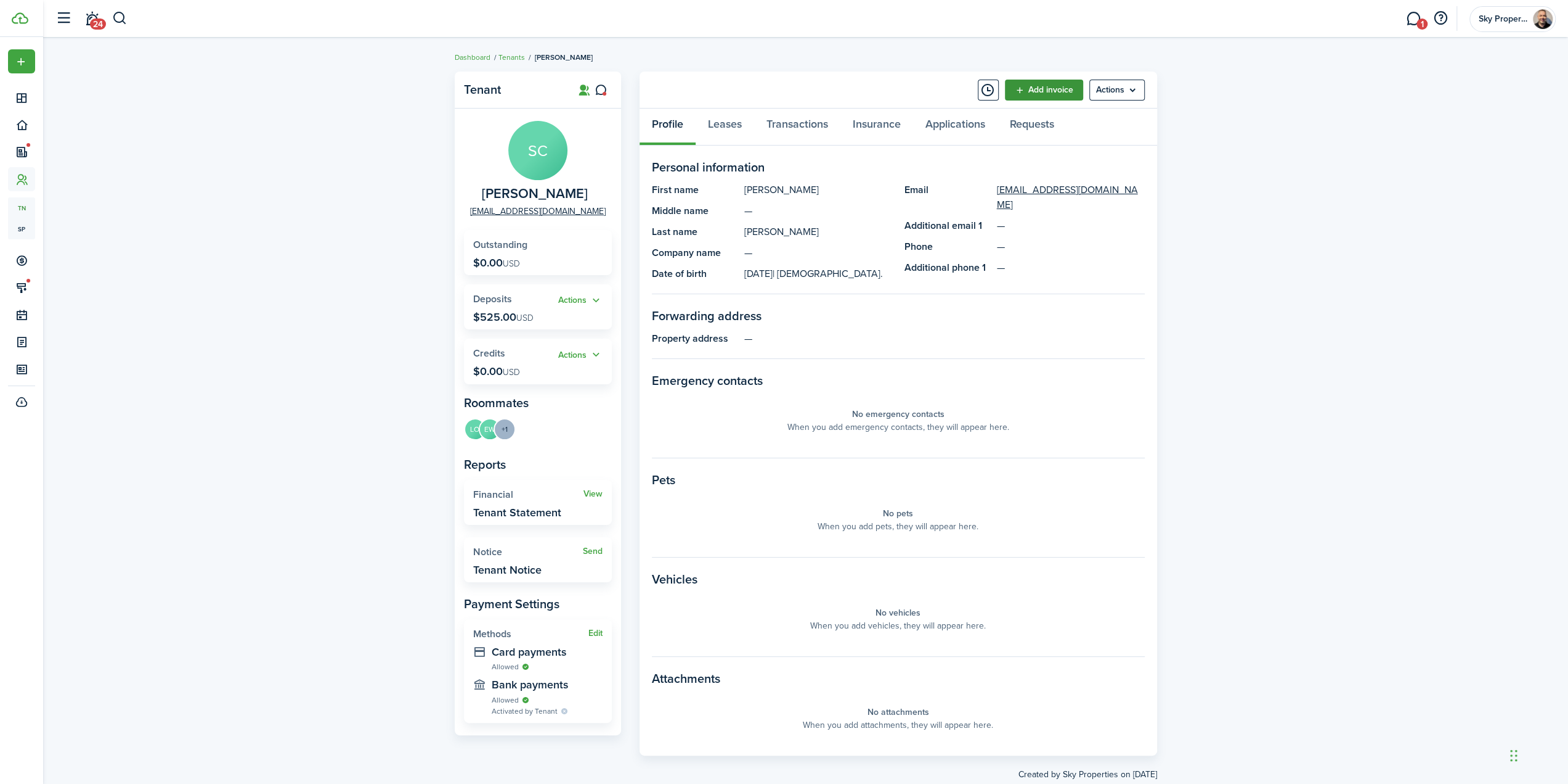
click at [1035, 82] on link "Add invoice" at bounding box center [1044, 90] width 78 height 21
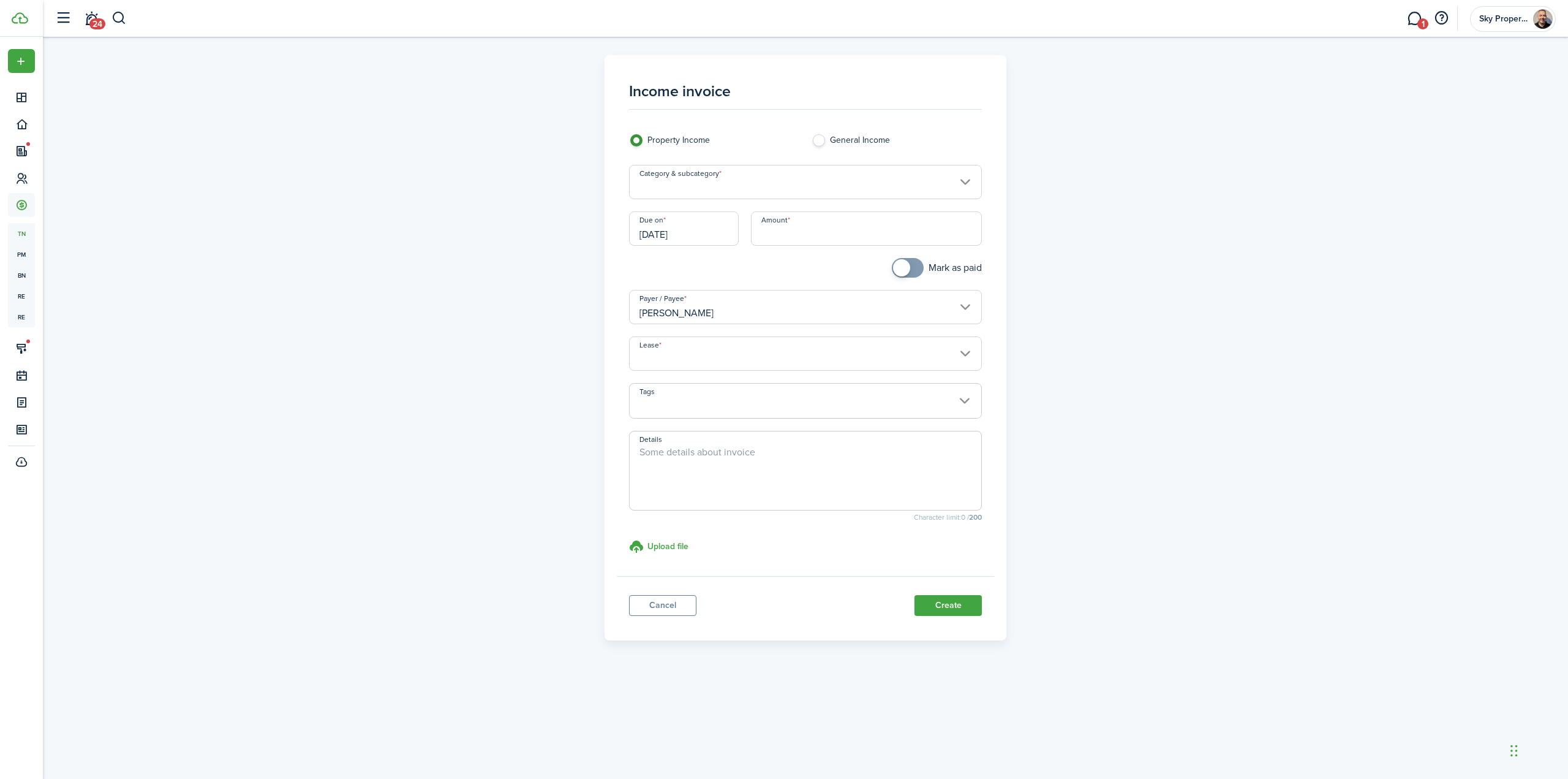
click at [652, 181] on input "Category & subcategory" at bounding box center [806, 182] width 354 height 34
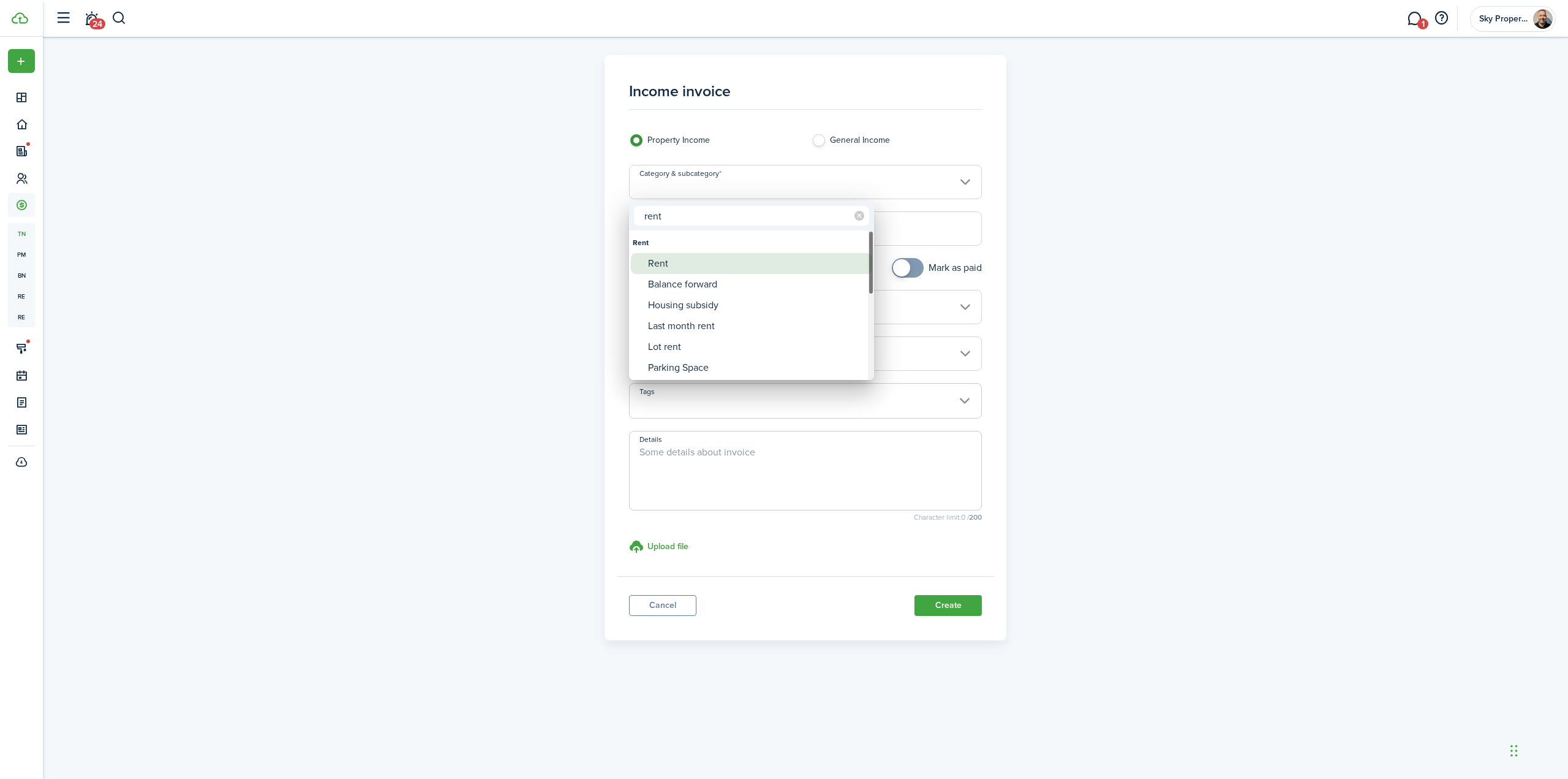
type input "rent"
click at [662, 261] on div "Rent" at bounding box center [757, 263] width 217 height 20
type input "Rent"
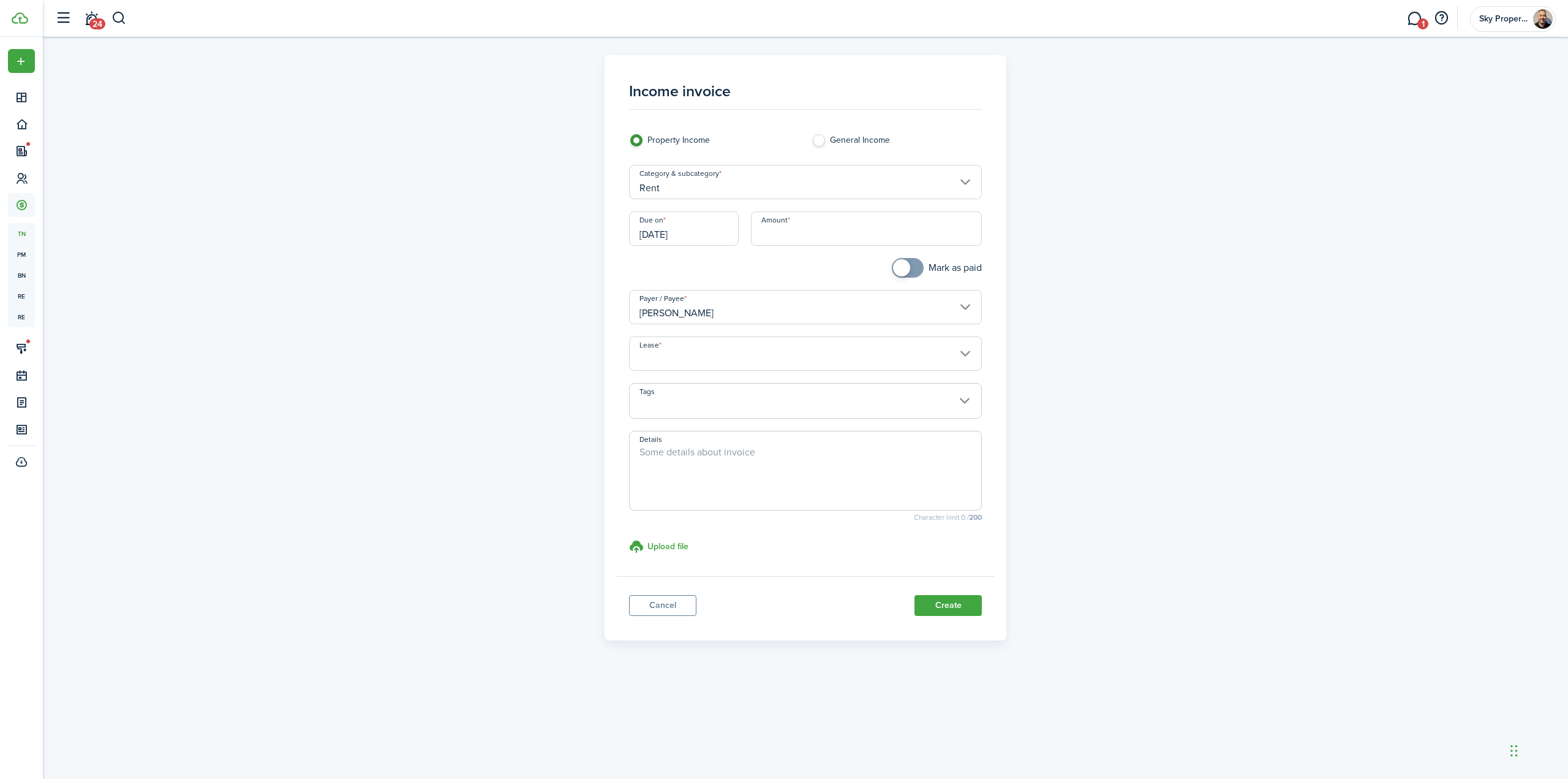
click at [816, 233] on input "Amount" at bounding box center [866, 228] width 231 height 34
click at [701, 357] on input "Lease" at bounding box center [806, 354] width 354 height 34
type input "$1,050.00"
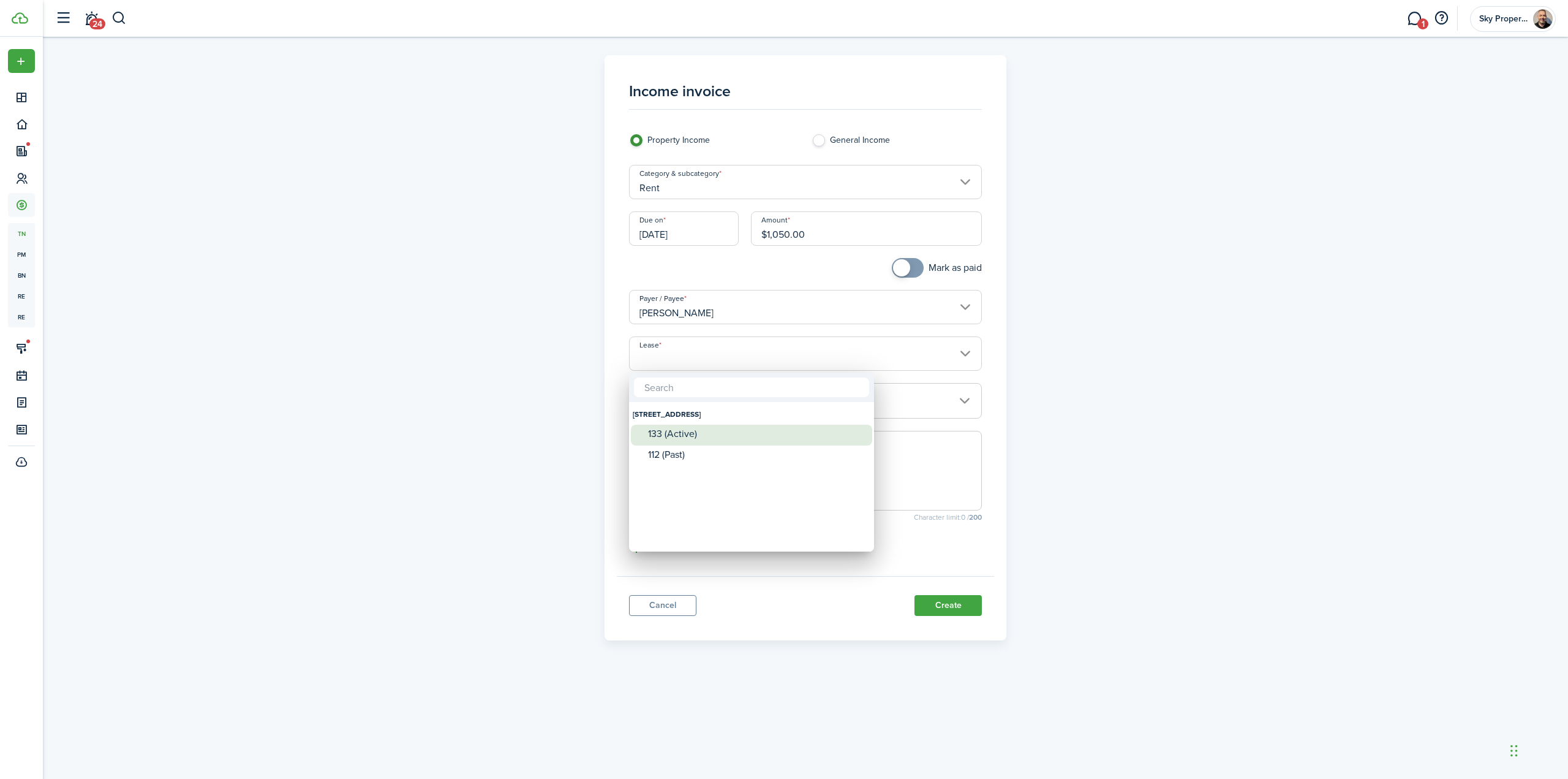
click at [671, 430] on div "133 (Active)" at bounding box center [757, 433] width 217 height 11
type input "[STREET_ADDRESS] Lease #133 (Active)"
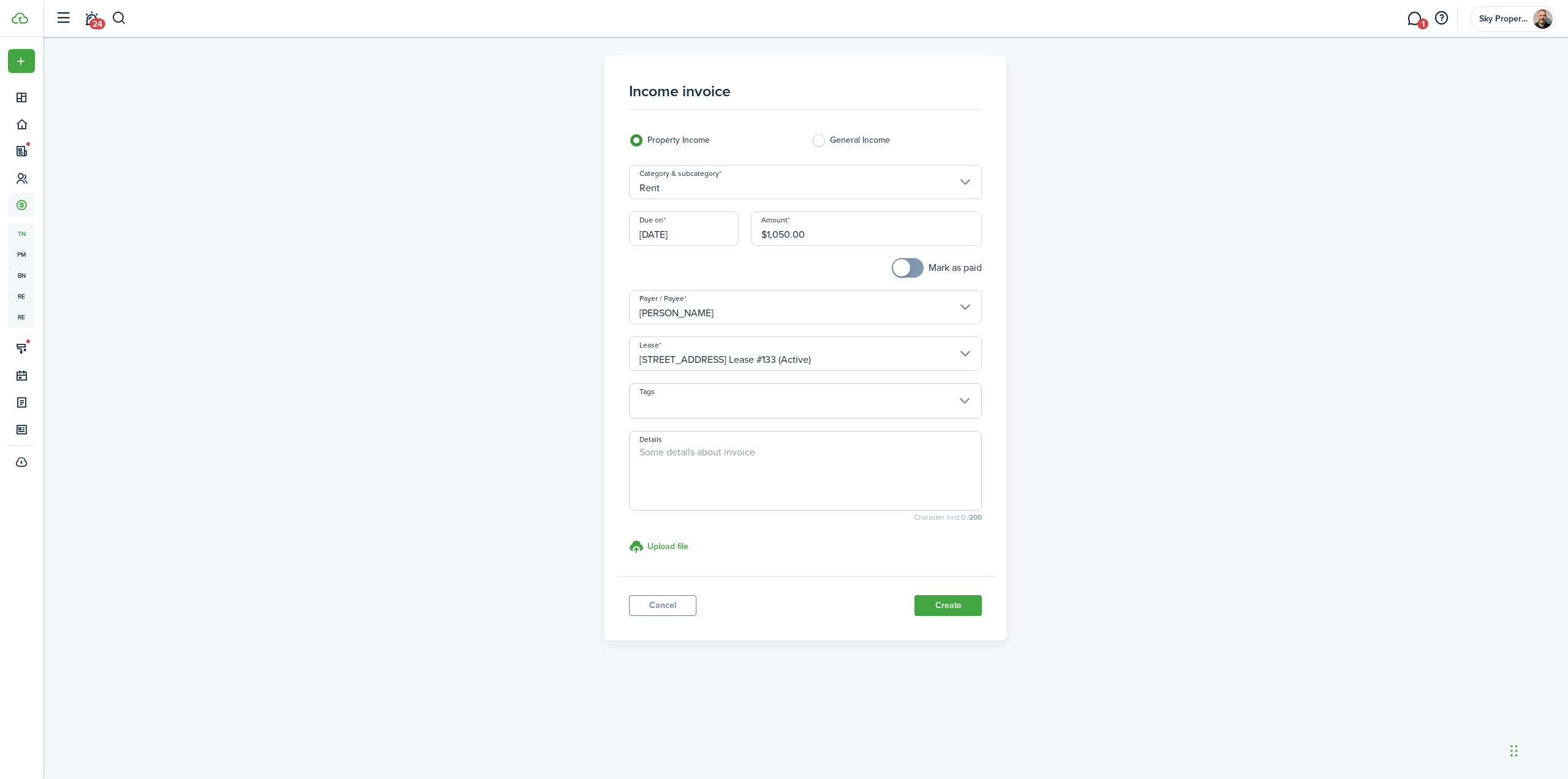
click at [705, 460] on textarea "Details" at bounding box center [805, 474] width 352 height 59
paste textarea "Due to error in Tenant Cloud, Tenant could not make payment on line. This is fo…"
type textarea "Due to error in Tenant Cloud, Tenant could not make payment on line. This is fo…"
click at [971, 610] on button "Create" at bounding box center [948, 605] width 67 height 20
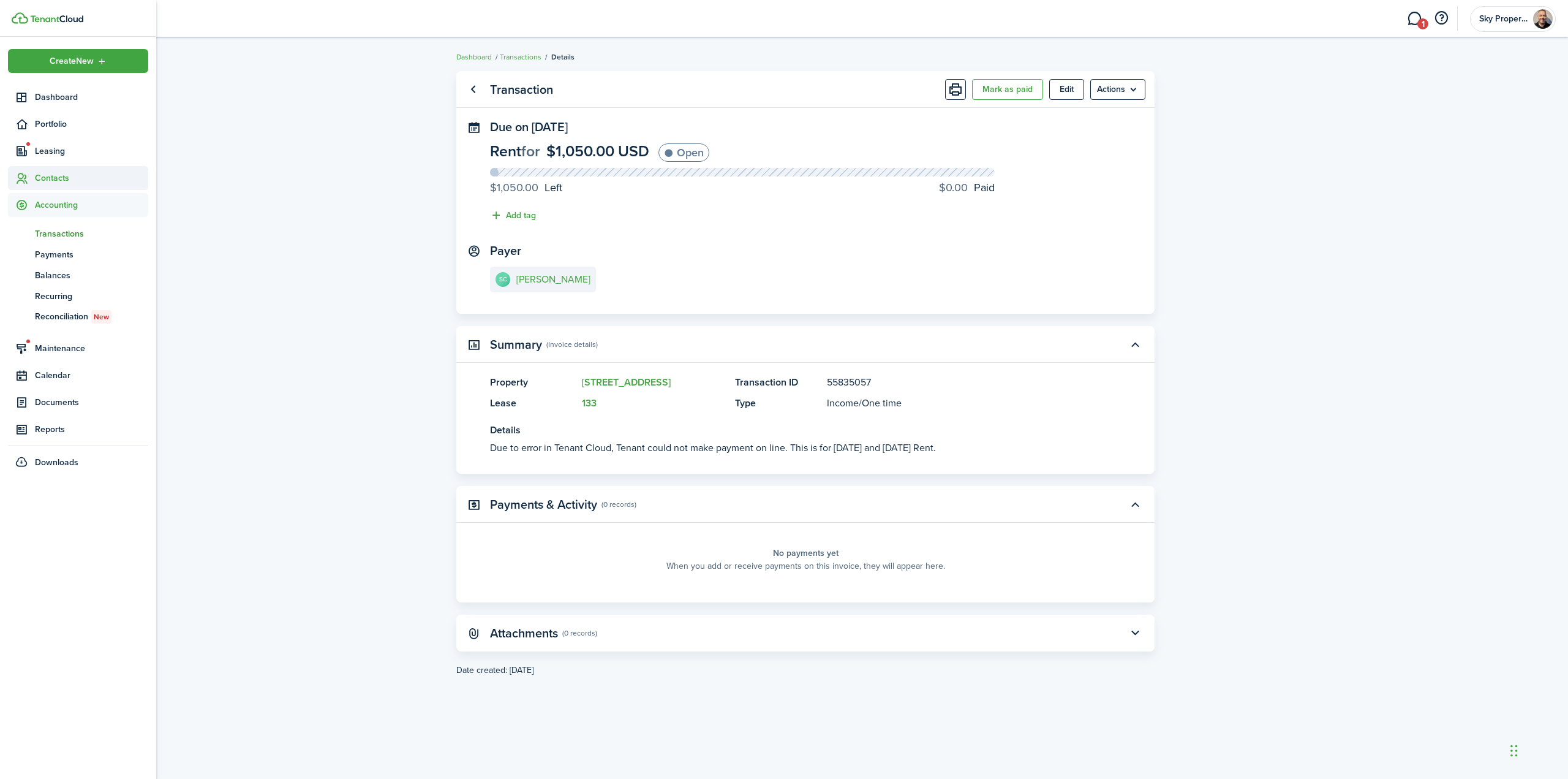
click at [61, 175] on span "Contacts" at bounding box center [91, 178] width 114 height 13
click at [34, 177] on span "Contacts" at bounding box center [78, 178] width 140 height 24
click at [54, 129] on span "Portfolio" at bounding box center [91, 124] width 114 height 13
click at [62, 156] on span "Properties" at bounding box center [91, 152] width 114 height 13
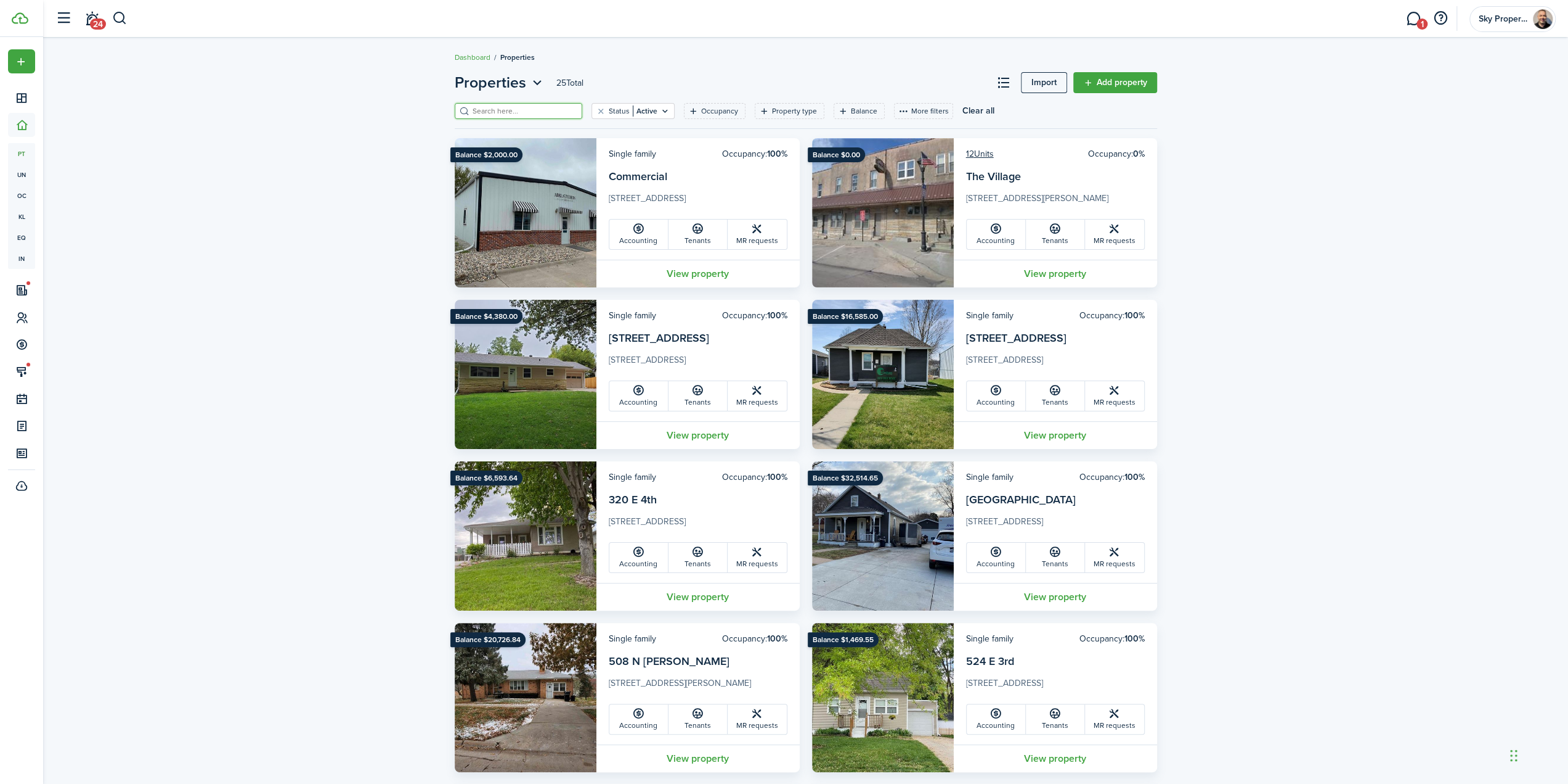
click at [496, 110] on input "search" at bounding box center [524, 112] width 108 height 12
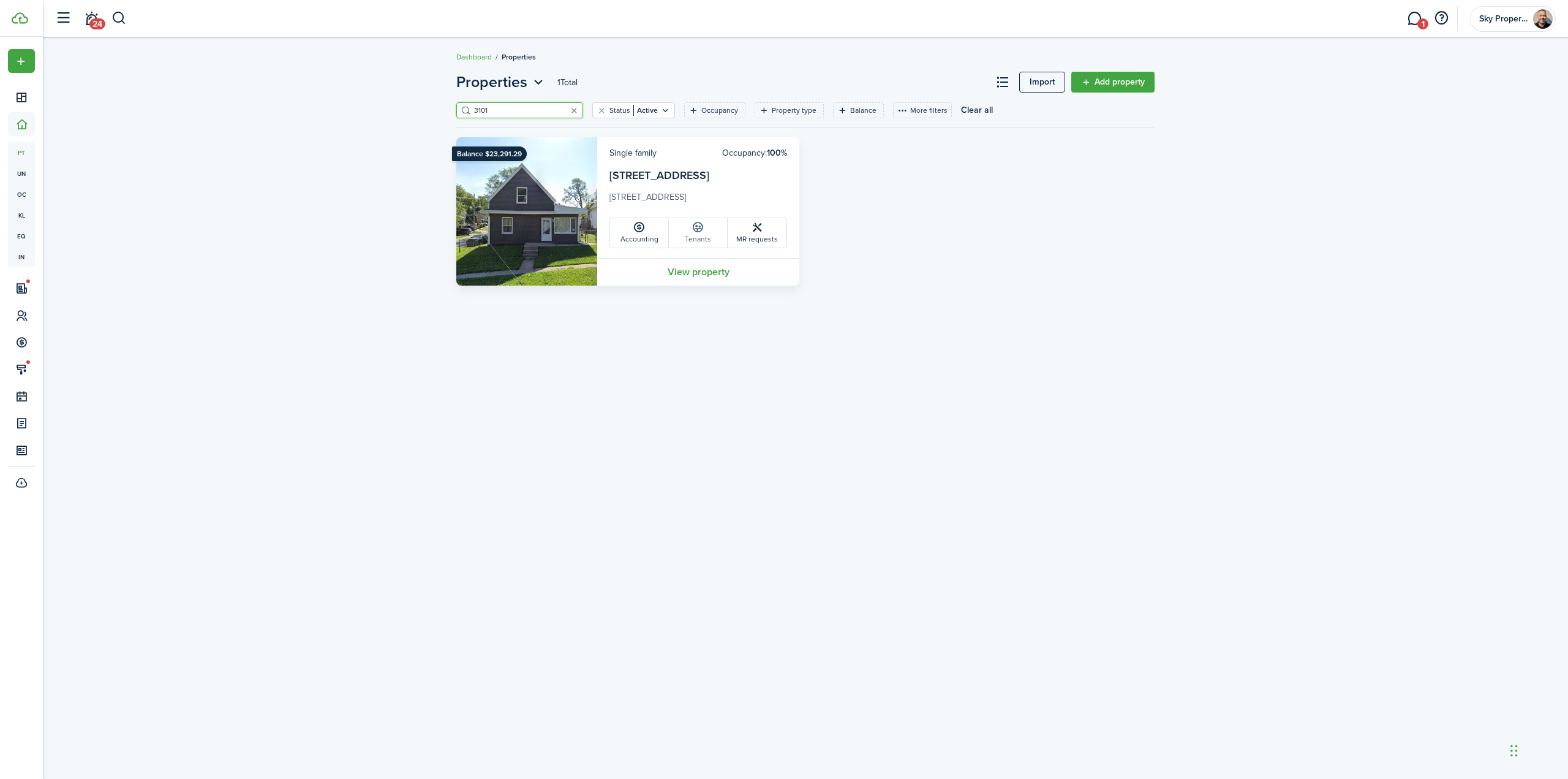
type input "3101"
click at [703, 237] on link "Tenants" at bounding box center [698, 232] width 59 height 29
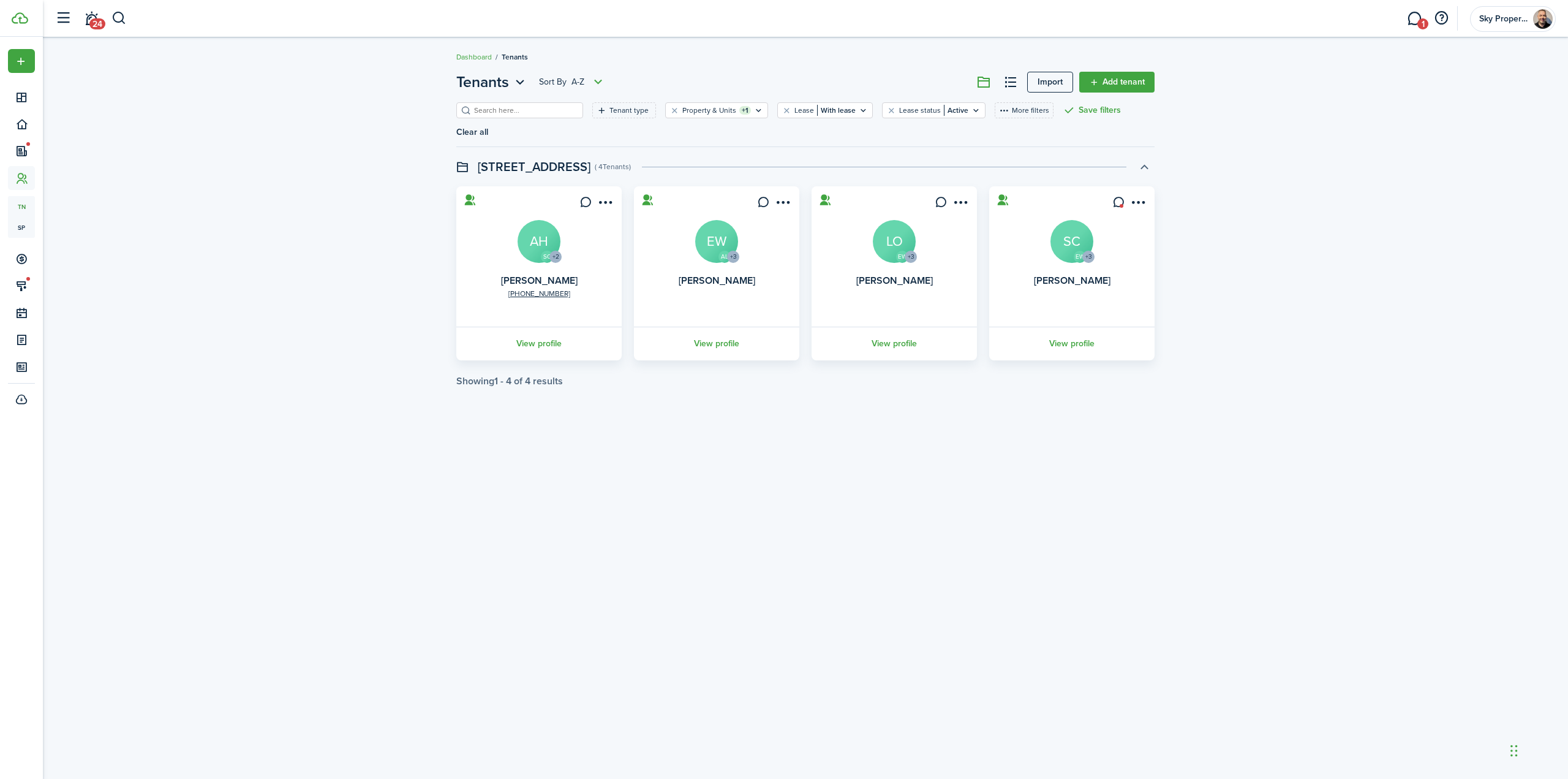
click at [1136, 156] on button "button" at bounding box center [1144, 167] width 20 height 20
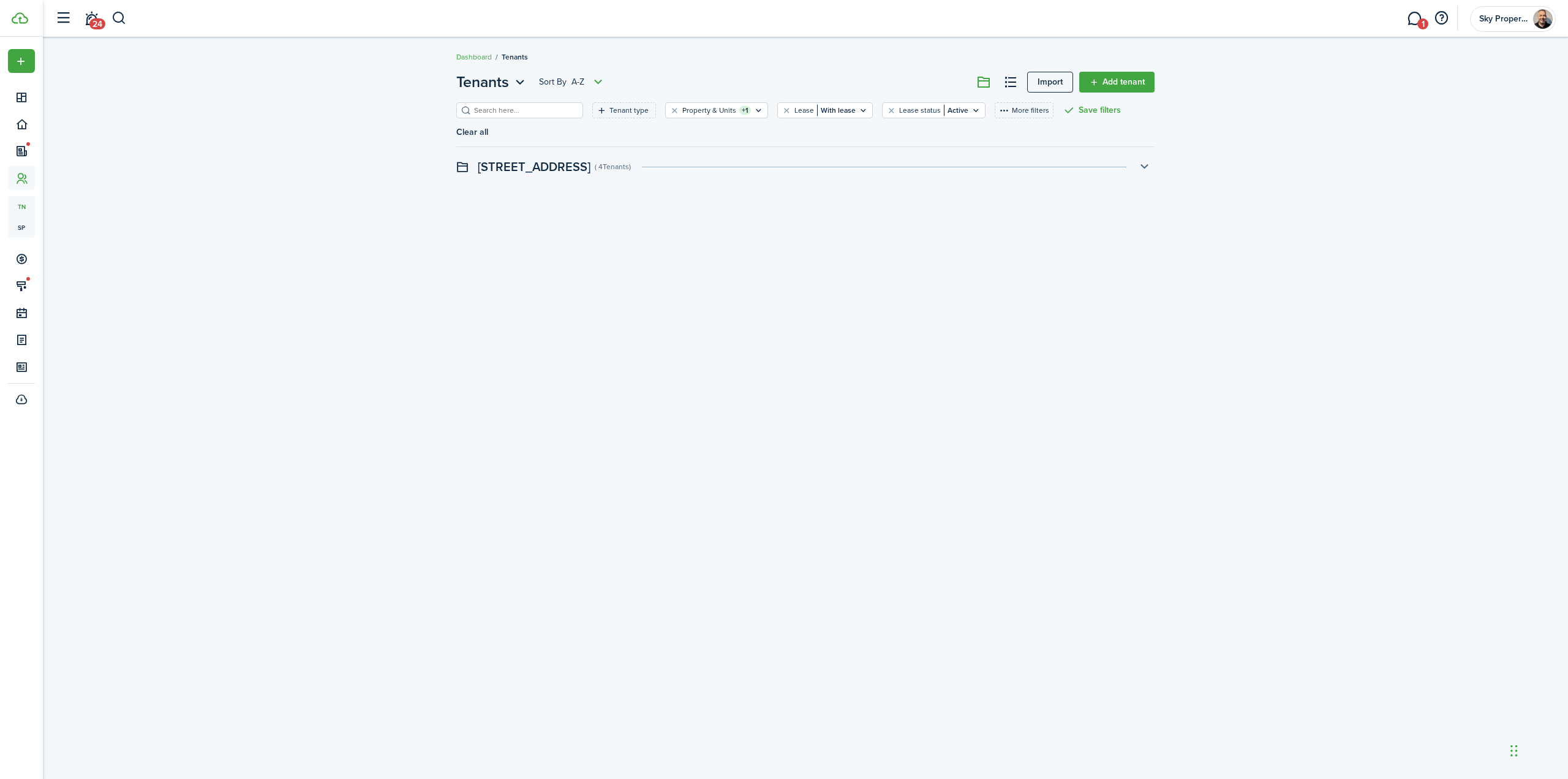
click at [1146, 156] on button "button" at bounding box center [1144, 167] width 20 height 20
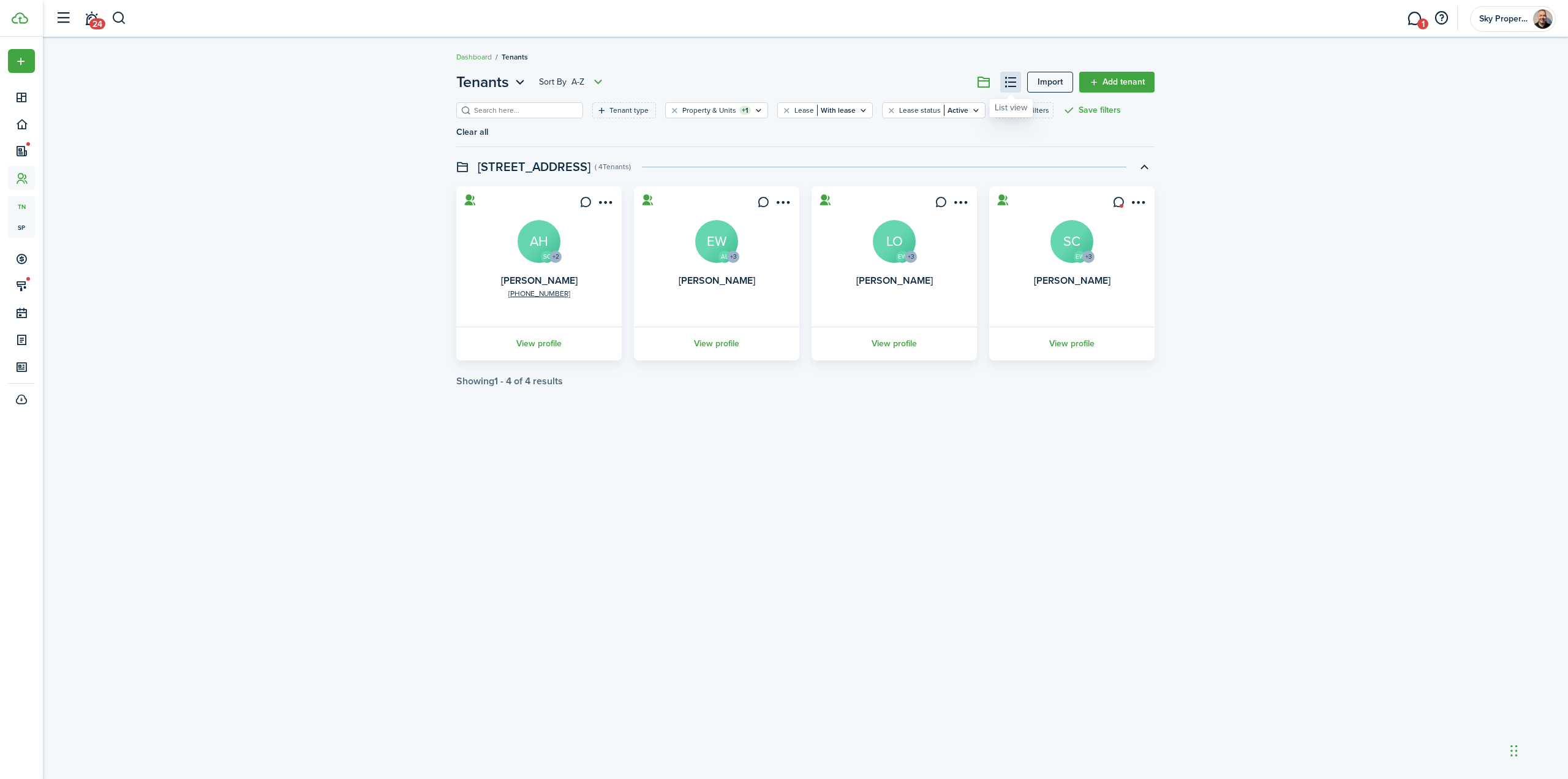
click at [1009, 83] on button at bounding box center [1010, 82] width 20 height 20
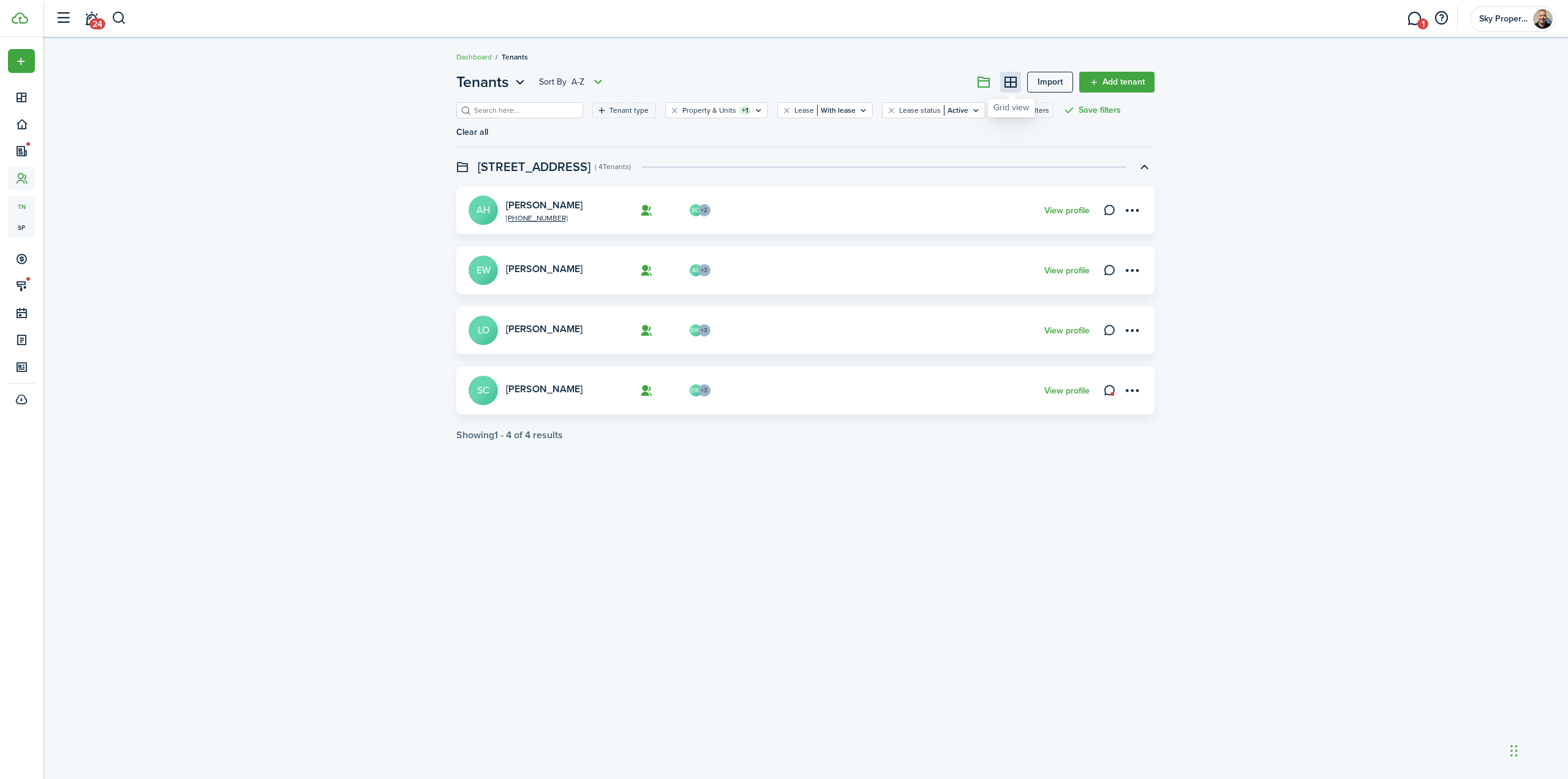
click at [1009, 83] on button at bounding box center [1010, 82] width 20 height 20
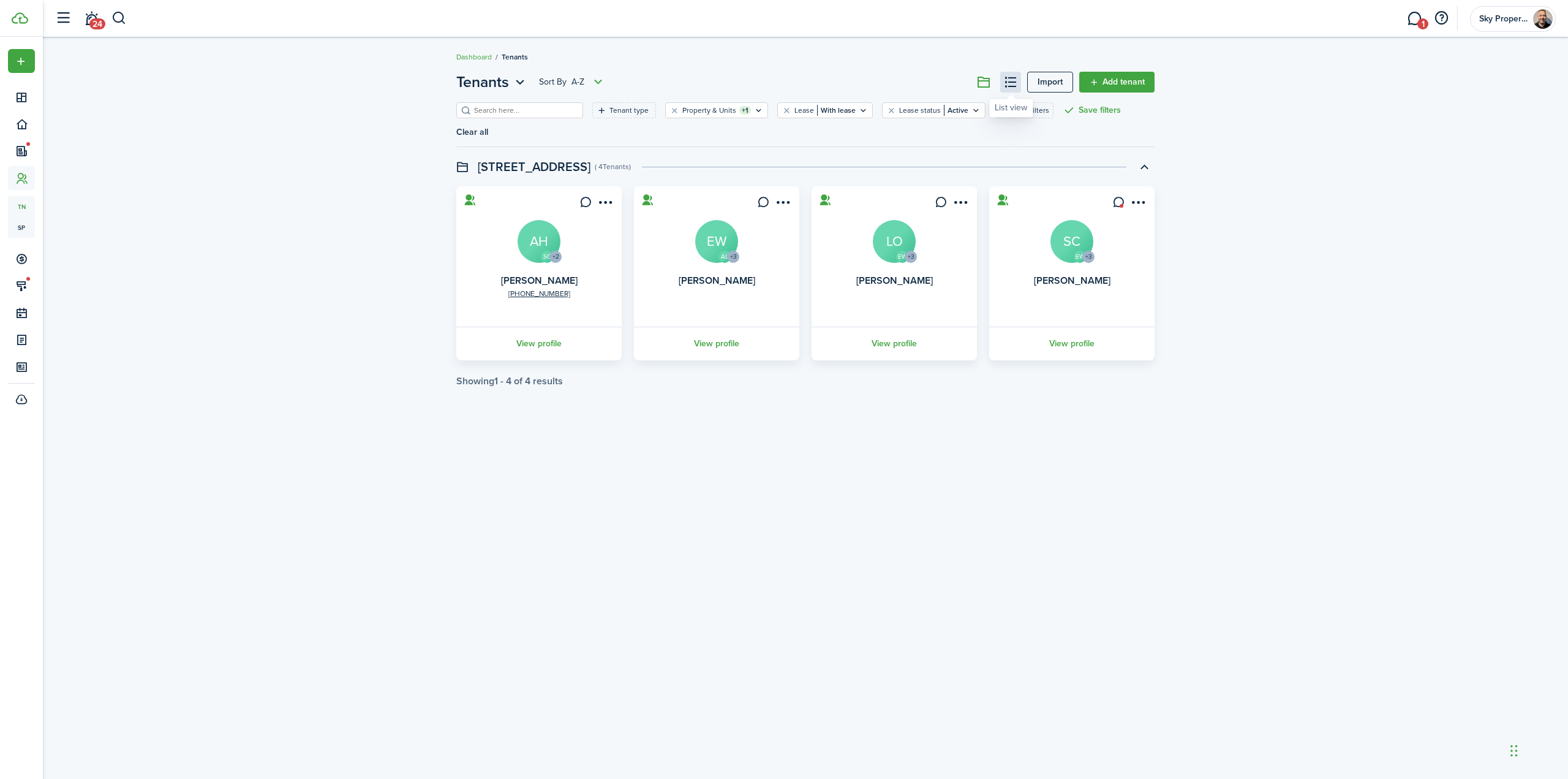
click at [1009, 83] on button at bounding box center [1010, 82] width 20 height 20
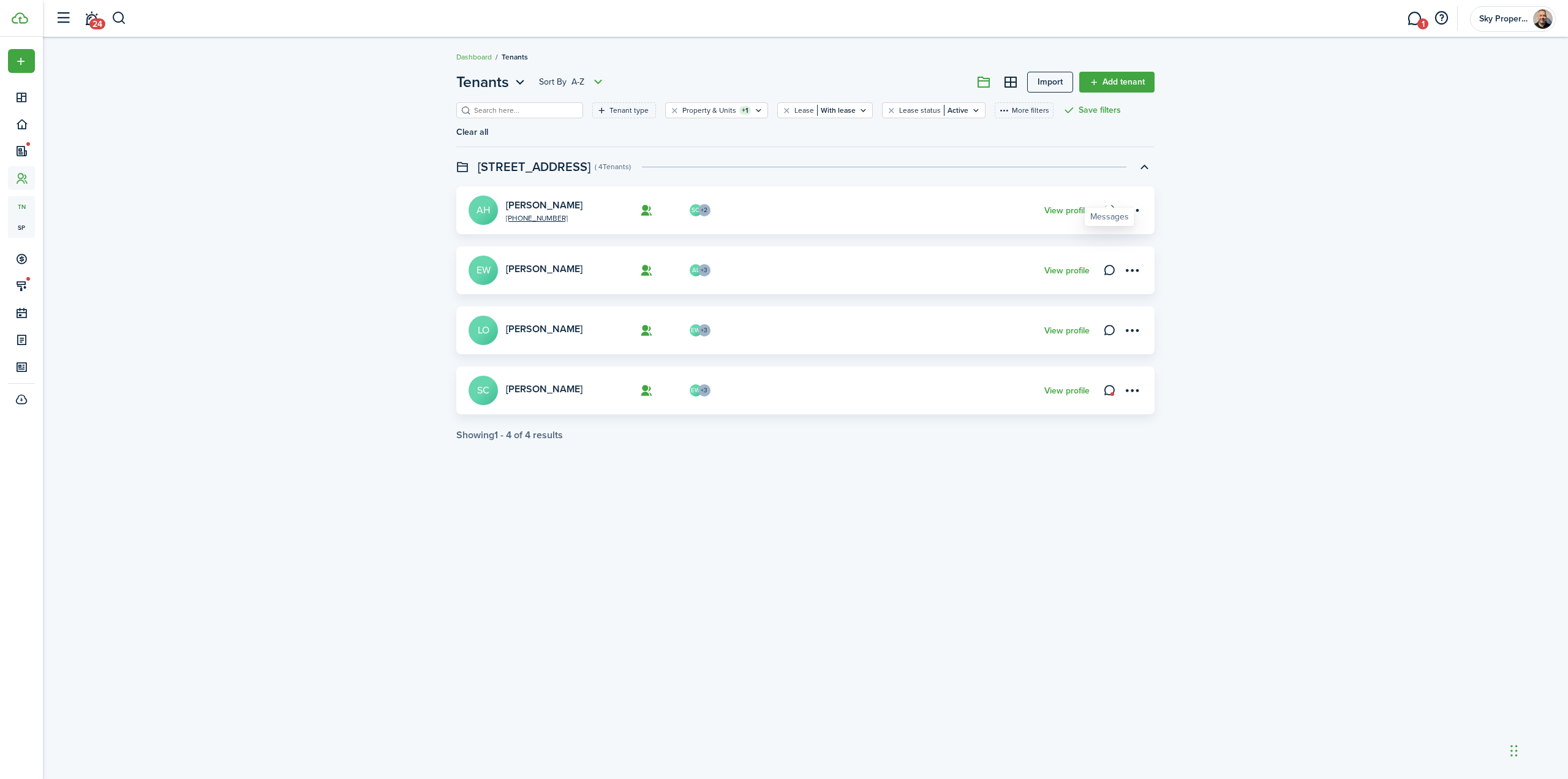
click at [1105, 204] on icon at bounding box center [1109, 210] width 13 height 12
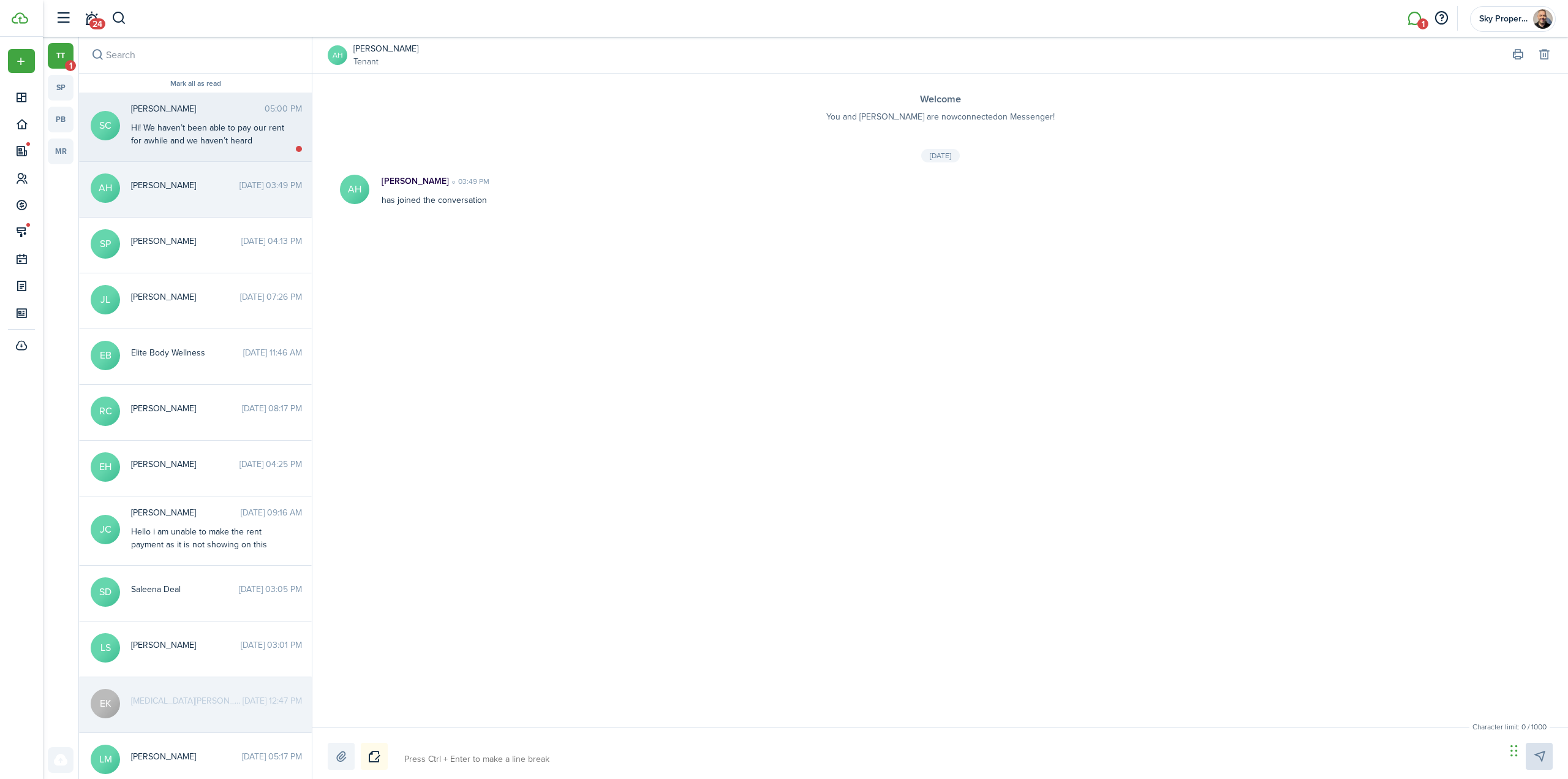
click at [207, 130] on div "Hi! We haven’t been able to pay our rent for awhile and we haven’t heard anythi…" at bounding box center [207, 166] width 153 height 90
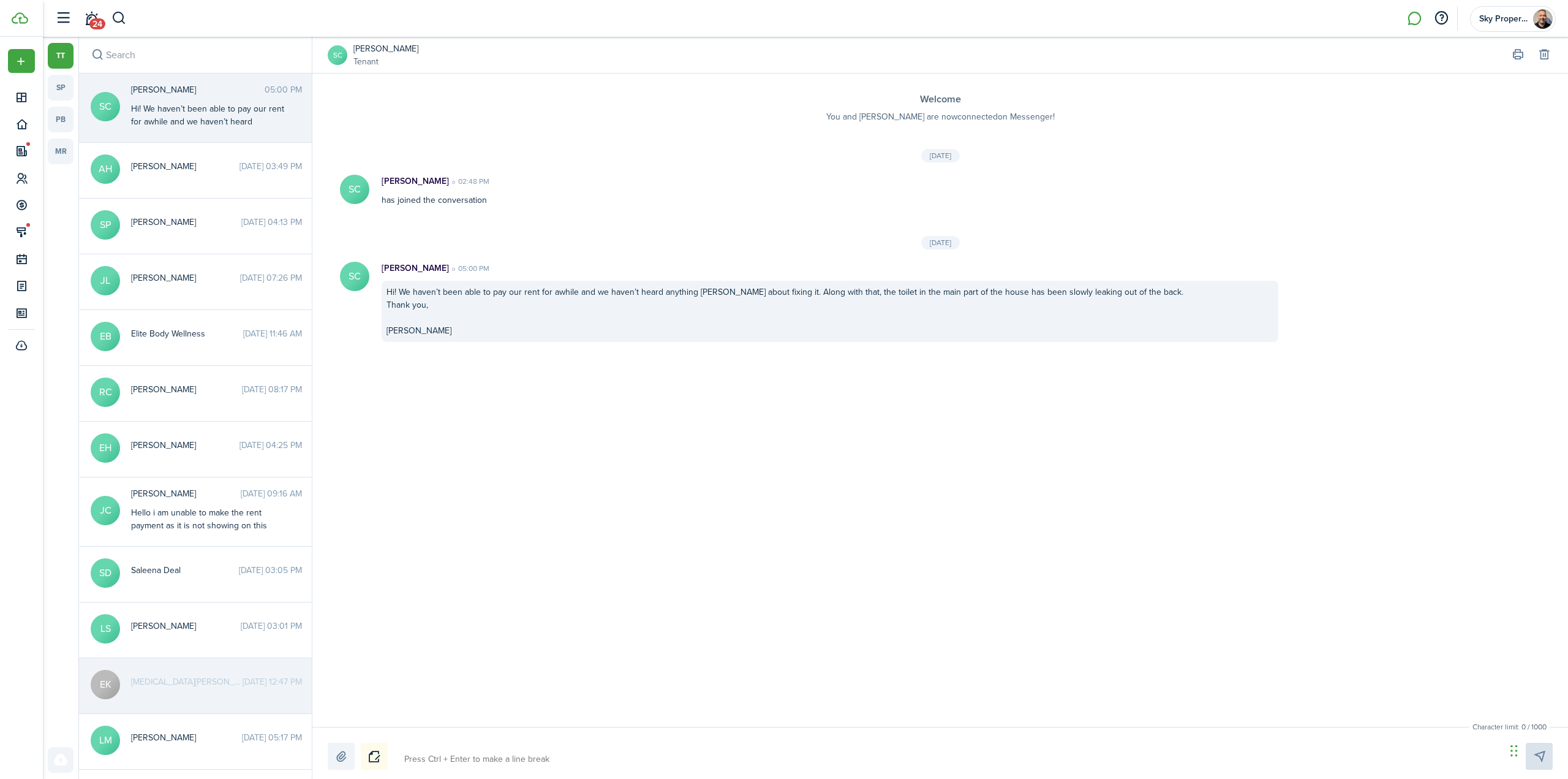
click at [461, 758] on textarea at bounding box center [951, 759] width 1102 height 20
type textarea "I"
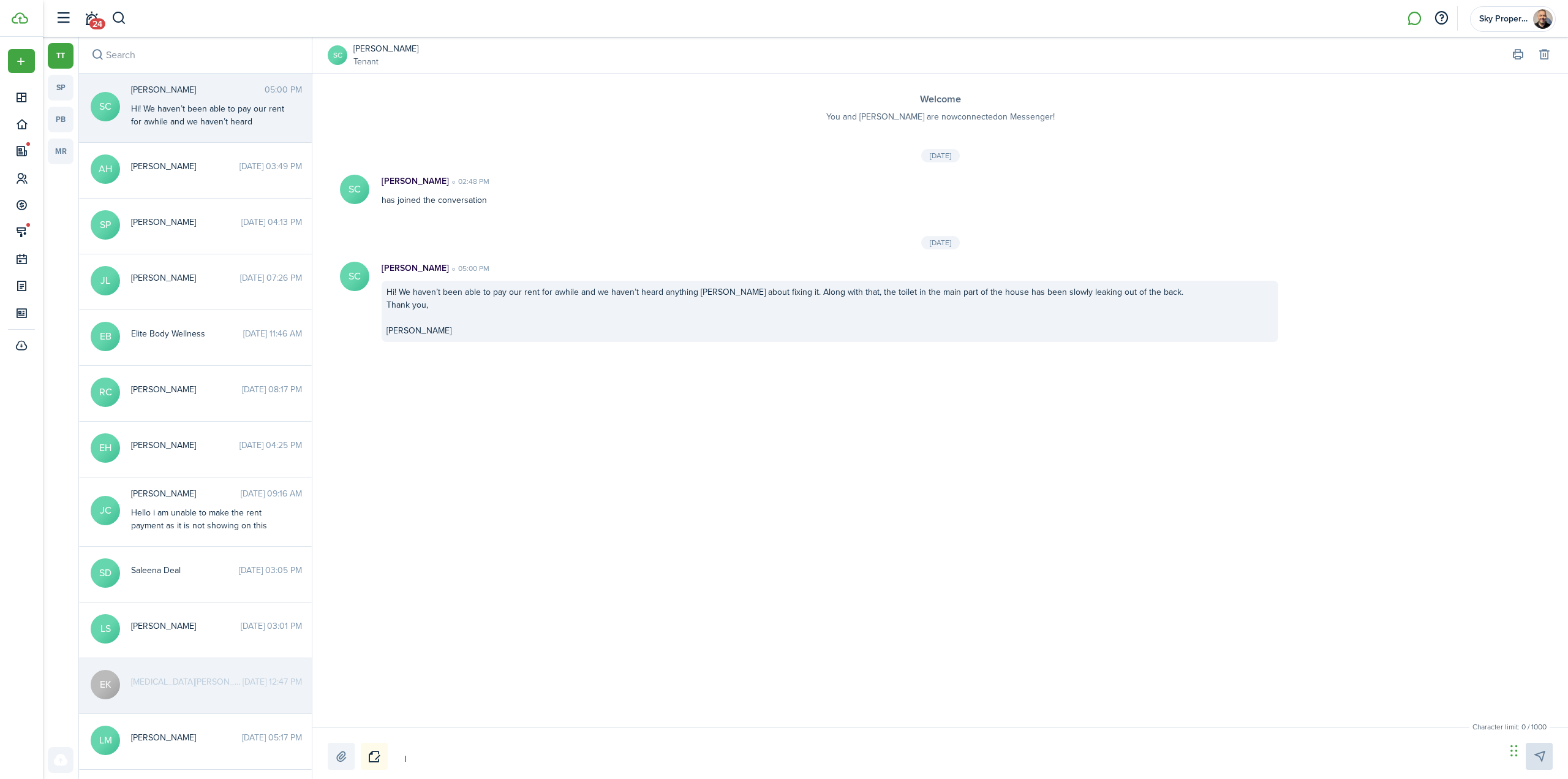
type textarea "I a"
type textarea "I am"
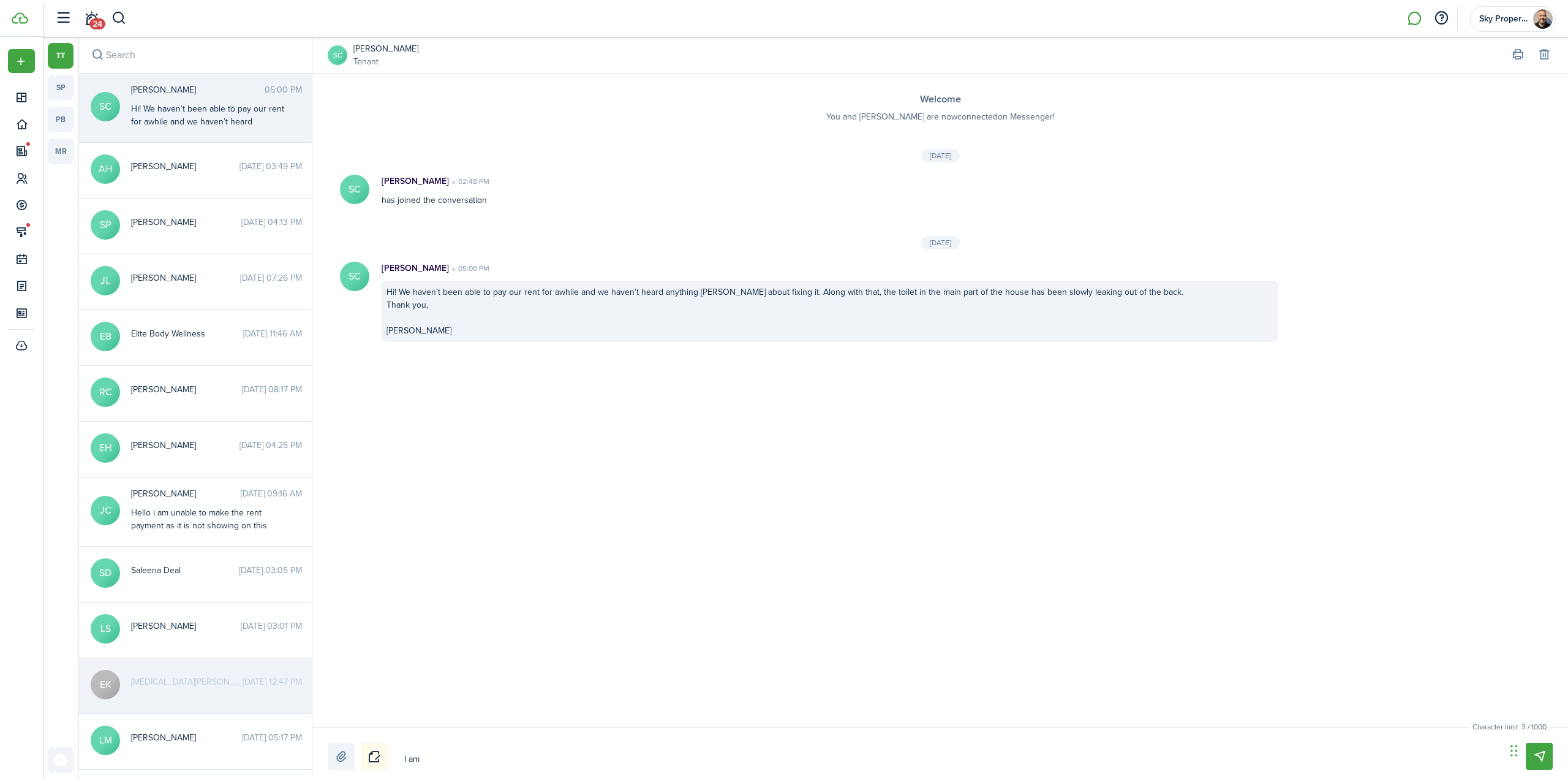
type textarea "I am"
type textarea "I am s"
type textarea "I am so"
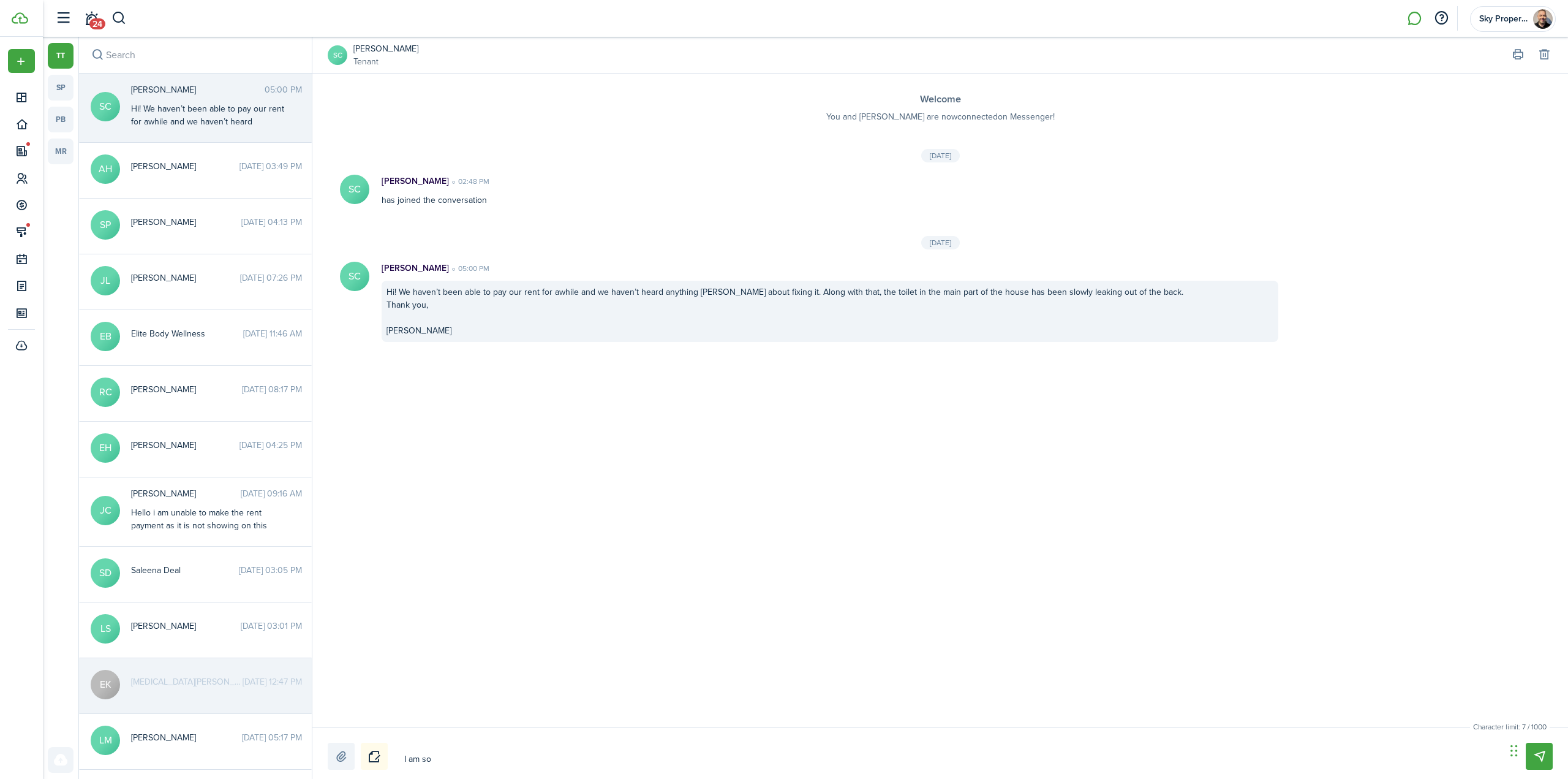
type textarea "I am so"
type textarea "I am so s"
type textarea "I am so so"
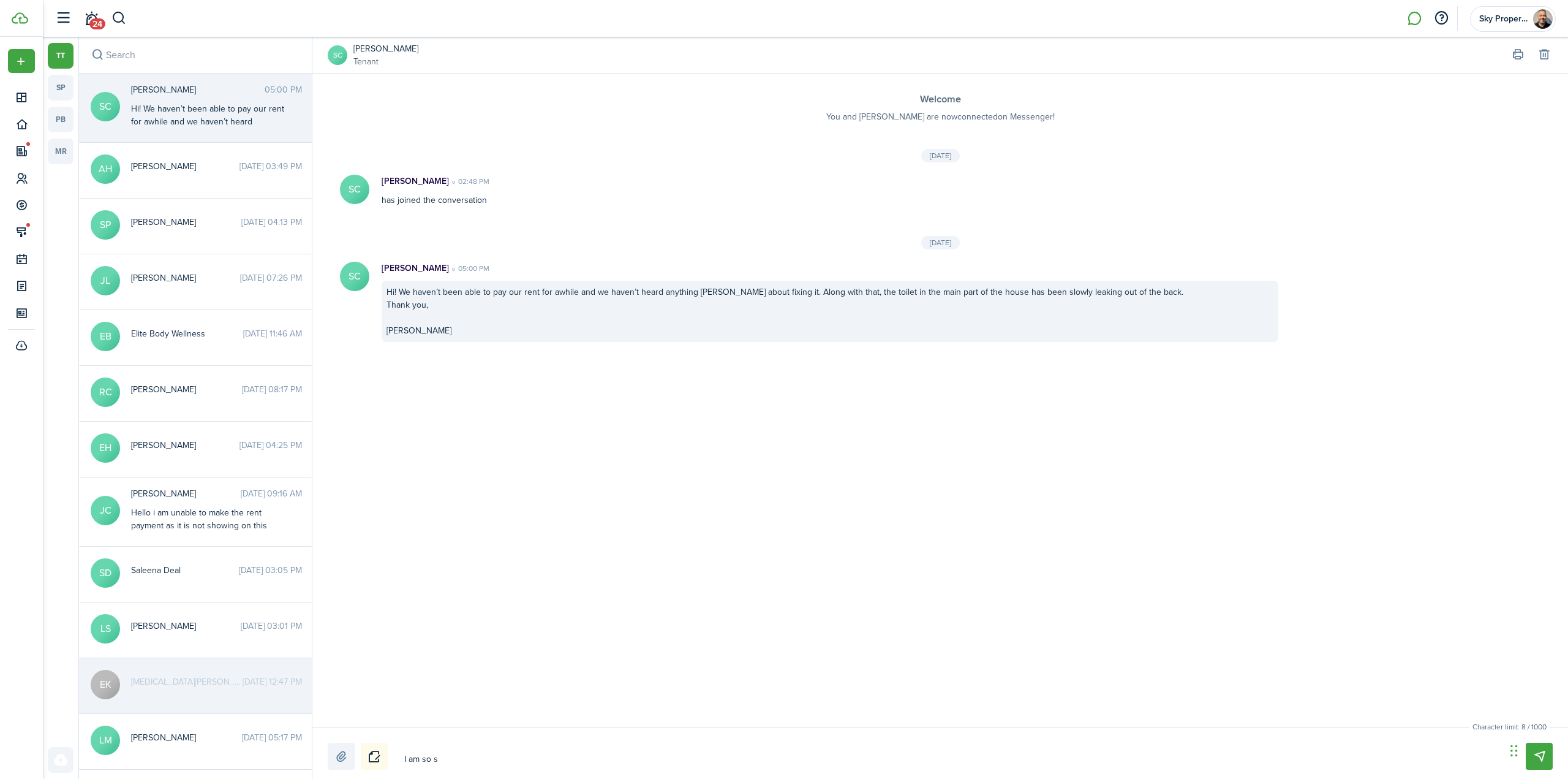
type textarea "I am so so"
type textarea "I am so sor"
type textarea "I am so sorr"
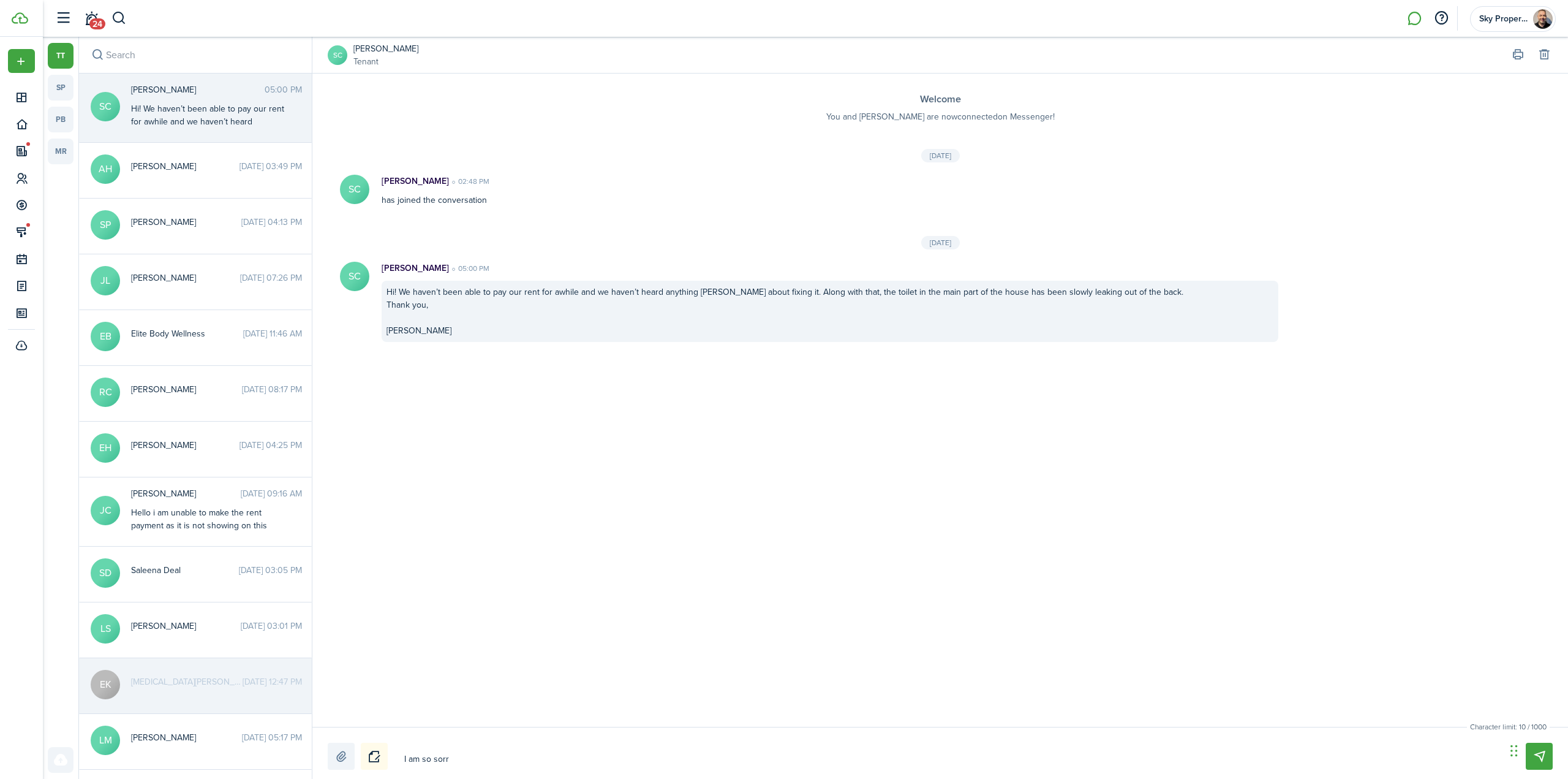
type textarea "I am so sorry"
type textarea "I am so sorry f"
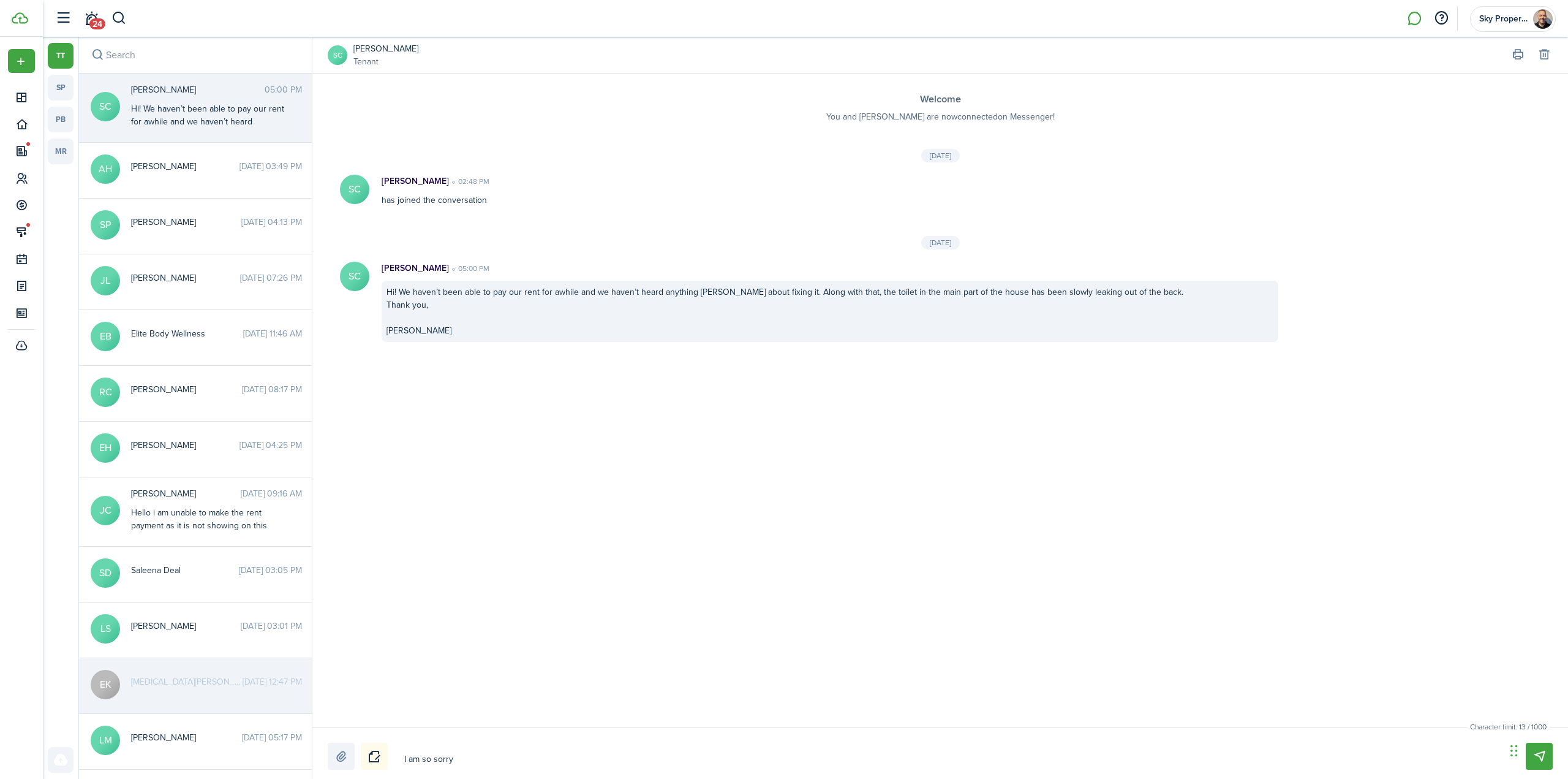
type textarea "I am so sorry f"
type textarea "I am so sorry fo"
type textarea "I am so sorry for"
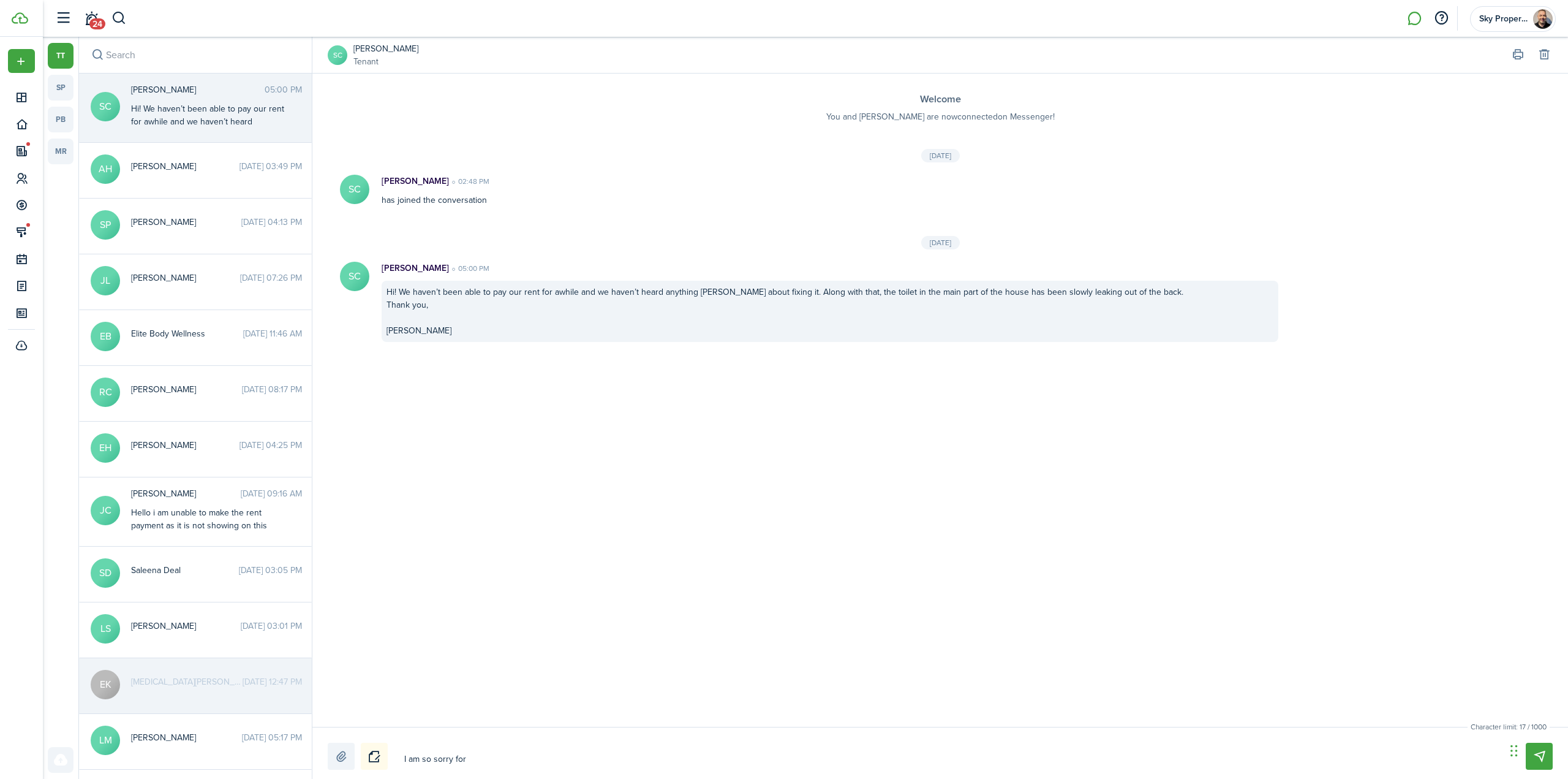
type textarea "I am so sorry for"
type textarea "I am so sorry for t"
type textarea "I am so sorry for th"
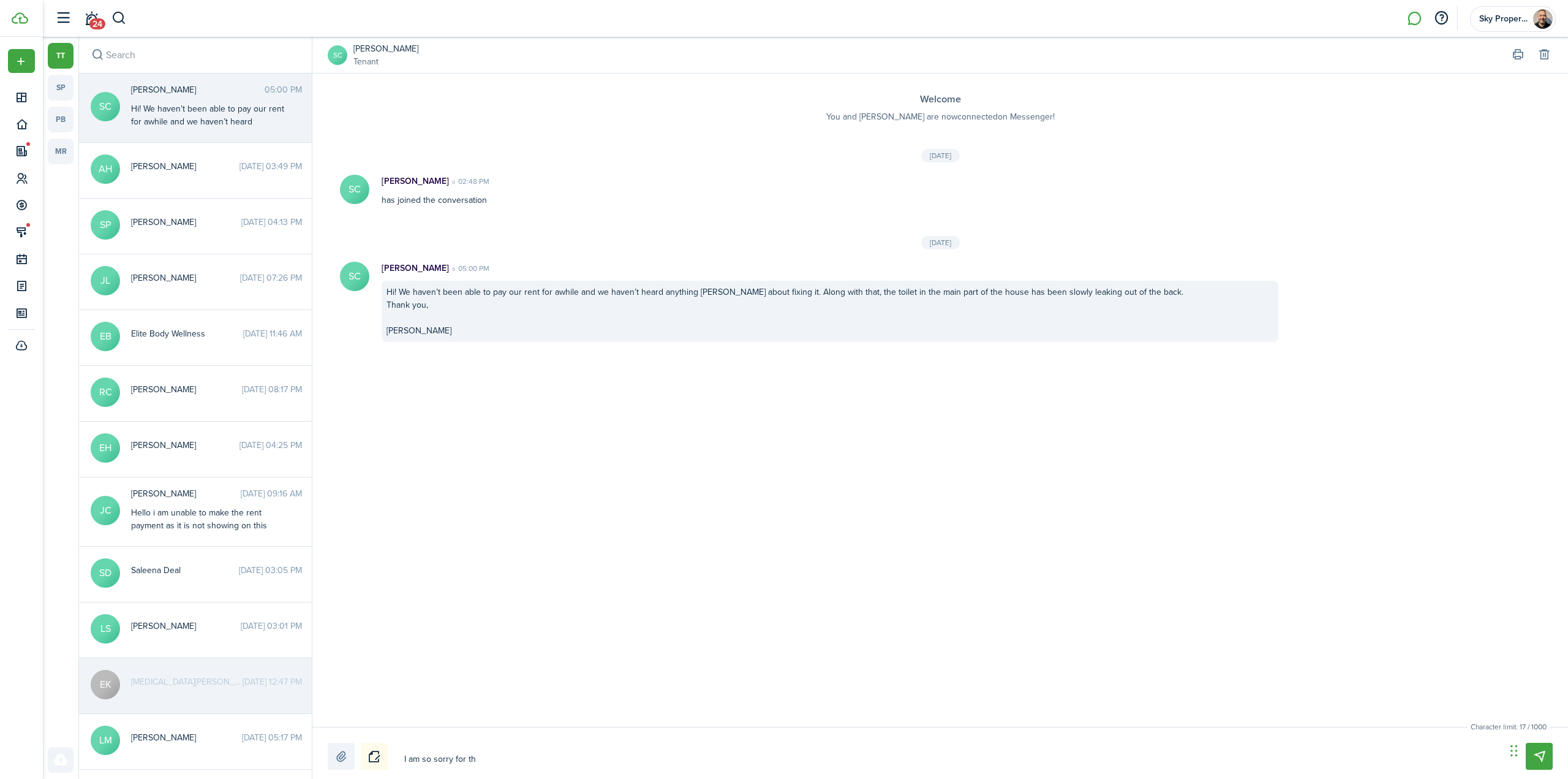
type textarea "I am so sorry for th"
type textarea "I am so sorry for the"
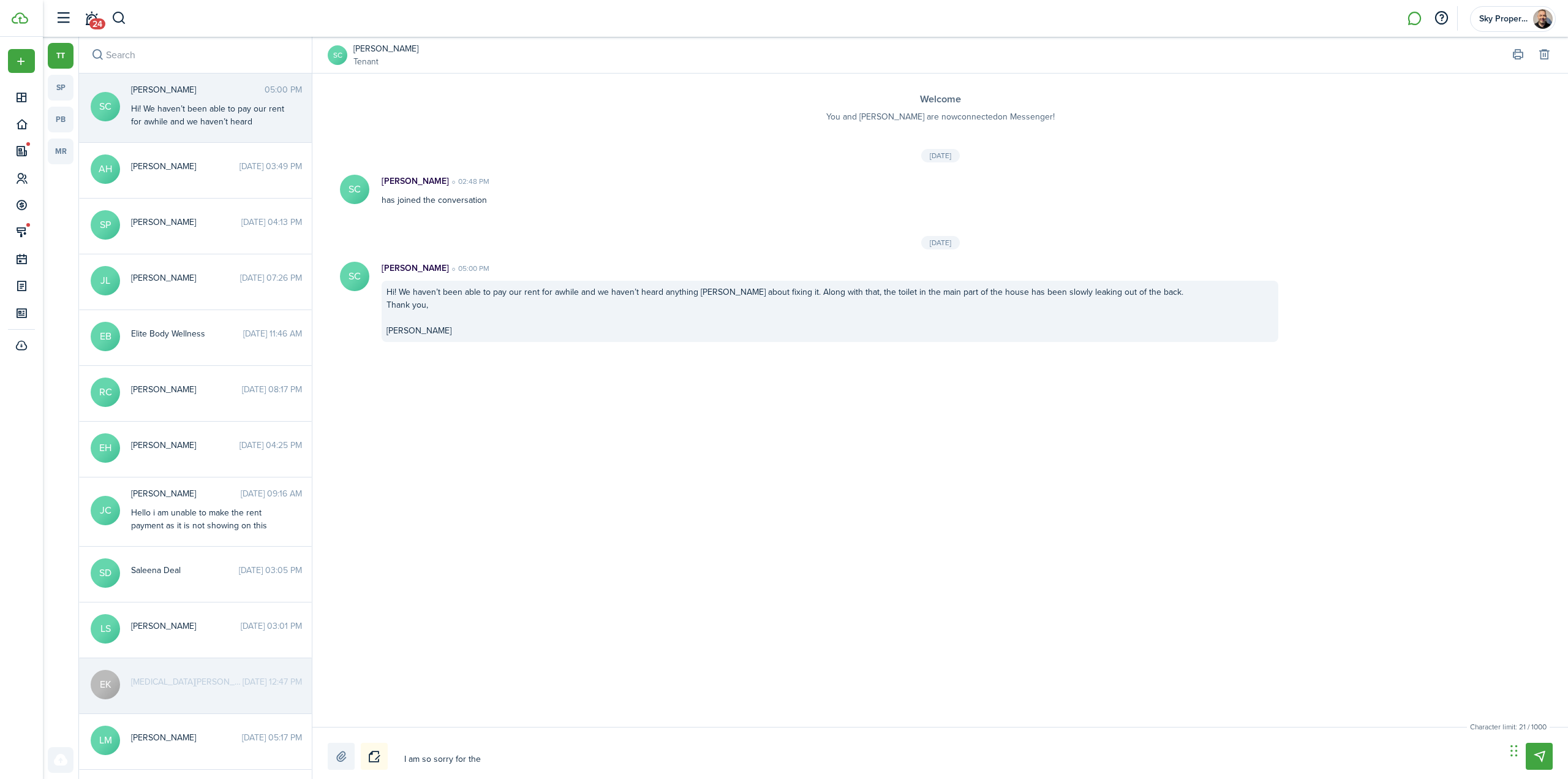
type textarea "I am so sorry for the d"
type textarea "I am so sorry for the de"
type textarea "I am so sorry for the del"
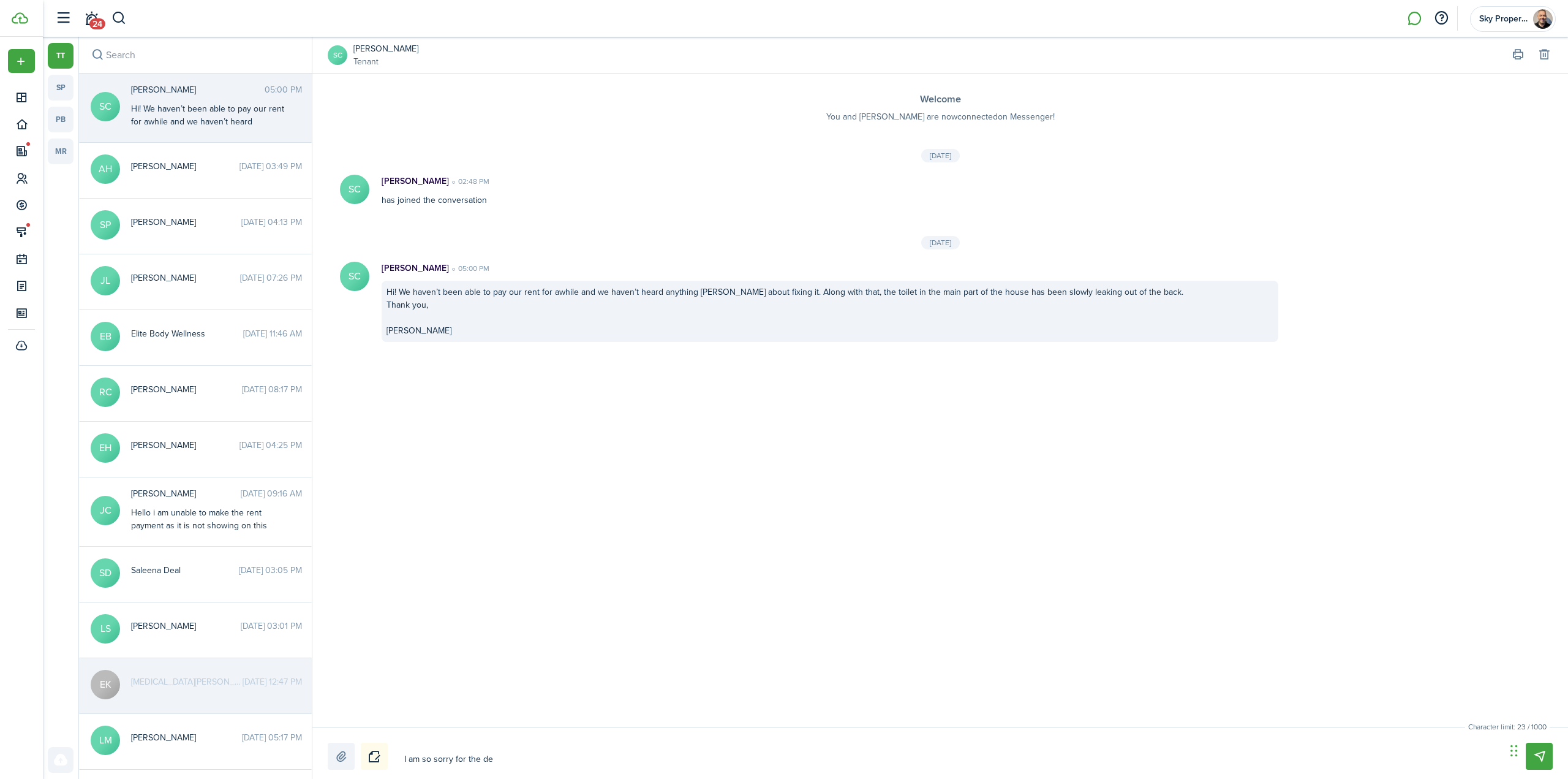
type textarea "I am so sorry for the del"
type textarea "I am so sorry for the dela"
type textarea "I am so sorry for the delay"
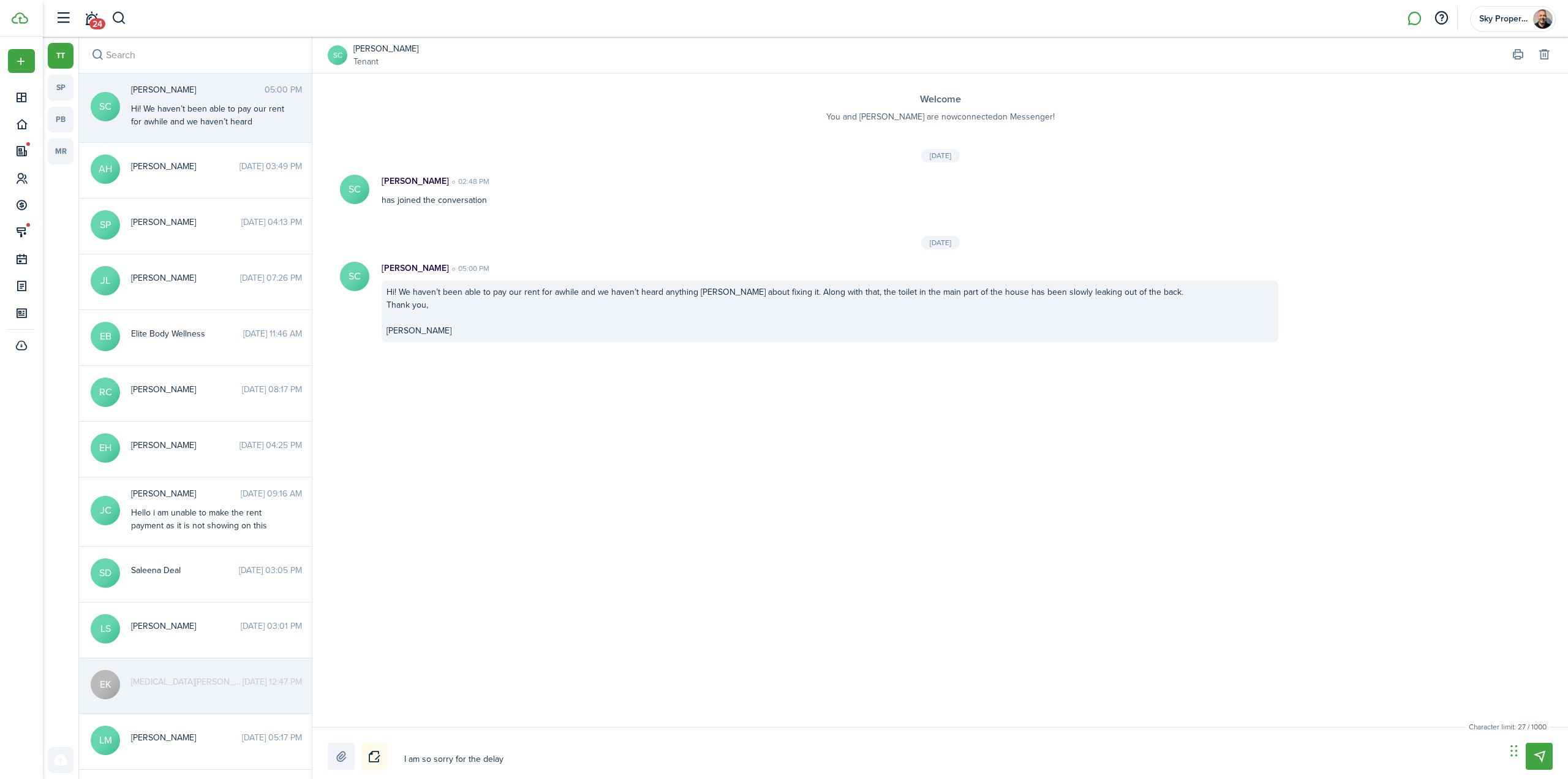
type textarea "I am so sorry for the delay."
type textarea "I am so sorry for the delay. I"
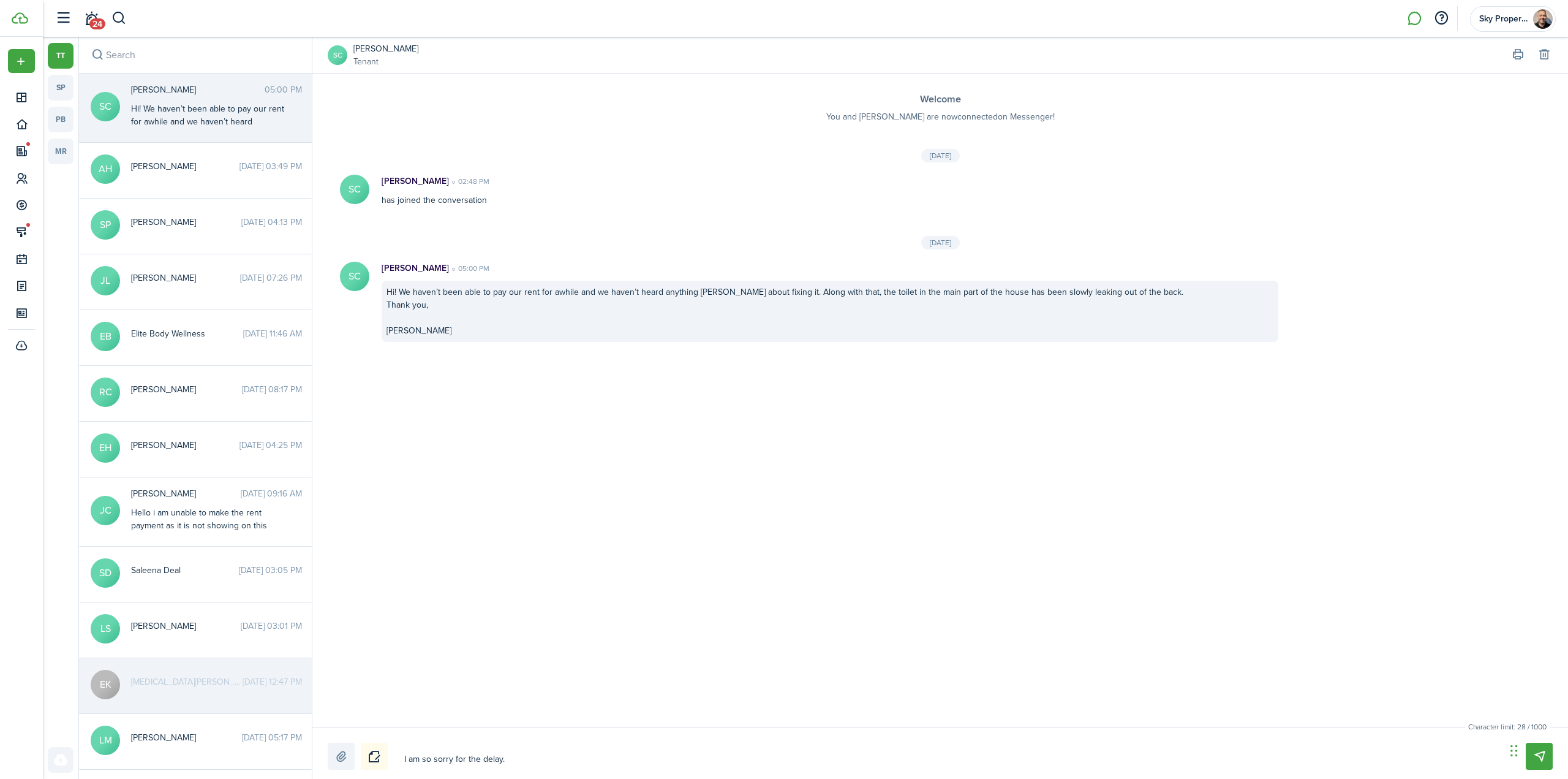
type textarea "I am so sorry for the delay. I"
type textarea "I am so sorry for the delay. I t"
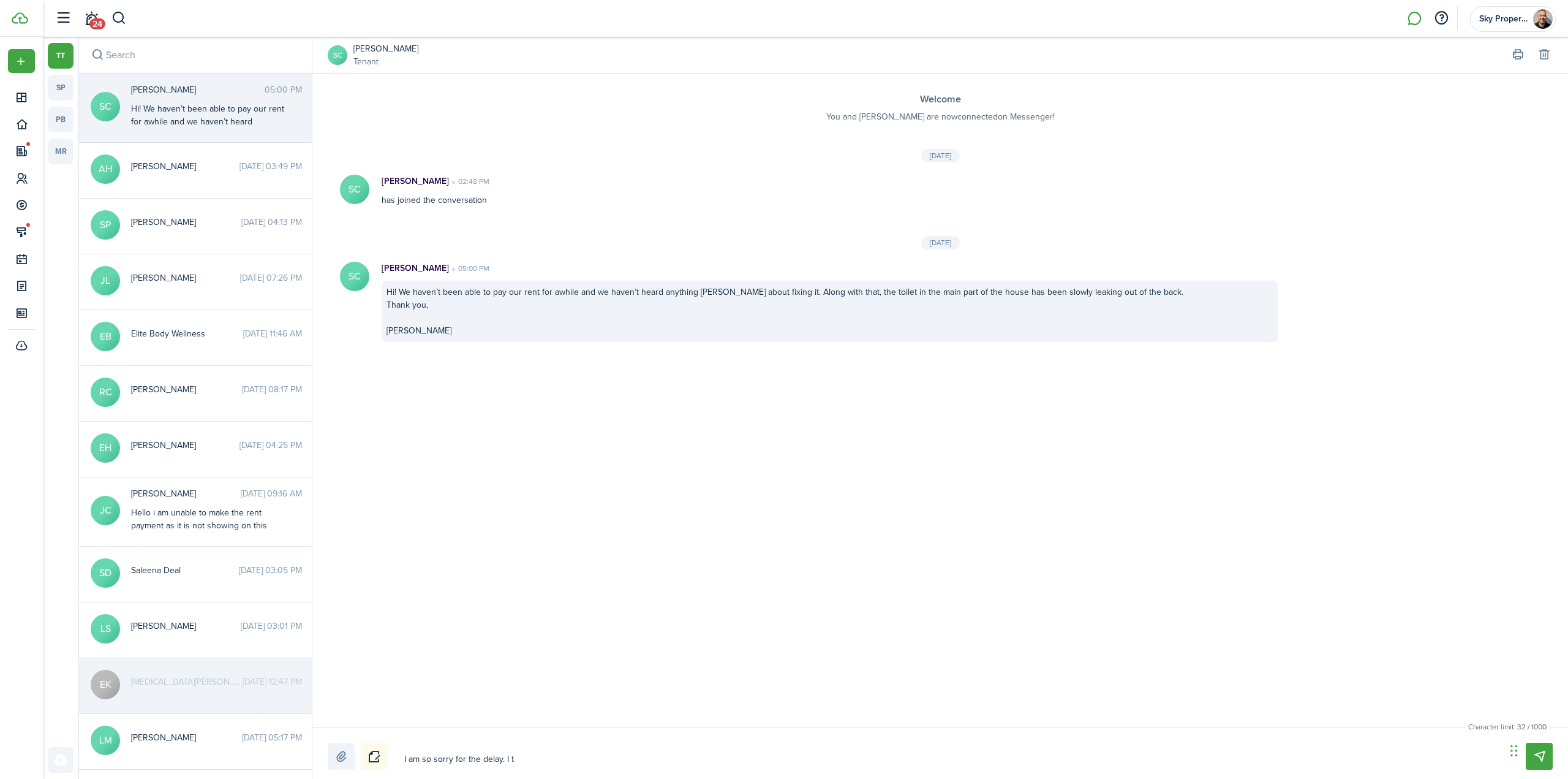
type textarea "I am so sorry for the delay. I th"
type textarea "I am so sorry for the delay. I thi"
type textarea "I am so sorry for the delay. I thin"
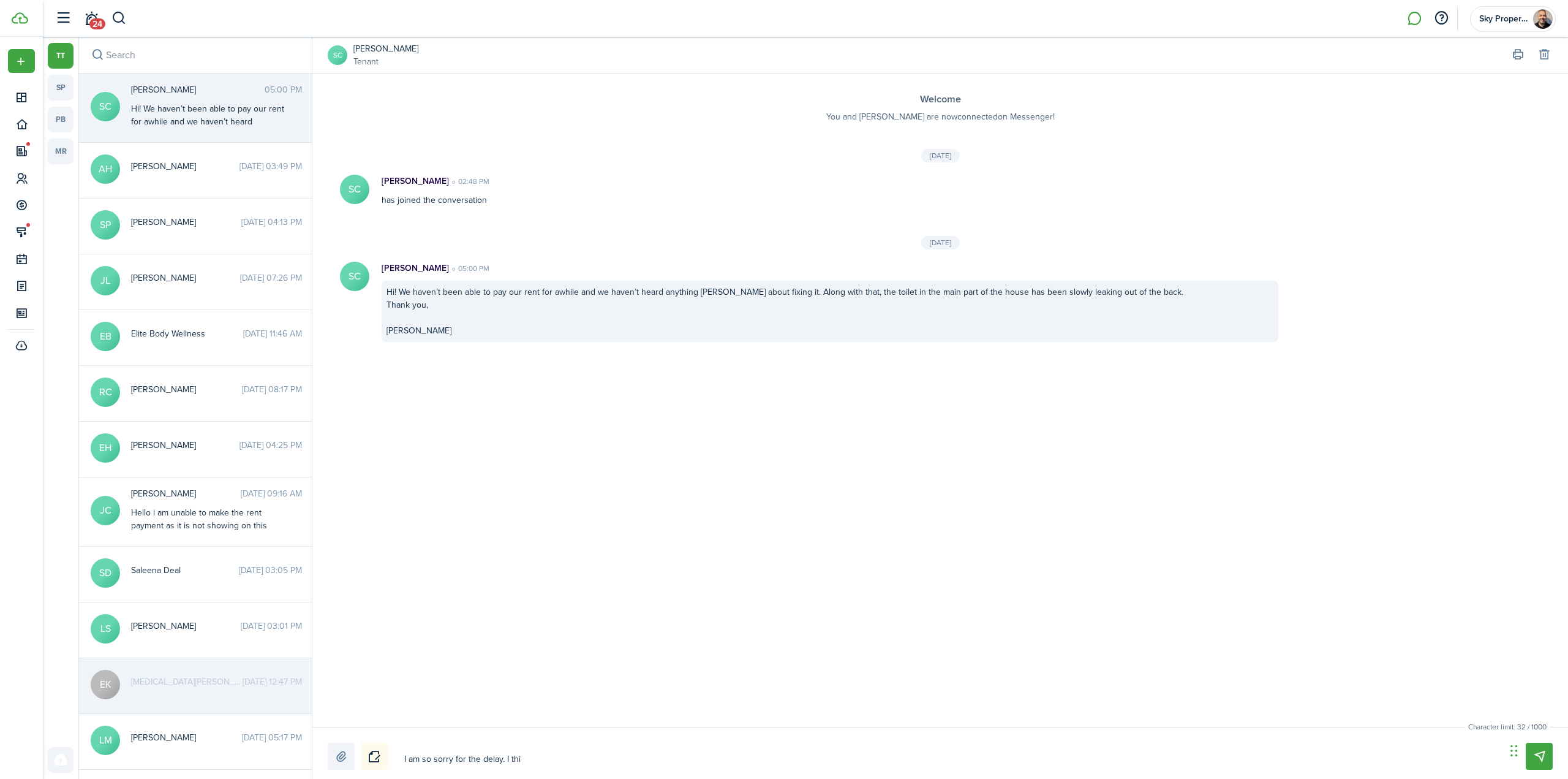
type textarea "I am so sorry for the delay. I thin"
type textarea "I am so sorry for the delay. I think"
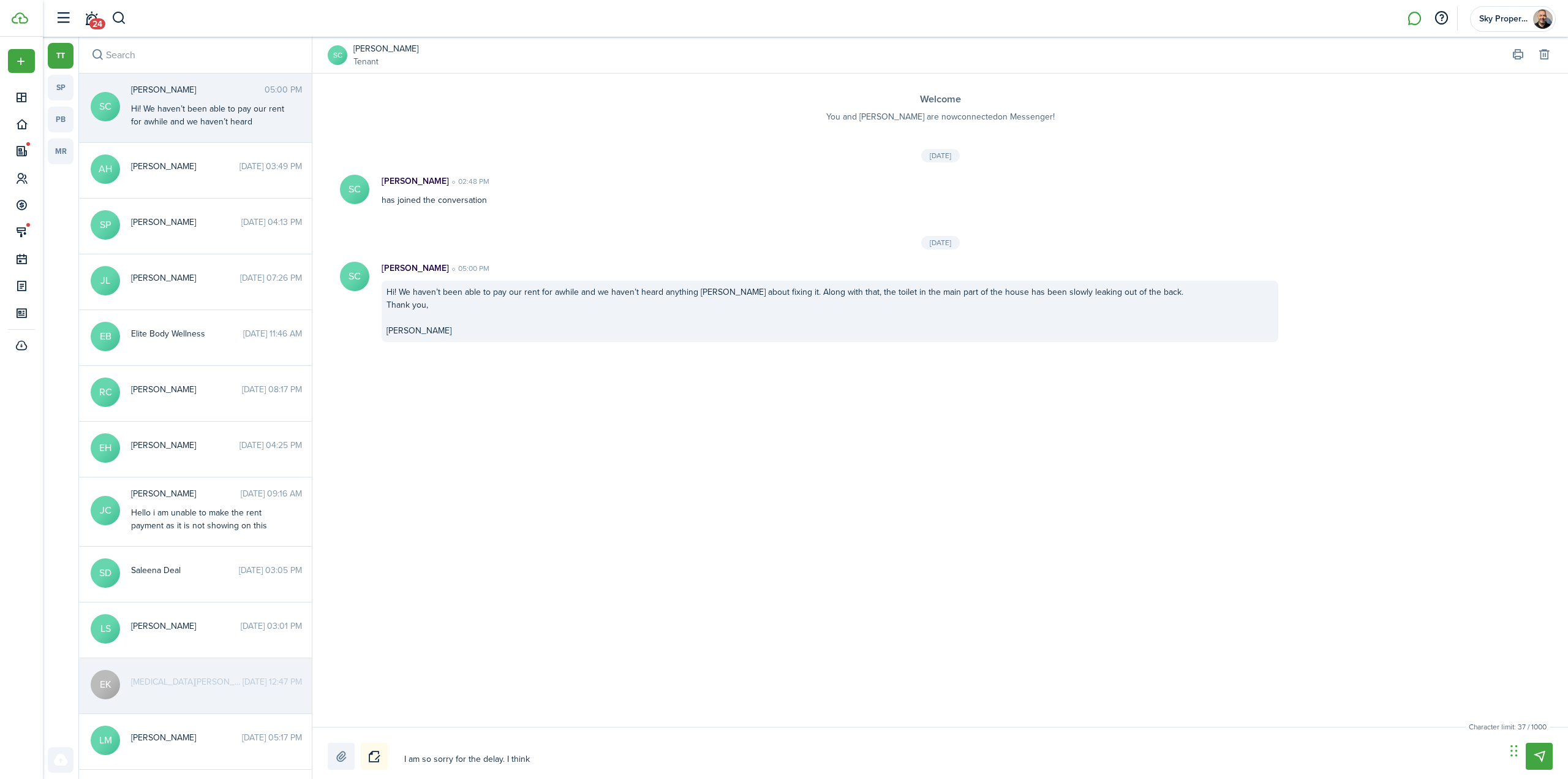
type textarea "I am so sorry for the delay. I think I"
type textarea "I am so sorry for the delay. I think I h"
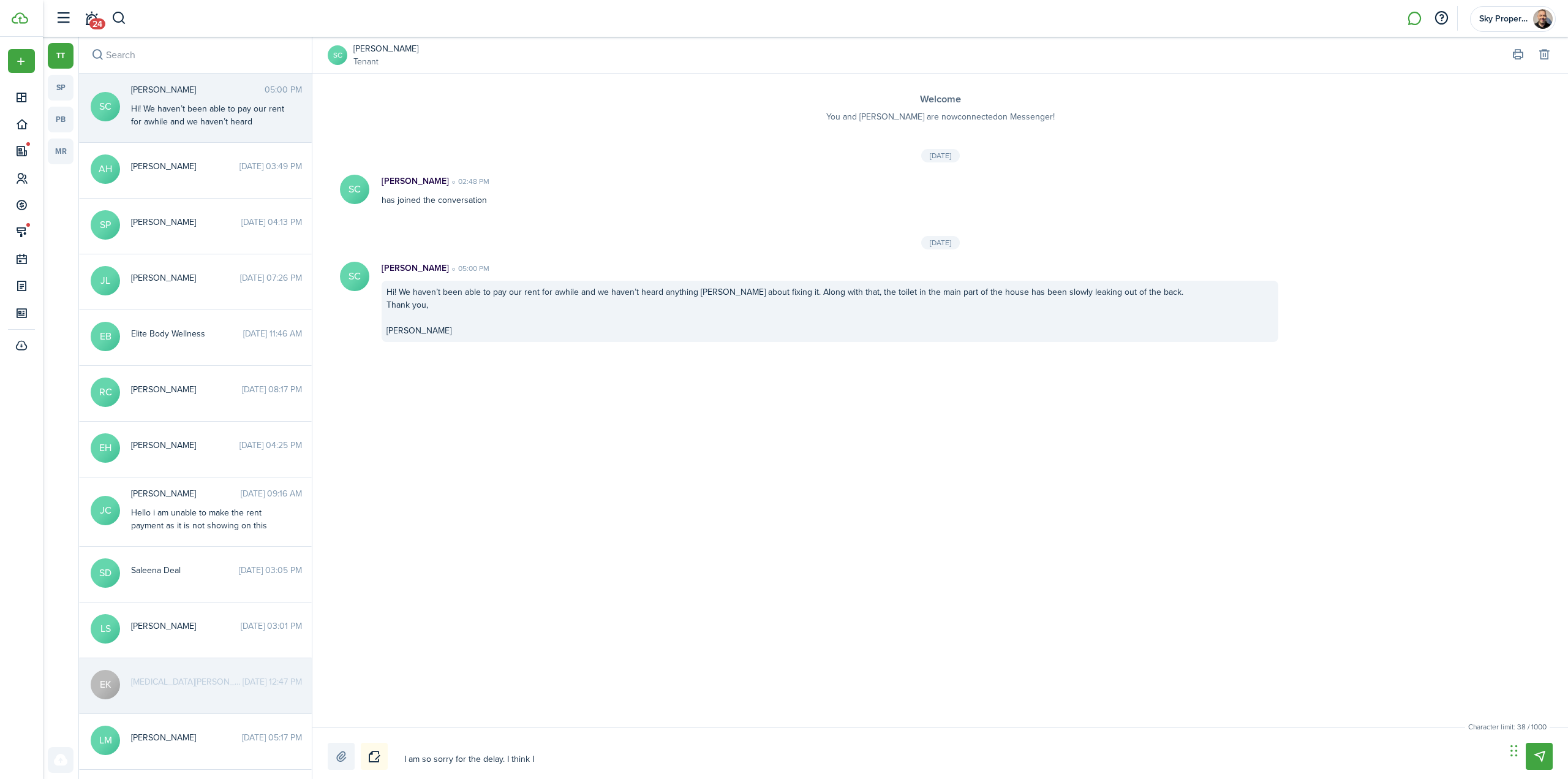
type textarea "I am so sorry for the delay. I think I h"
type textarea "I am so sorry for the delay. I think I ha"
type textarea "I am so sorry for the delay. I think I hav"
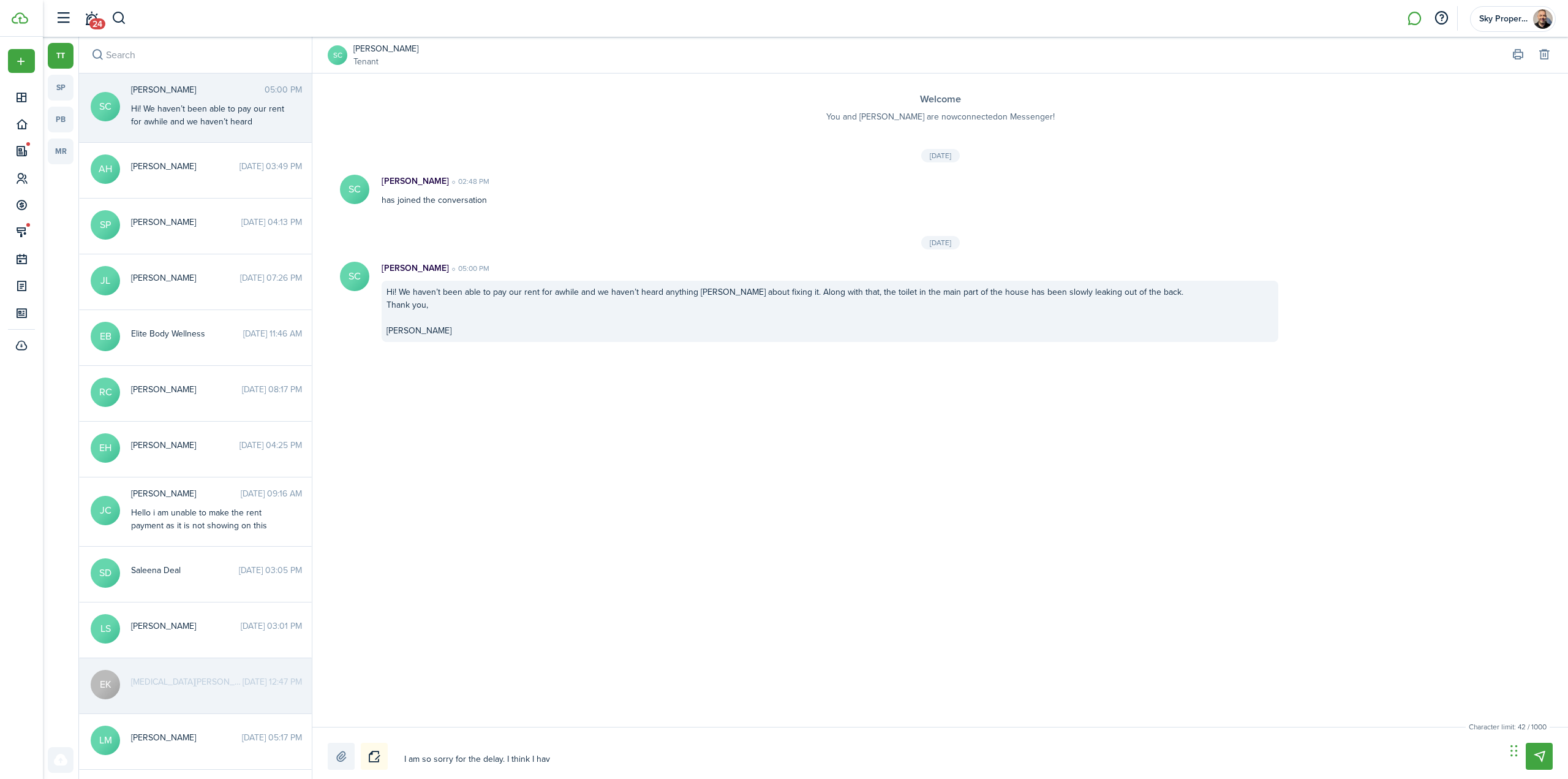
type textarea "I am so sorry for the delay. I think I have"
type textarea "I am so sorry for the delay. I think I have t"
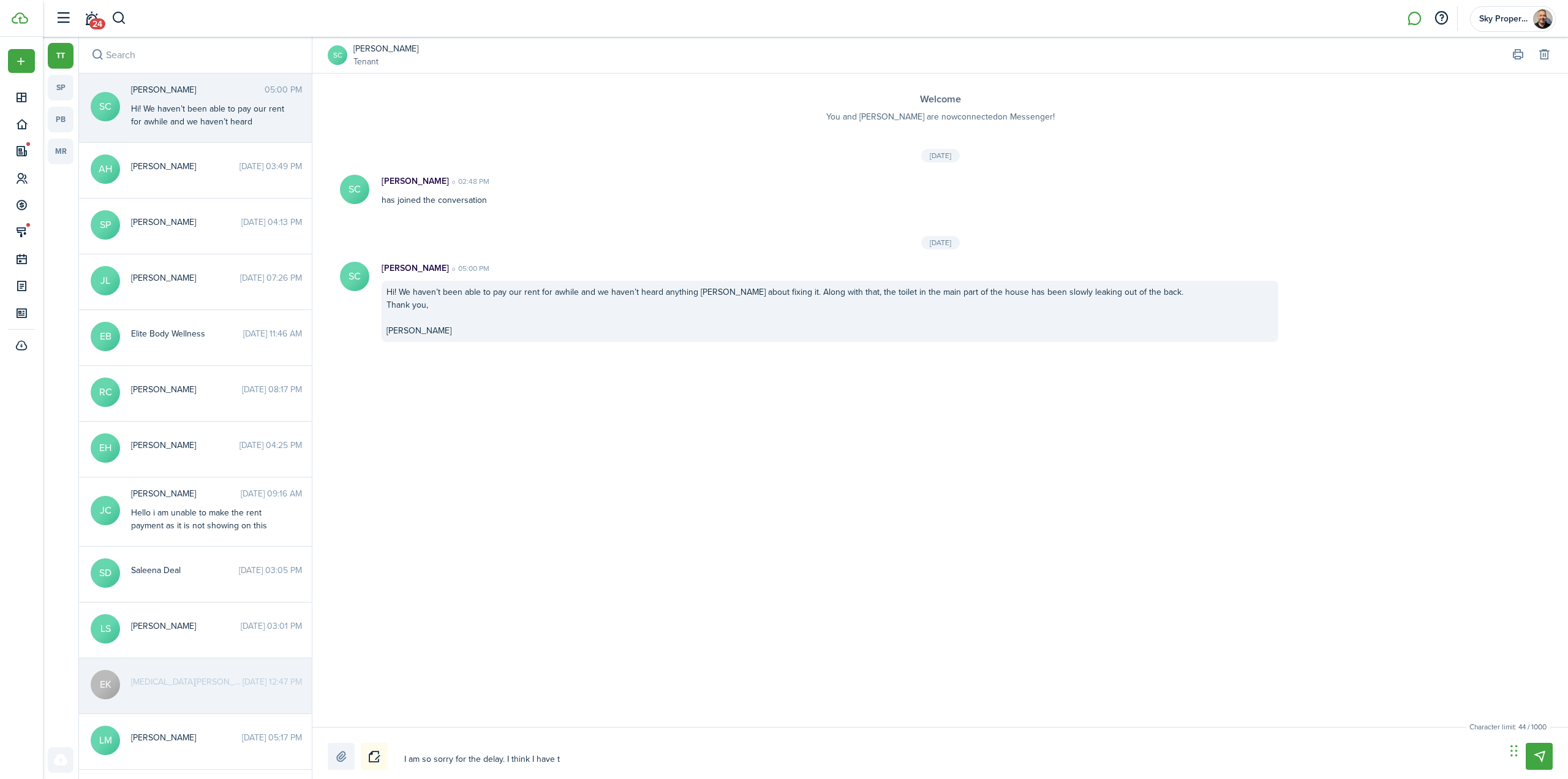
type textarea "I am so sorry for the delay. I think I have t"
type textarea "I am so sorry for the delay. I think I have th"
type textarea "I am so sorry for the delay. I think I have the"
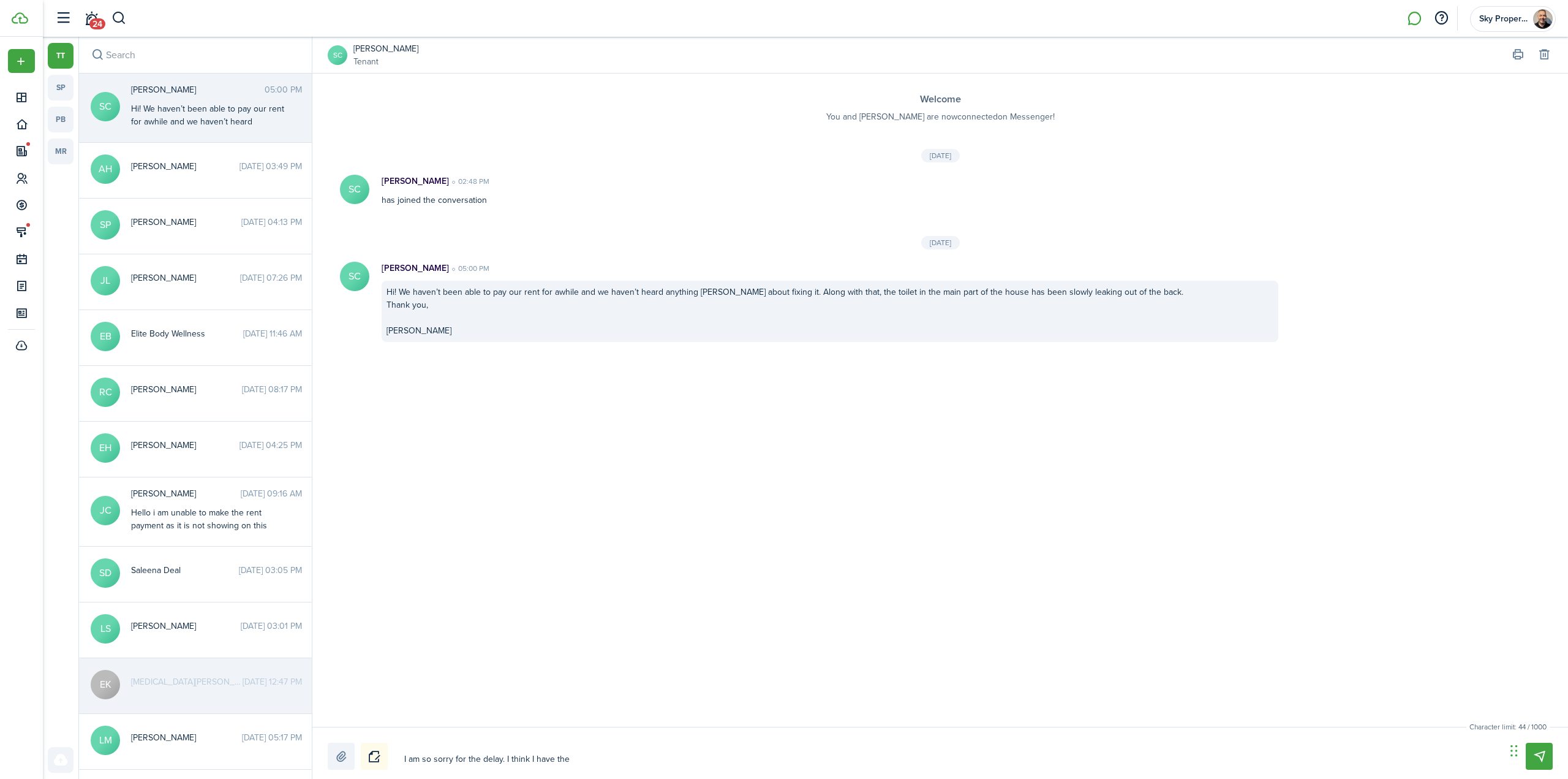
type textarea "I am so sorry for the delay. I think I have the"
type textarea "I am so sorry for the delay. I think I have the p"
type textarea "I am so sorry for the delay. I think I have the pr"
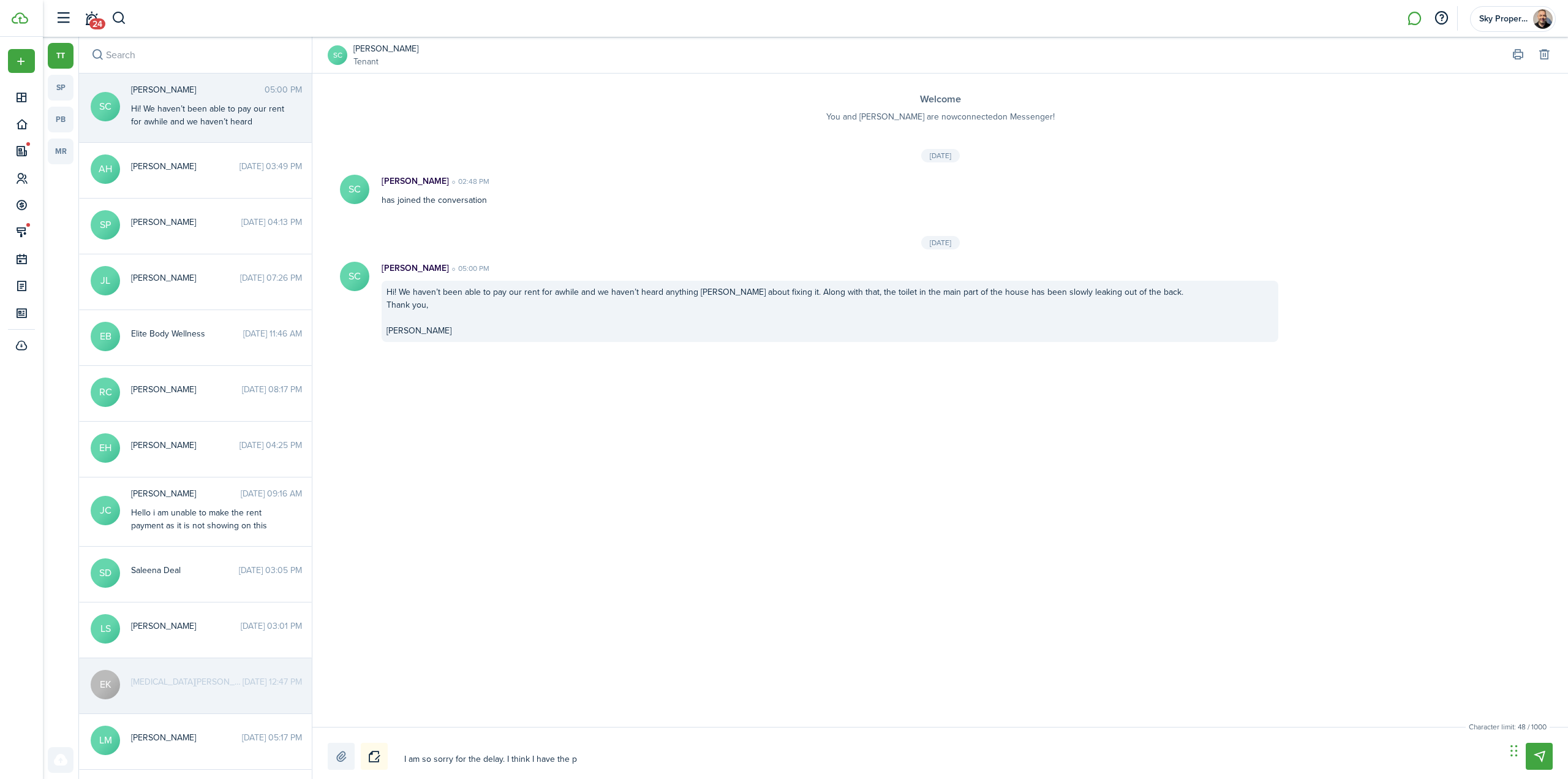
type textarea "I am so sorry for the delay. I think I have the pr"
type textarea "I am so sorry for the delay. I think I have the pro"
type textarea "I am so sorry for the delay. I think I have the prob"
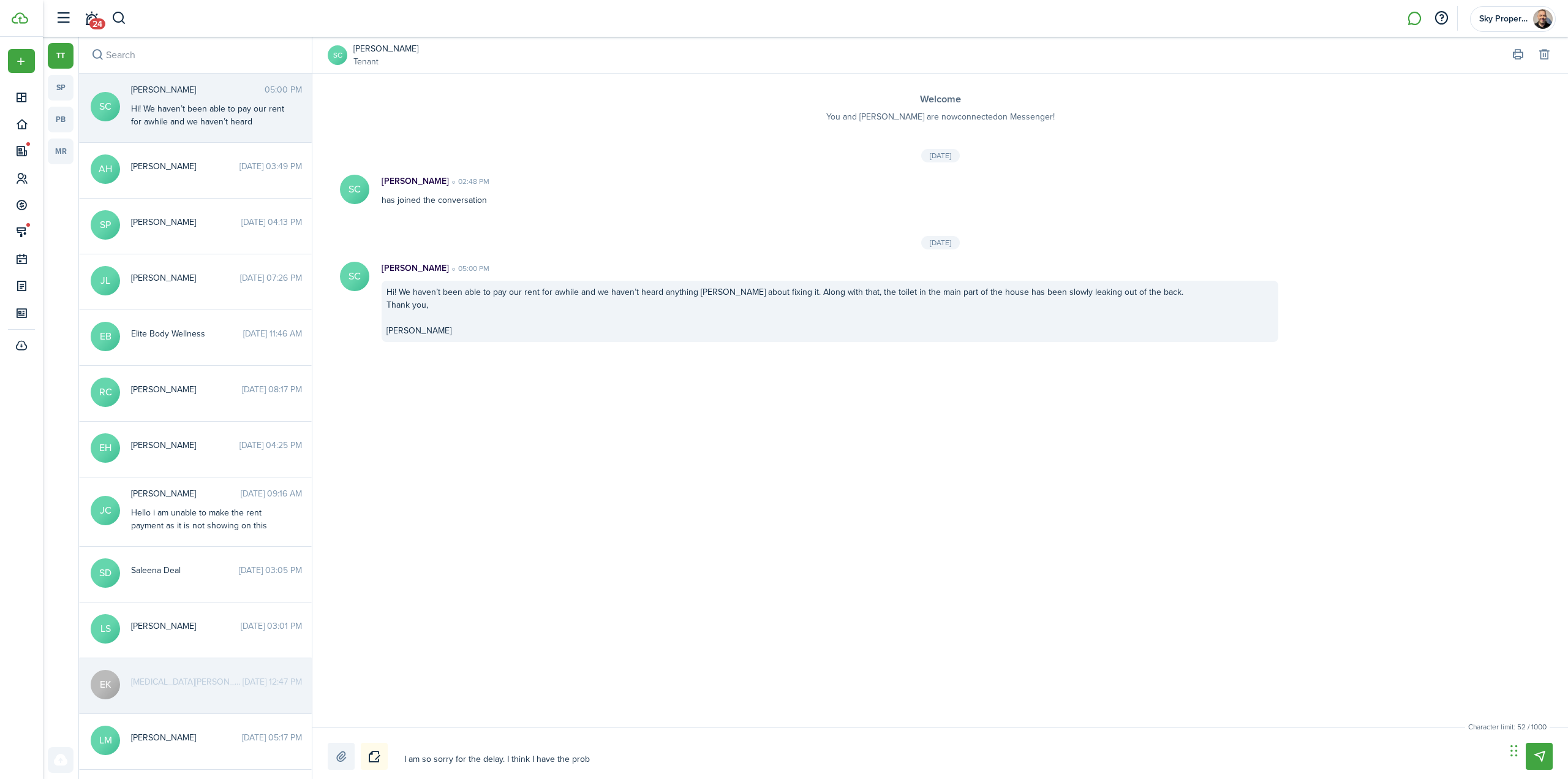
type textarea "I am so sorry for the delay. I think I have the probl"
type textarea "I am so sorry for the delay. I think I have the proble"
type textarea "I am so sorry for the delay. I think I have the problem"
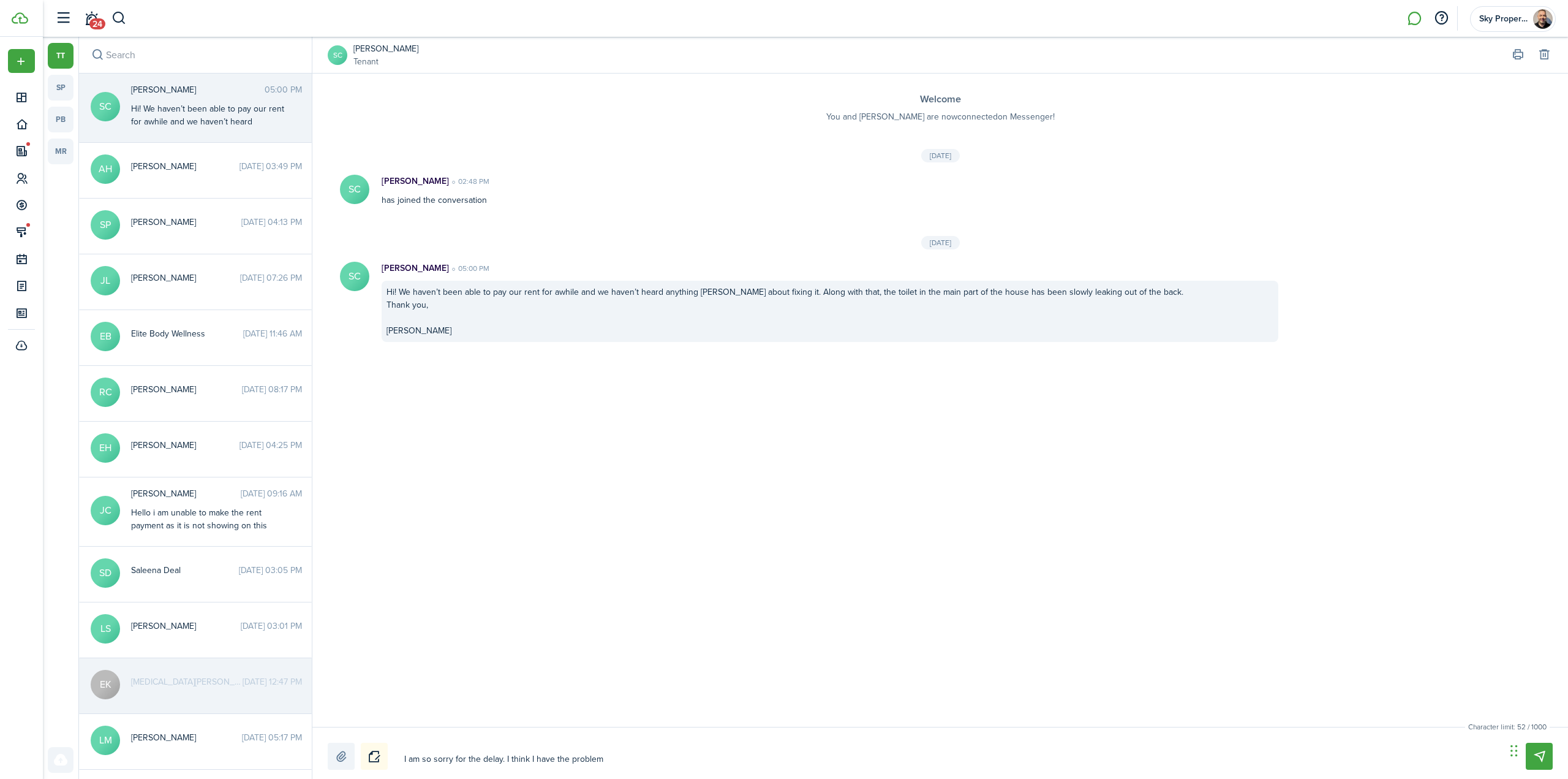
type textarea "I am so sorry for the delay. I think I have the problem"
type textarea "I am so sorry for the delay. I think I have the problem f"
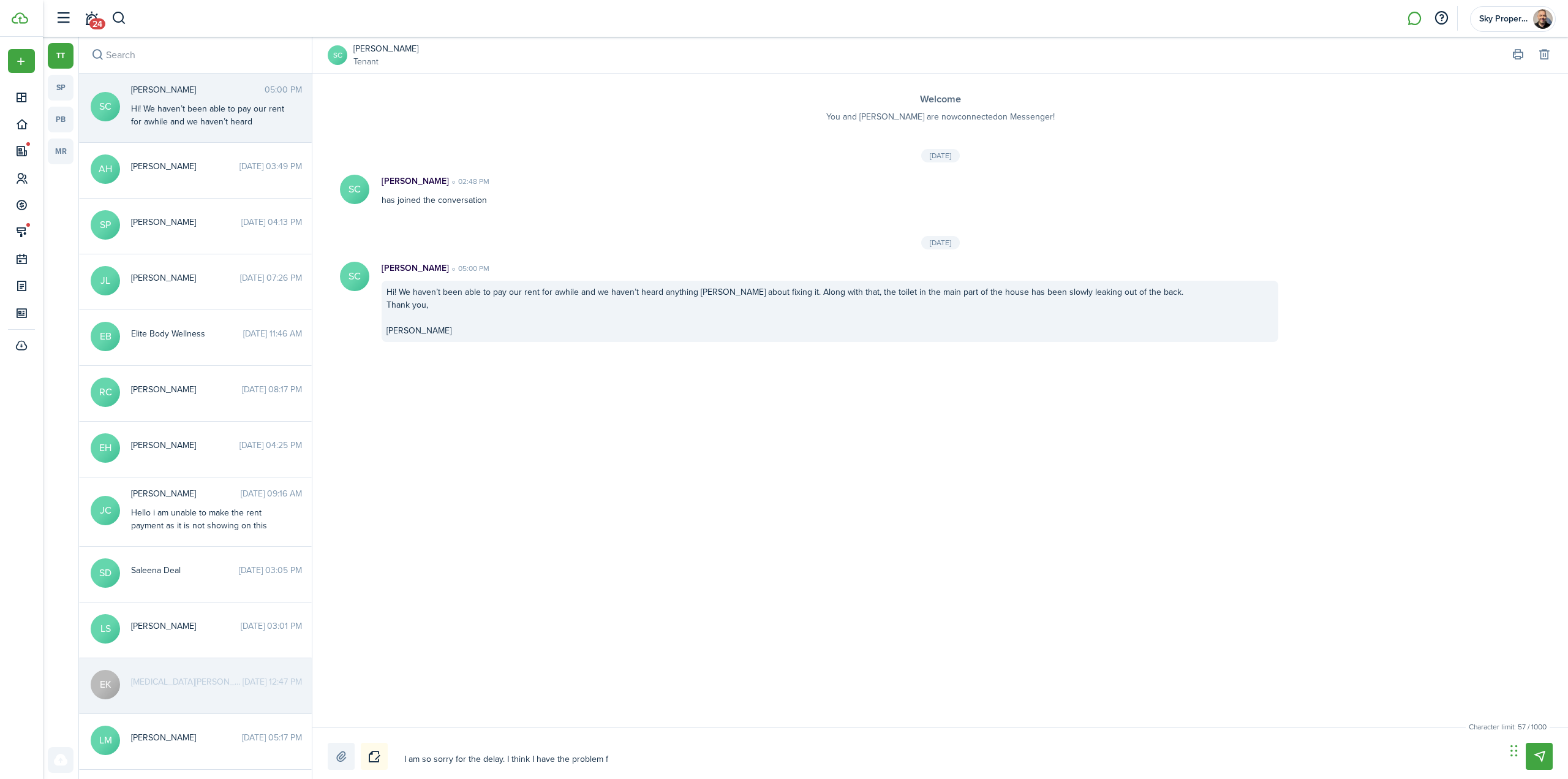
type textarea "I am so sorry for the delay. I think I have the problem fi"
type textarea "I am so sorry for the delay. I think I have the problem fix"
type textarea "I am so sorry for the delay. I think I have the problem fixe"
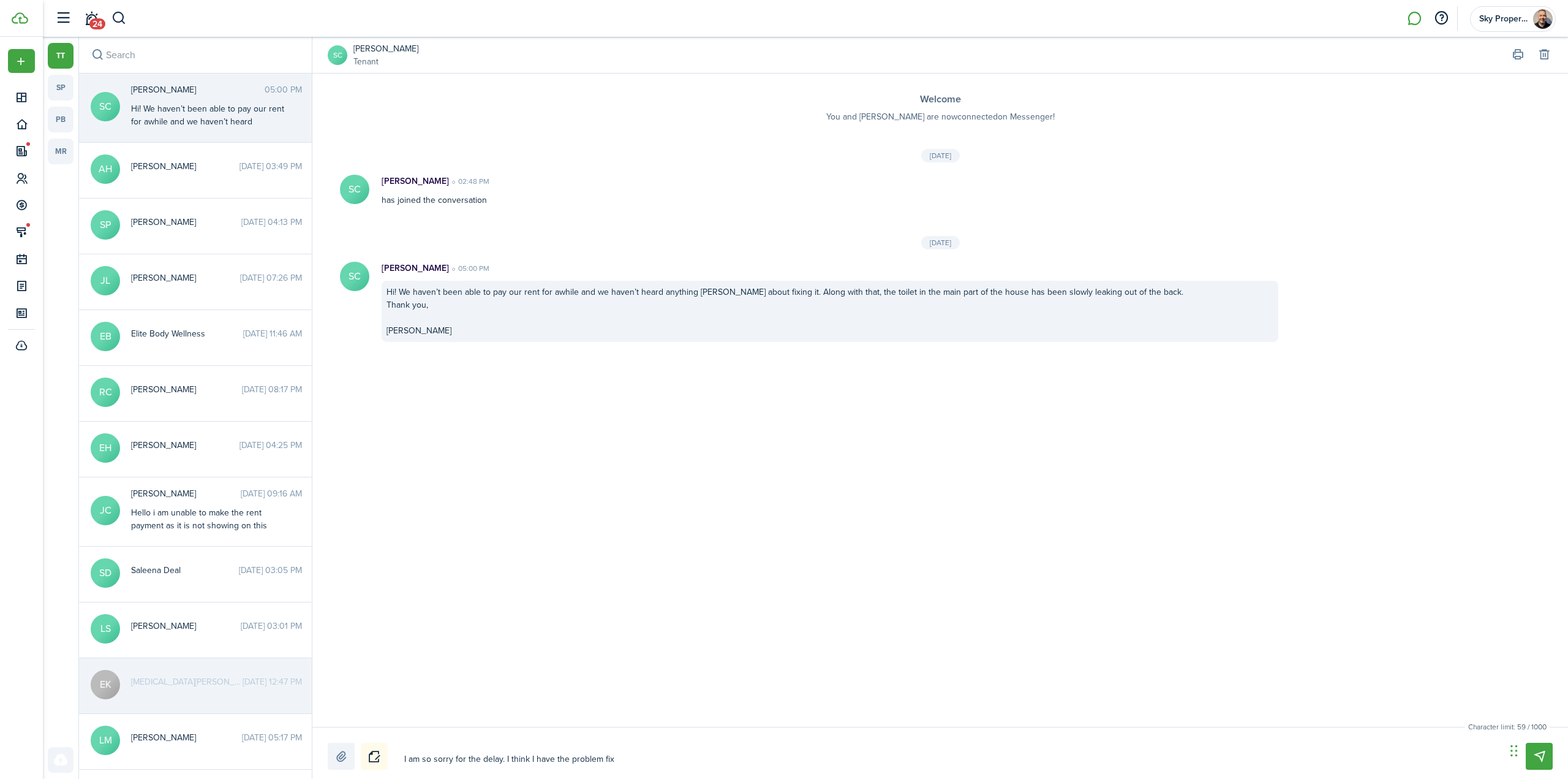
type textarea "I am so sorry for the delay. I think I have the problem fixe"
type textarea "I am so sorry for the delay. I think I have the problem fixed"
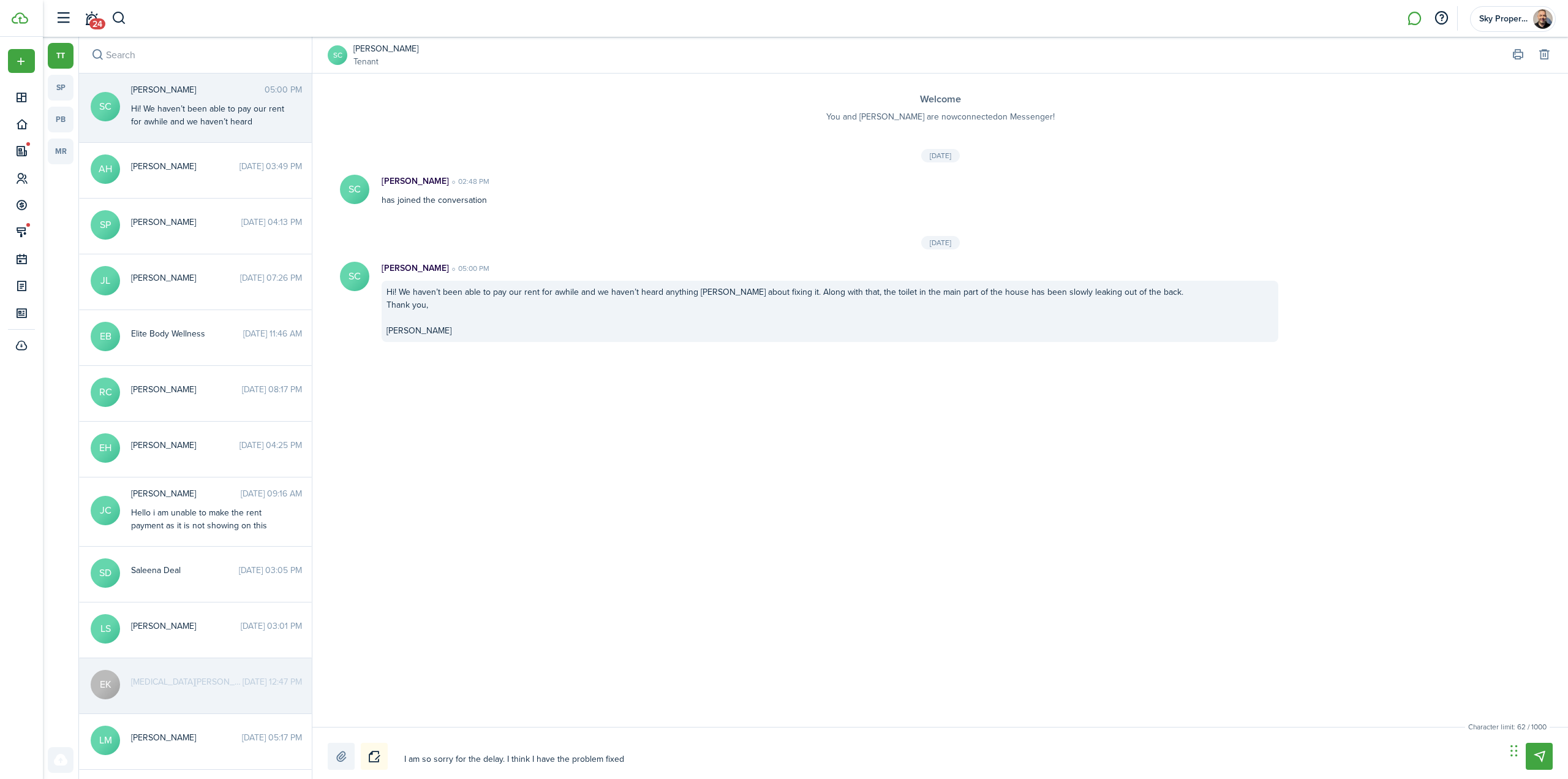
type textarea "I am so sorry for the delay. I think I have the problem fixed n"
type textarea "I am so sorry for the delay. I think I have the problem fixed no"
type textarea "I am so sorry for the delay. I think I have the problem fixed now"
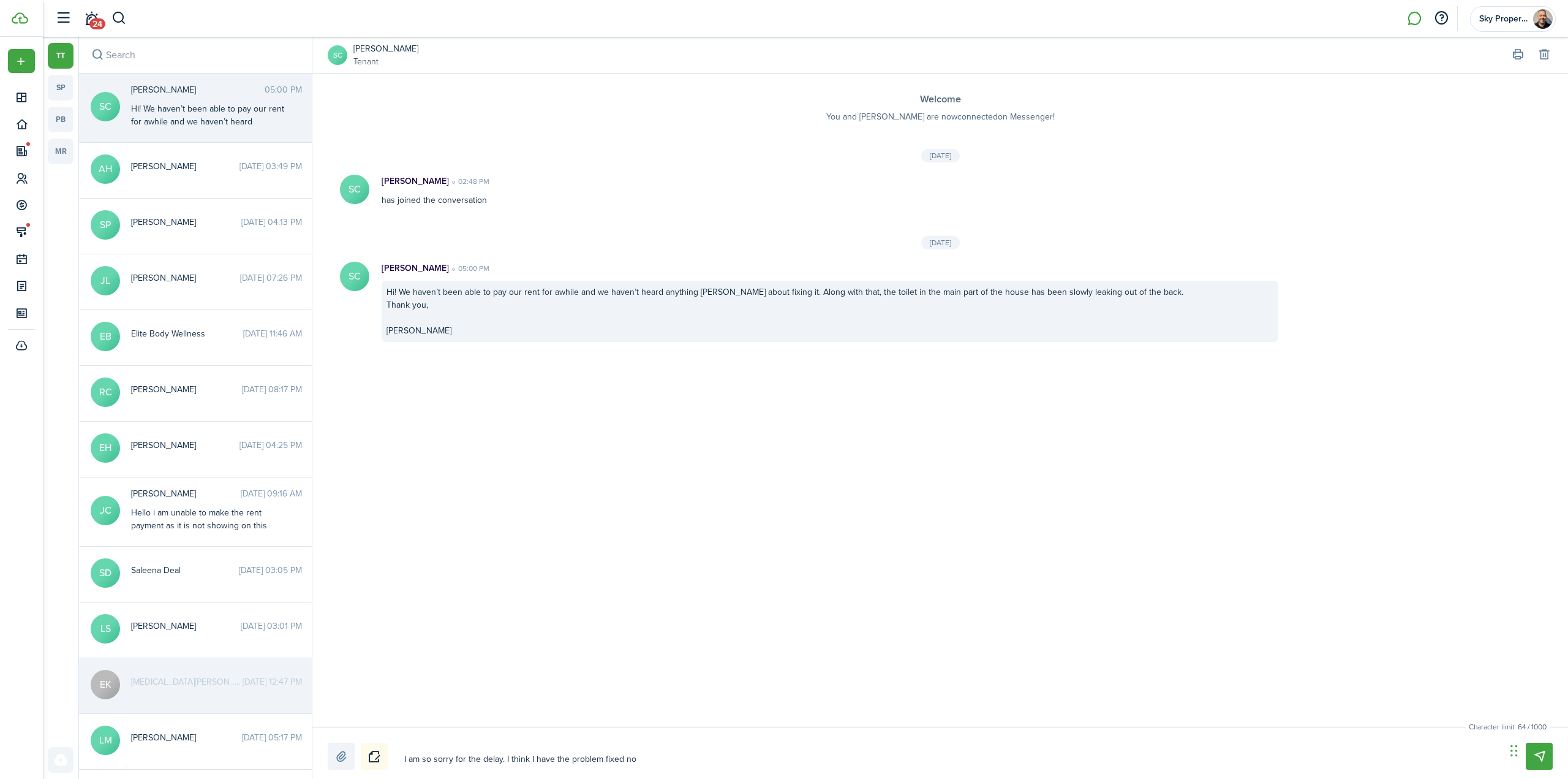
type textarea "I am so sorry for the delay. I think I have the problem fixed now"
type textarea "I am so sorry for the delay. I think I have the problem fixed now."
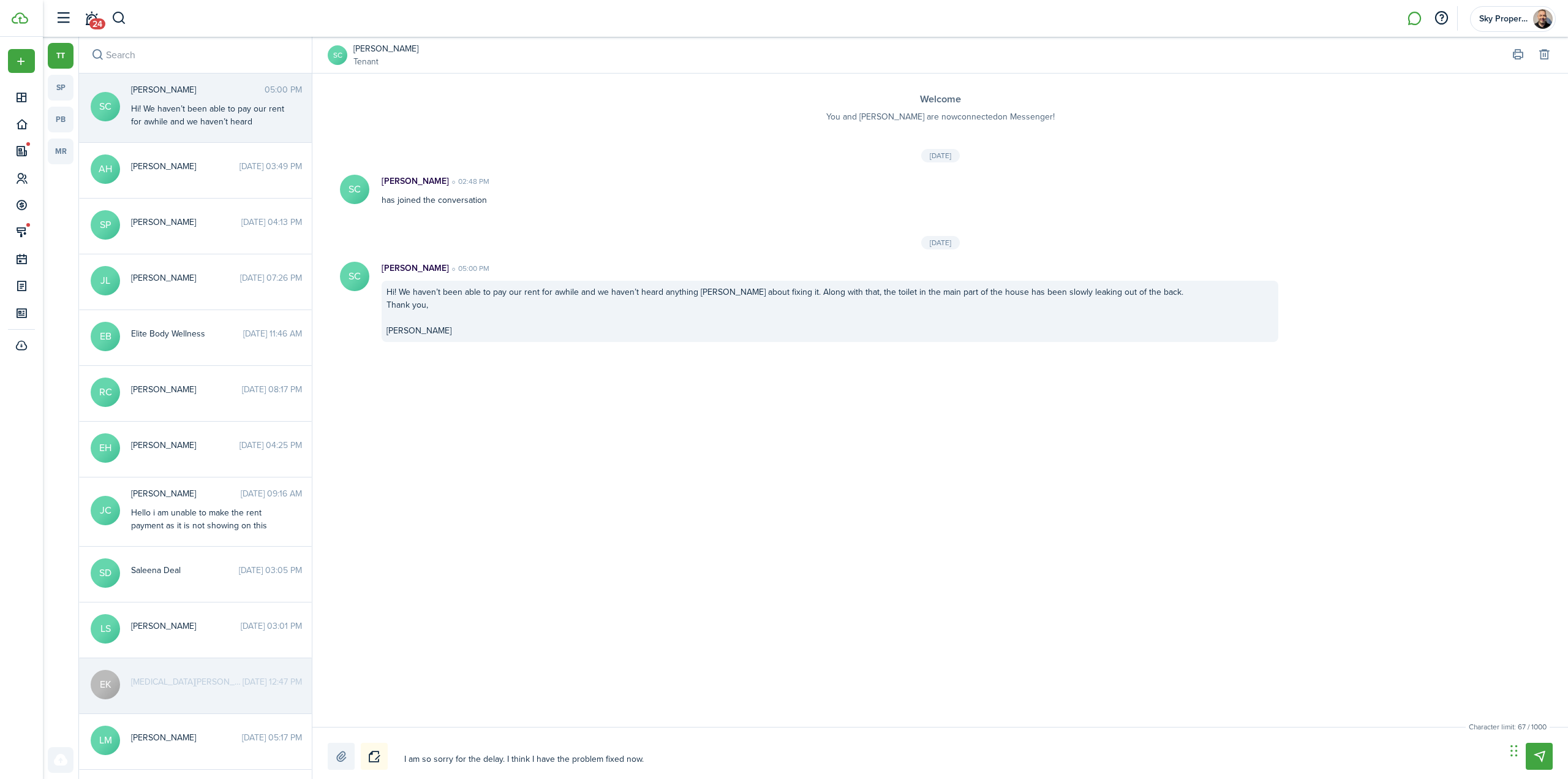
type textarea "I am so sorry for the delay. I think I have the problem fixed now. I"
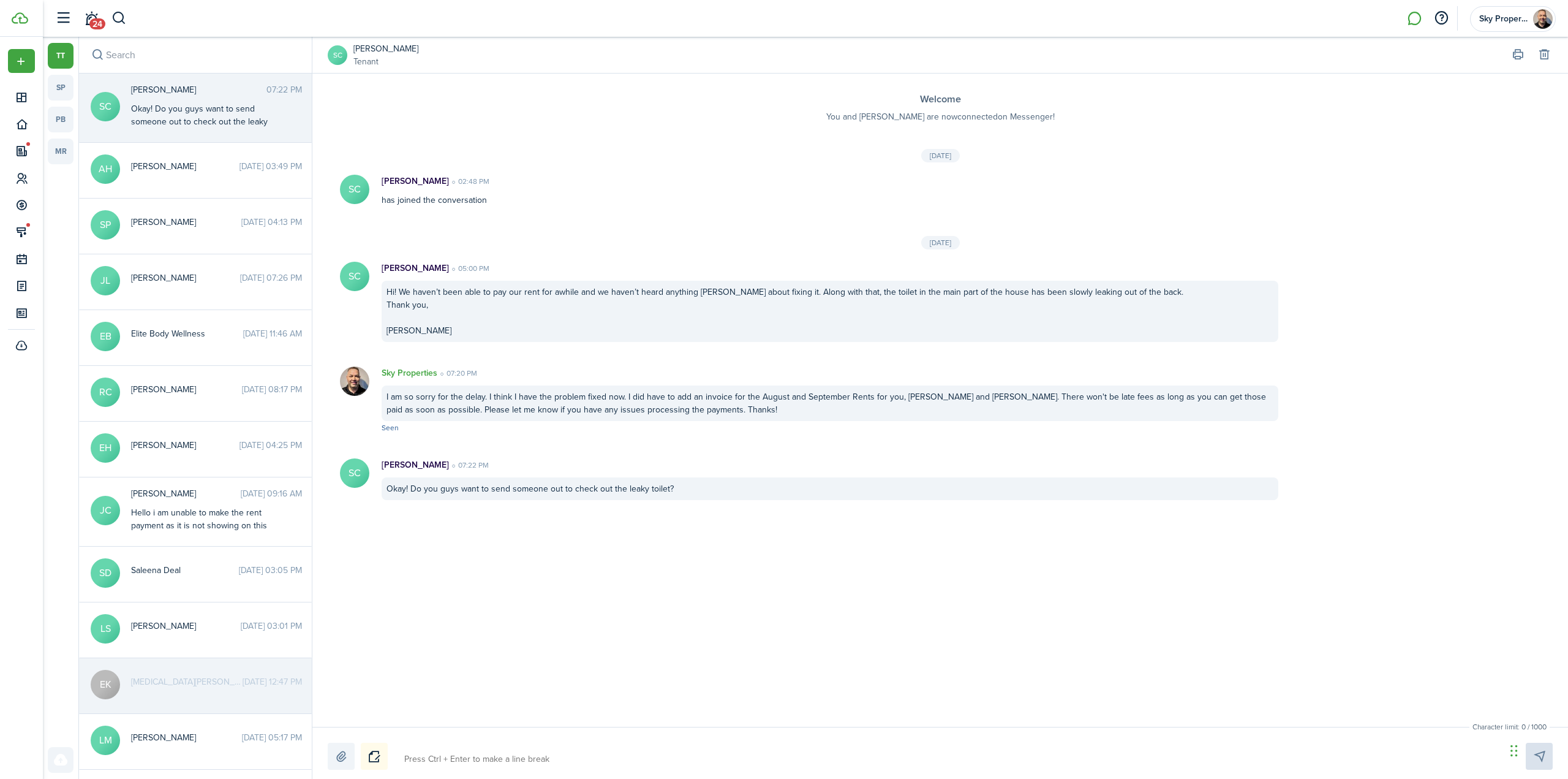
click at [566, 742] on div "Character limit: 0 / 1000 Drop your file here" at bounding box center [940, 753] width 1255 height 52
click at [524, 768] on textarea at bounding box center [951, 759] width 1102 height 20
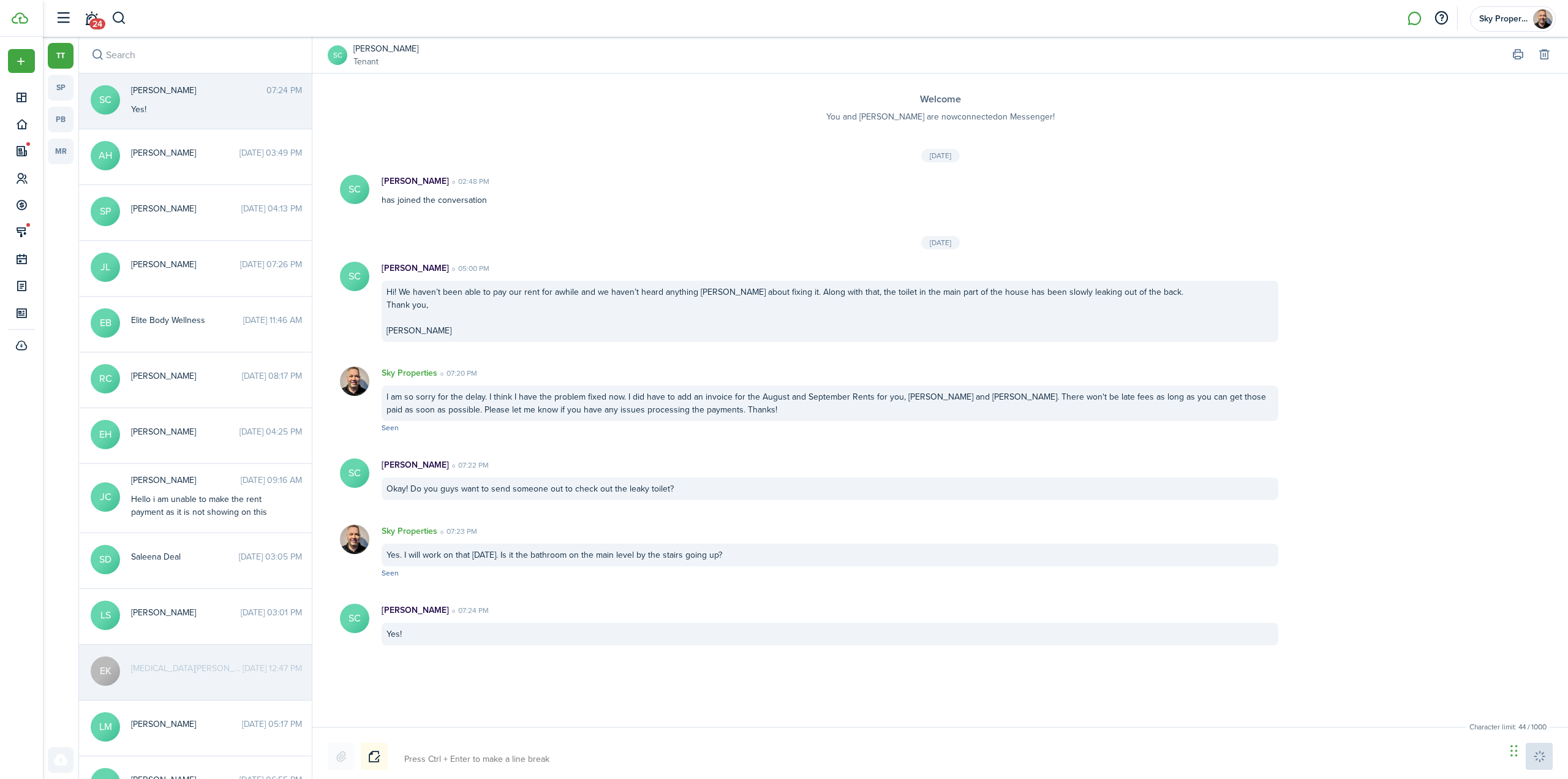
scroll to position [9, 0]
